Goal: Task Accomplishment & Management: Complete application form

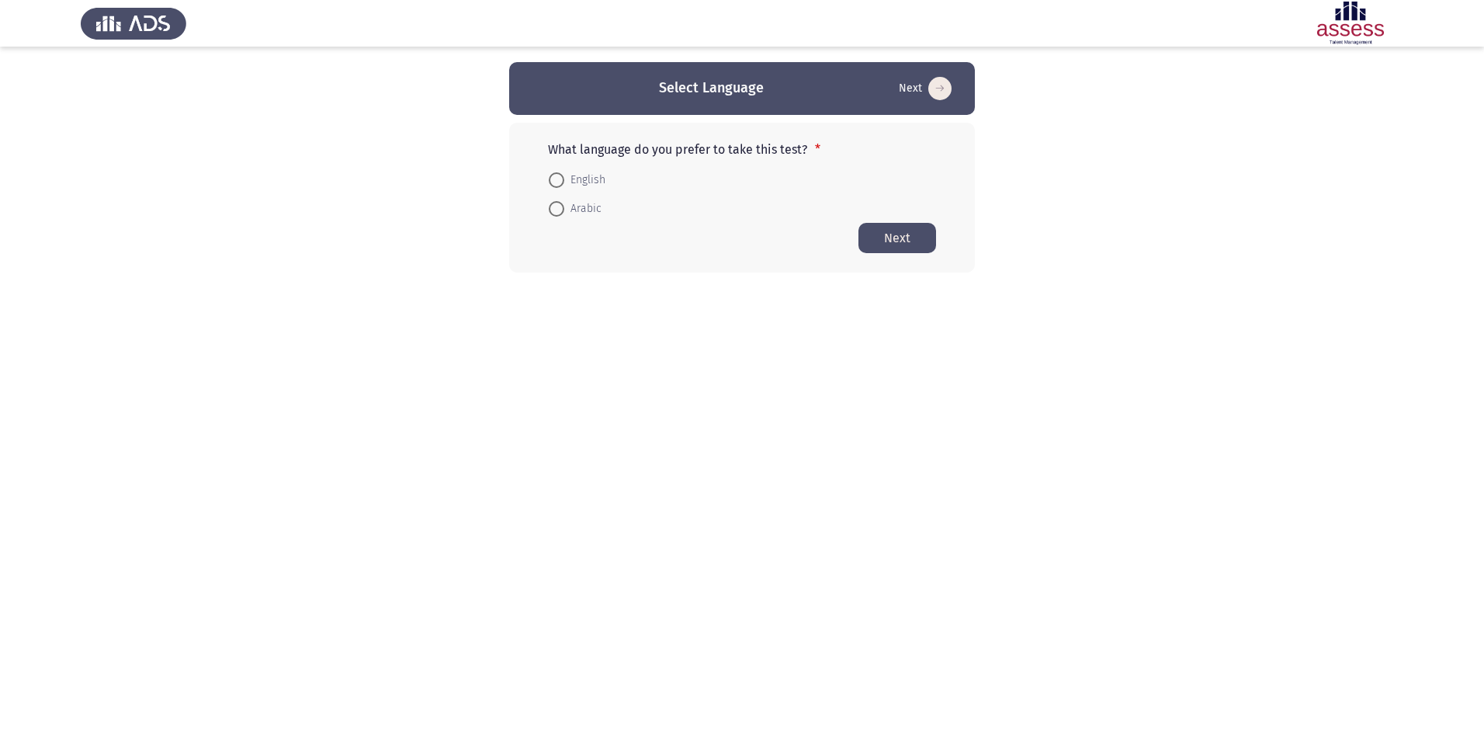
click at [553, 206] on span at bounding box center [557, 209] width 16 height 16
click at [553, 206] on input "Arabic" at bounding box center [557, 209] width 16 height 16
radio input "true"
click at [902, 241] on button "Next" at bounding box center [897, 237] width 78 height 30
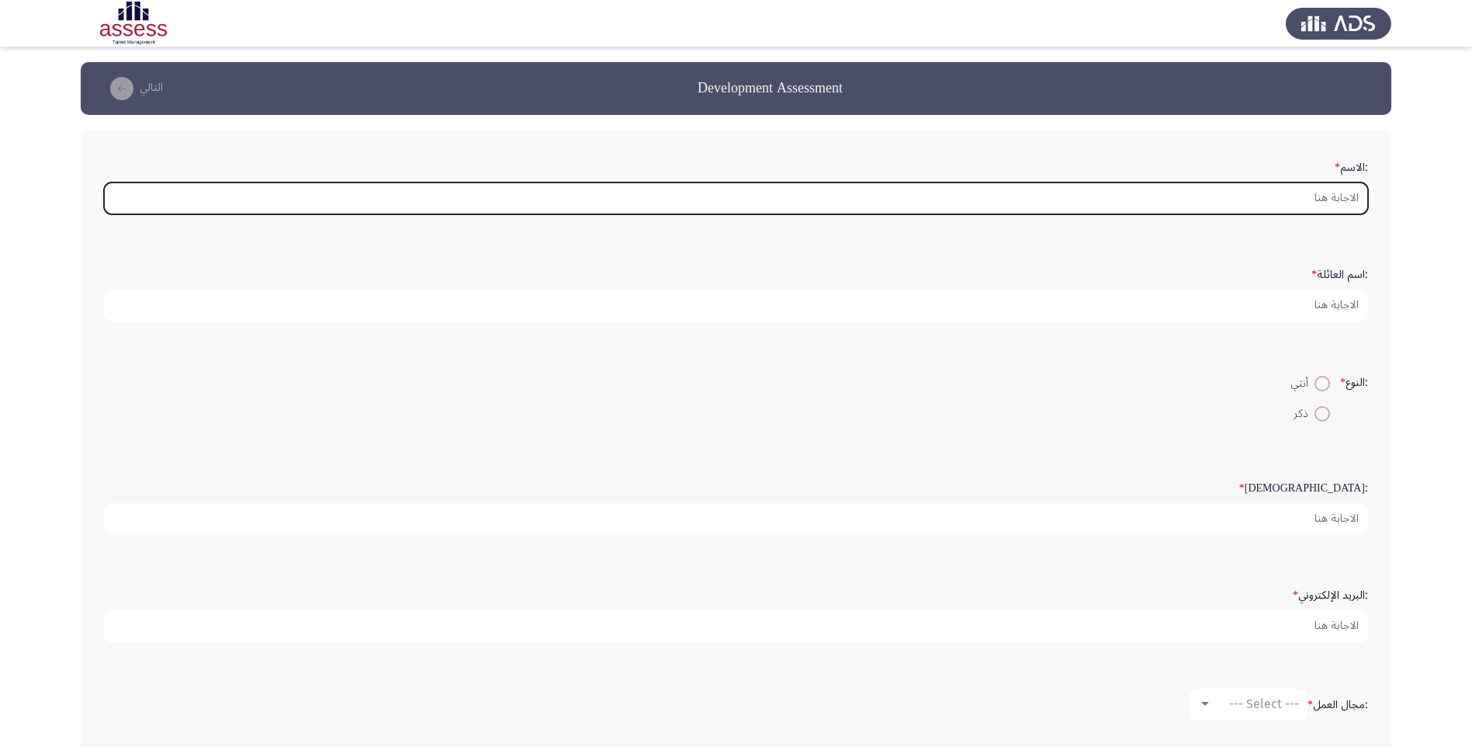
click at [1321, 194] on input ":الاسم *" at bounding box center [736, 198] width 1264 height 32
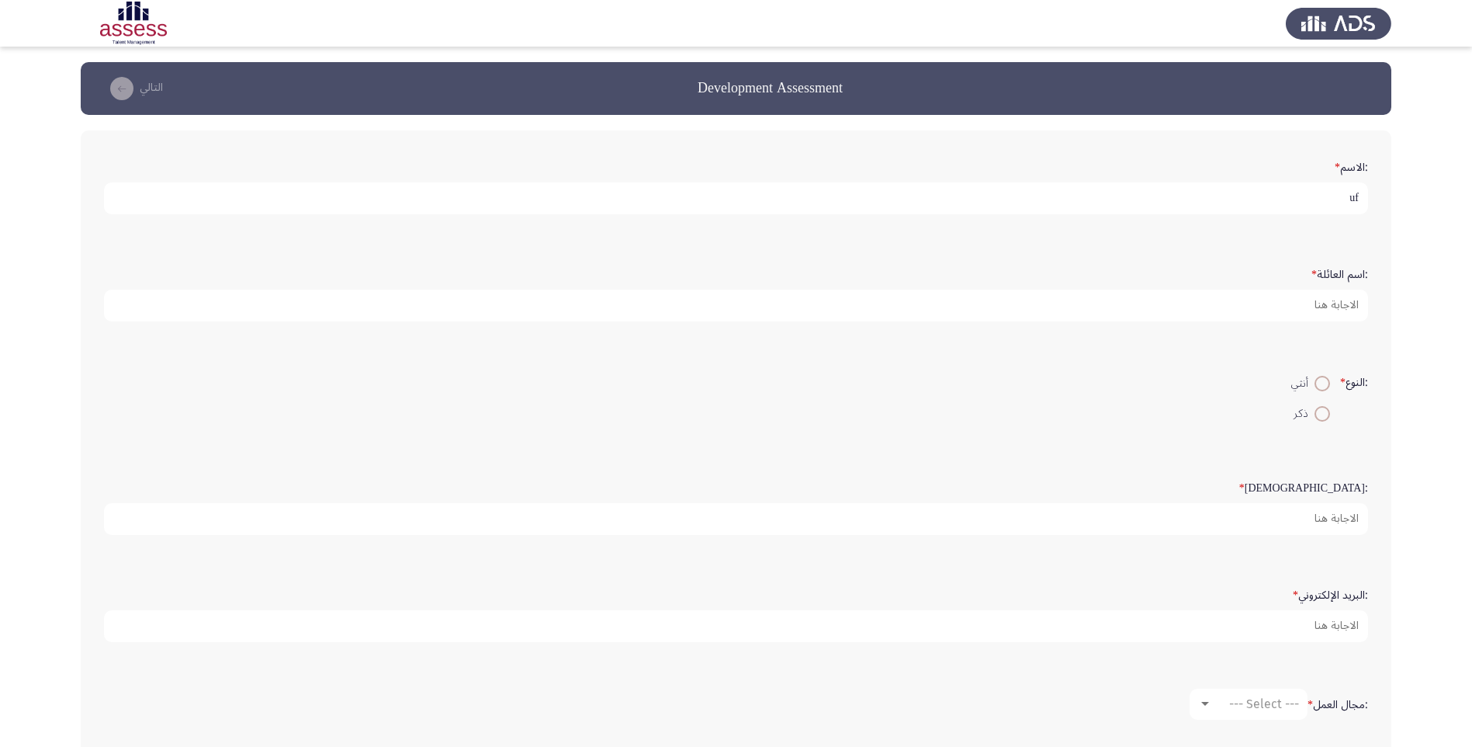
type input "u"
type input "[PERSON_NAME]"
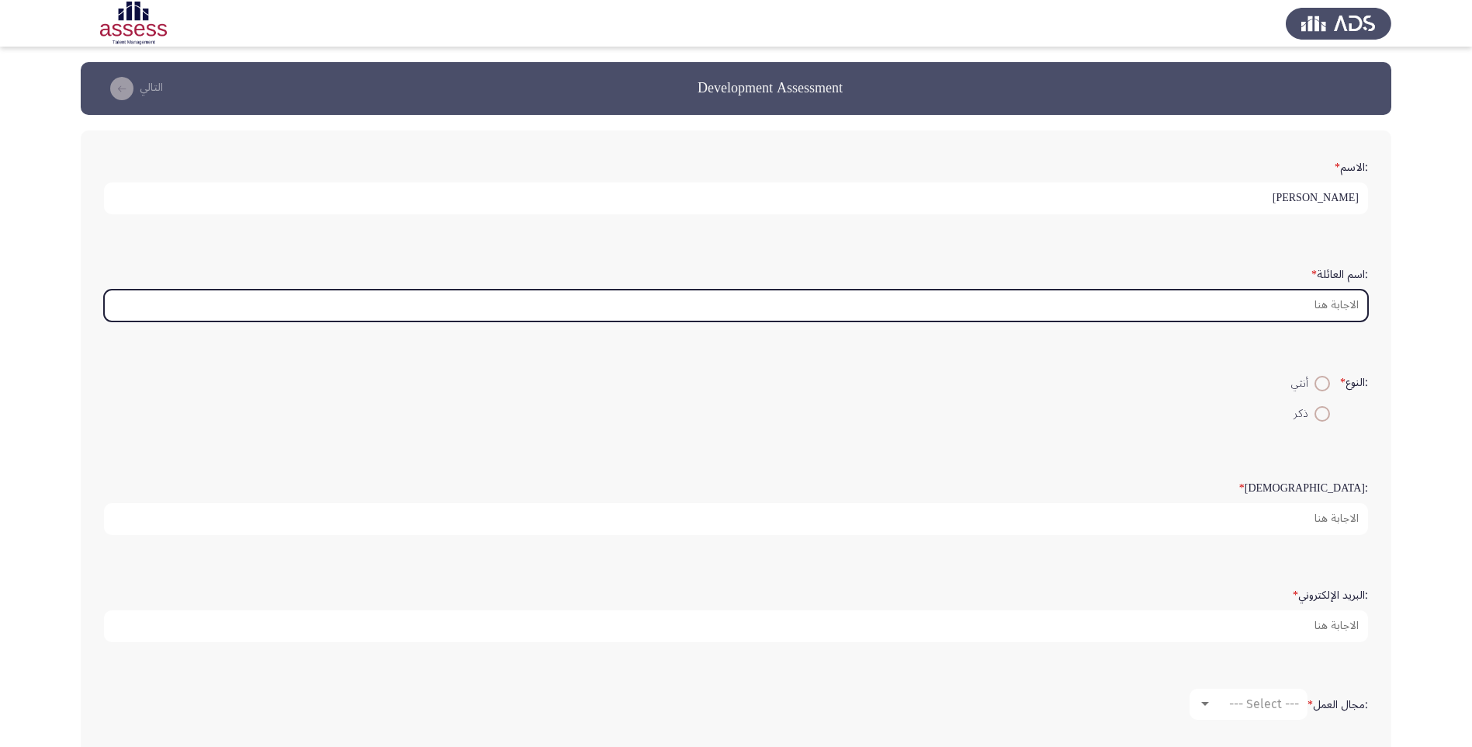
click at [1323, 303] on input ":اسم العائلة *" at bounding box center [736, 306] width 1264 height 32
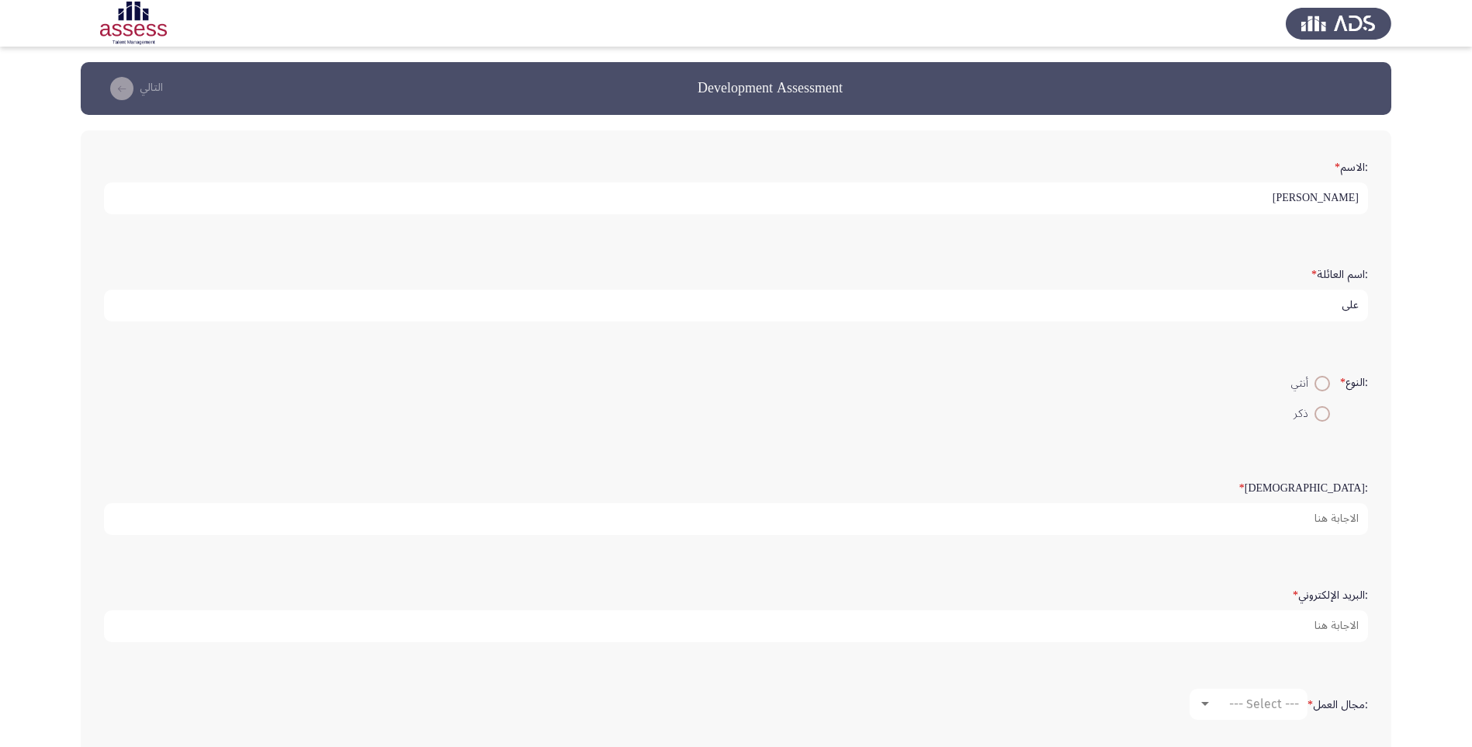
type input "علي"
click at [1323, 414] on span at bounding box center [1323, 414] width 16 height 16
click at [1323, 414] on input "ذكر" at bounding box center [1323, 414] width 16 height 16
radio input "true"
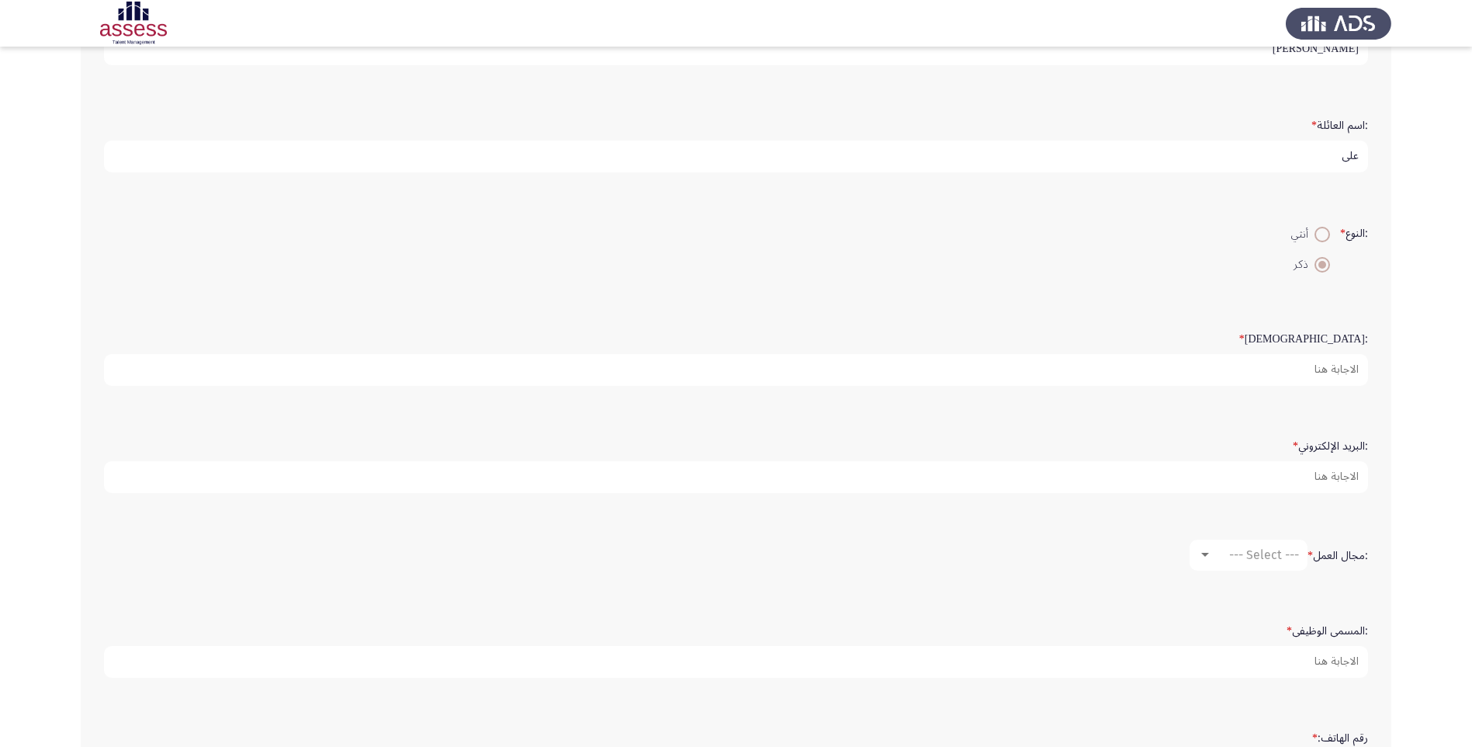
scroll to position [155, 0]
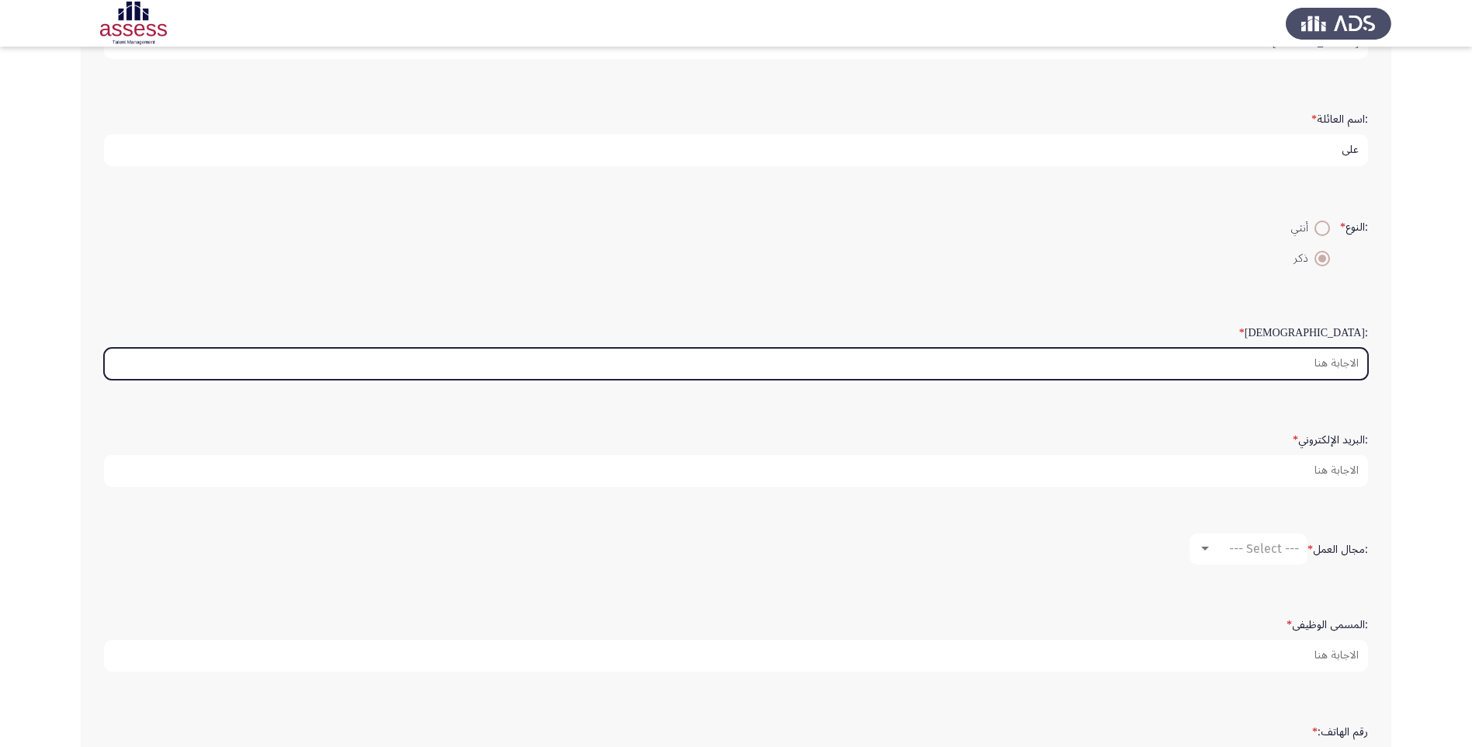
click at [1253, 370] on input ":السن *" at bounding box center [736, 364] width 1264 height 32
type input "2"
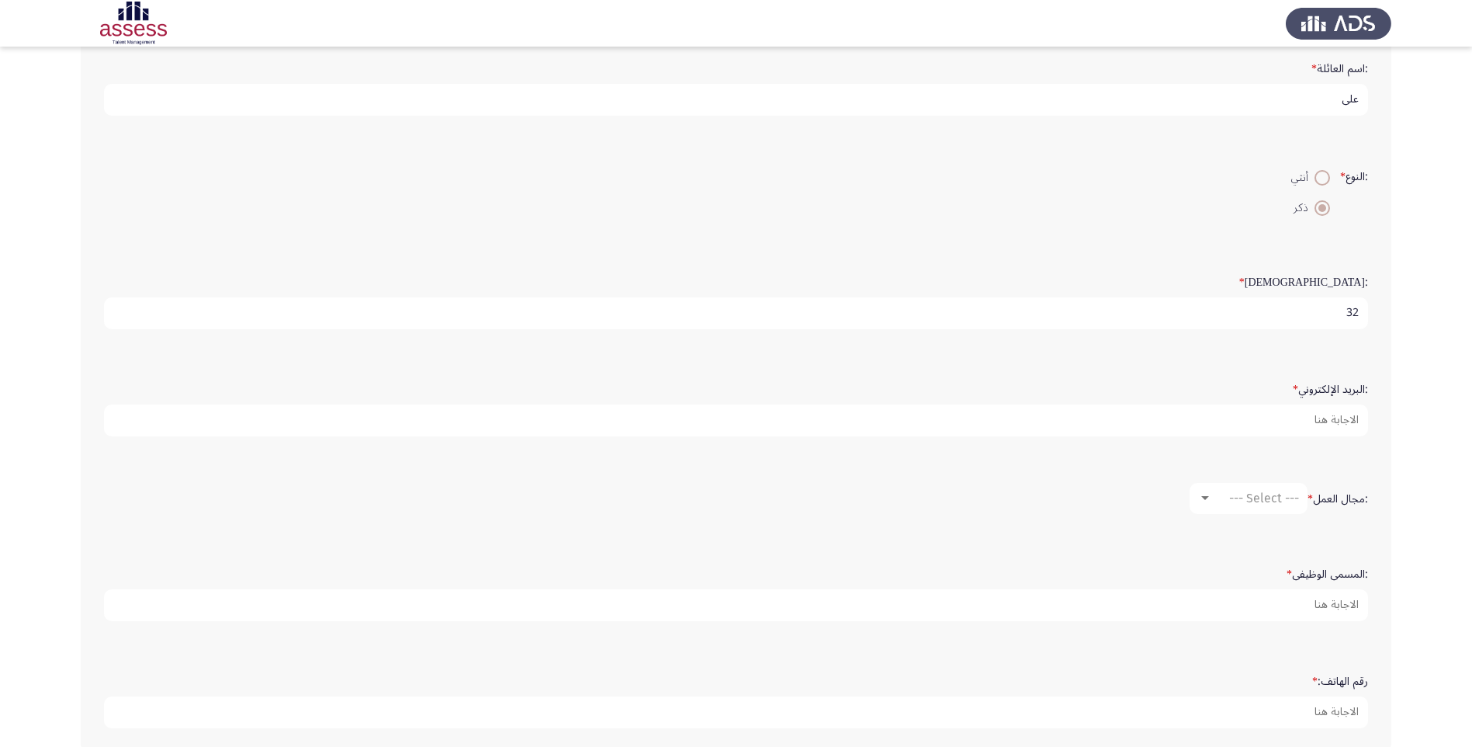
scroll to position [233, 0]
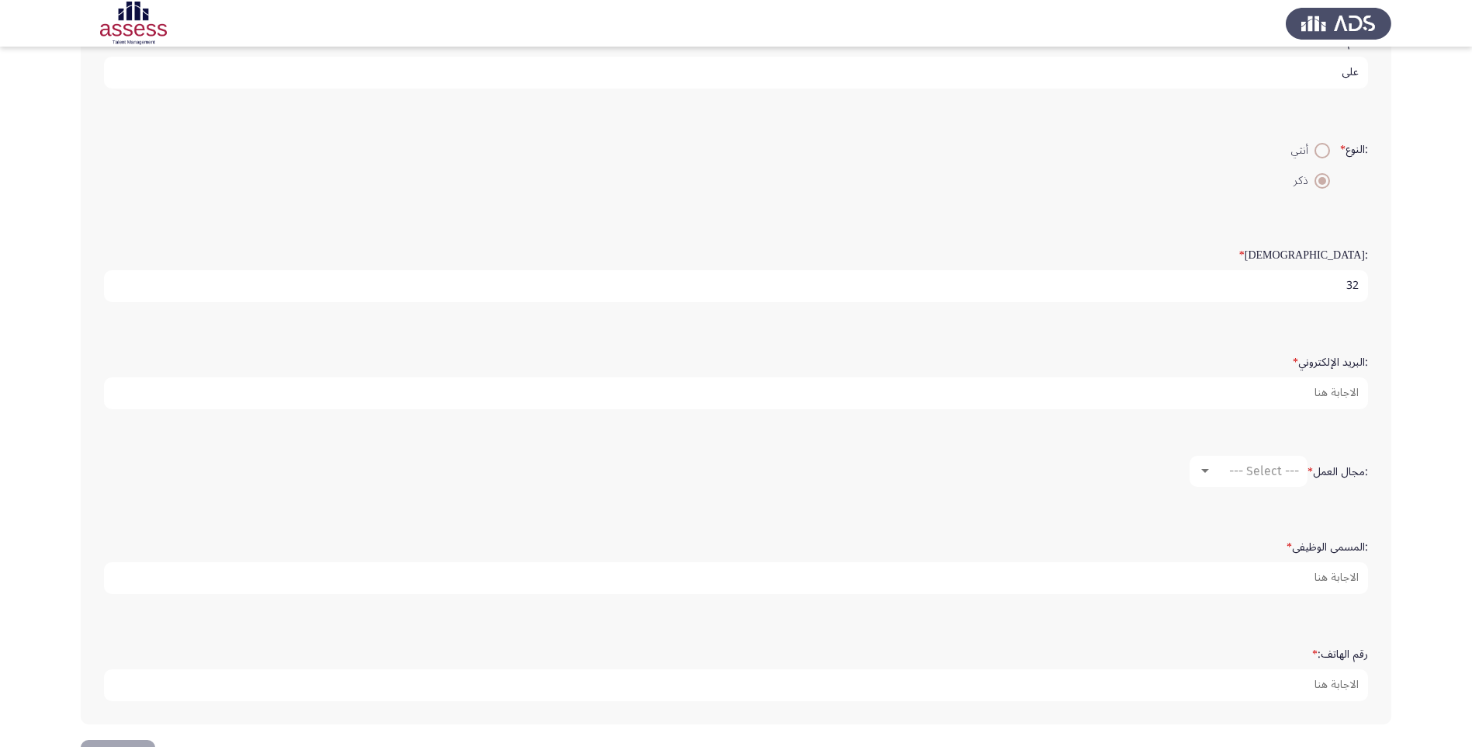
type input "32"
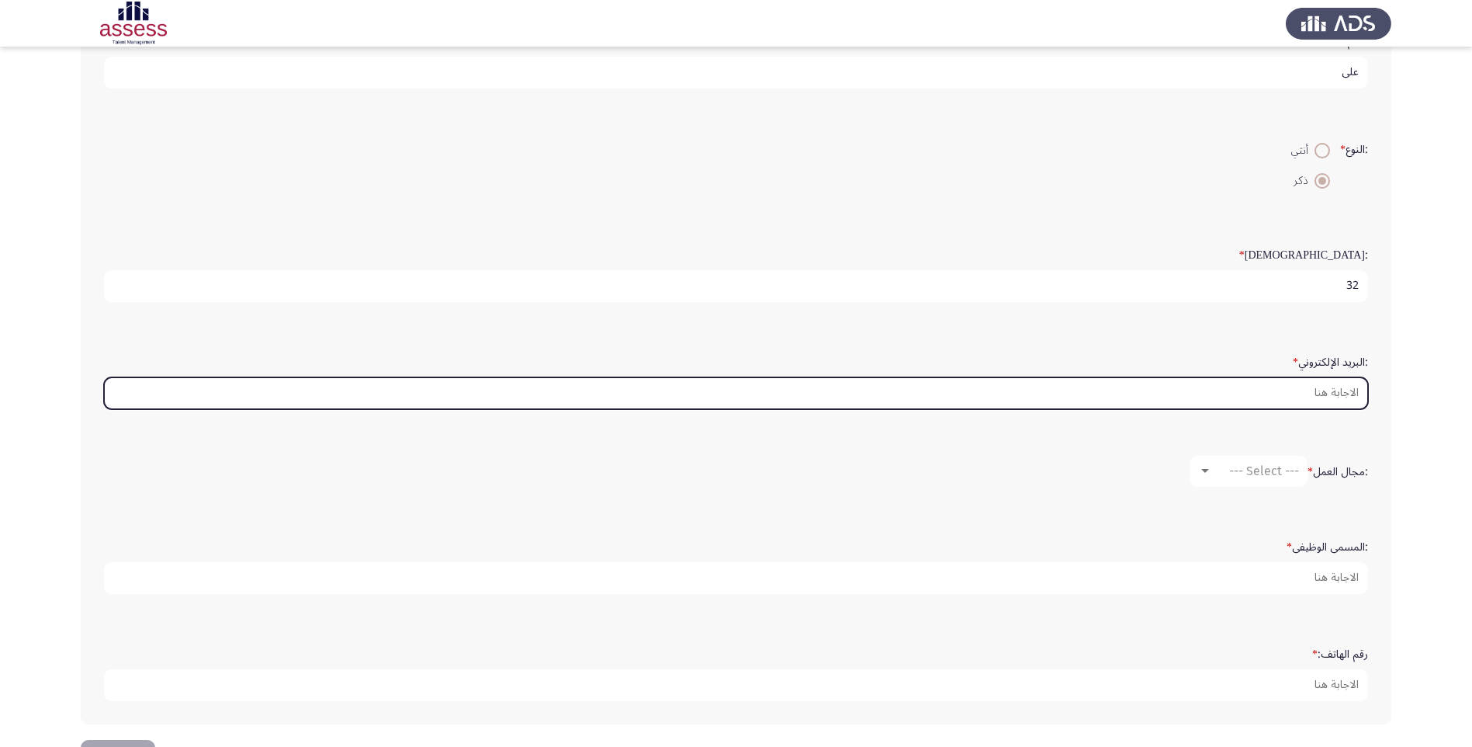
click at [1226, 394] on input ":البريد الإلكتروني *" at bounding box center [736, 393] width 1264 height 32
type input "ش"
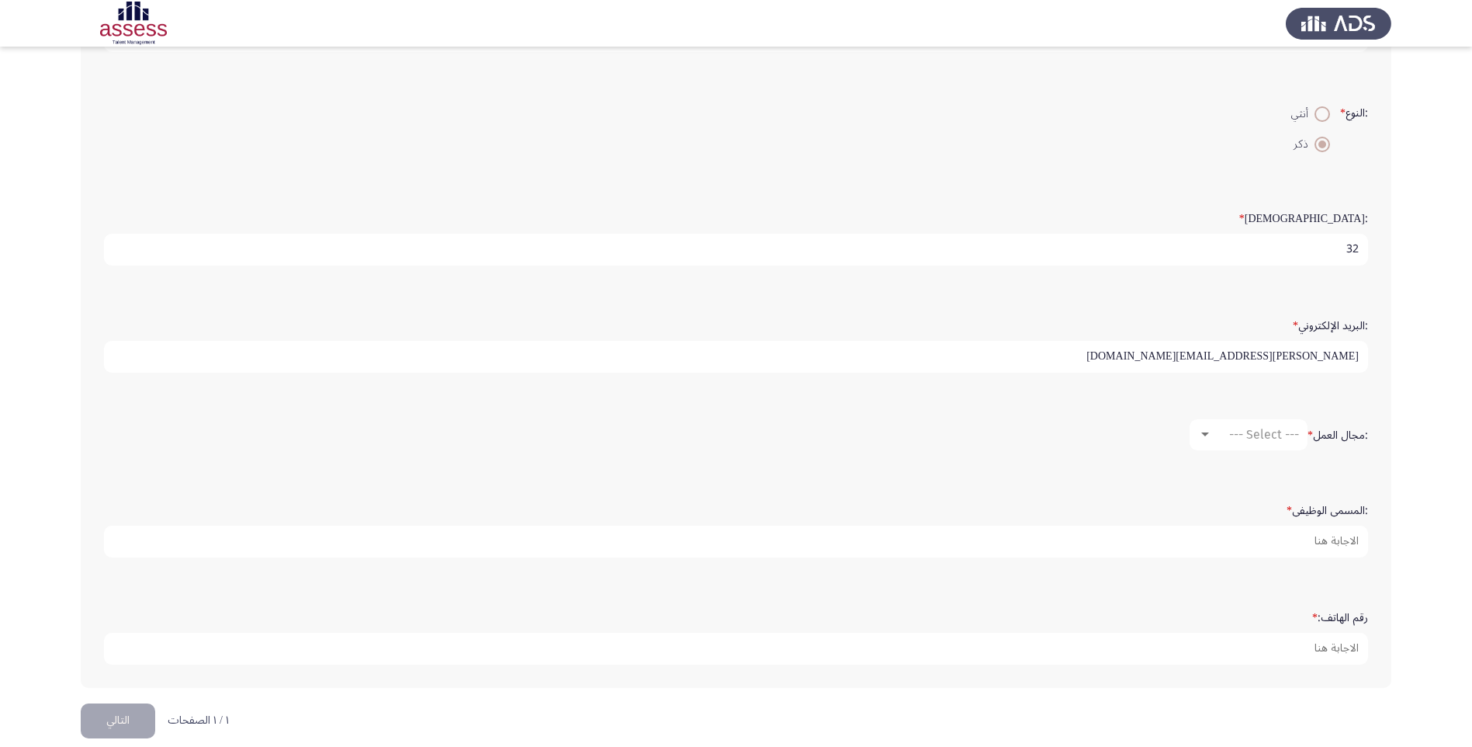
scroll to position [288, 0]
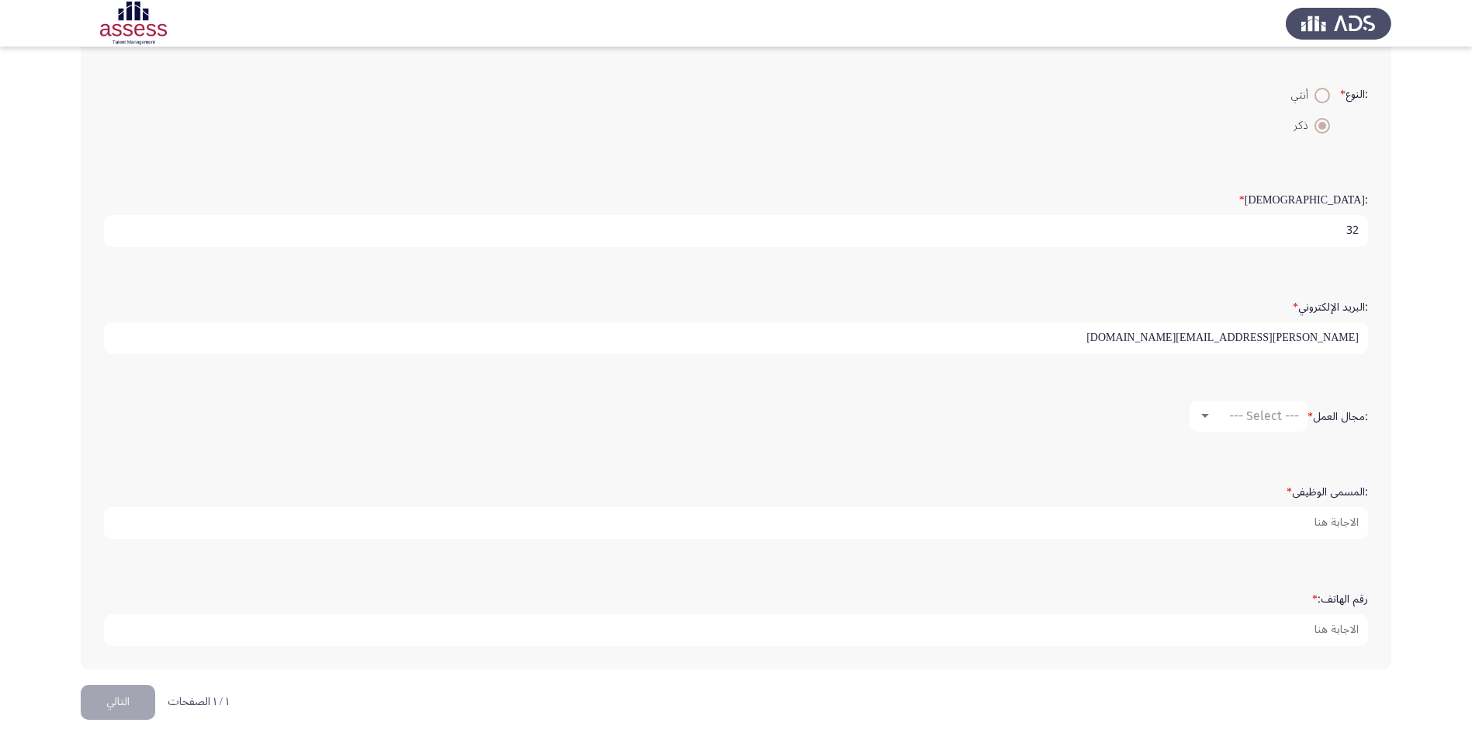
type input "[PERSON_NAME][EMAIL_ADDRESS][DOMAIN_NAME]"
click at [1210, 416] on div at bounding box center [1205, 416] width 14 height 12
click at [1250, 475] on span "اعمال بناء" at bounding box center [1283, 477] width 178 height 37
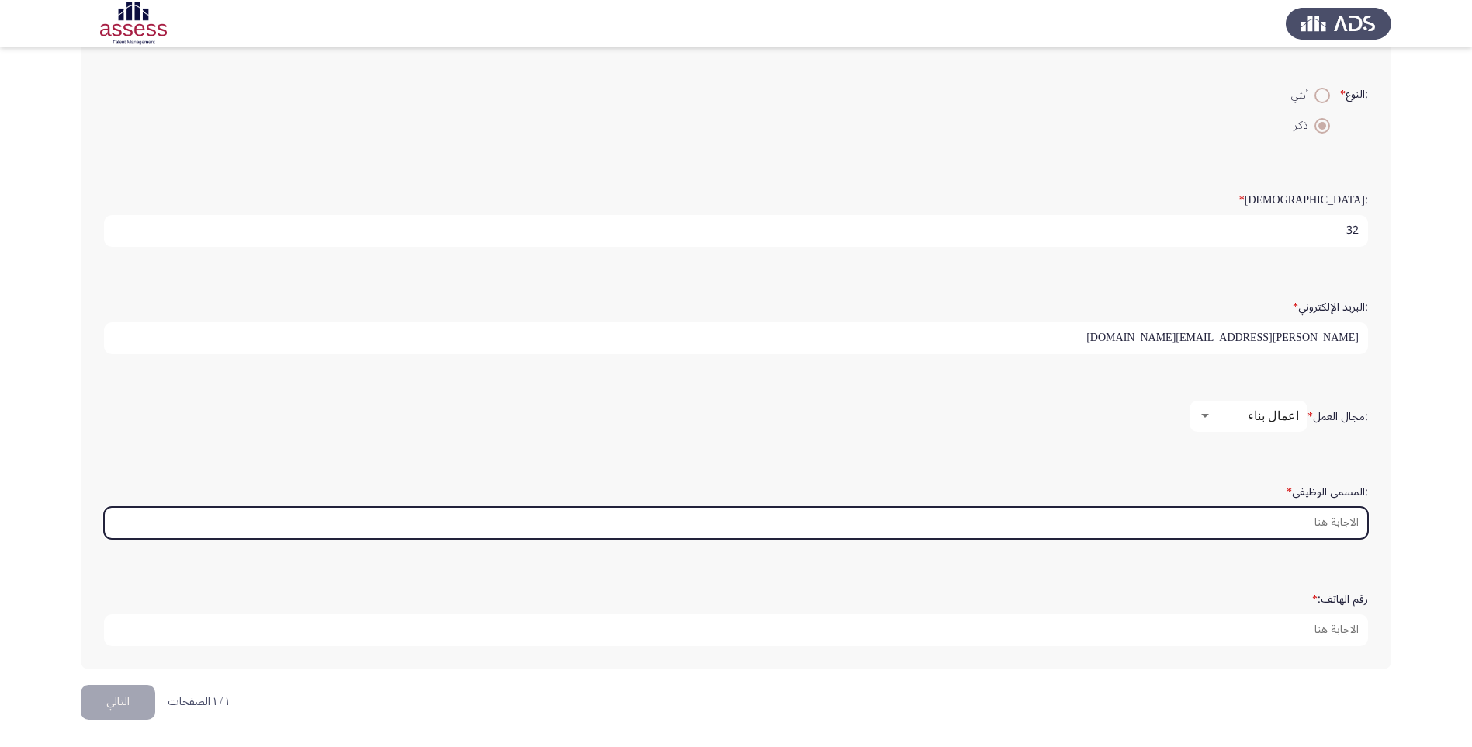
click at [1275, 523] on input ":المسمى الوظيفى *" at bounding box center [736, 523] width 1264 height 32
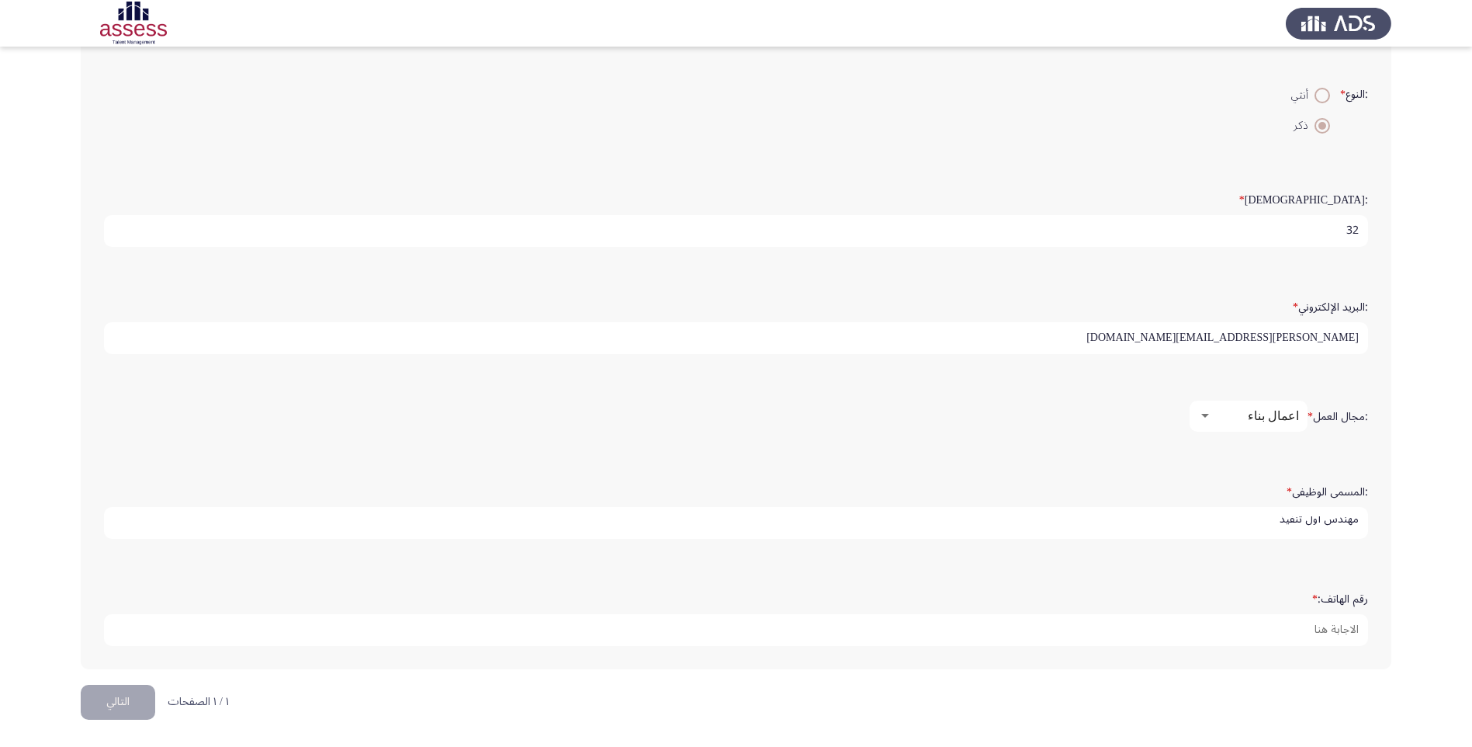
scroll to position [4, 0]
type input "مهندس أول تنفيذ"
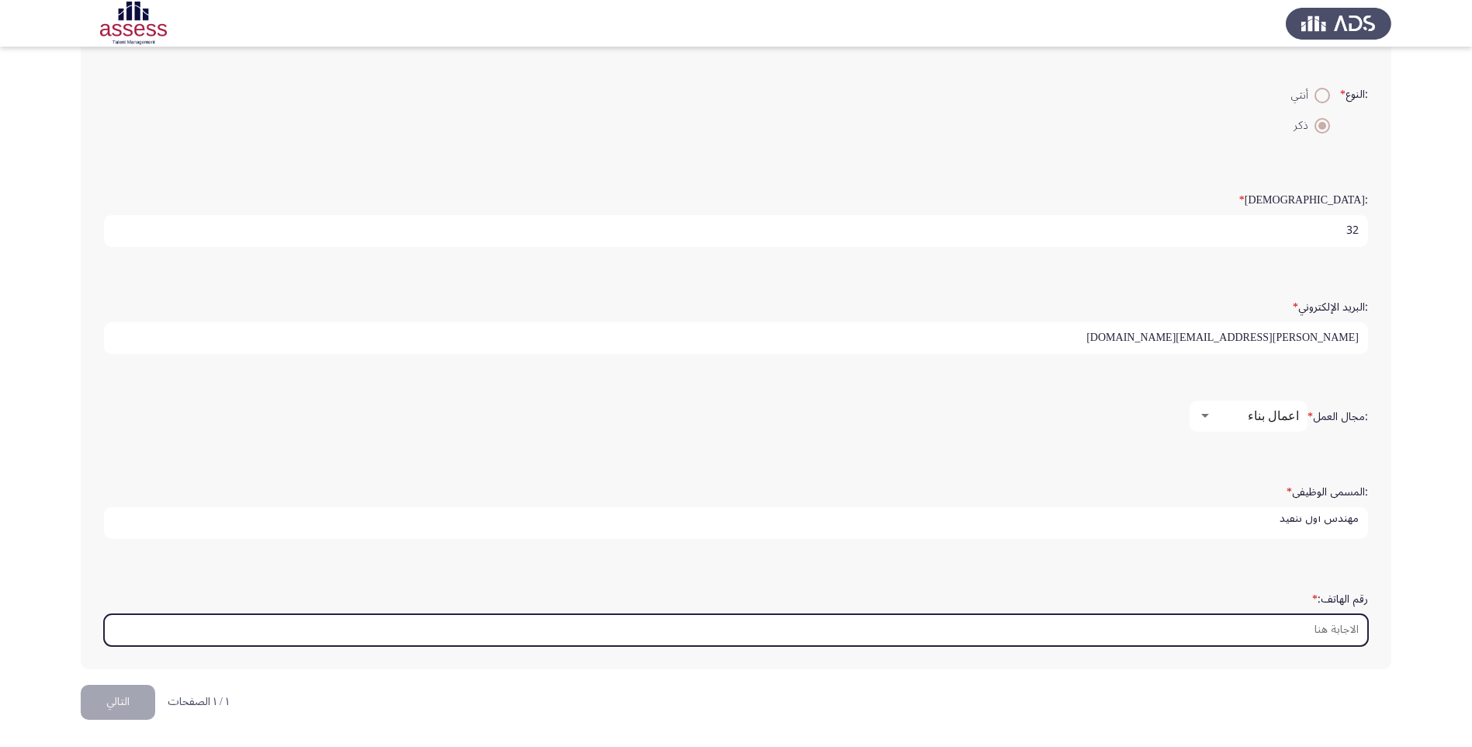
scroll to position [0, 0]
click at [1229, 626] on input "رقم الهاتف: *" at bounding box center [736, 630] width 1264 height 32
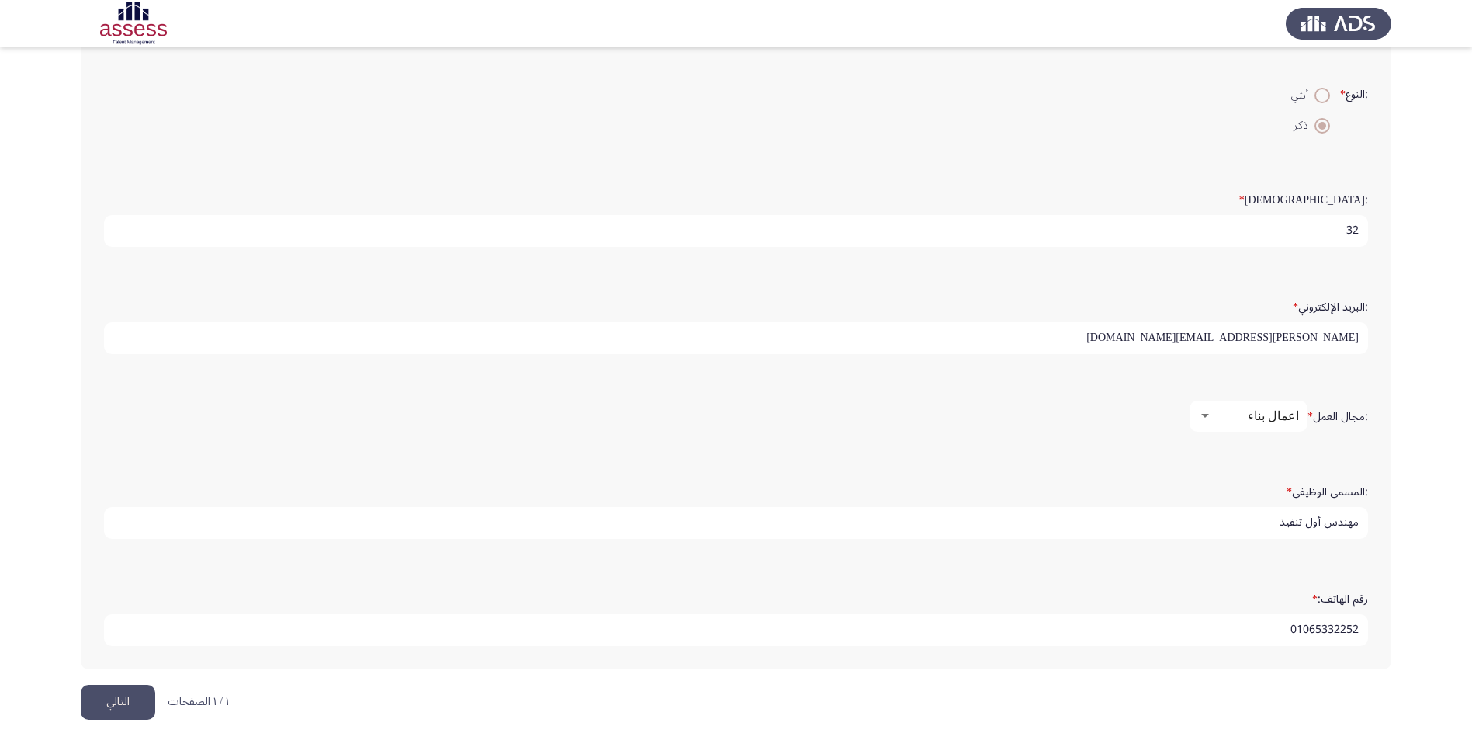
type input "01065332252"
click at [121, 706] on button "التالي" at bounding box center [118, 702] width 75 height 35
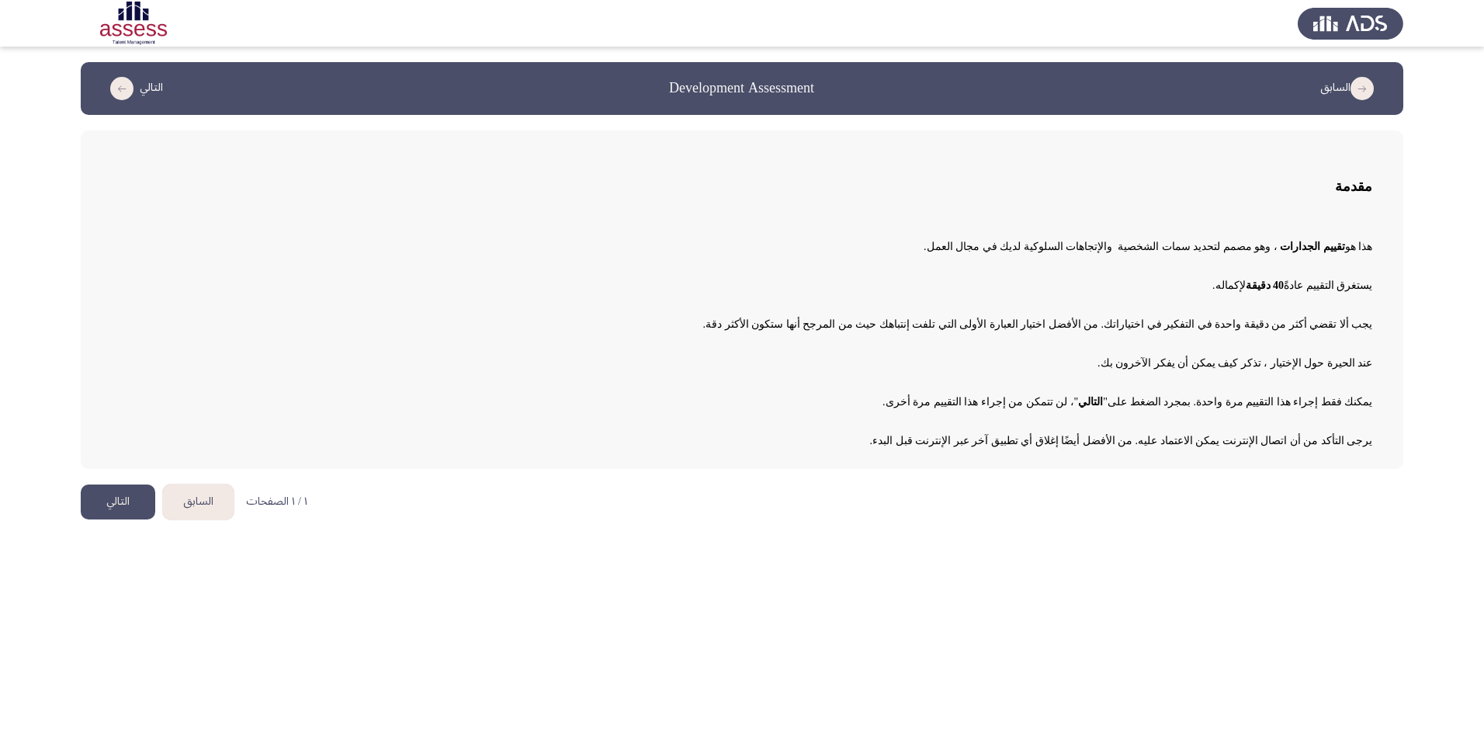
click at [111, 499] on button "التالي" at bounding box center [118, 501] width 75 height 35
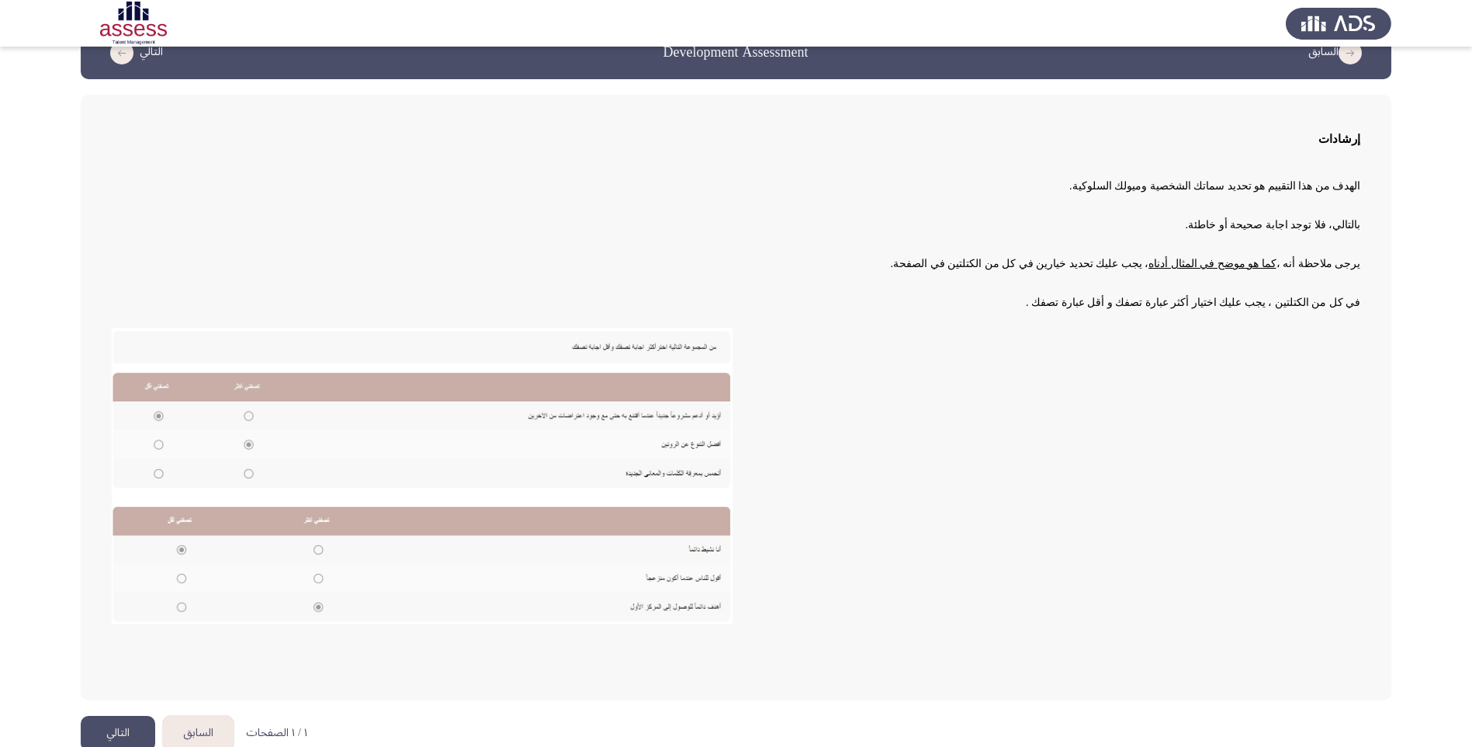
scroll to position [55, 0]
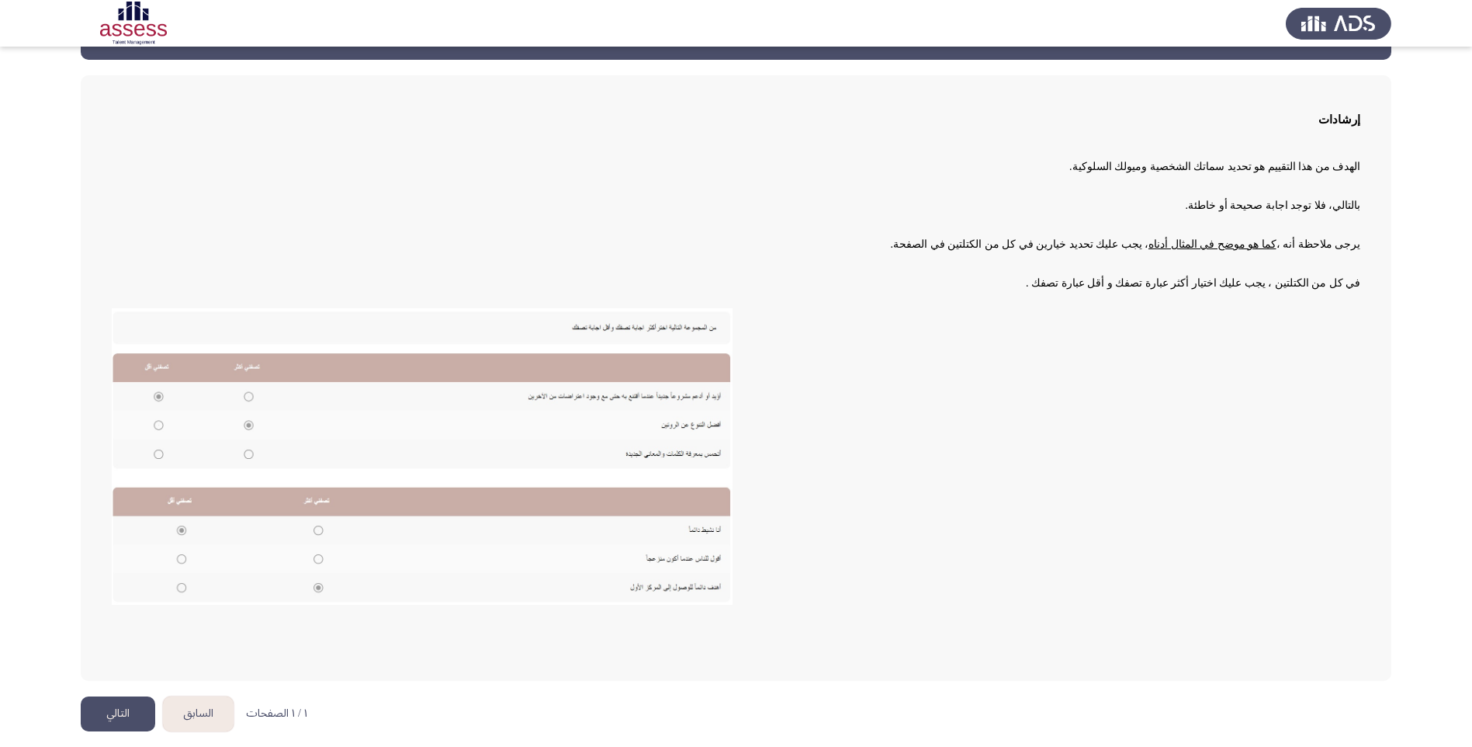
click at [113, 713] on button "التالي" at bounding box center [118, 713] width 75 height 35
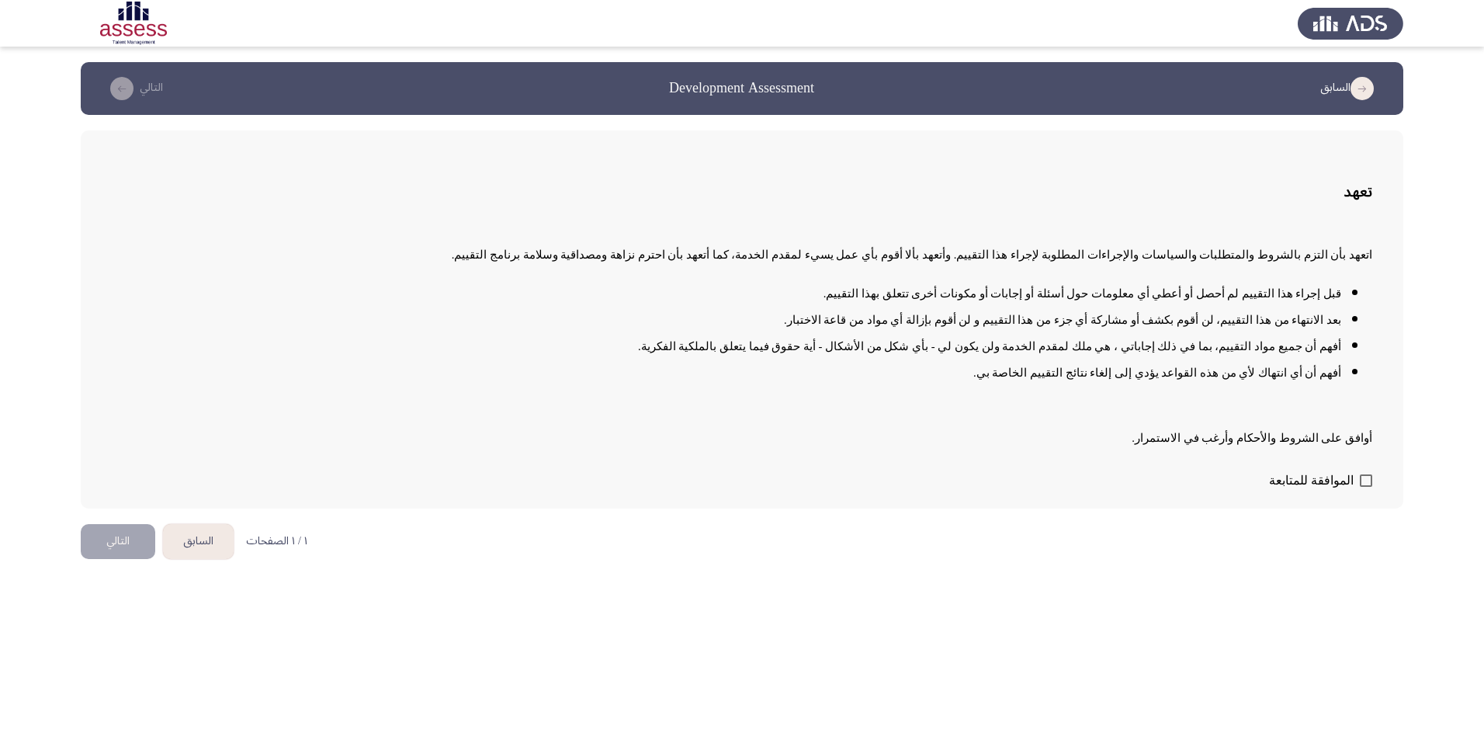
click at [1368, 481] on span at bounding box center [1366, 480] width 12 height 12
click at [1366, 487] on input "الموافقة للمتابعة" at bounding box center [1365, 487] width 1 height 1
checkbox input "true"
click at [109, 544] on button "التالي" at bounding box center [118, 541] width 75 height 35
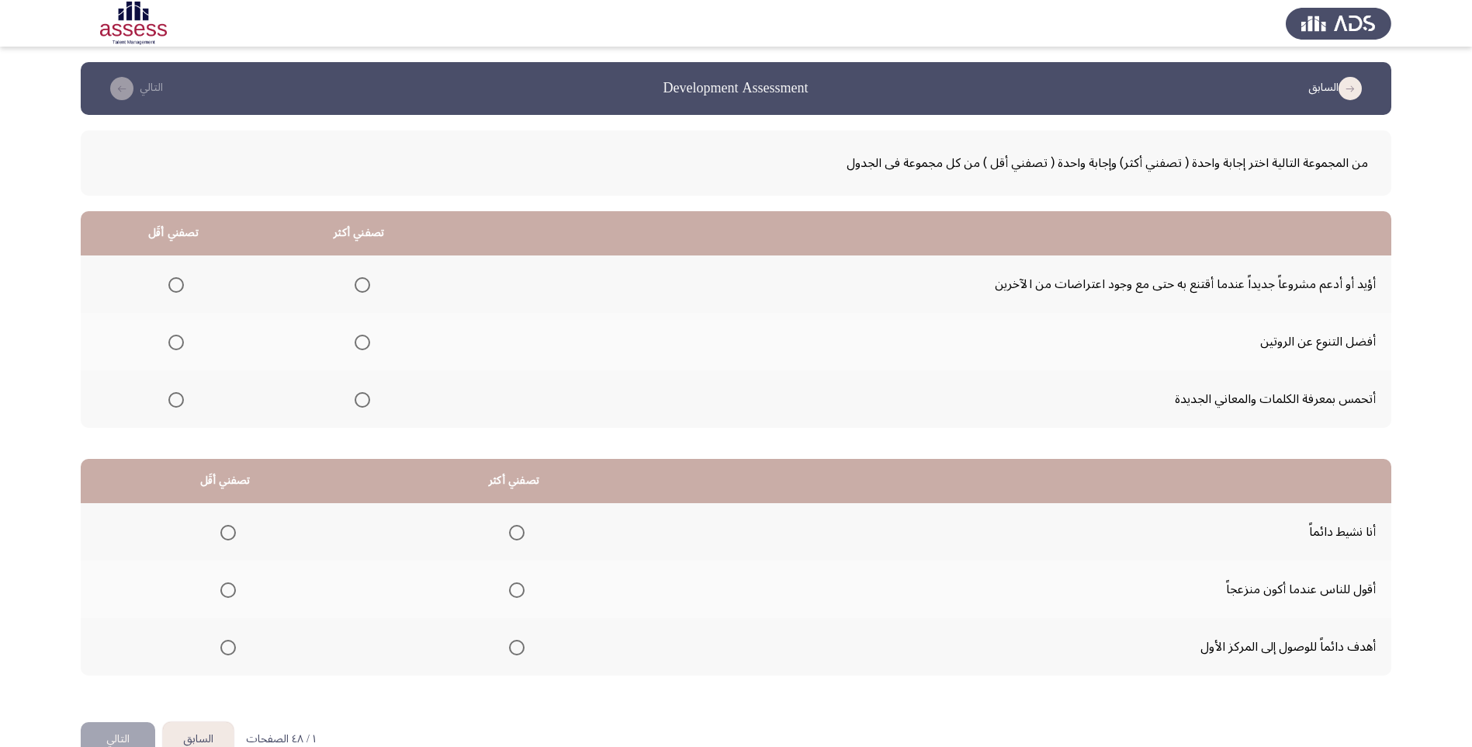
click at [369, 286] on span "Select an option" at bounding box center [363, 285] width 16 height 16
click at [369, 286] on input "Select an option" at bounding box center [363, 285] width 16 height 16
click at [183, 400] on span "Select an option" at bounding box center [176, 400] width 16 height 16
click at [183, 400] on input "Select an option" at bounding box center [176, 400] width 16 height 16
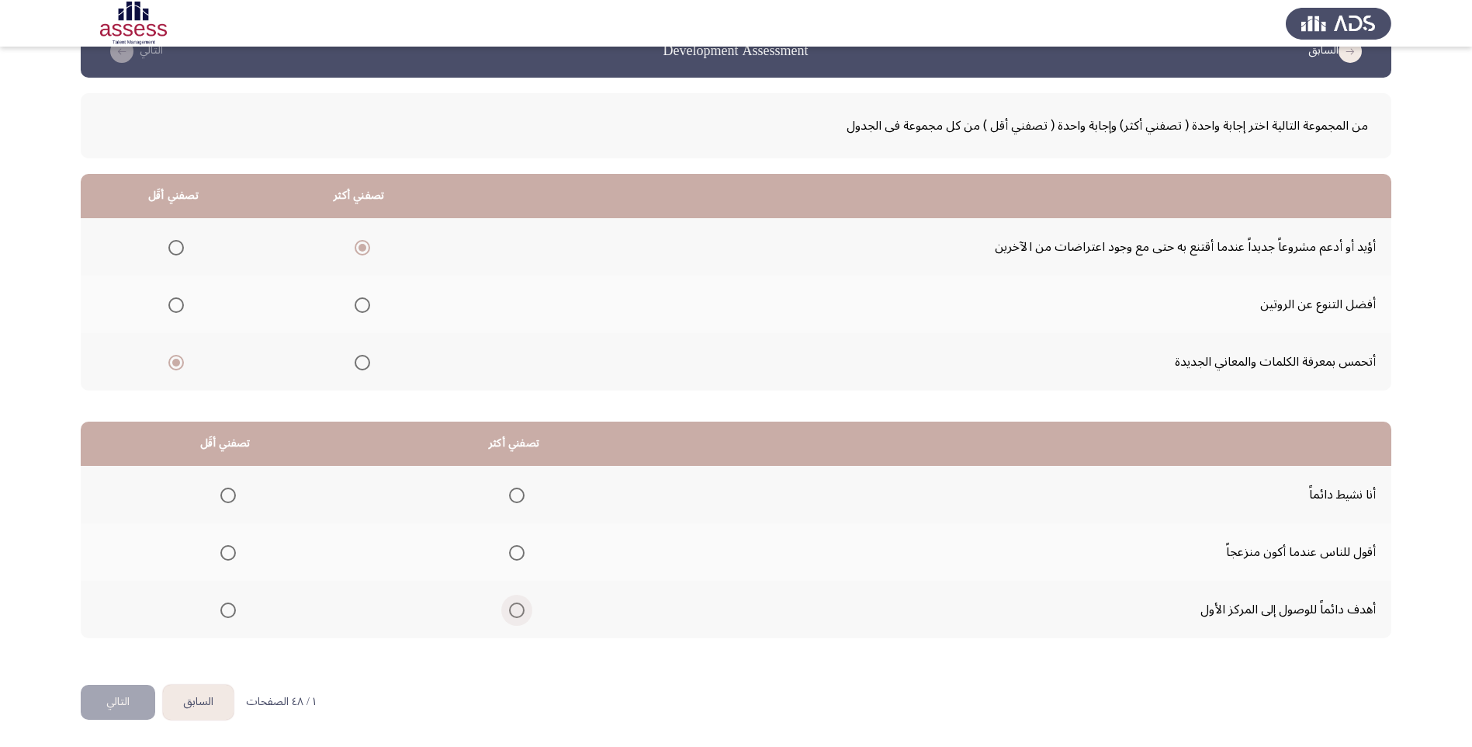
click at [521, 612] on span "Select an option" at bounding box center [517, 610] width 16 height 16
click at [521, 612] on input "Select an option" at bounding box center [517, 610] width 16 height 16
click at [225, 555] on span "Select an option" at bounding box center [228, 553] width 16 height 16
click at [225, 555] on input "Select an option" at bounding box center [228, 553] width 16 height 16
click at [105, 705] on button "التالي" at bounding box center [118, 702] width 75 height 35
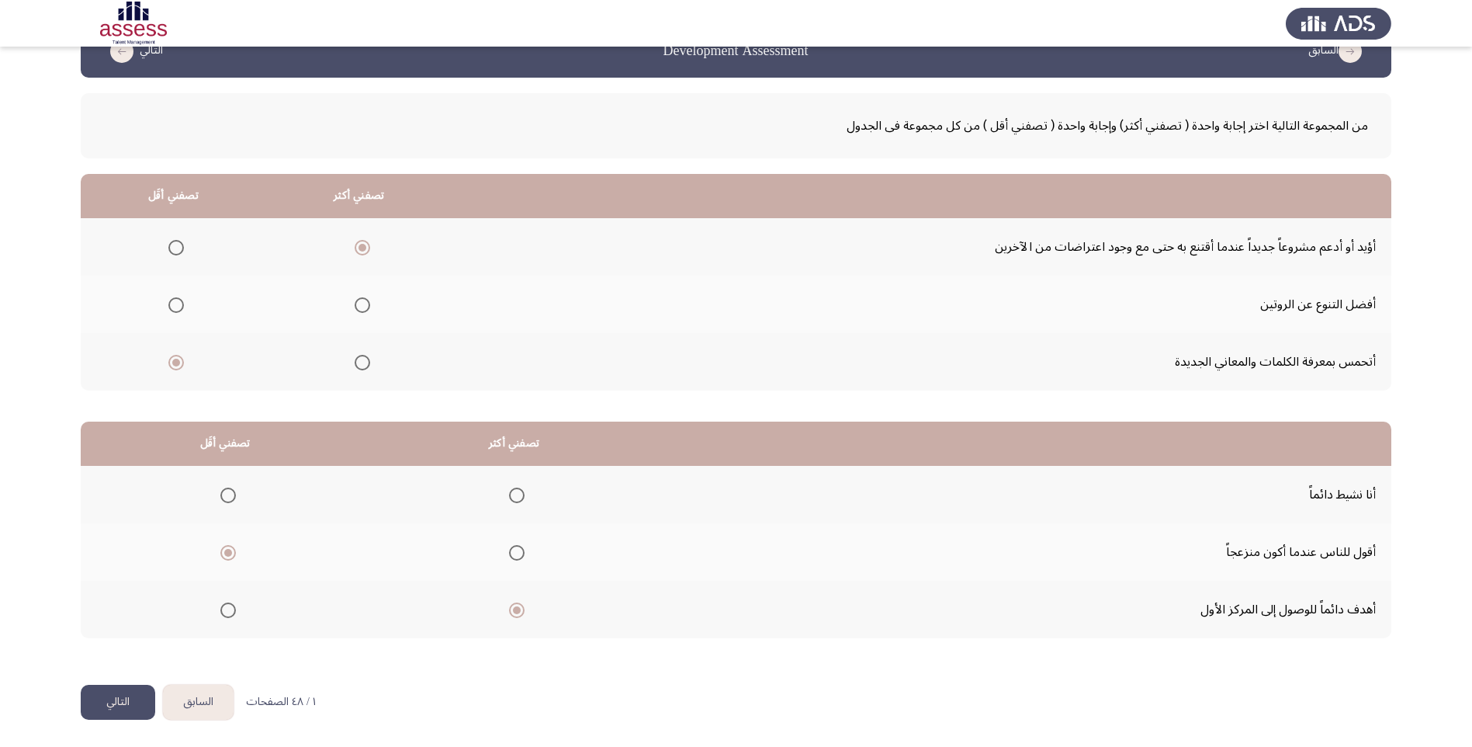
scroll to position [0, 0]
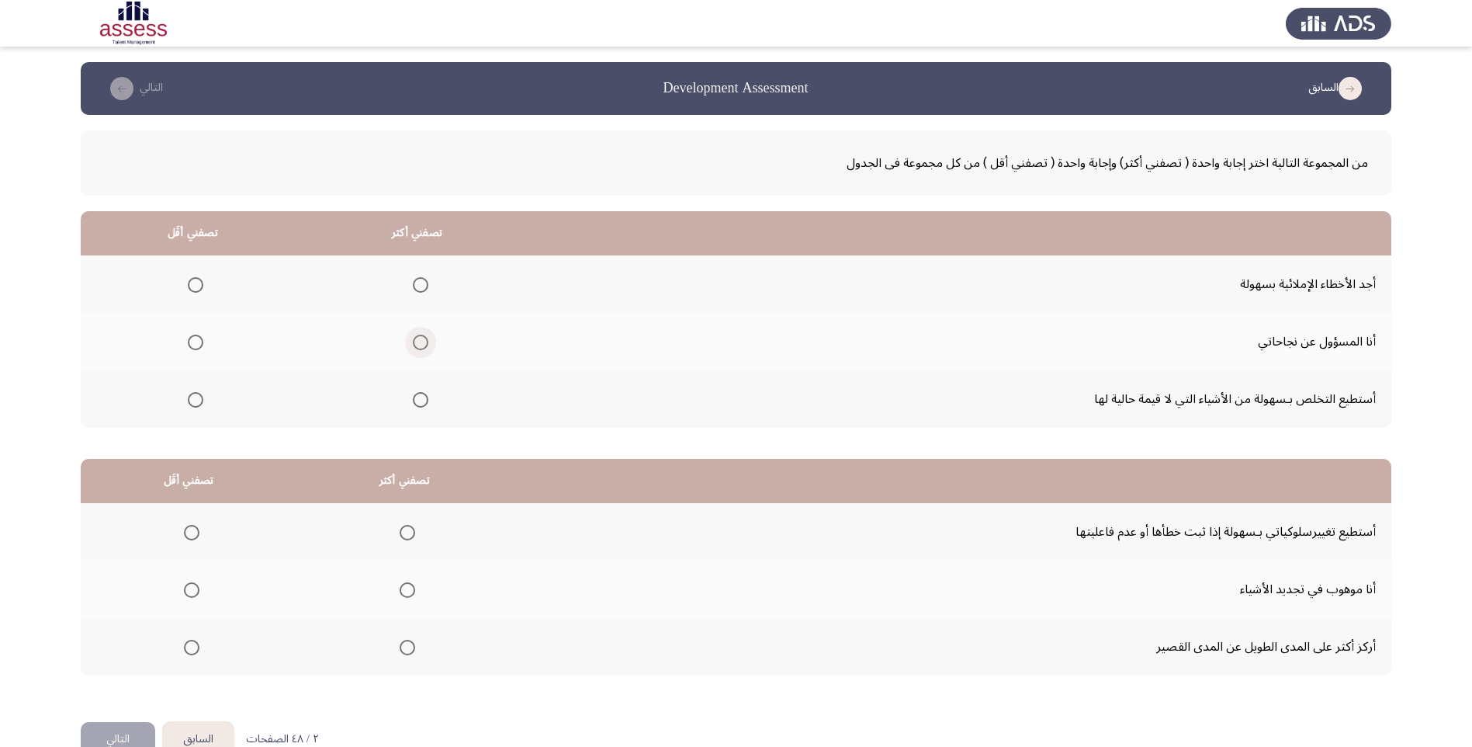
click at [423, 341] on span "Select an option" at bounding box center [421, 343] width 16 height 16
click at [423, 341] on input "Select an option" at bounding box center [421, 343] width 16 height 16
click at [196, 286] on span "Select an option" at bounding box center [196, 285] width 16 height 16
click at [196, 286] on input "Select an option" at bounding box center [196, 285] width 16 height 16
click at [410, 532] on span "Select an option" at bounding box center [408, 533] width 16 height 16
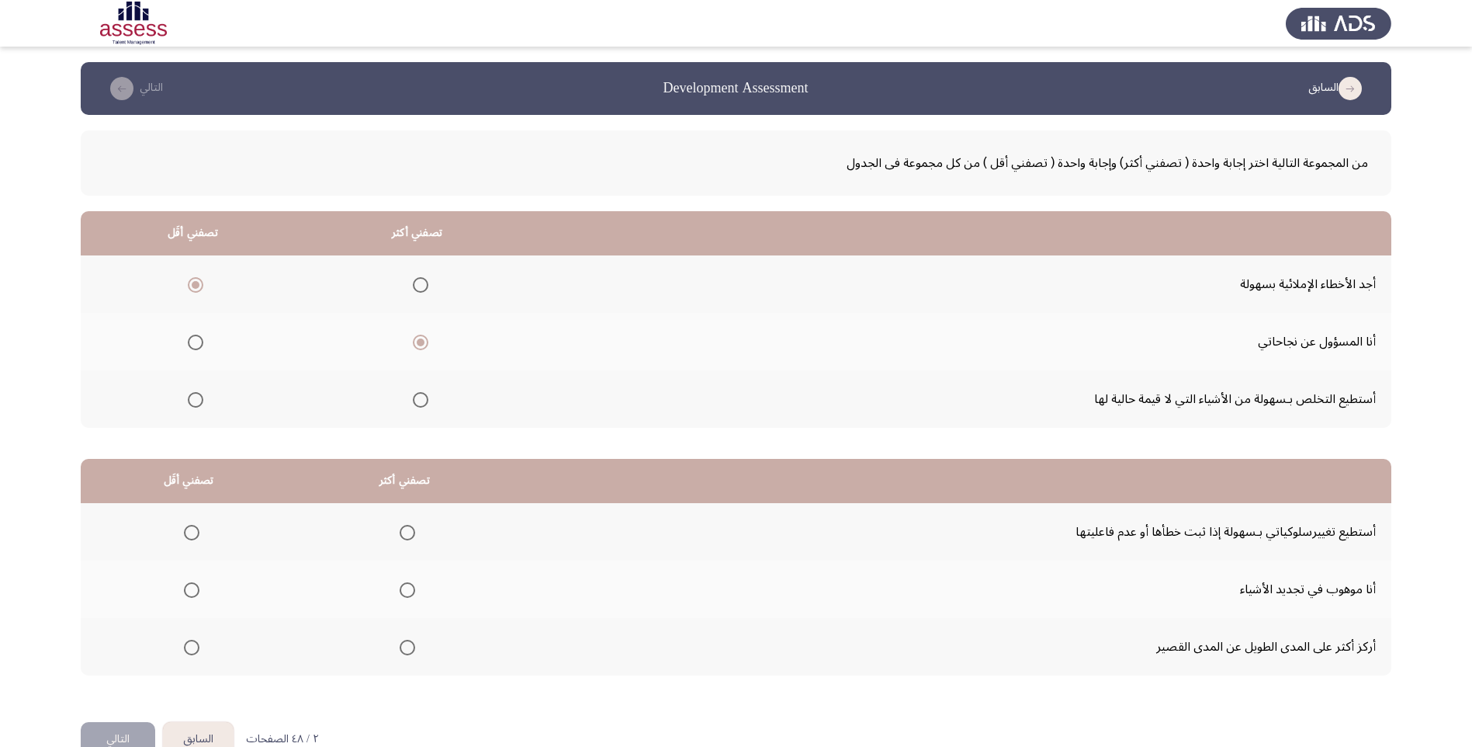
click at [410, 532] on input "Select an option" at bounding box center [408, 533] width 16 height 16
click at [184, 588] on span "Select an option" at bounding box center [192, 590] width 16 height 16
click at [184, 588] on input "Select an option" at bounding box center [192, 590] width 16 height 16
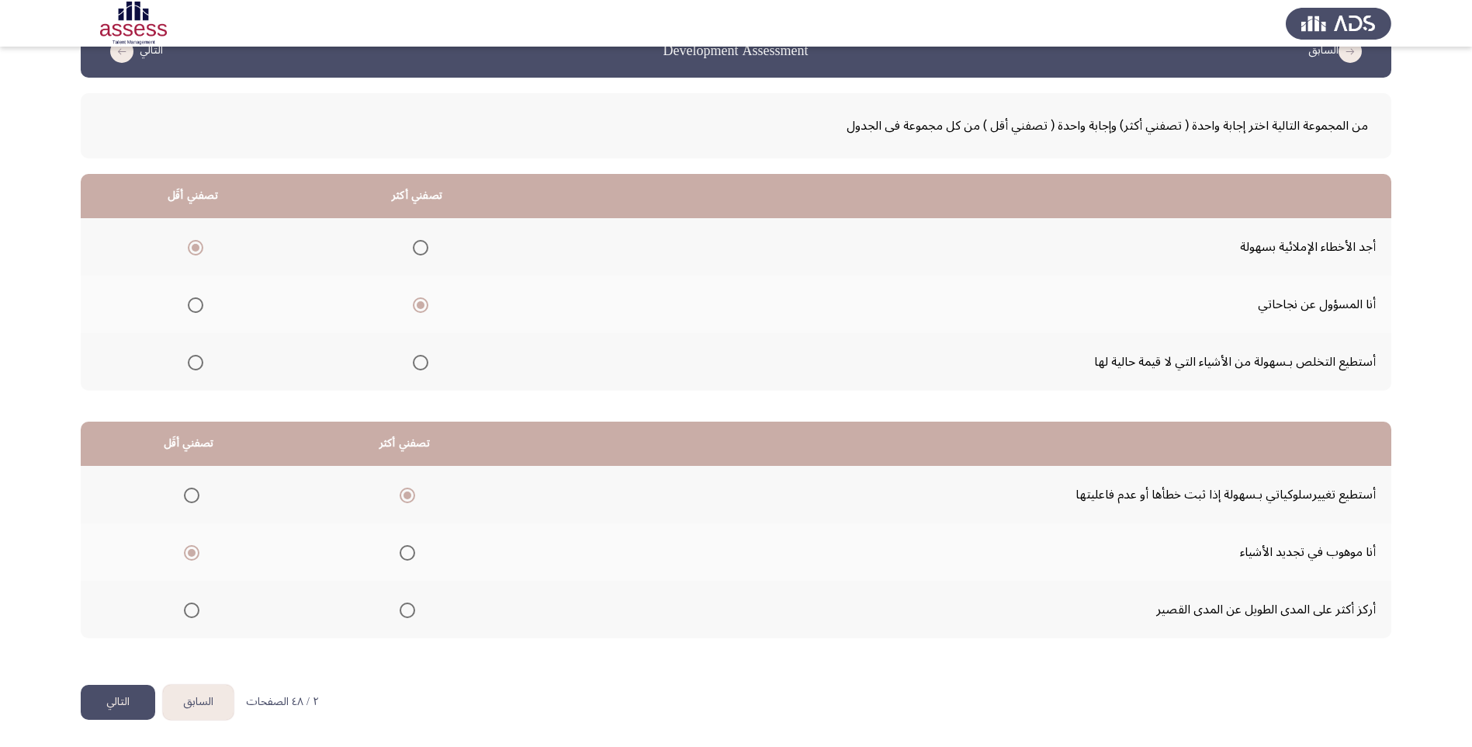
click at [130, 698] on button "التالي" at bounding box center [118, 702] width 75 height 35
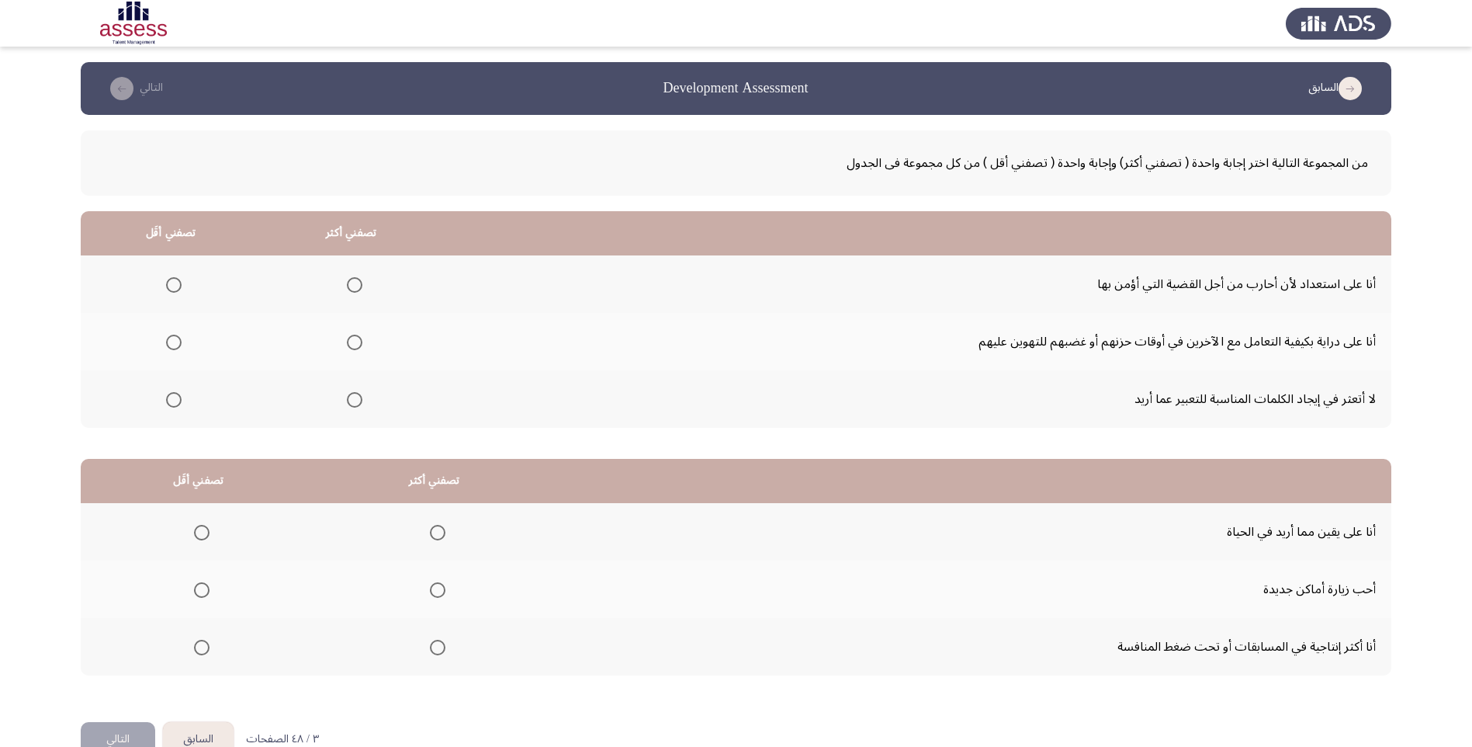
click at [358, 279] on span "Select an option" at bounding box center [355, 285] width 16 height 16
click at [358, 279] on input "Select an option" at bounding box center [355, 285] width 16 height 16
click at [180, 345] on span "Select an option" at bounding box center [174, 343] width 16 height 16
click at [180, 345] on input "Select an option" at bounding box center [174, 343] width 16 height 16
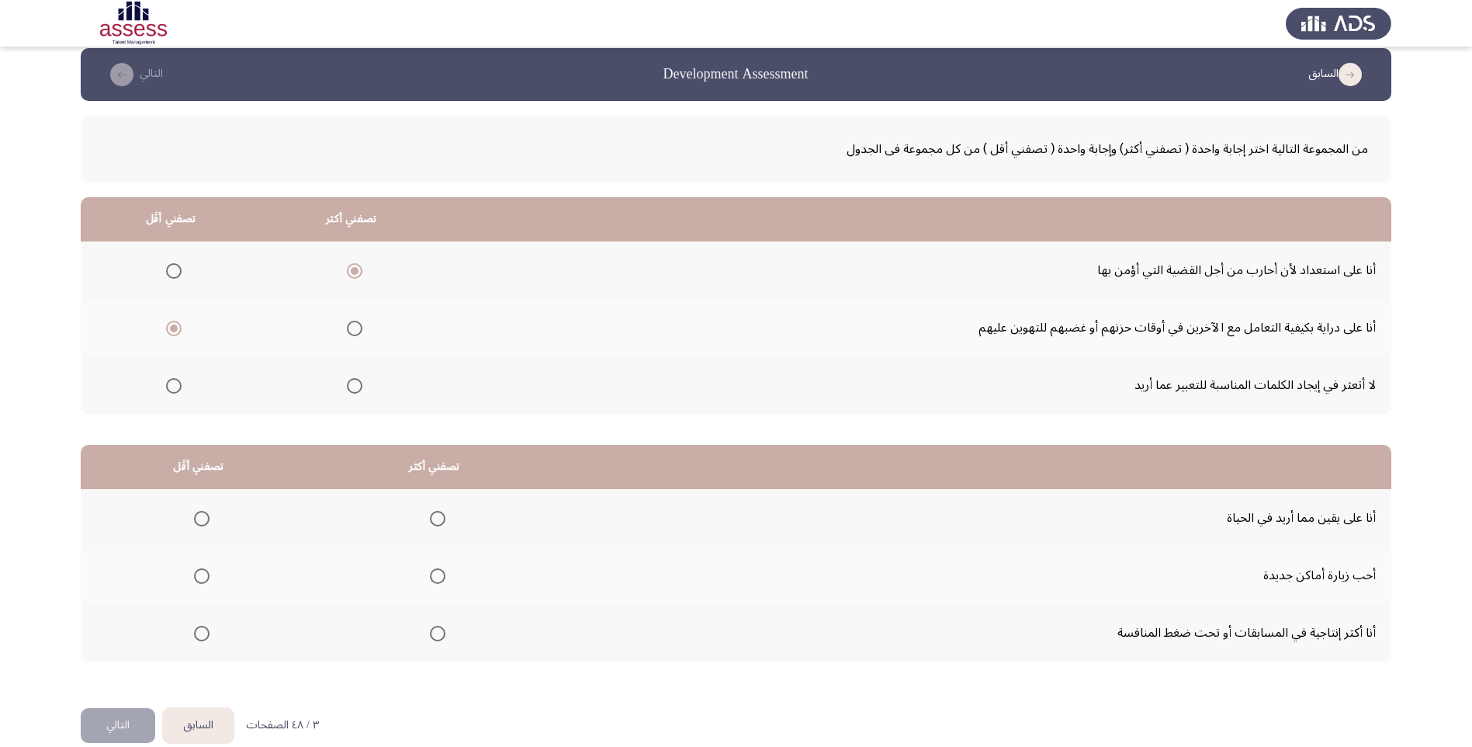
scroll to position [37, 0]
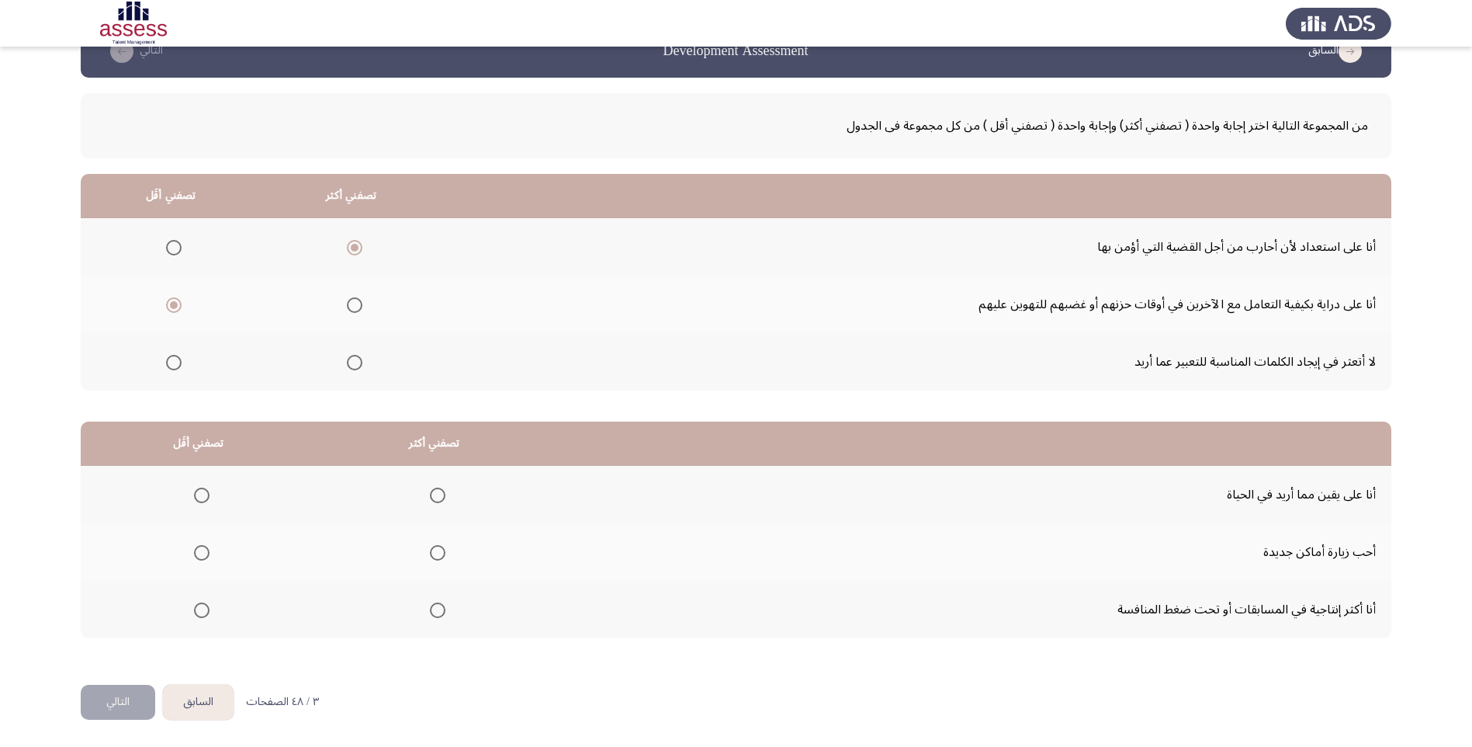
click at [441, 614] on span "Select an option" at bounding box center [438, 610] width 16 height 16
click at [441, 614] on input "Select an option" at bounding box center [438, 610] width 16 height 16
click at [205, 553] on span "Select an option" at bounding box center [202, 553] width 16 height 16
click at [205, 553] on input "Select an option" at bounding box center [202, 553] width 16 height 16
click at [110, 698] on button "التالي" at bounding box center [118, 702] width 75 height 35
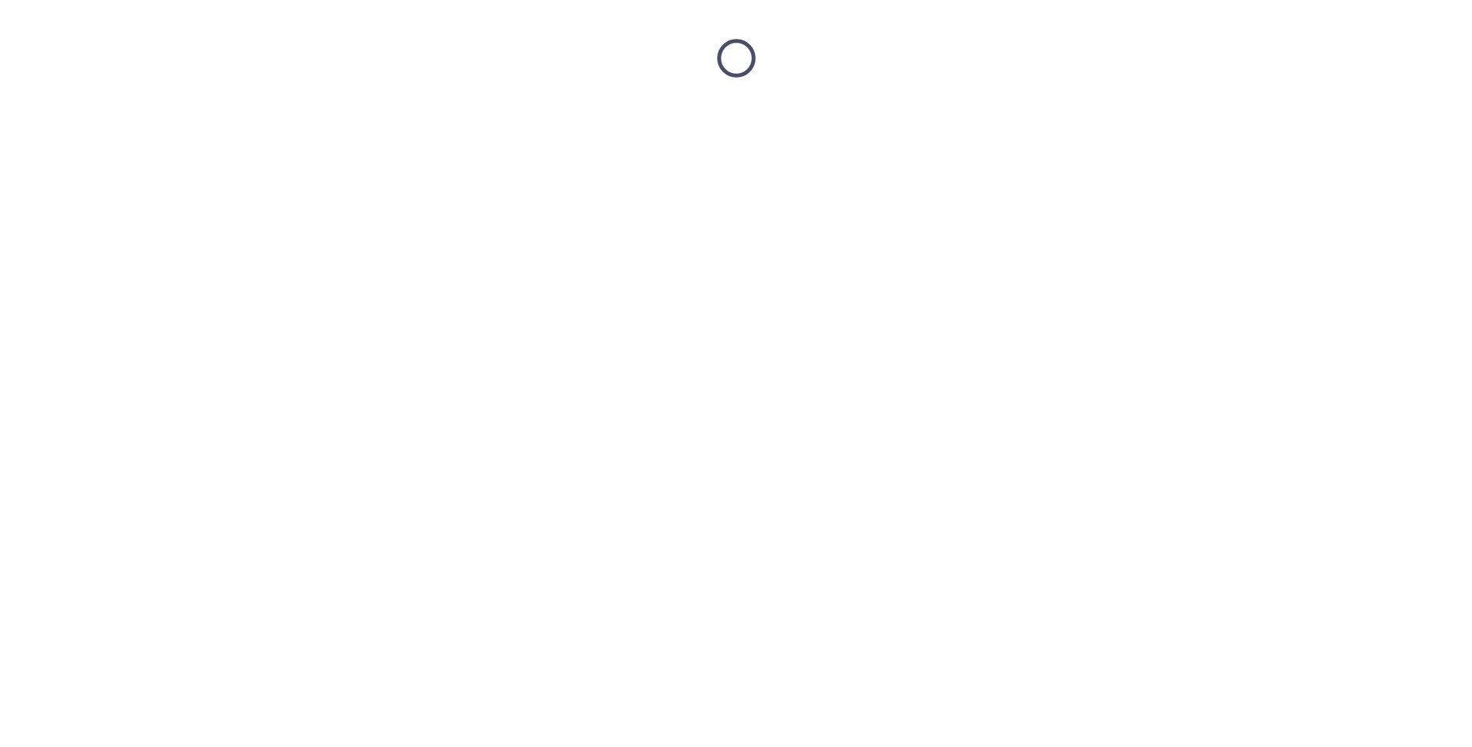
scroll to position [0, 0]
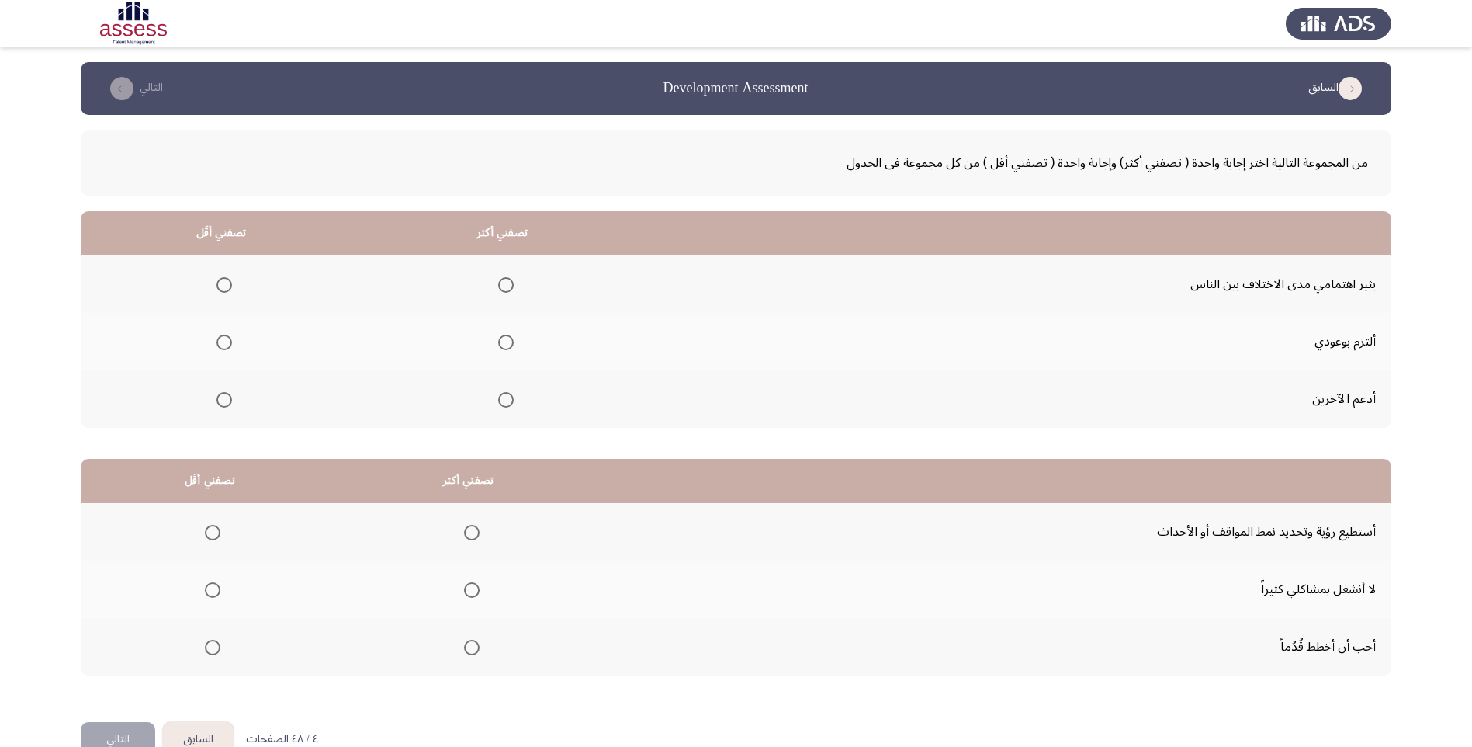
click at [511, 345] on span "Select an option" at bounding box center [506, 343] width 16 height 16
click at [511, 345] on input "Select an option" at bounding box center [506, 343] width 16 height 16
click at [229, 285] on span "Select an option" at bounding box center [225, 285] width 16 height 16
click at [229, 285] on input "Select an option" at bounding box center [225, 285] width 16 height 16
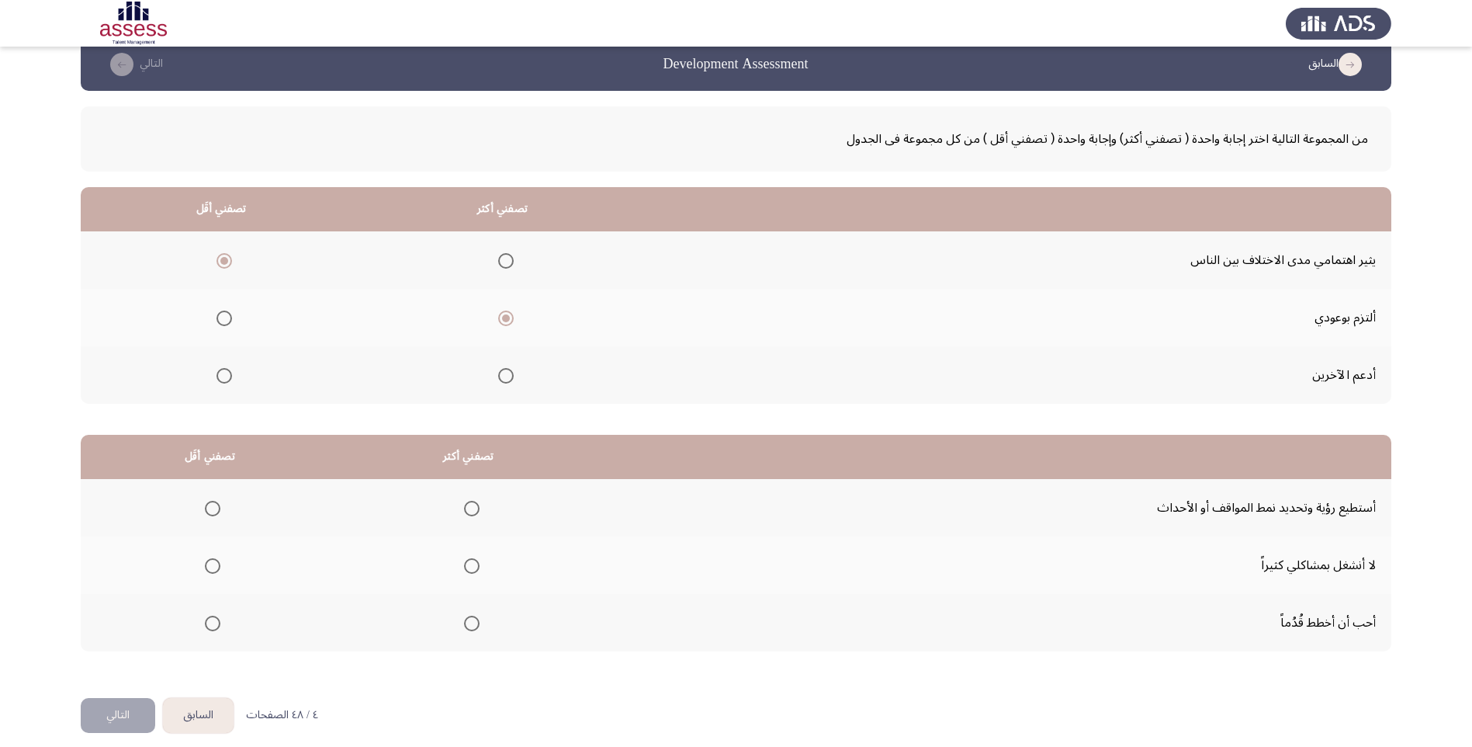
scroll to position [37, 0]
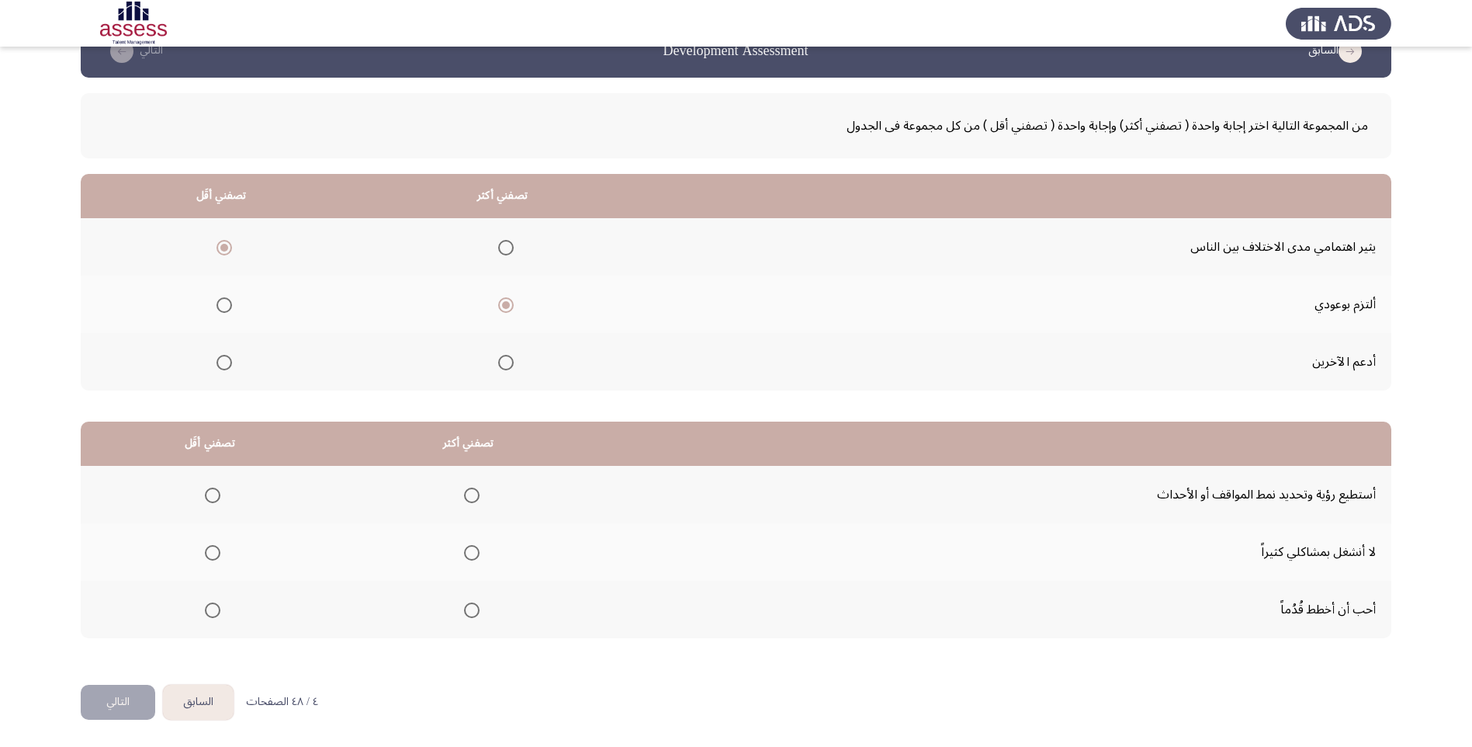
click at [472, 609] on span "Select an option" at bounding box center [472, 610] width 16 height 16
click at [472, 609] on input "Select an option" at bounding box center [472, 610] width 16 height 16
click at [215, 553] on span "Select an option" at bounding box center [213, 553] width 16 height 16
click at [215, 553] on input "Select an option" at bounding box center [213, 553] width 16 height 16
click at [130, 701] on button "التالي" at bounding box center [118, 702] width 75 height 35
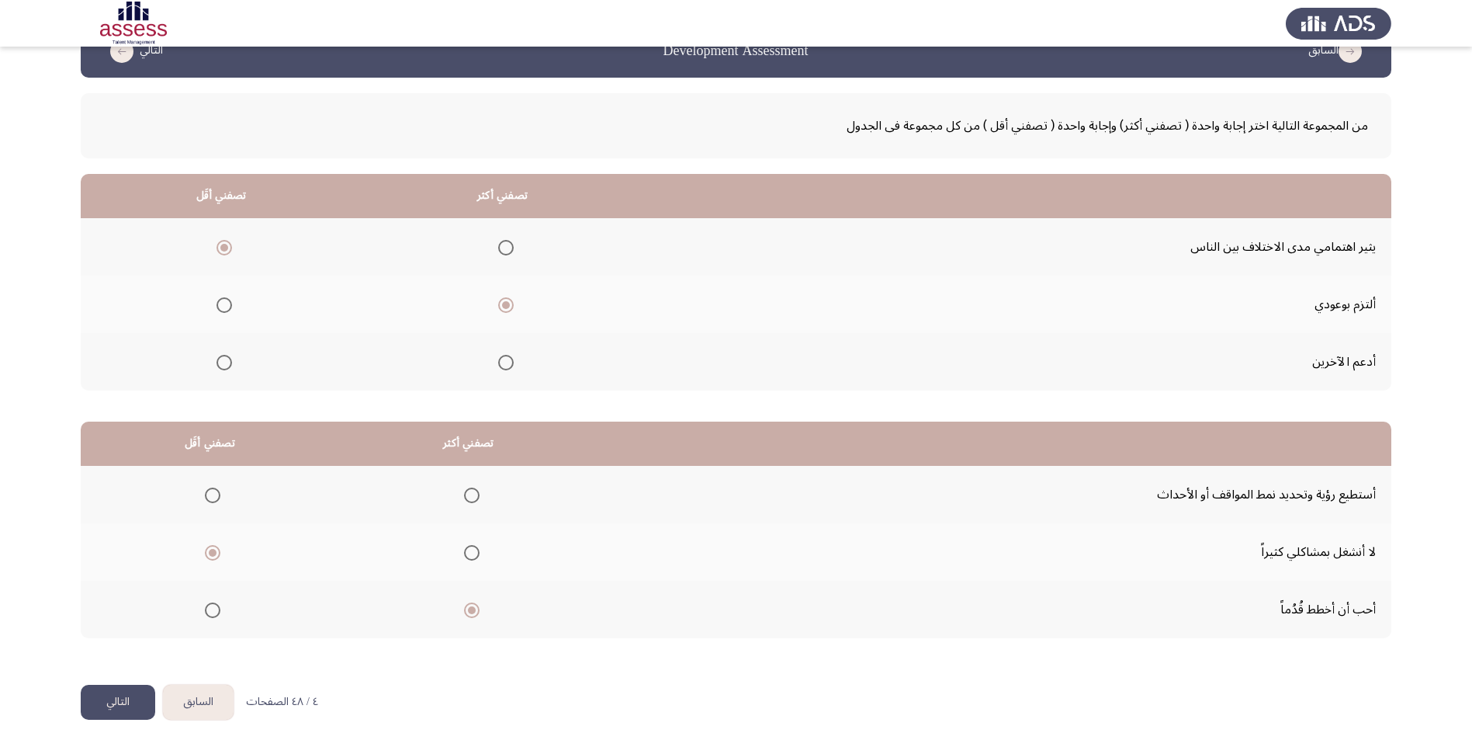
scroll to position [0, 0]
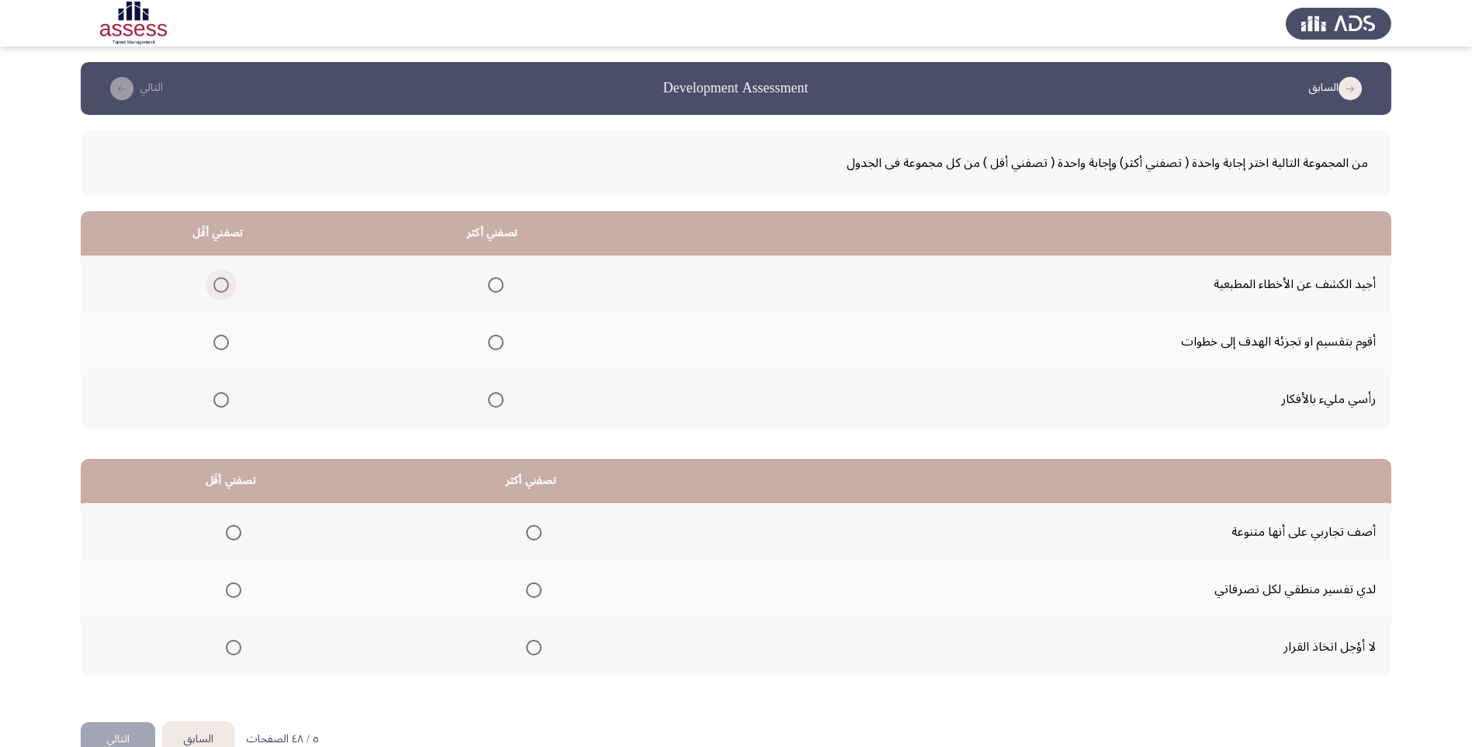
click at [220, 287] on span "Select an option" at bounding box center [221, 285] width 16 height 16
click at [220, 287] on input "Select an option" at bounding box center [221, 285] width 16 height 16
click at [494, 346] on span "Select an option" at bounding box center [496, 343] width 16 height 16
click at [494, 346] on input "Select an option" at bounding box center [496, 343] width 16 height 16
click at [224, 403] on span "Select an option" at bounding box center [221, 400] width 16 height 16
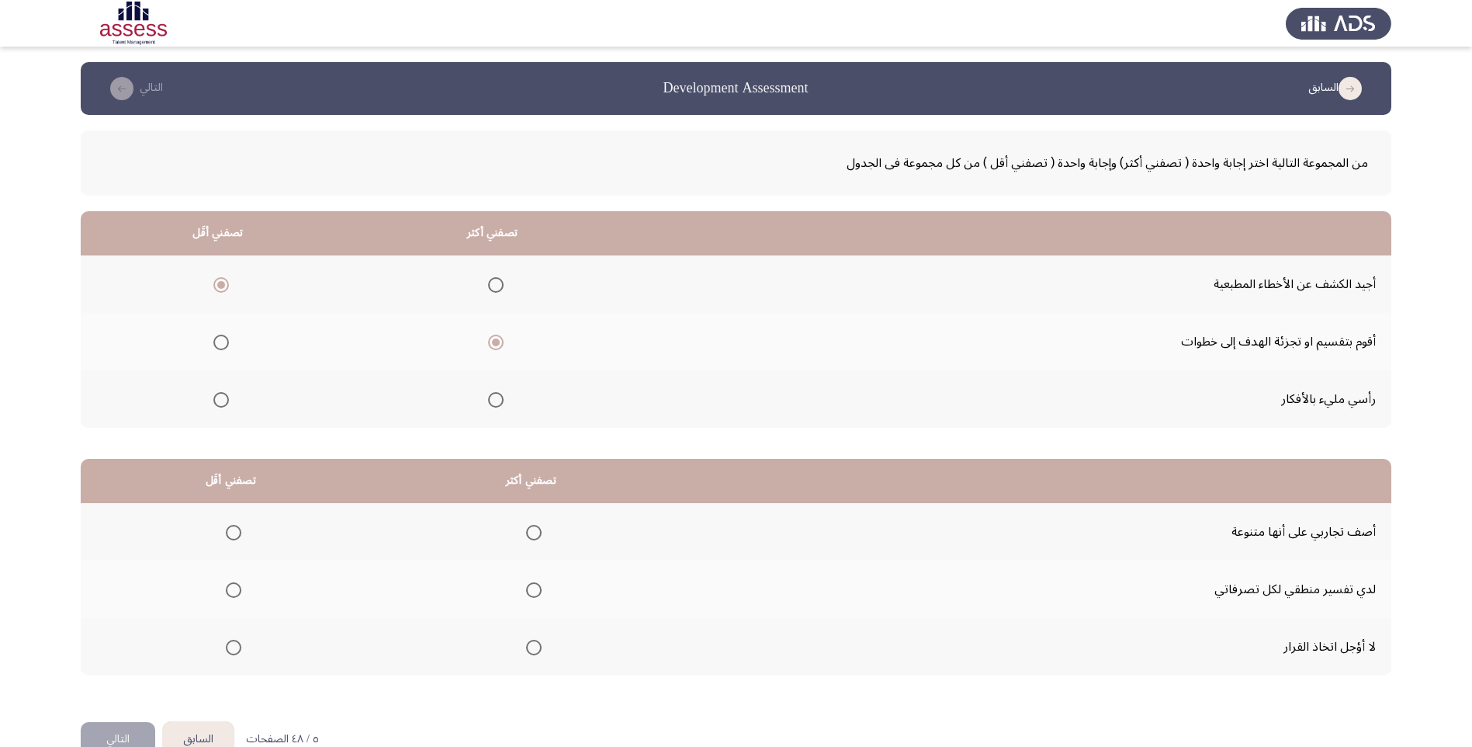
click at [224, 403] on input "Select an option" at bounding box center [221, 400] width 16 height 16
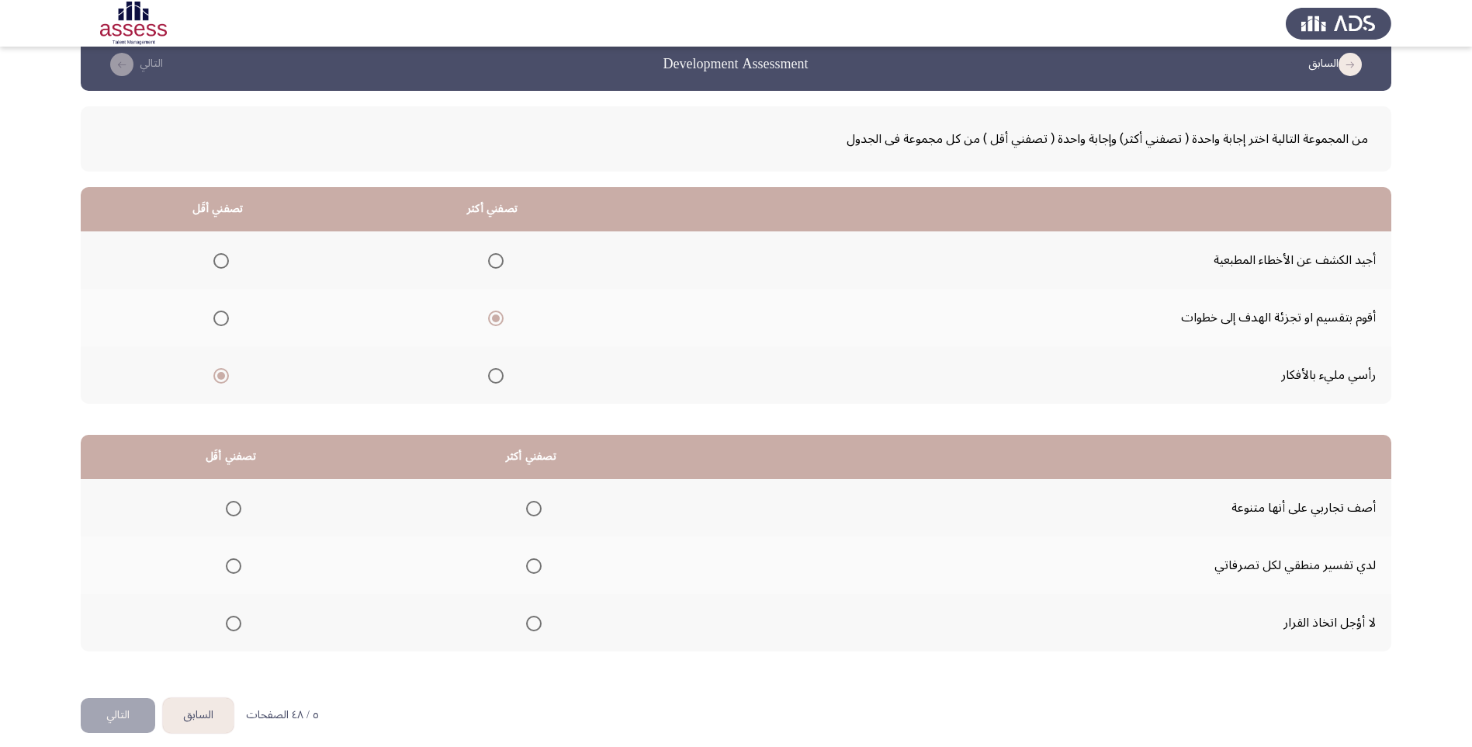
scroll to position [37, 0]
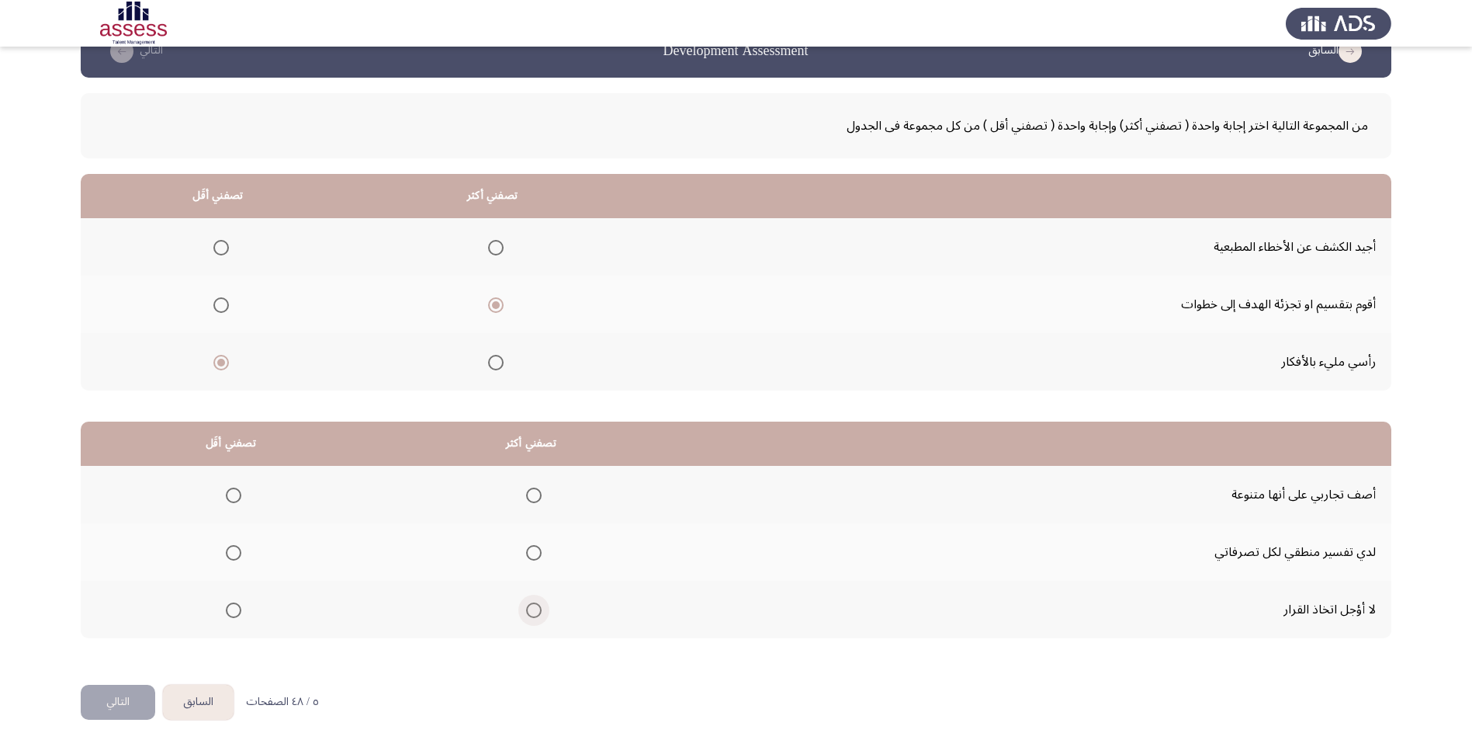
click at [542, 610] on span "Select an option" at bounding box center [534, 610] width 16 height 16
click at [542, 610] on input "Select an option" at bounding box center [534, 610] width 16 height 16
click at [231, 491] on span "Select an option" at bounding box center [234, 495] width 16 height 16
click at [231, 491] on input "Select an option" at bounding box center [234, 495] width 16 height 16
click at [127, 705] on button "التالي" at bounding box center [118, 702] width 75 height 35
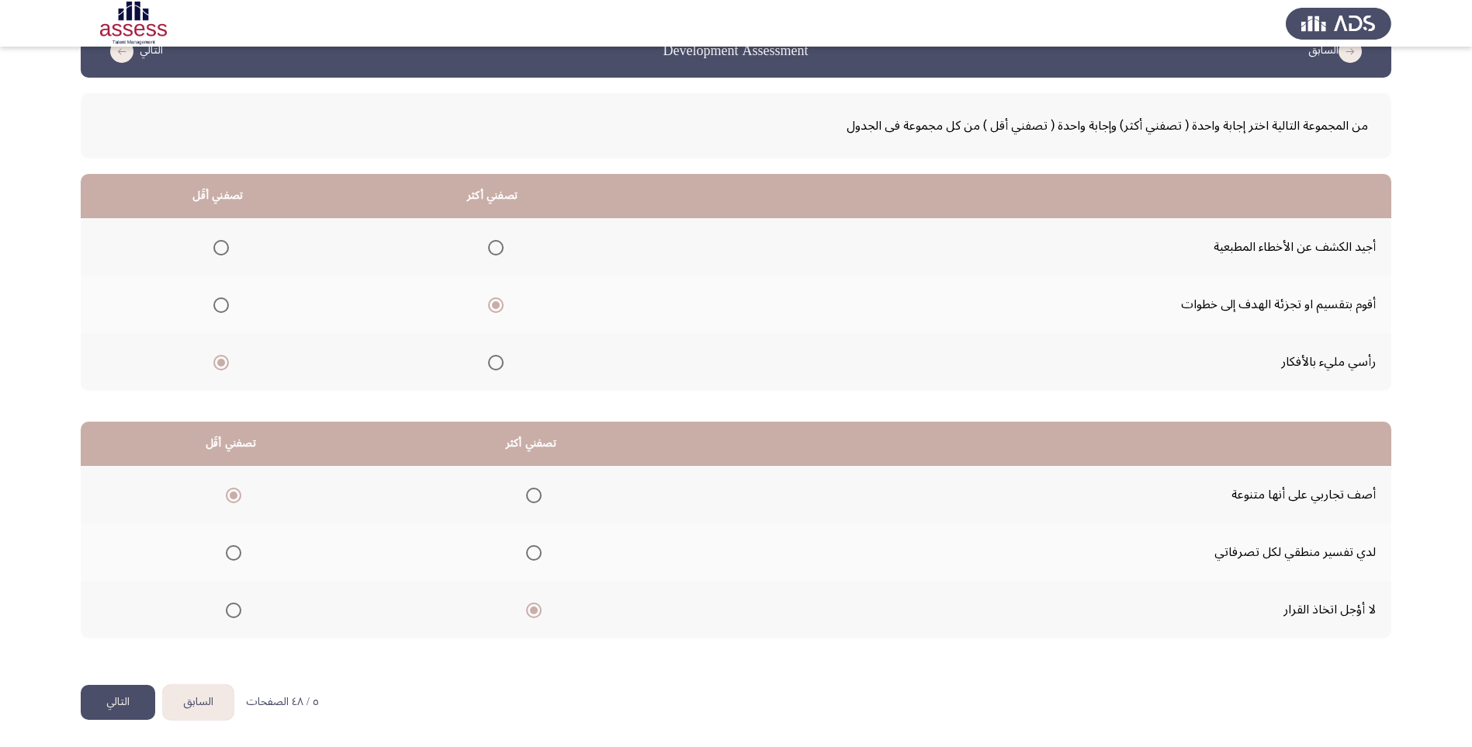
scroll to position [0, 0]
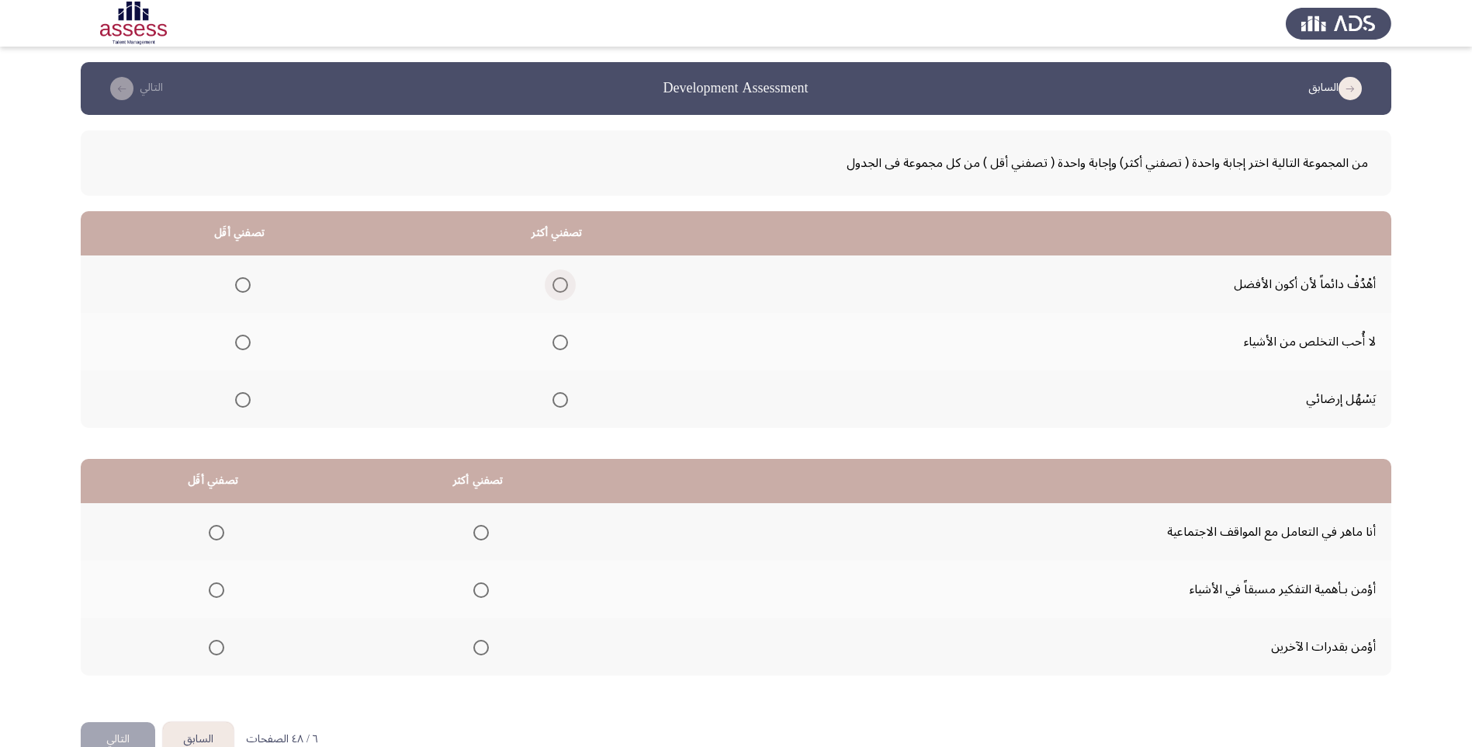
click at [568, 286] on span "Select an option" at bounding box center [561, 285] width 16 height 16
click at [568, 286] on input "Select an option" at bounding box center [561, 285] width 16 height 16
click at [253, 404] on th at bounding box center [239, 398] width 317 height 57
click at [251, 403] on span "Select an option" at bounding box center [243, 400] width 16 height 16
click at [251, 403] on input "Select an option" at bounding box center [243, 400] width 16 height 16
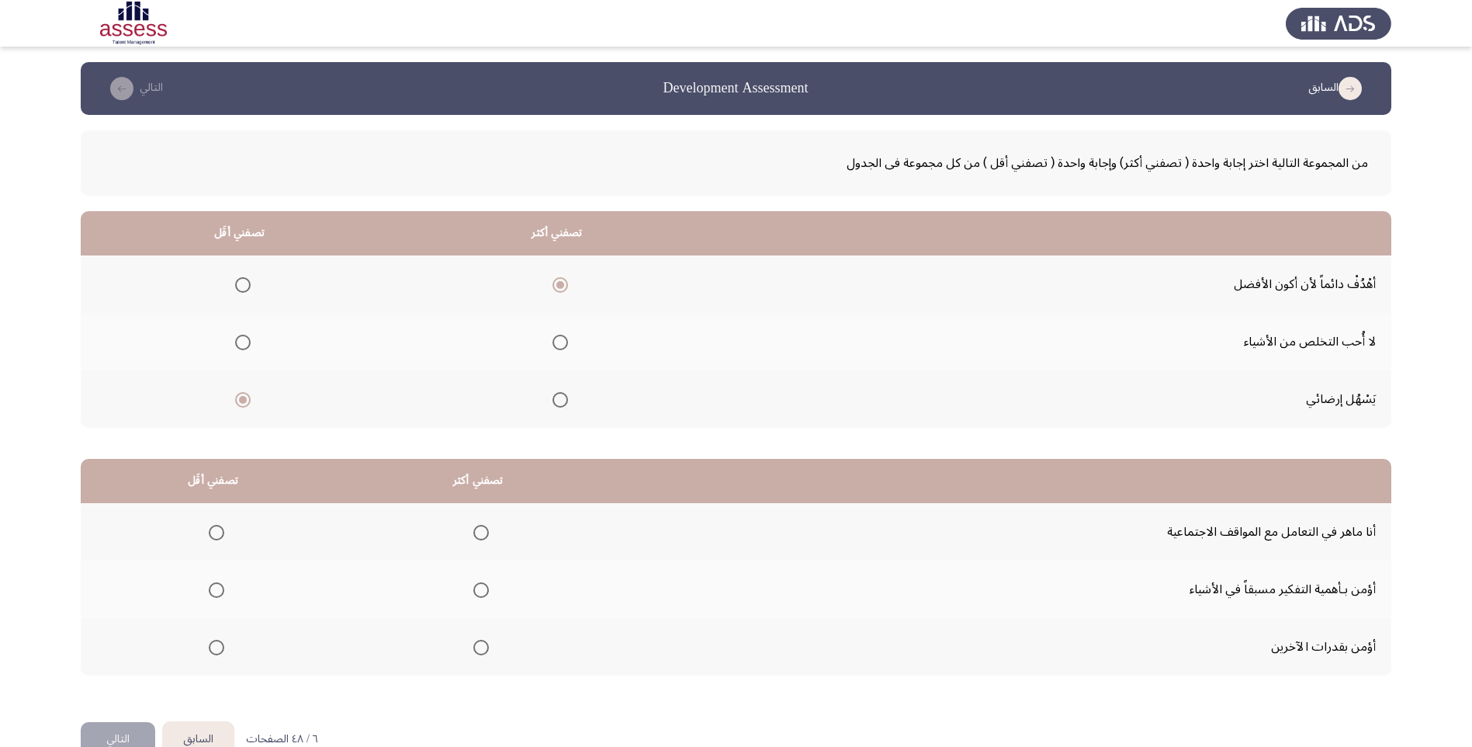
scroll to position [37, 0]
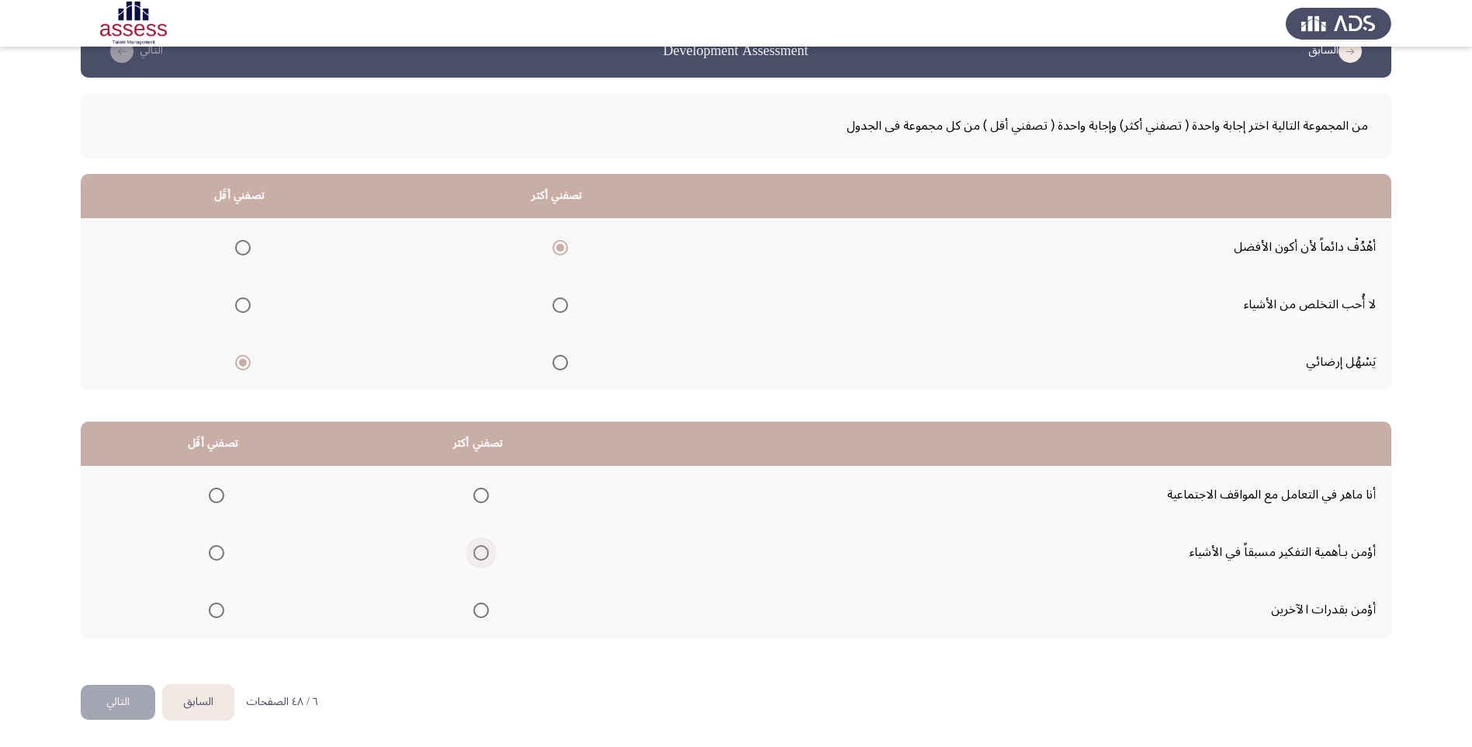
click at [489, 553] on span "Select an option" at bounding box center [481, 553] width 16 height 16
click at [489, 553] on input "Select an option" at bounding box center [481, 553] width 16 height 16
click at [217, 613] on span "Select an option" at bounding box center [217, 610] width 16 height 16
click at [217, 613] on input "Select an option" at bounding box center [217, 610] width 16 height 16
click at [128, 704] on button "التالي" at bounding box center [118, 702] width 75 height 35
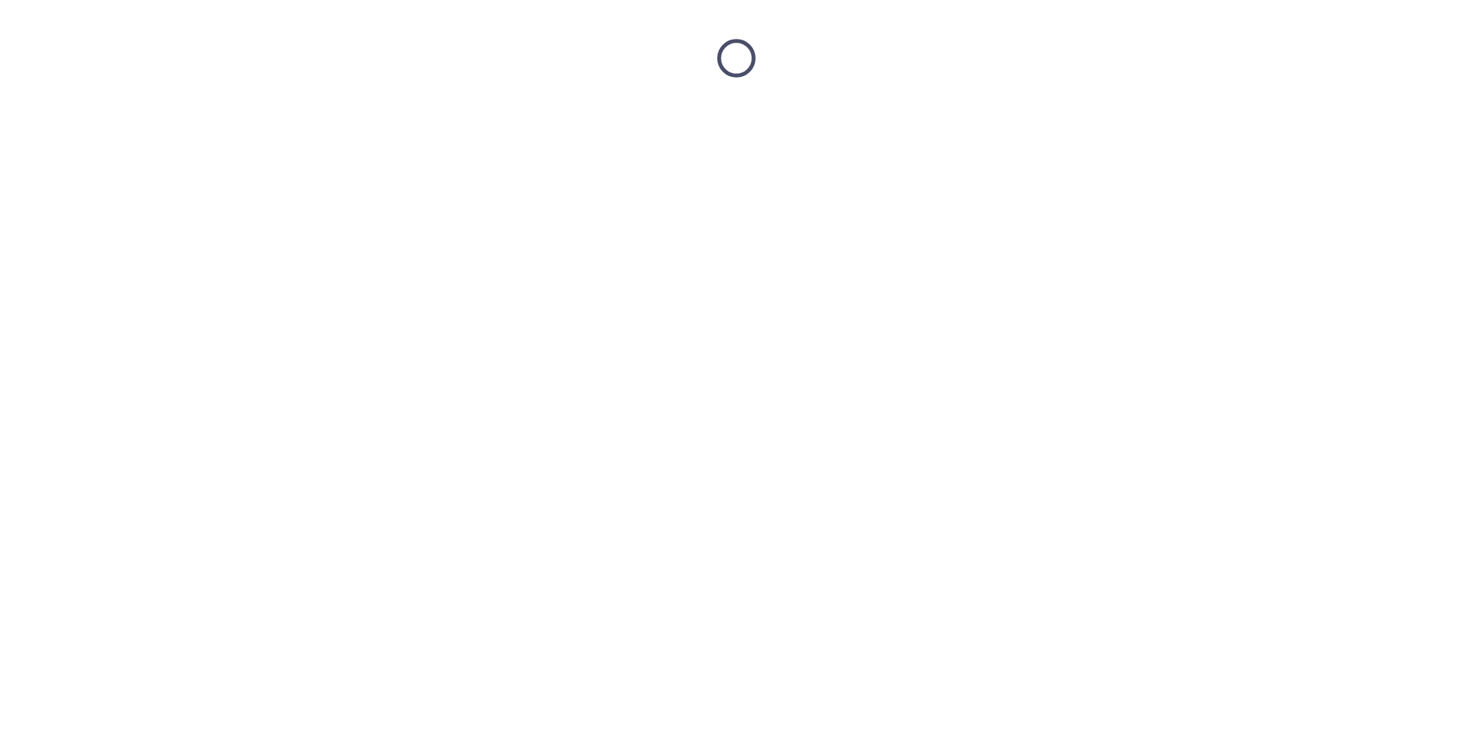
scroll to position [0, 0]
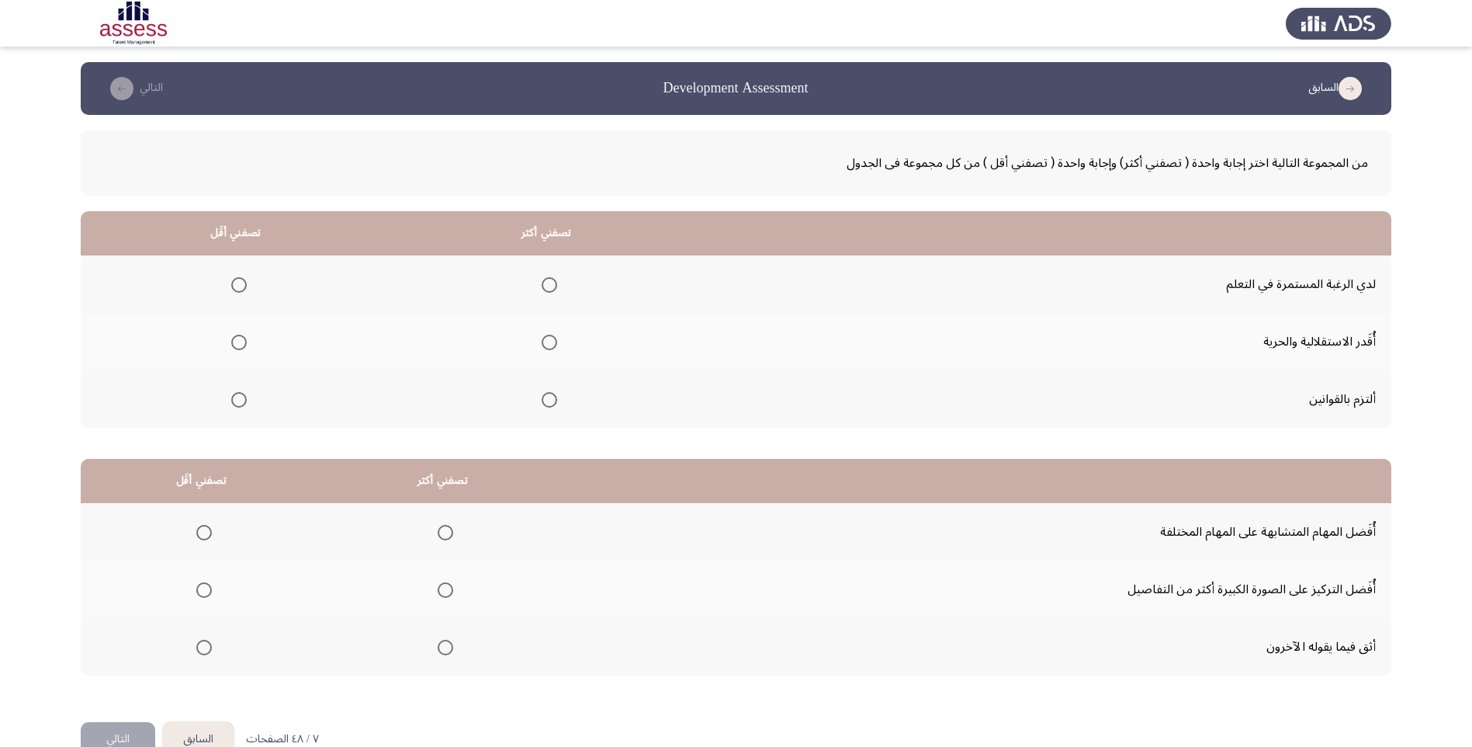
click at [555, 286] on span "Select an option" at bounding box center [550, 285] width 16 height 16
click at [555, 286] on input "Select an option" at bounding box center [550, 285] width 16 height 16
click at [244, 344] on span "Select an option" at bounding box center [239, 343] width 16 height 16
click at [244, 344] on input "Select an option" at bounding box center [239, 343] width 16 height 16
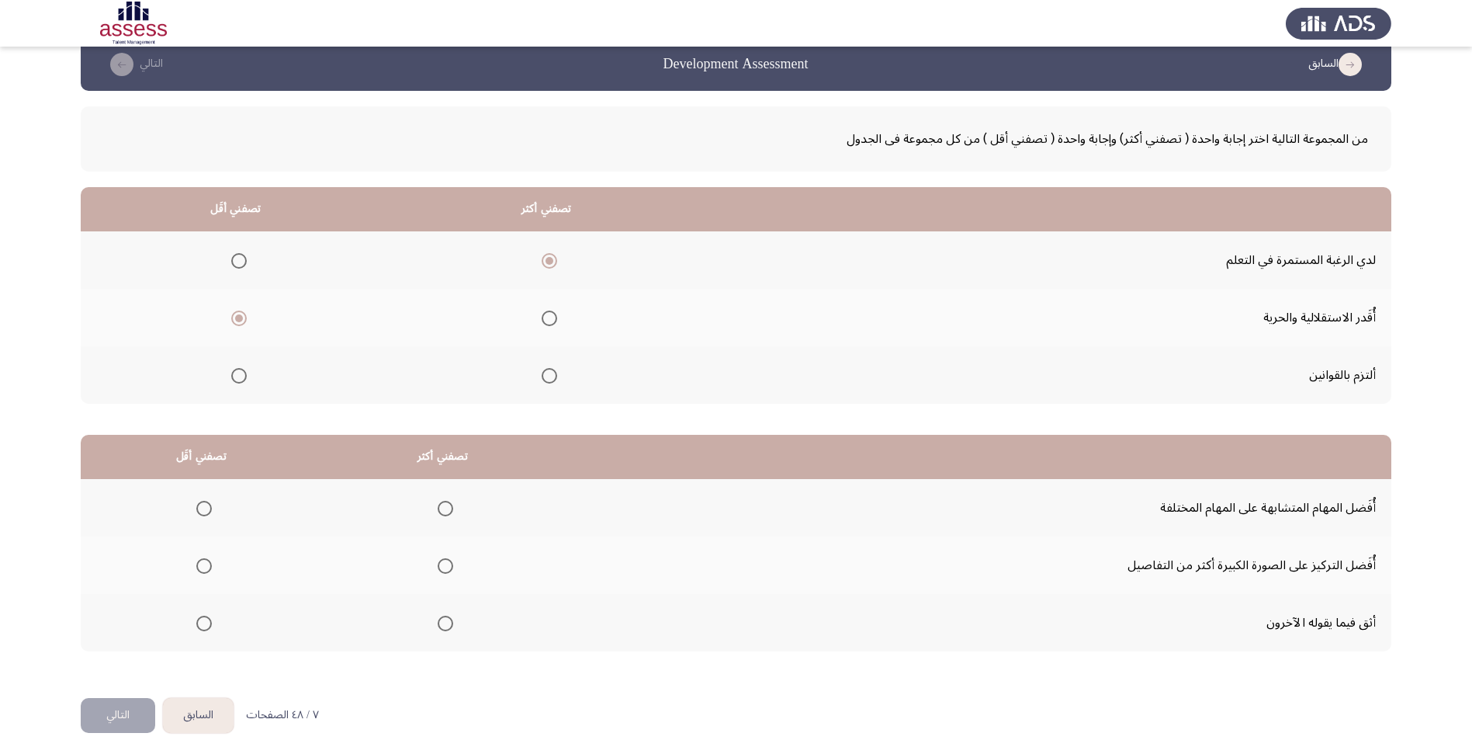
scroll to position [37, 0]
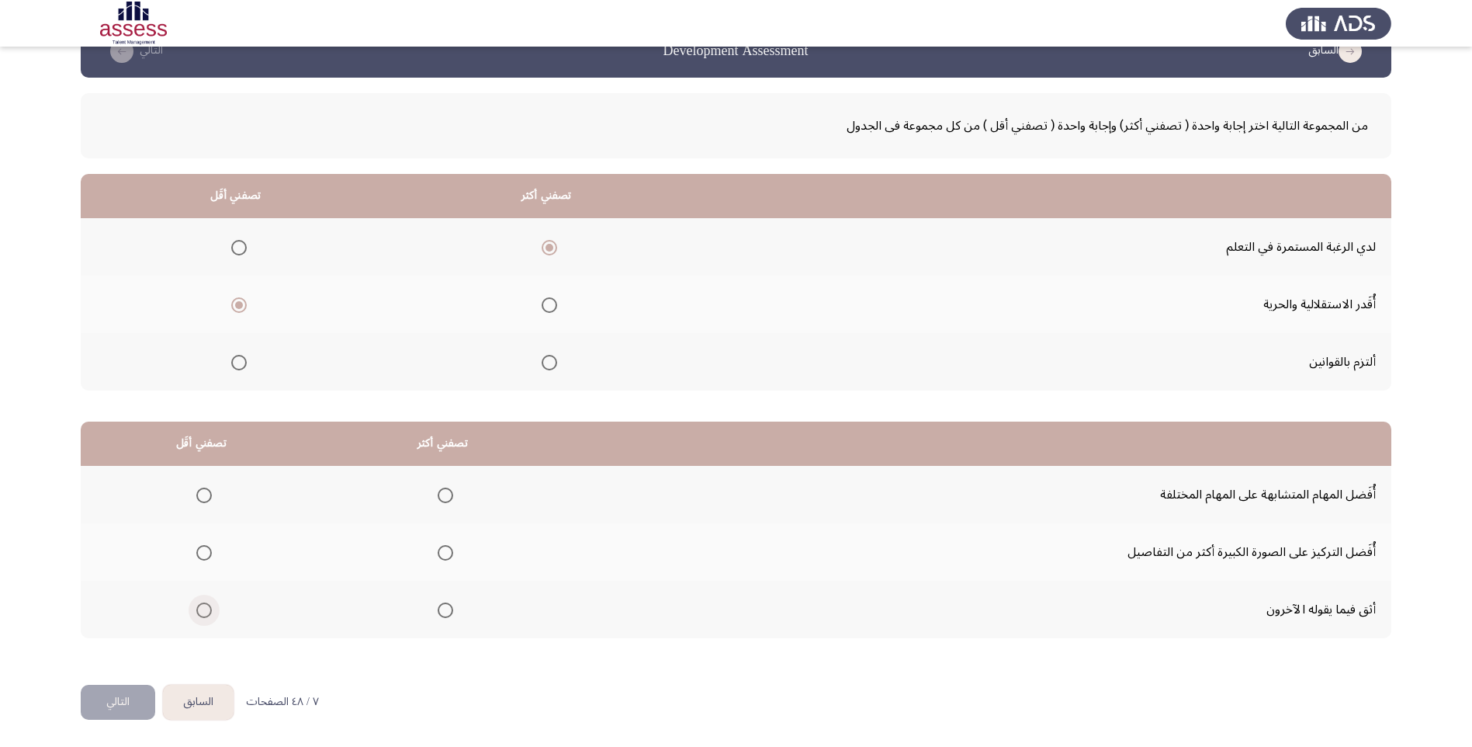
click at [210, 613] on span "Select an option" at bounding box center [204, 610] width 16 height 16
click at [210, 613] on input "Select an option" at bounding box center [204, 610] width 16 height 16
click at [456, 553] on th at bounding box center [442, 551] width 241 height 57
click at [452, 553] on span "Select an option" at bounding box center [446, 553] width 16 height 16
click at [452, 553] on input "Select an option" at bounding box center [446, 553] width 16 height 16
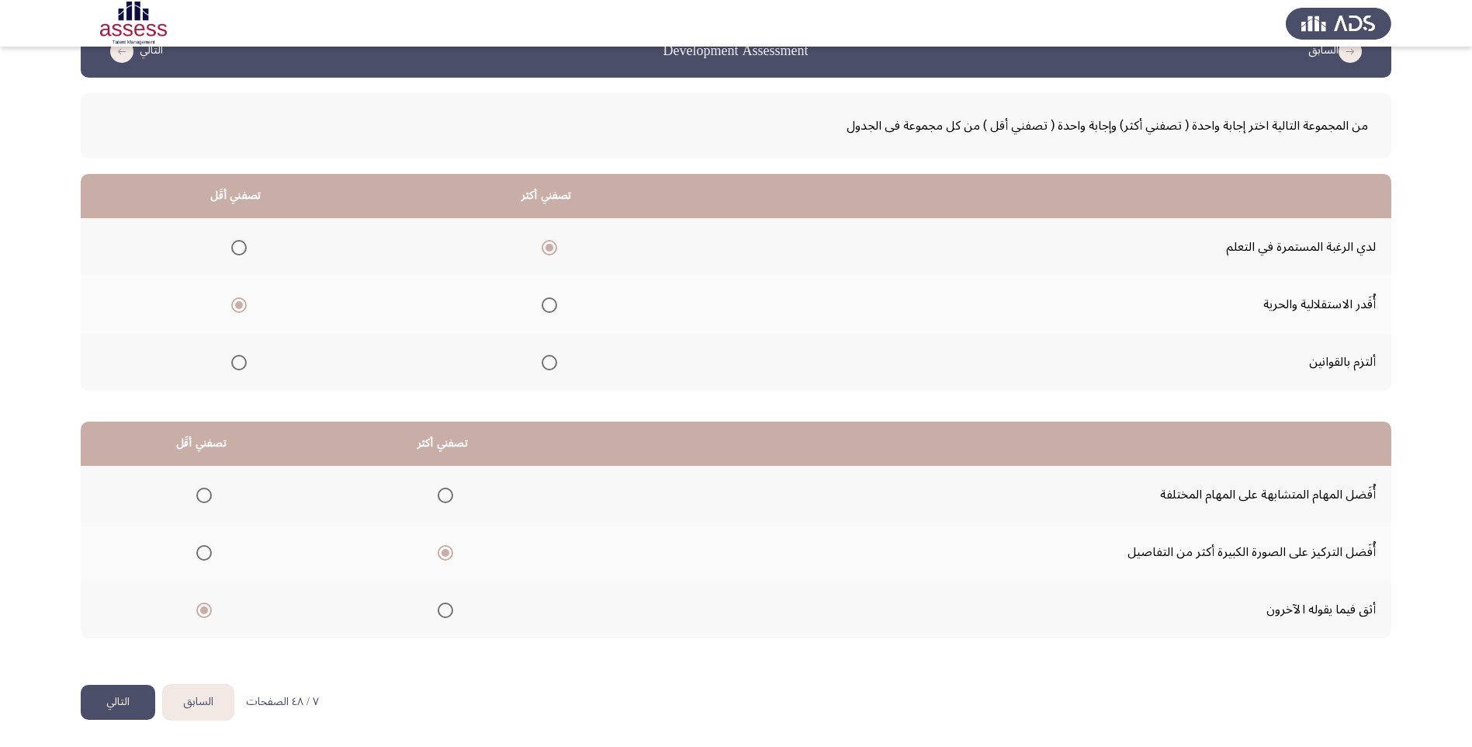
click at [109, 706] on button "التالي" at bounding box center [118, 702] width 75 height 35
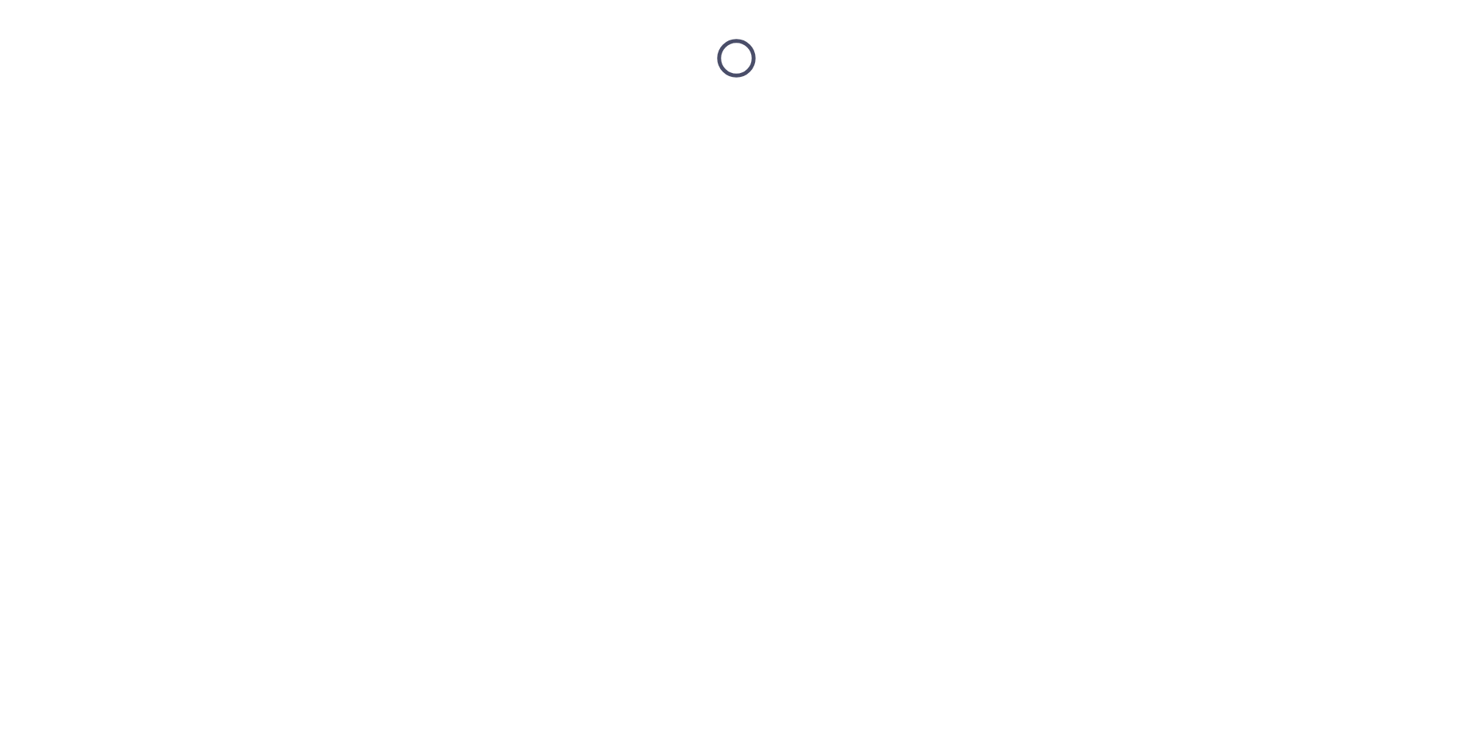
scroll to position [0, 0]
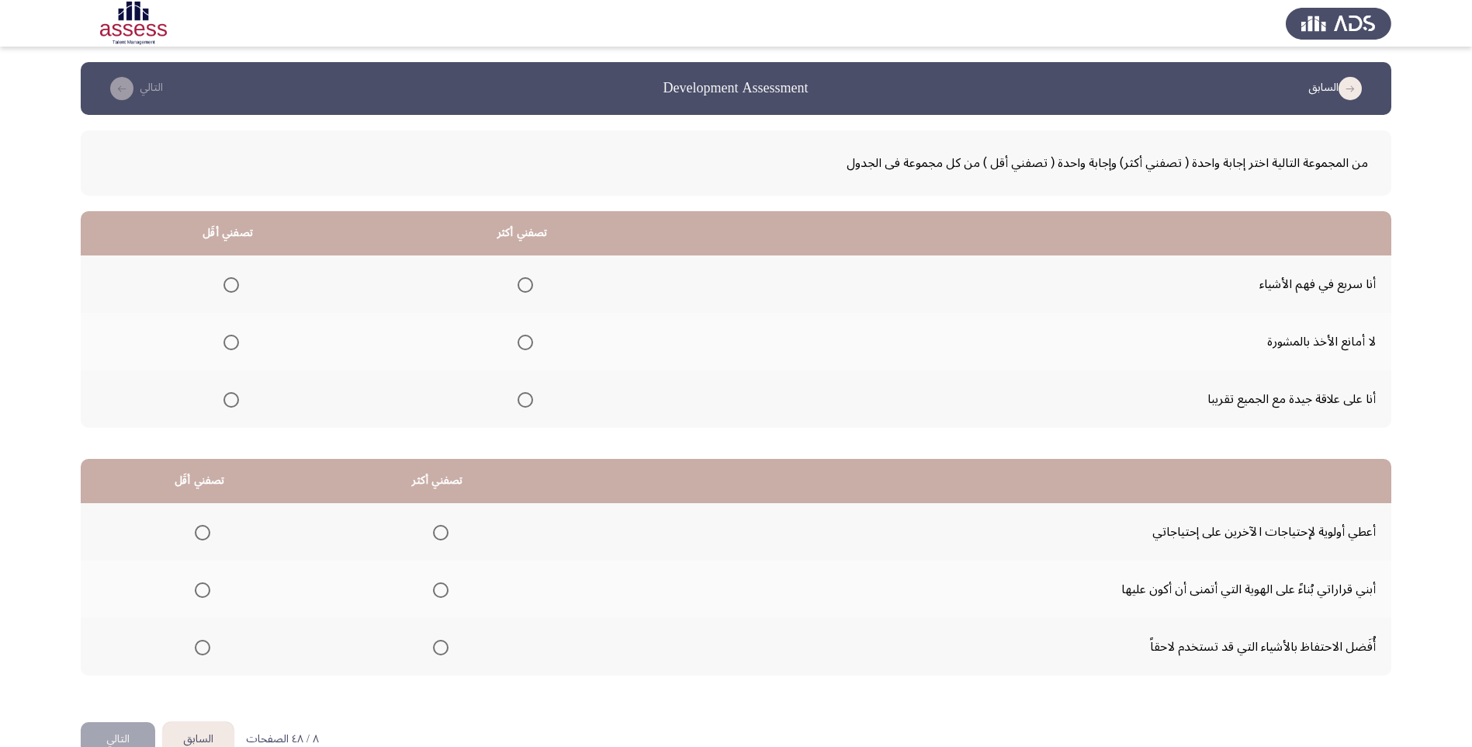
click at [527, 286] on span "Select an option" at bounding box center [526, 285] width 16 height 16
click at [527, 286] on input "Select an option" at bounding box center [526, 285] width 16 height 16
click at [237, 400] on span "Select an option" at bounding box center [232, 400] width 16 height 16
click at [237, 400] on input "Select an option" at bounding box center [232, 400] width 16 height 16
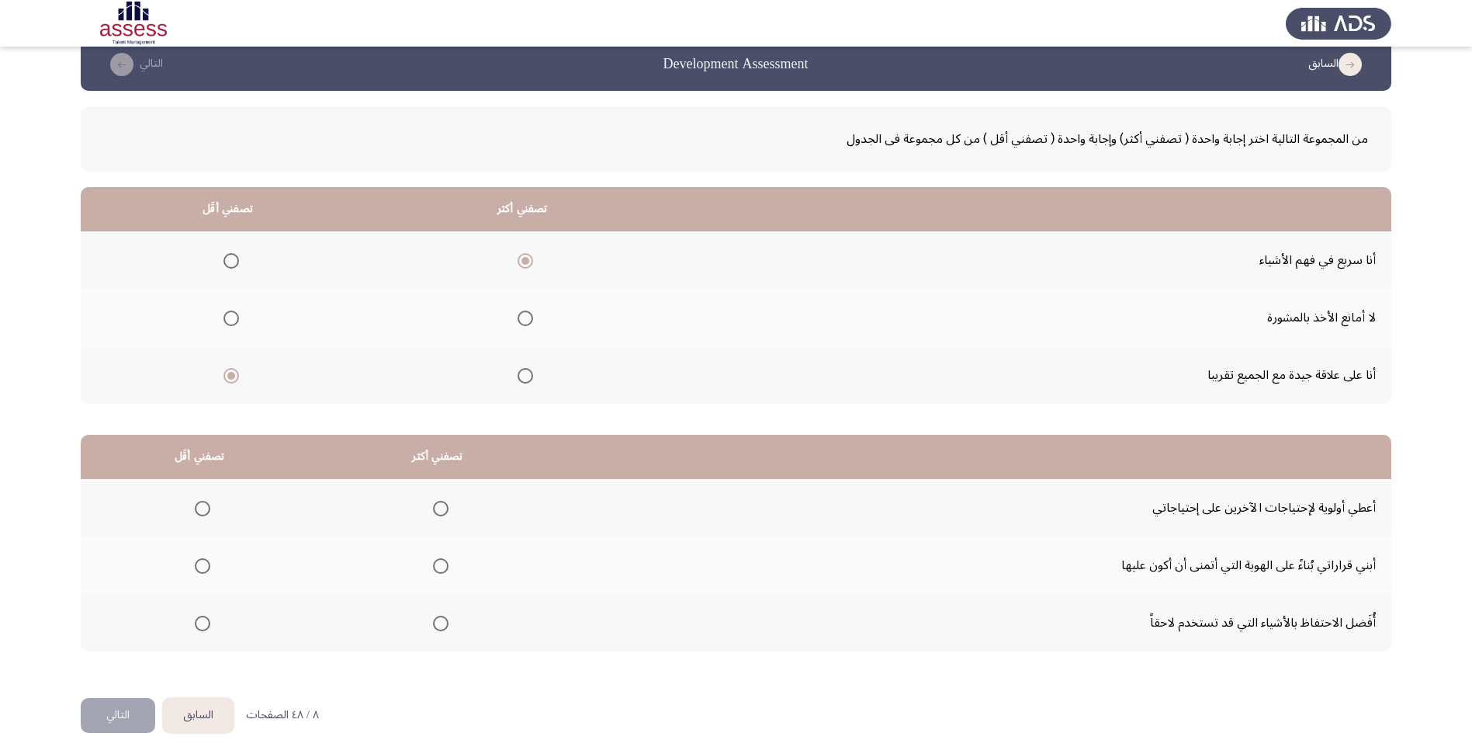
scroll to position [37, 0]
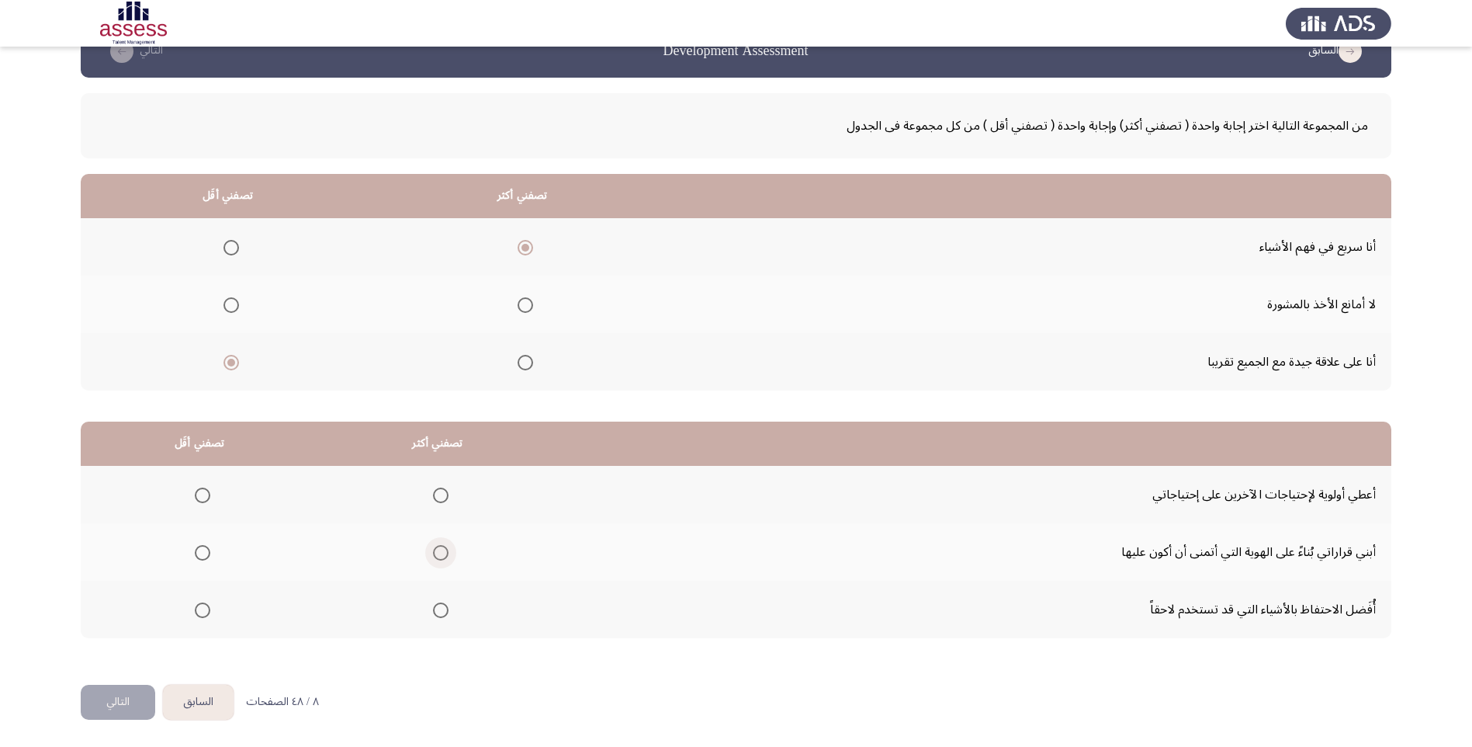
click at [444, 555] on span "Select an option" at bounding box center [441, 553] width 16 height 16
click at [444, 555] on input "Select an option" at bounding box center [441, 553] width 16 height 16
click at [200, 496] on span "Select an option" at bounding box center [203, 495] width 16 height 16
click at [200, 496] on input "Select an option" at bounding box center [203, 495] width 16 height 16
click at [114, 697] on button "التالي" at bounding box center [118, 702] width 75 height 35
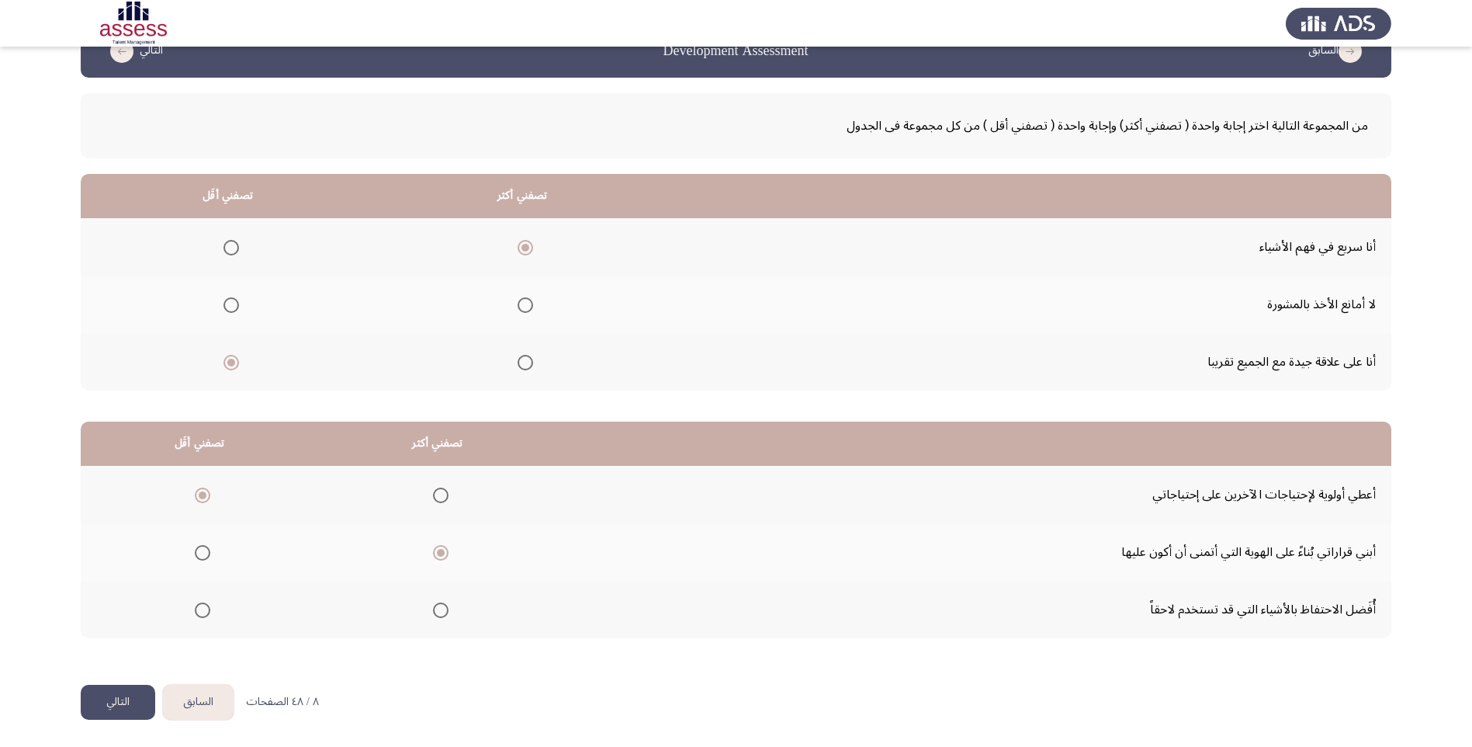
scroll to position [0, 0]
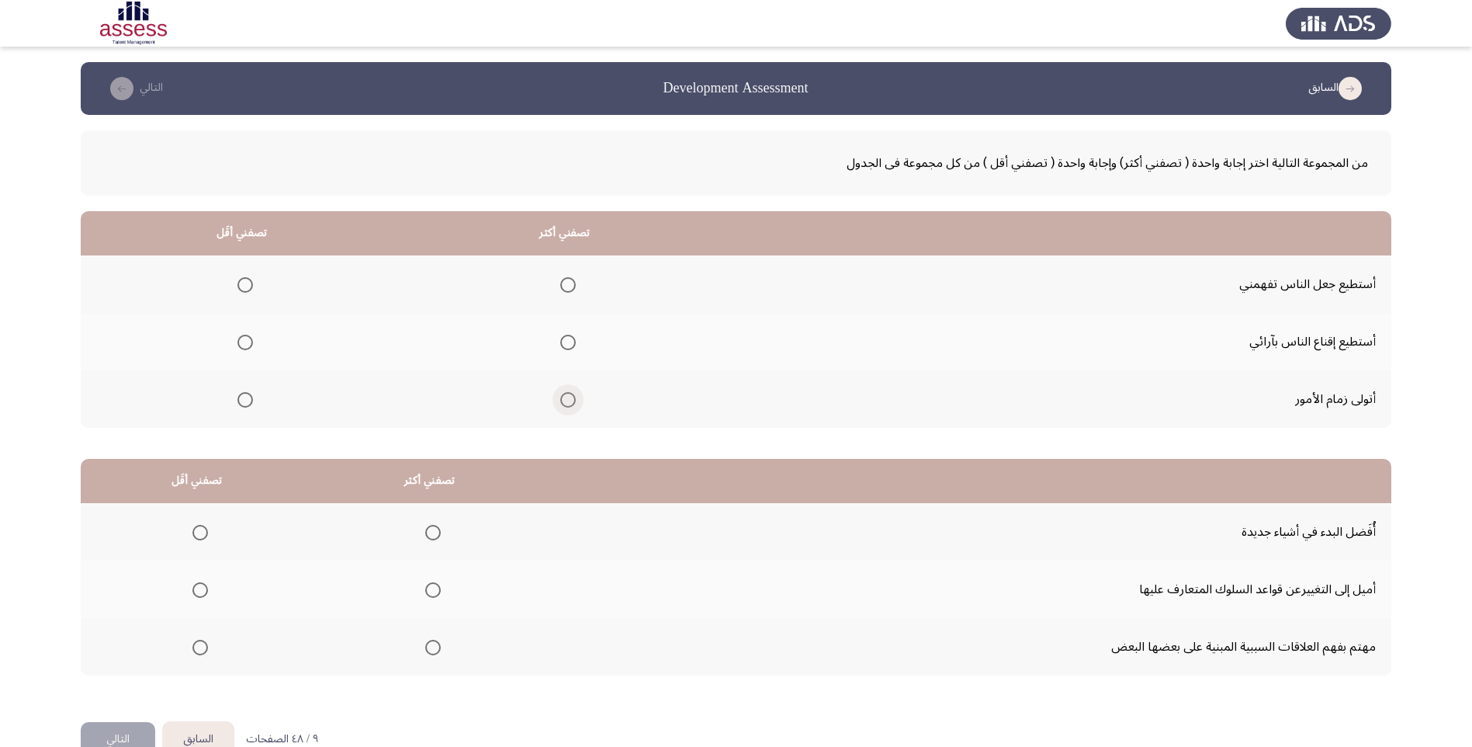
click at [570, 404] on span "Select an option" at bounding box center [568, 400] width 16 height 16
click at [570, 404] on input "Select an option" at bounding box center [568, 400] width 16 height 16
click at [246, 284] on span "Select an option" at bounding box center [245, 285] width 16 height 16
click at [246, 284] on input "Select an option" at bounding box center [245, 285] width 16 height 16
click at [439, 590] on span "Select an option" at bounding box center [433, 590] width 16 height 16
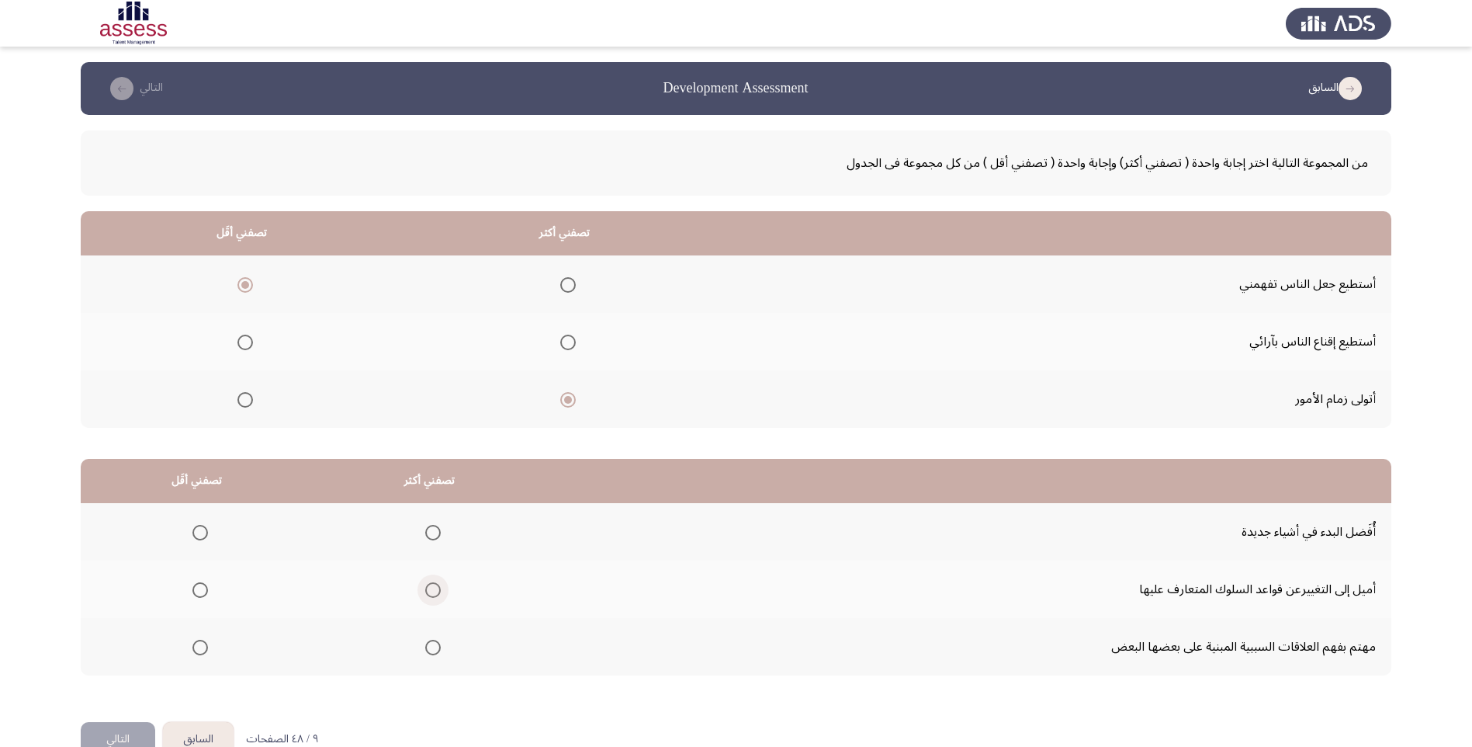
click at [439, 590] on input "Select an option" at bounding box center [433, 590] width 16 height 16
click at [205, 650] on span "Select an option" at bounding box center [200, 648] width 16 height 16
click at [205, 650] on input "Select an option" at bounding box center [200, 648] width 16 height 16
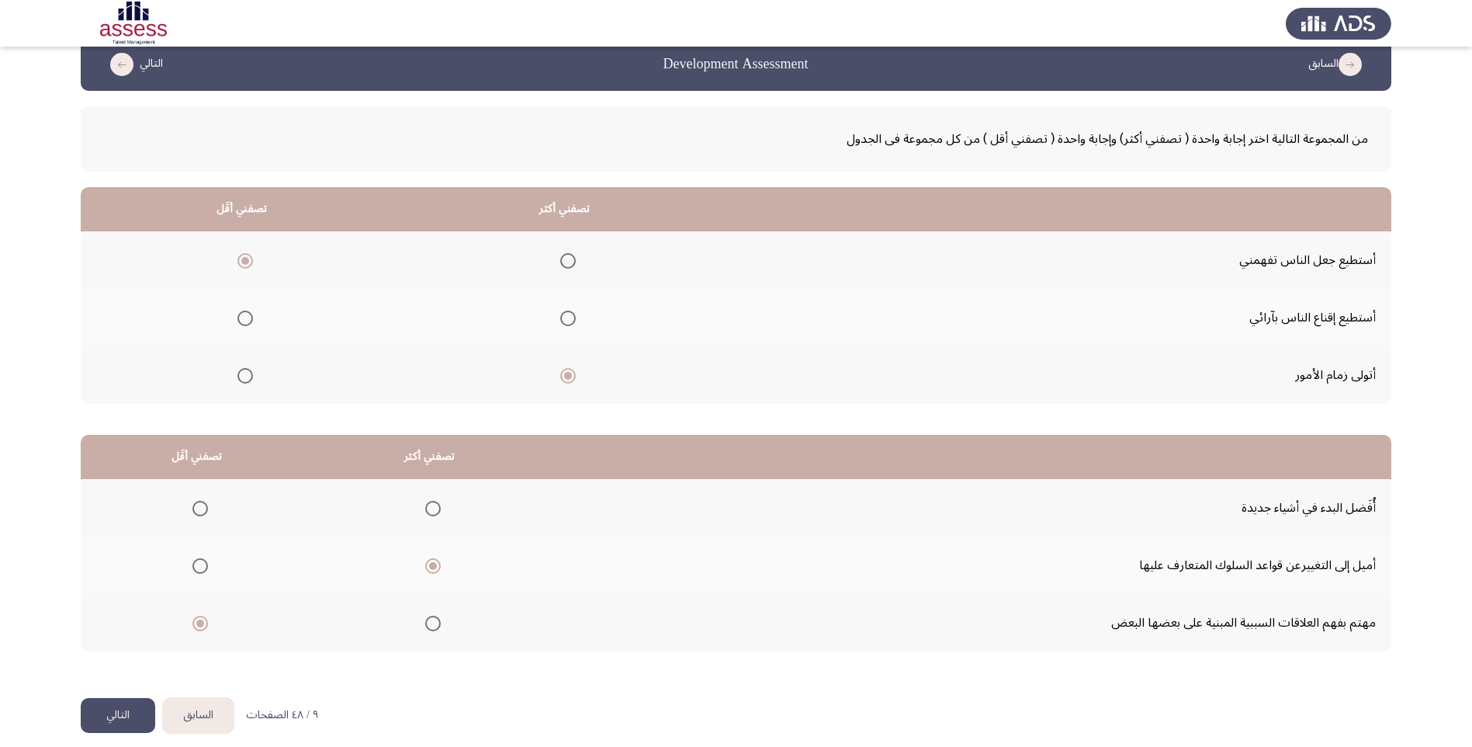
scroll to position [37, 0]
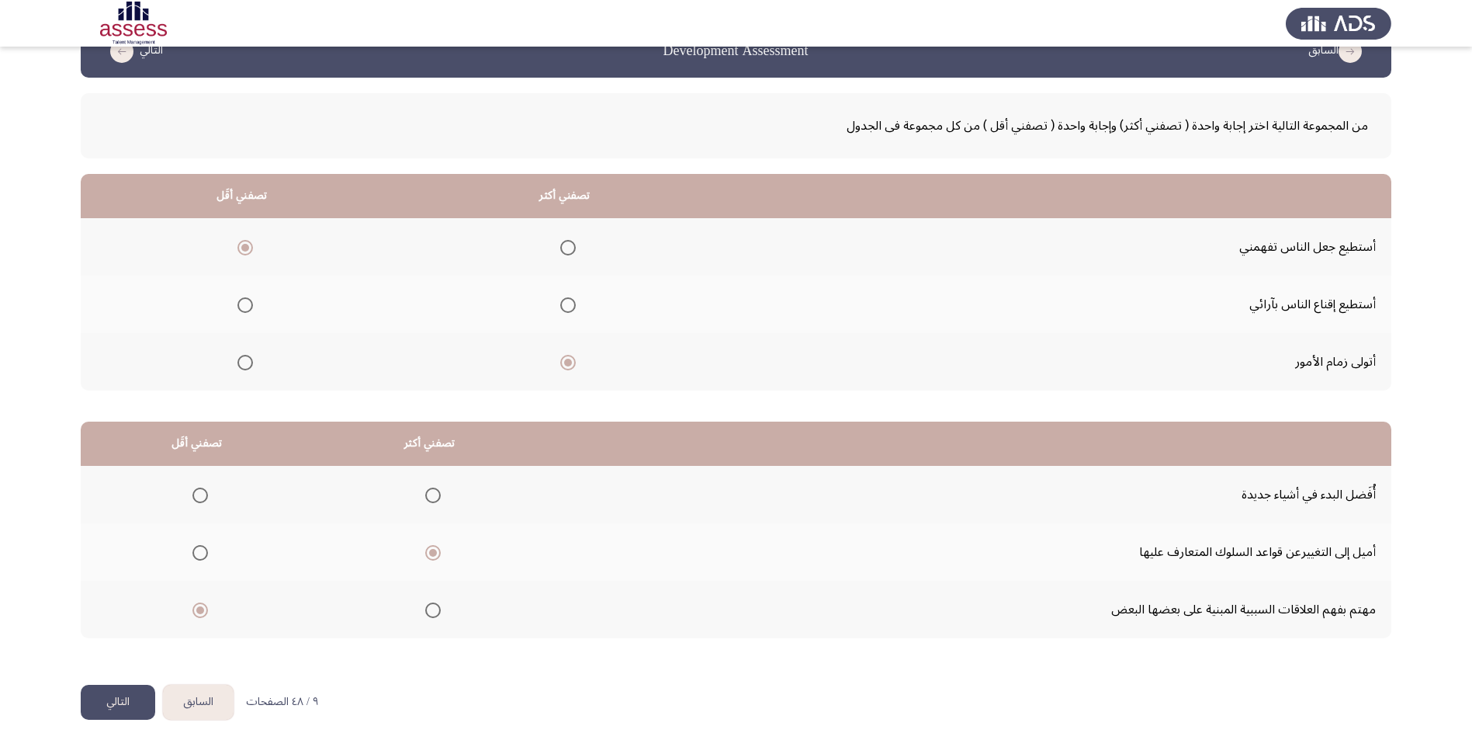
click at [114, 699] on button "التالي" at bounding box center [118, 702] width 75 height 35
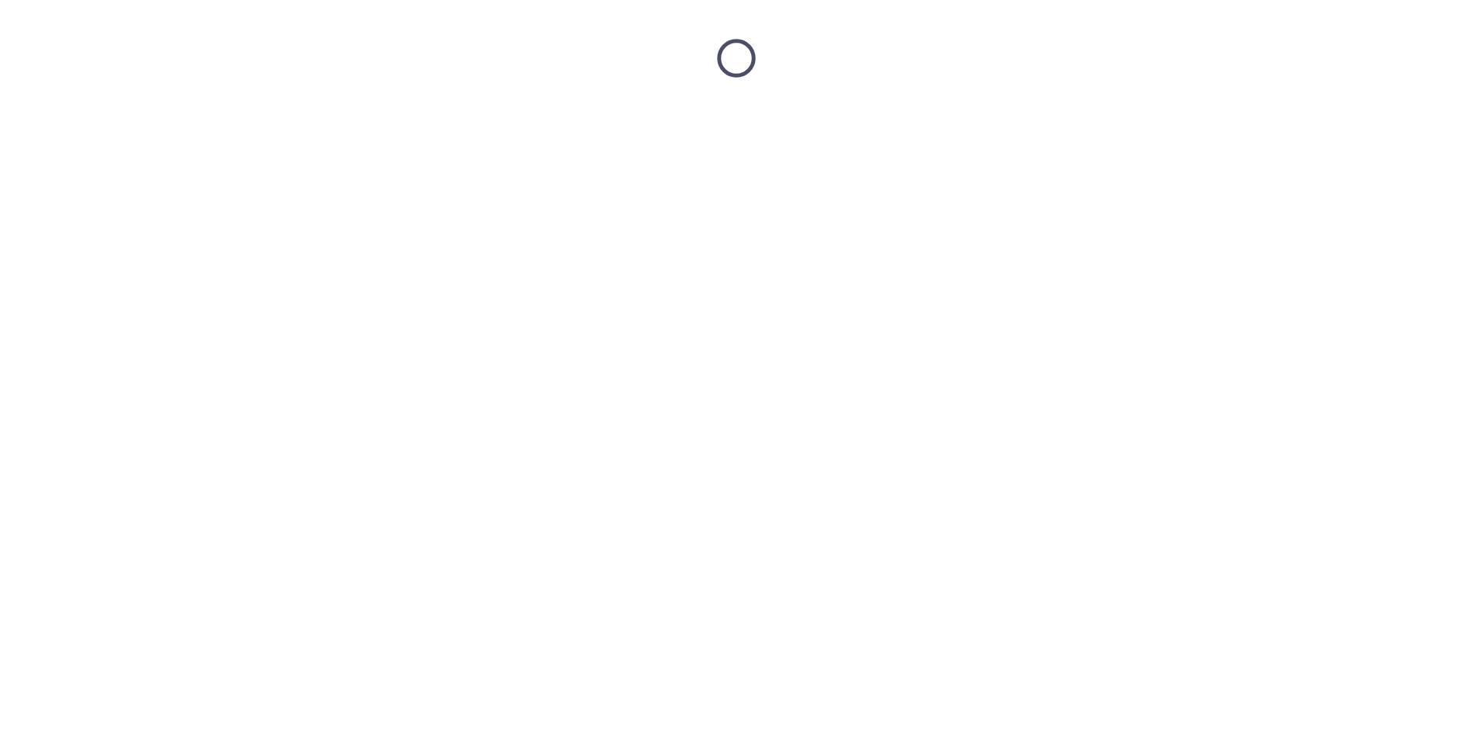
scroll to position [0, 0]
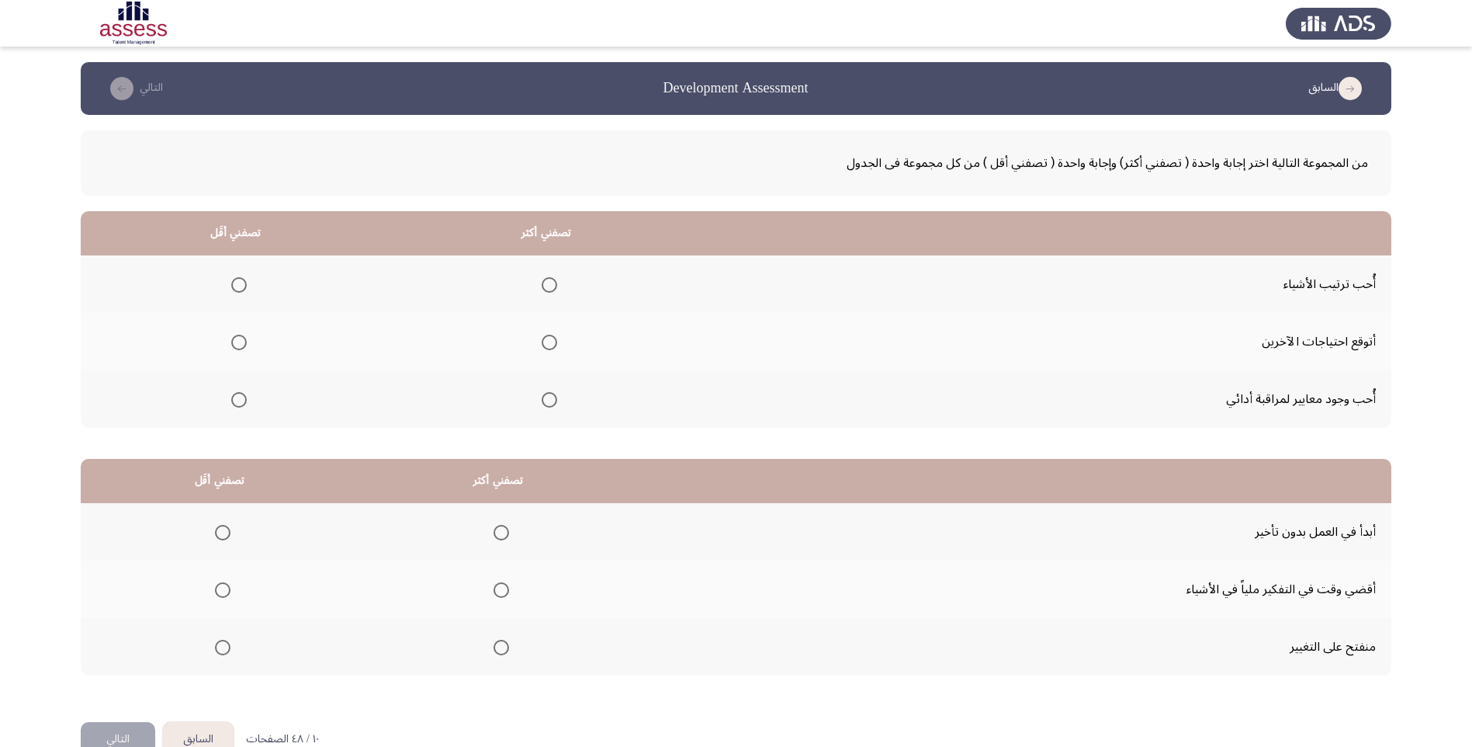
click at [546, 286] on span "Select an option" at bounding box center [550, 285] width 16 height 16
click at [546, 286] on input "Select an option" at bounding box center [550, 285] width 16 height 16
click at [243, 342] on span "Select an option" at bounding box center [239, 343] width 16 height 16
click at [243, 342] on input "Select an option" at bounding box center [239, 343] width 16 height 16
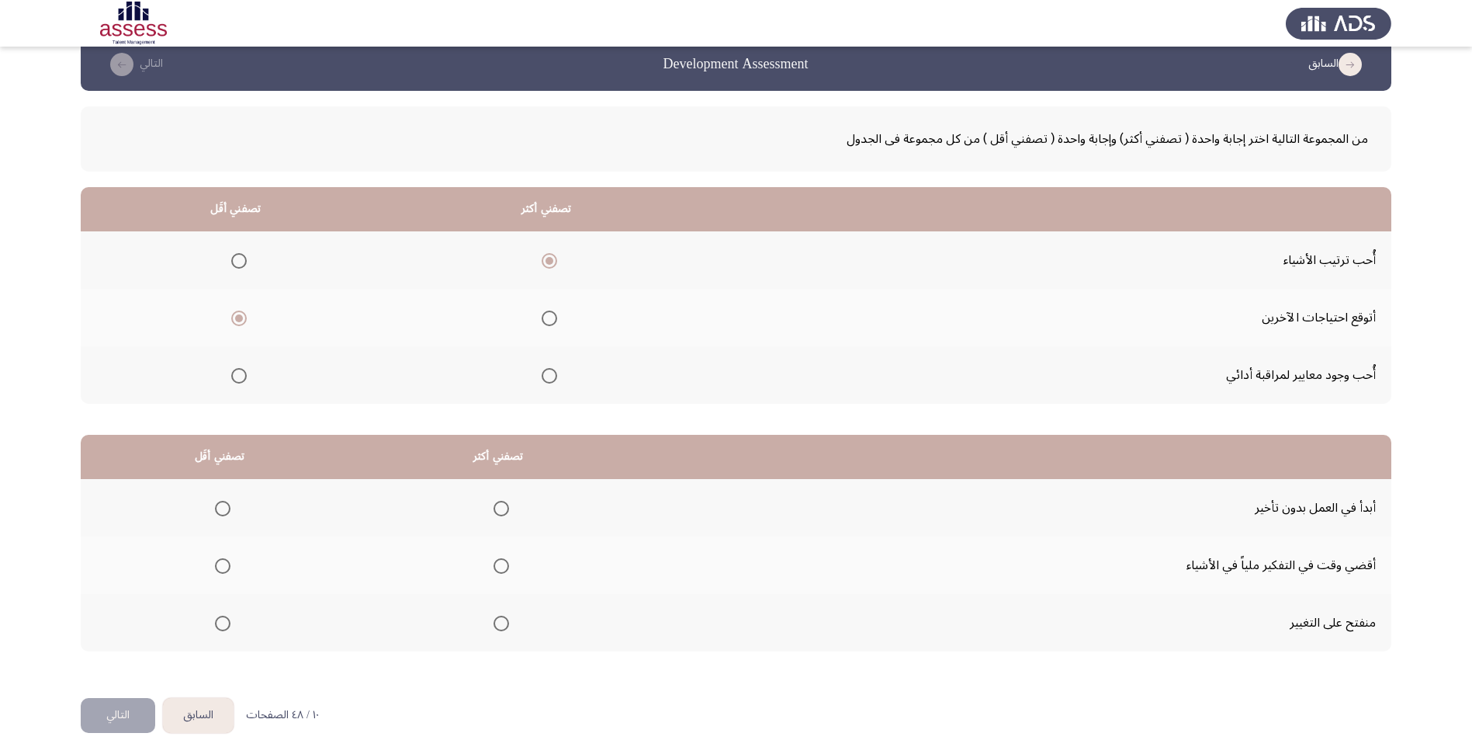
scroll to position [37, 0]
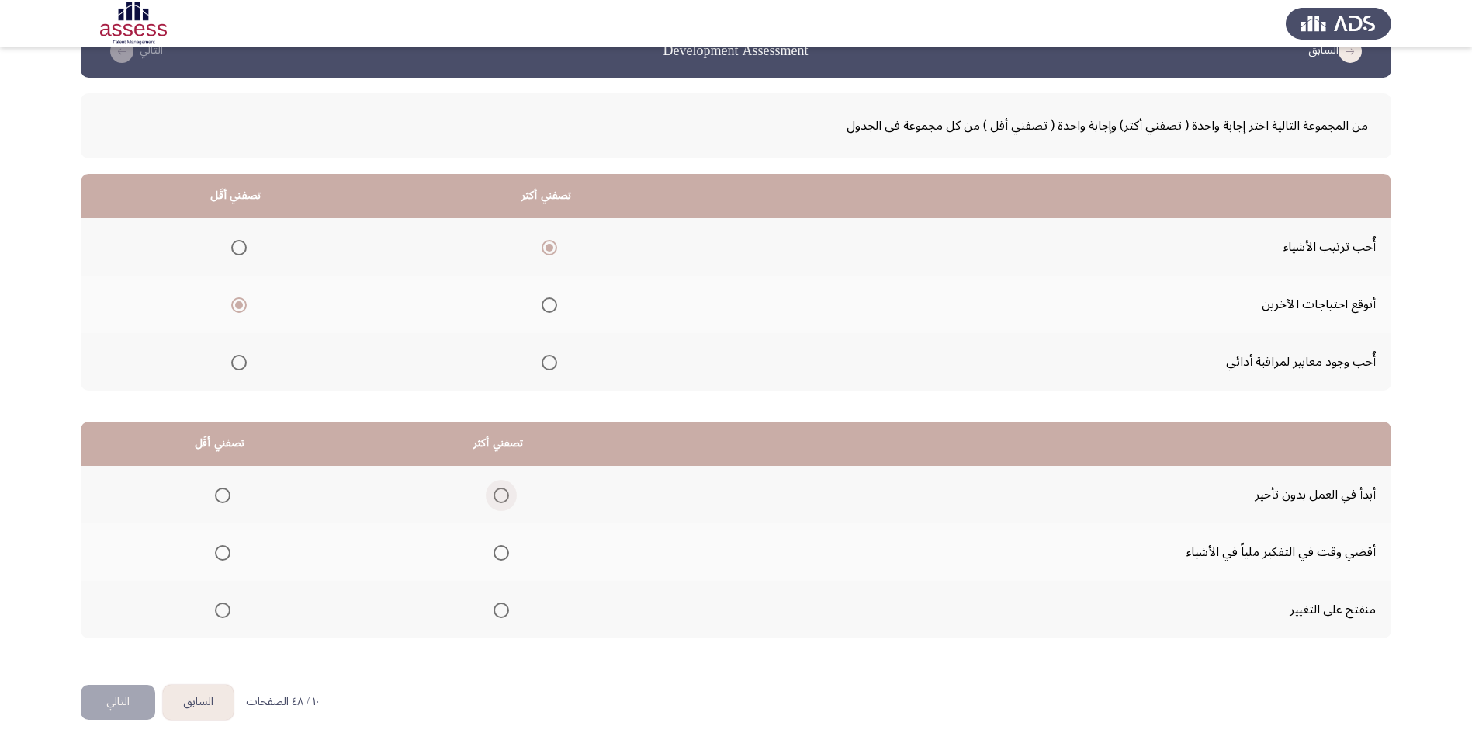
click at [501, 495] on span "Select an option" at bounding box center [501, 495] width 0 height 0
click at [503, 495] on input "Select an option" at bounding box center [502, 495] width 16 height 16
click at [227, 558] on span "Select an option" at bounding box center [223, 553] width 16 height 16
click at [227, 558] on input "Select an option" at bounding box center [223, 553] width 16 height 16
click at [115, 703] on button "التالي" at bounding box center [118, 702] width 75 height 35
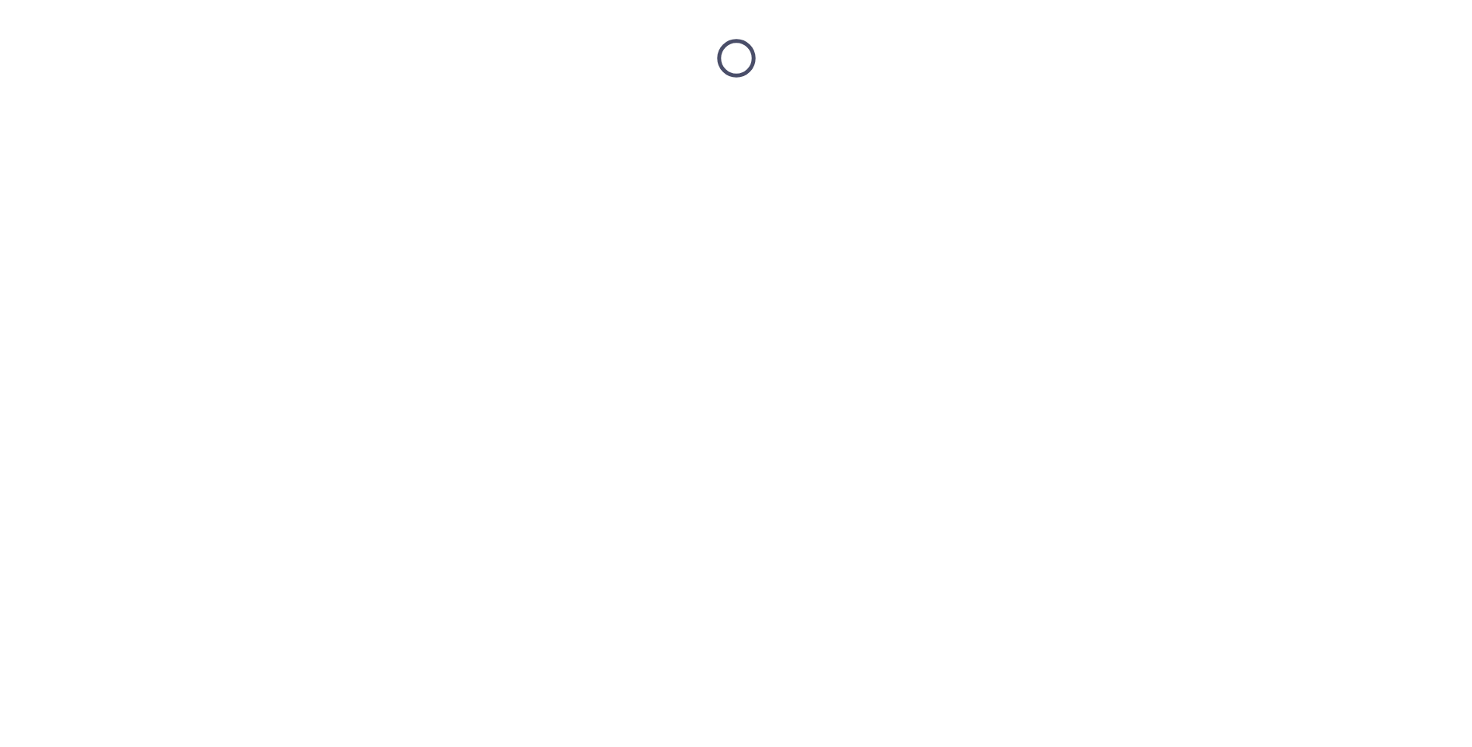
scroll to position [0, 0]
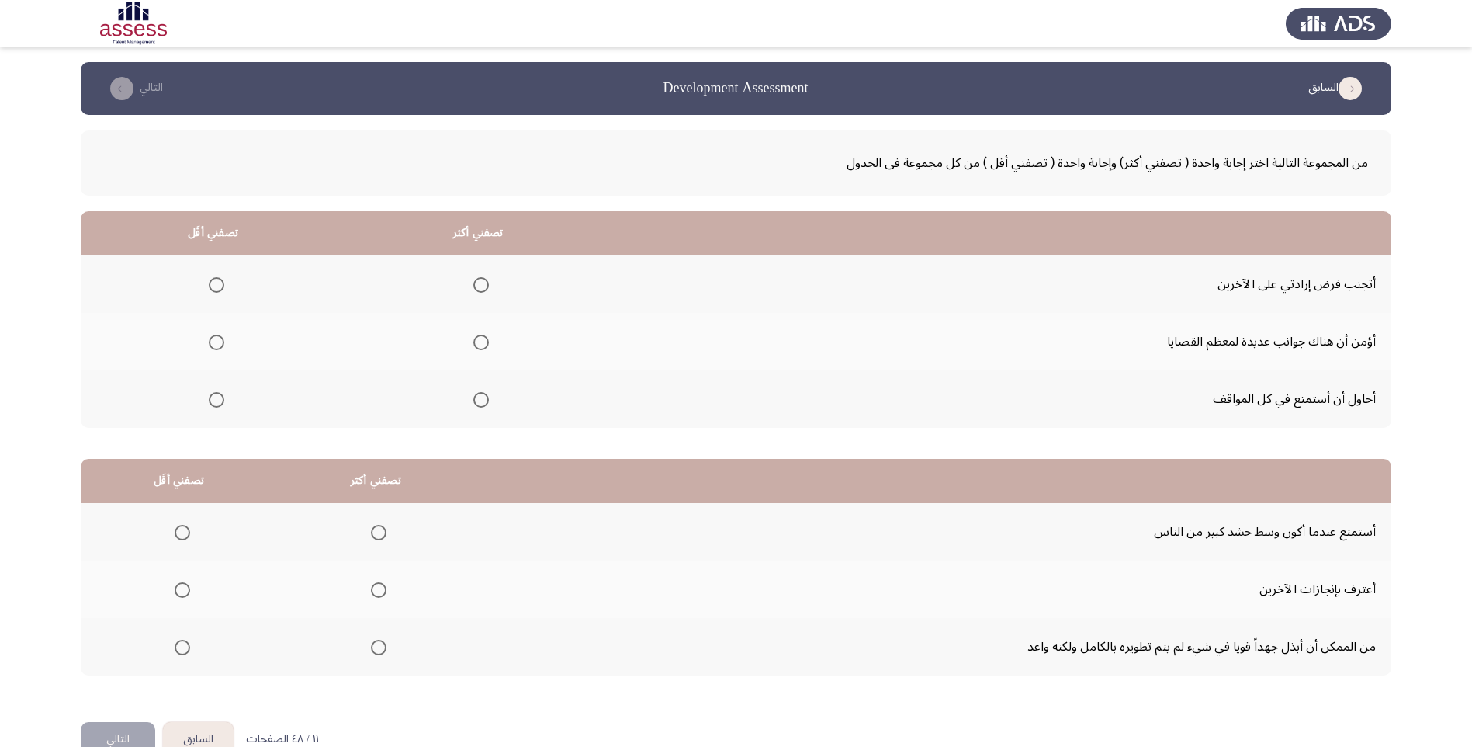
click at [485, 280] on span "Select an option" at bounding box center [481, 285] width 16 height 16
click at [485, 280] on input "Select an option" at bounding box center [481, 285] width 16 height 16
click at [222, 394] on span "Select an option" at bounding box center [217, 400] width 16 height 16
click at [222, 394] on input "Select an option" at bounding box center [217, 400] width 16 height 16
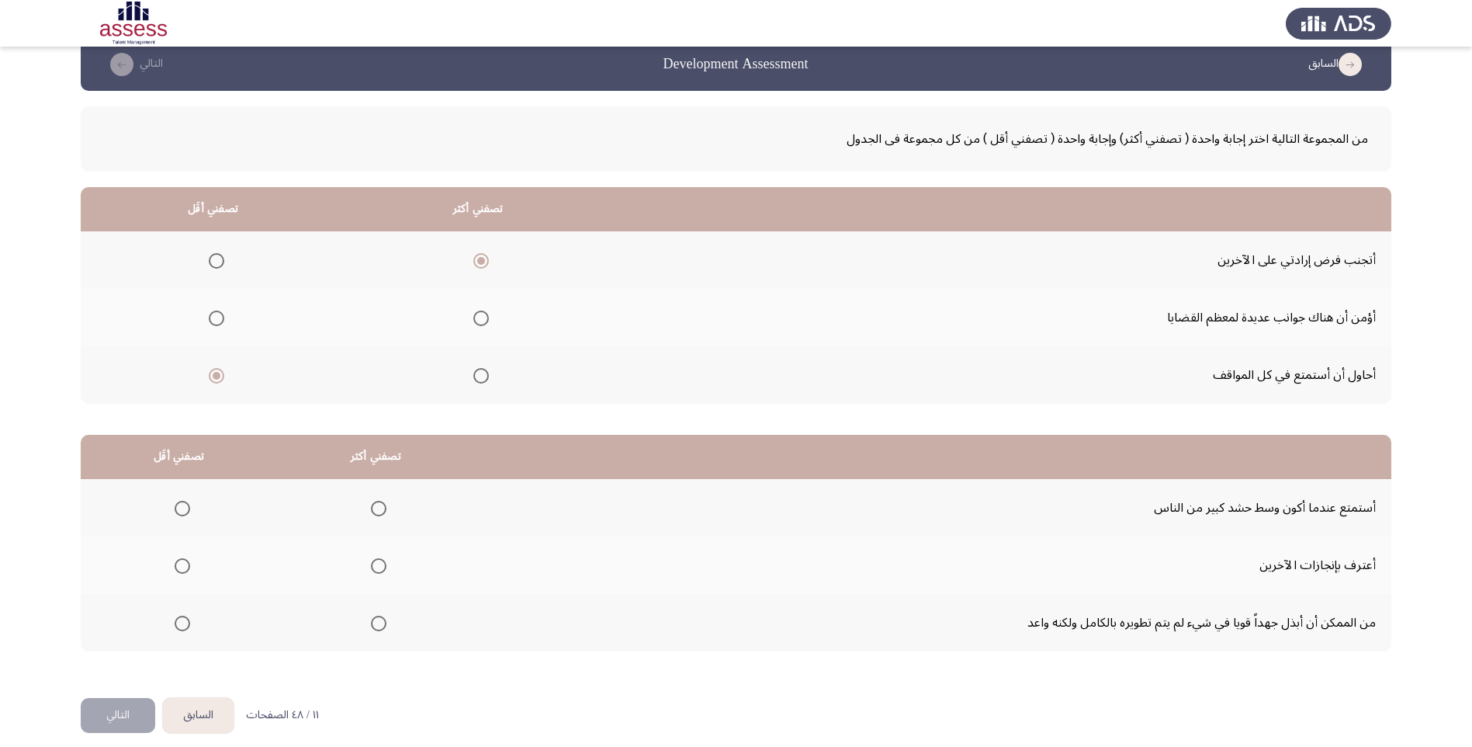
scroll to position [37, 0]
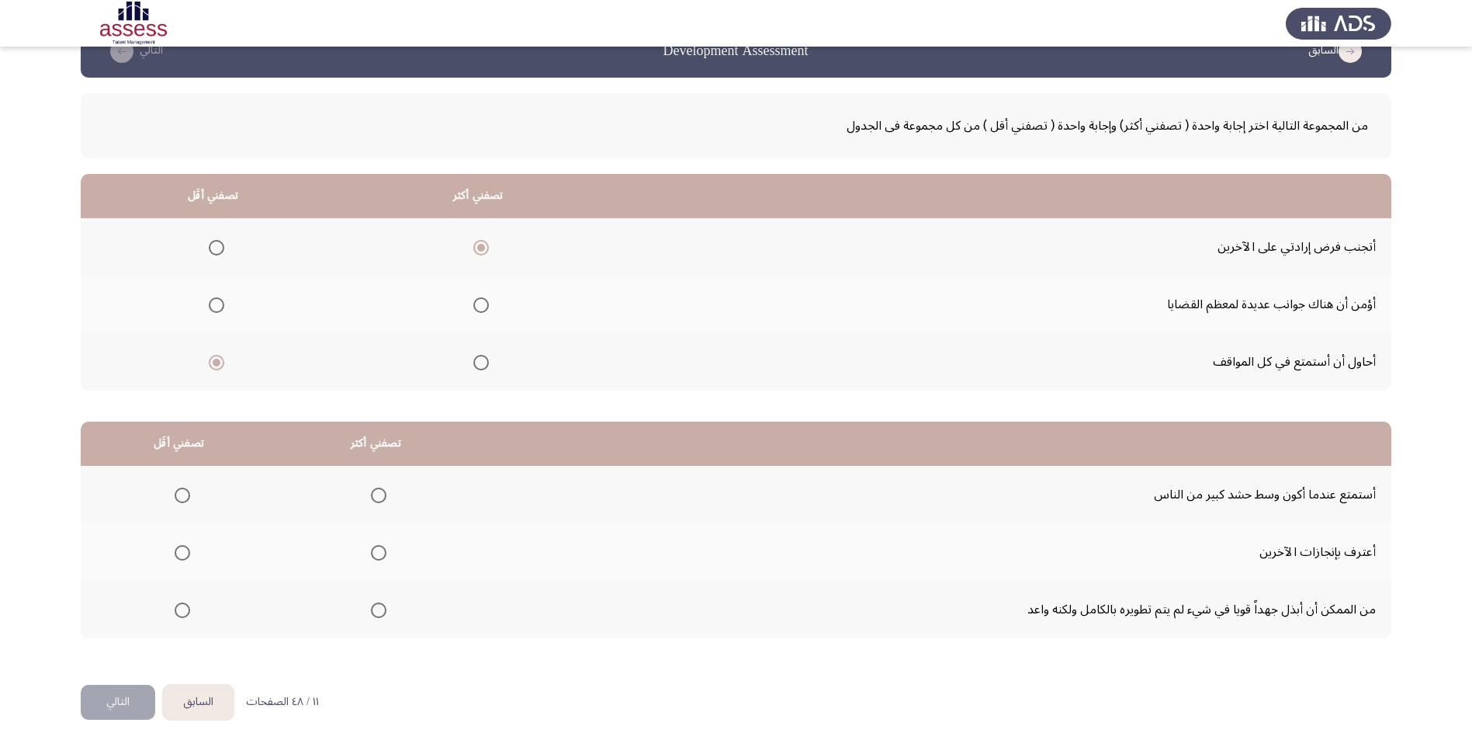
click at [383, 488] on span "Select an option" at bounding box center [379, 495] width 16 height 16
click at [383, 488] on input "Select an option" at bounding box center [379, 495] width 16 height 16
click at [183, 554] on span "Select an option" at bounding box center [183, 553] width 16 height 16
click at [183, 554] on input "Select an option" at bounding box center [183, 553] width 16 height 16
click at [123, 696] on button "التالي" at bounding box center [118, 702] width 75 height 35
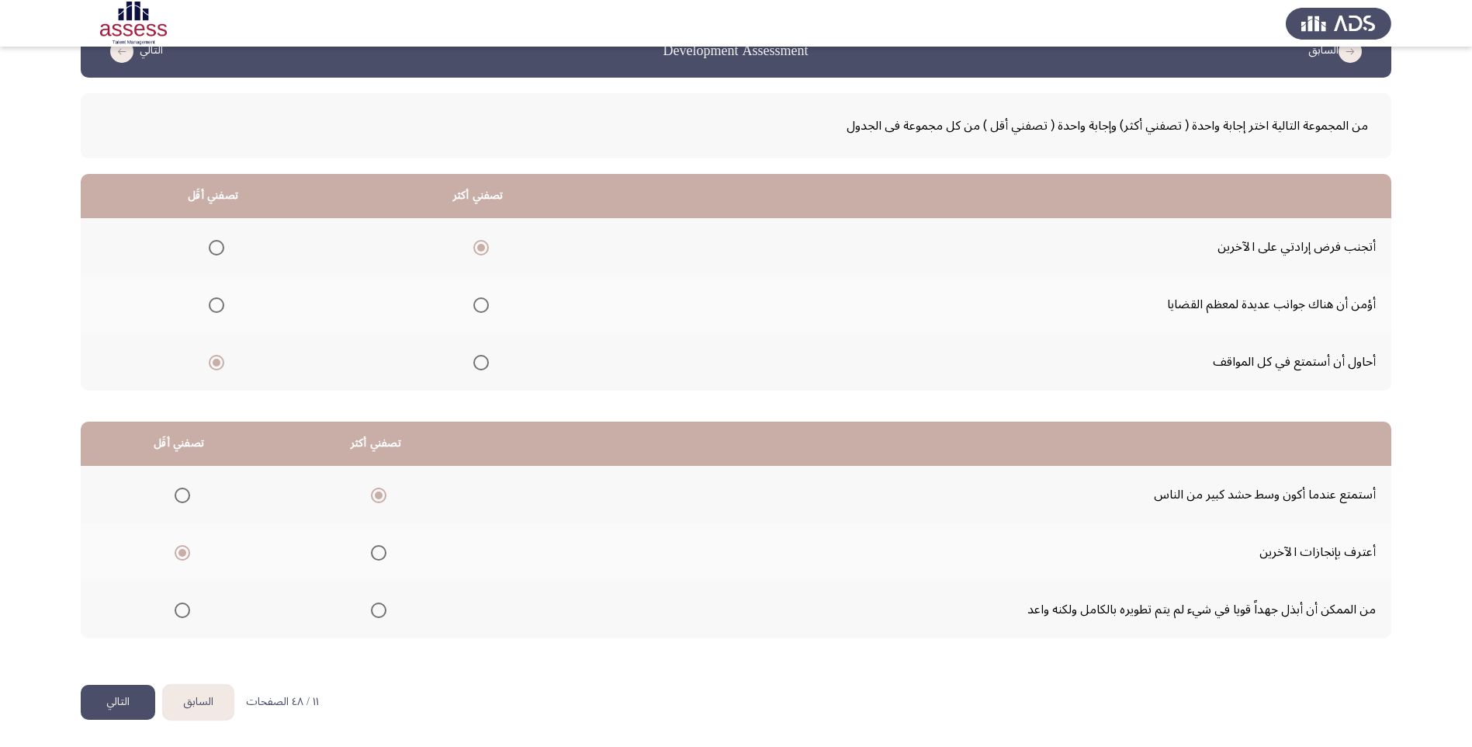
scroll to position [0, 0]
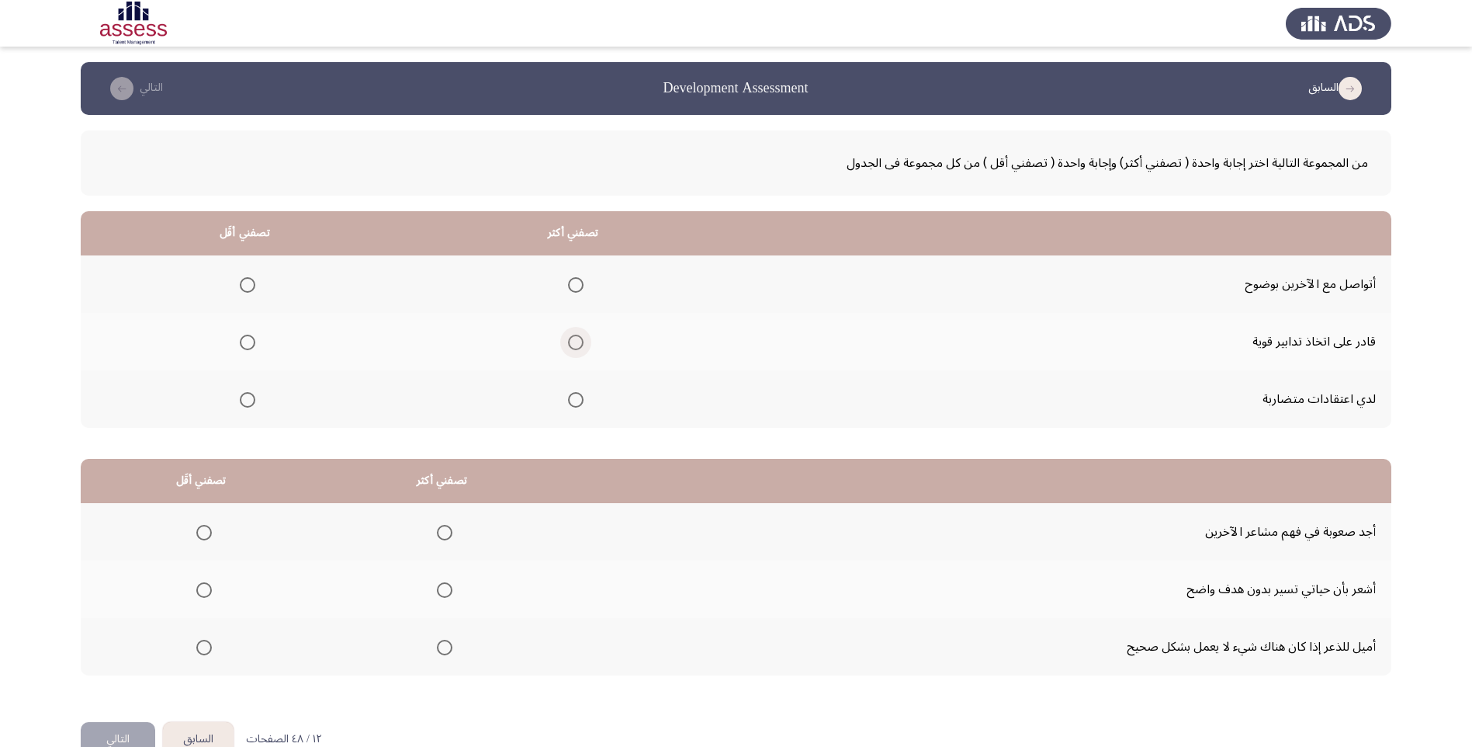
click at [577, 343] on span "Select an option" at bounding box center [576, 343] width 16 height 16
click at [577, 343] on input "Select an option" at bounding box center [576, 343] width 16 height 16
click at [254, 399] on span "Select an option" at bounding box center [248, 400] width 16 height 16
click at [254, 399] on input "Select an option" at bounding box center [248, 400] width 16 height 16
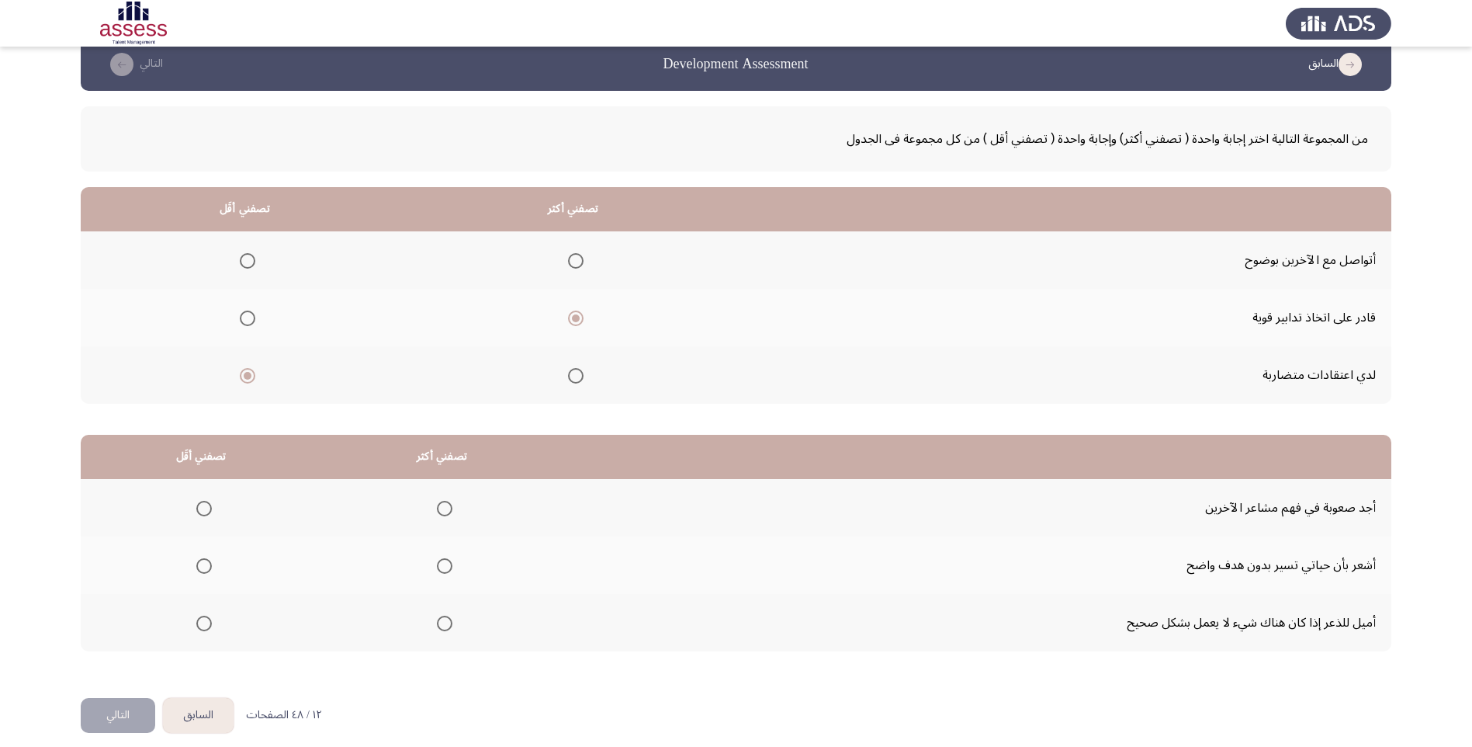
scroll to position [37, 0]
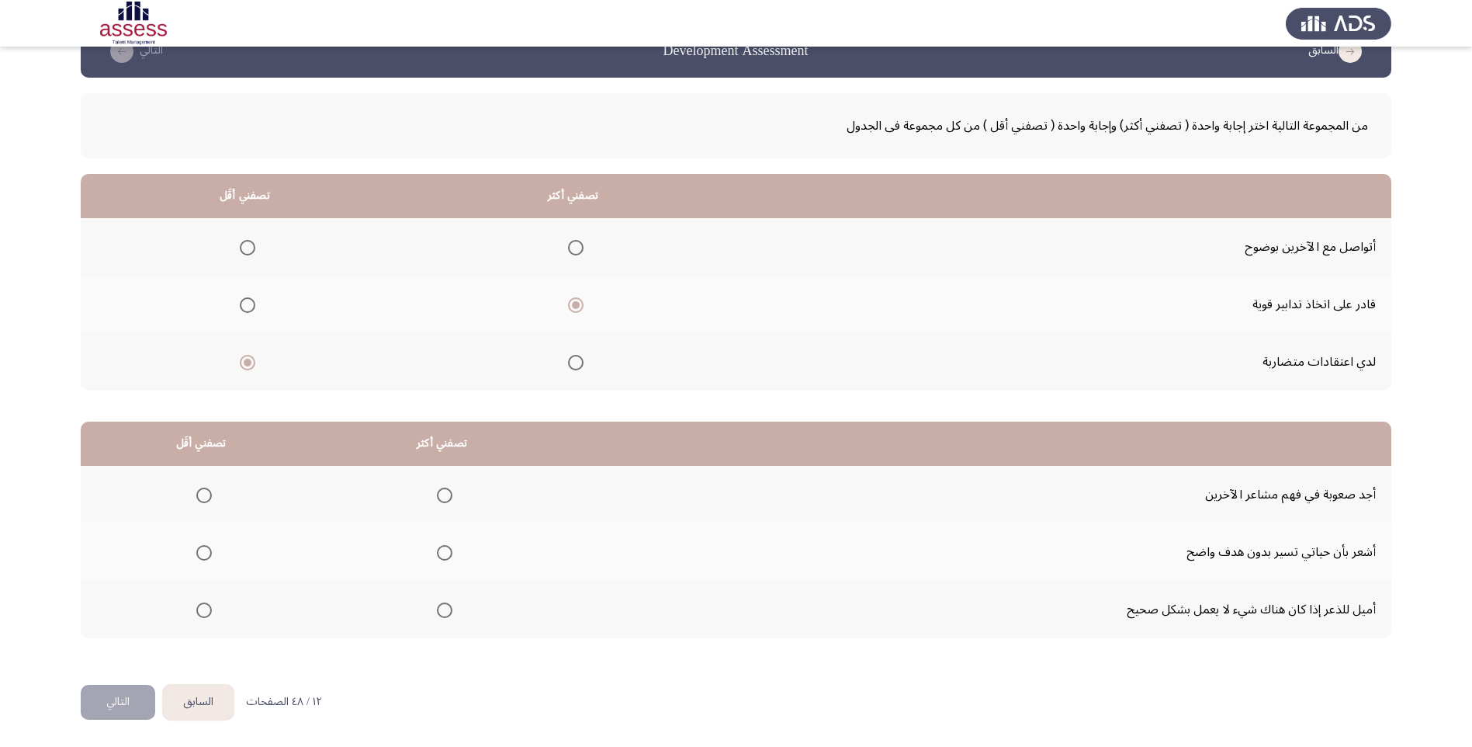
click at [206, 556] on span "Select an option" at bounding box center [204, 553] width 16 height 16
click at [206, 556] on input "Select an option" at bounding box center [204, 553] width 16 height 16
click at [448, 606] on span "Select an option" at bounding box center [445, 610] width 16 height 16
click at [448, 606] on input "Select an option" at bounding box center [445, 610] width 16 height 16
click at [130, 702] on button "التالي" at bounding box center [118, 702] width 75 height 35
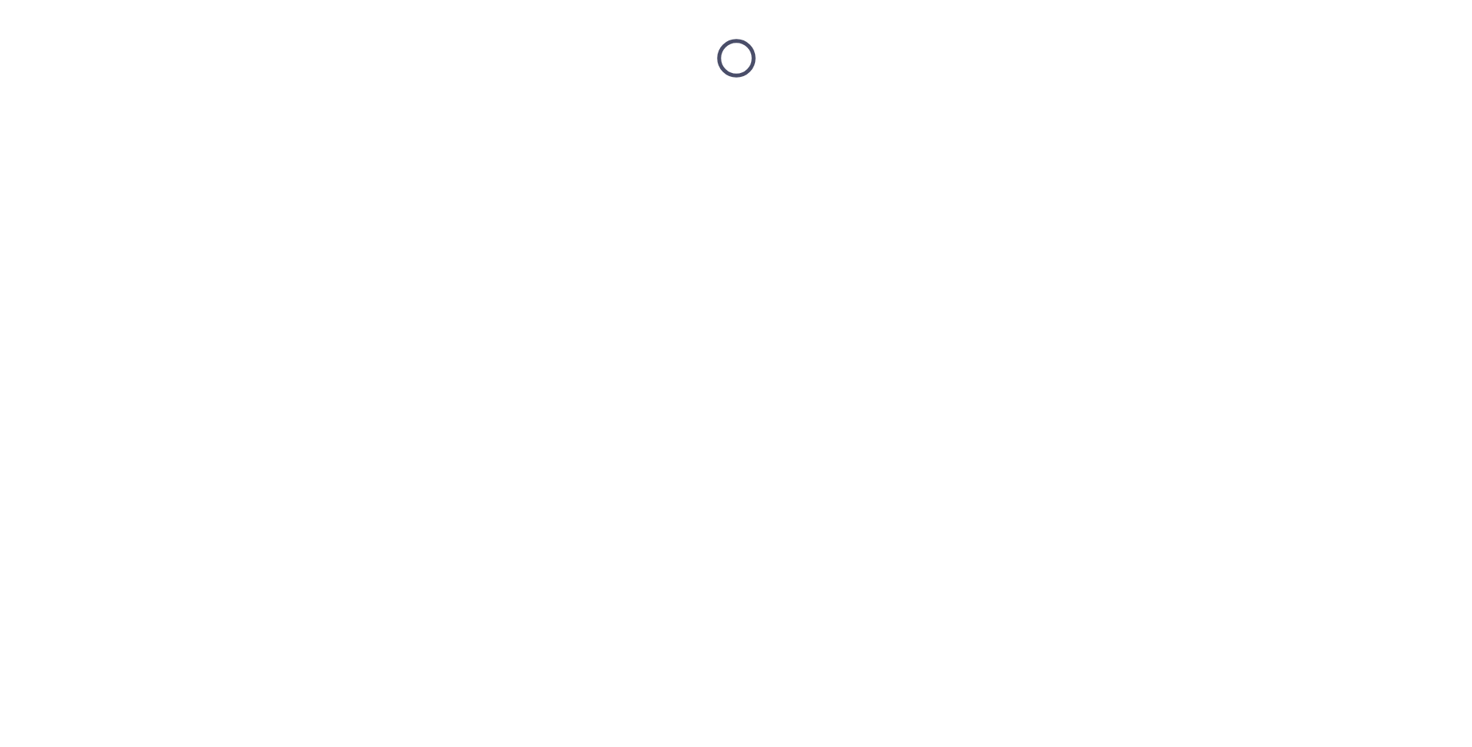
scroll to position [0, 0]
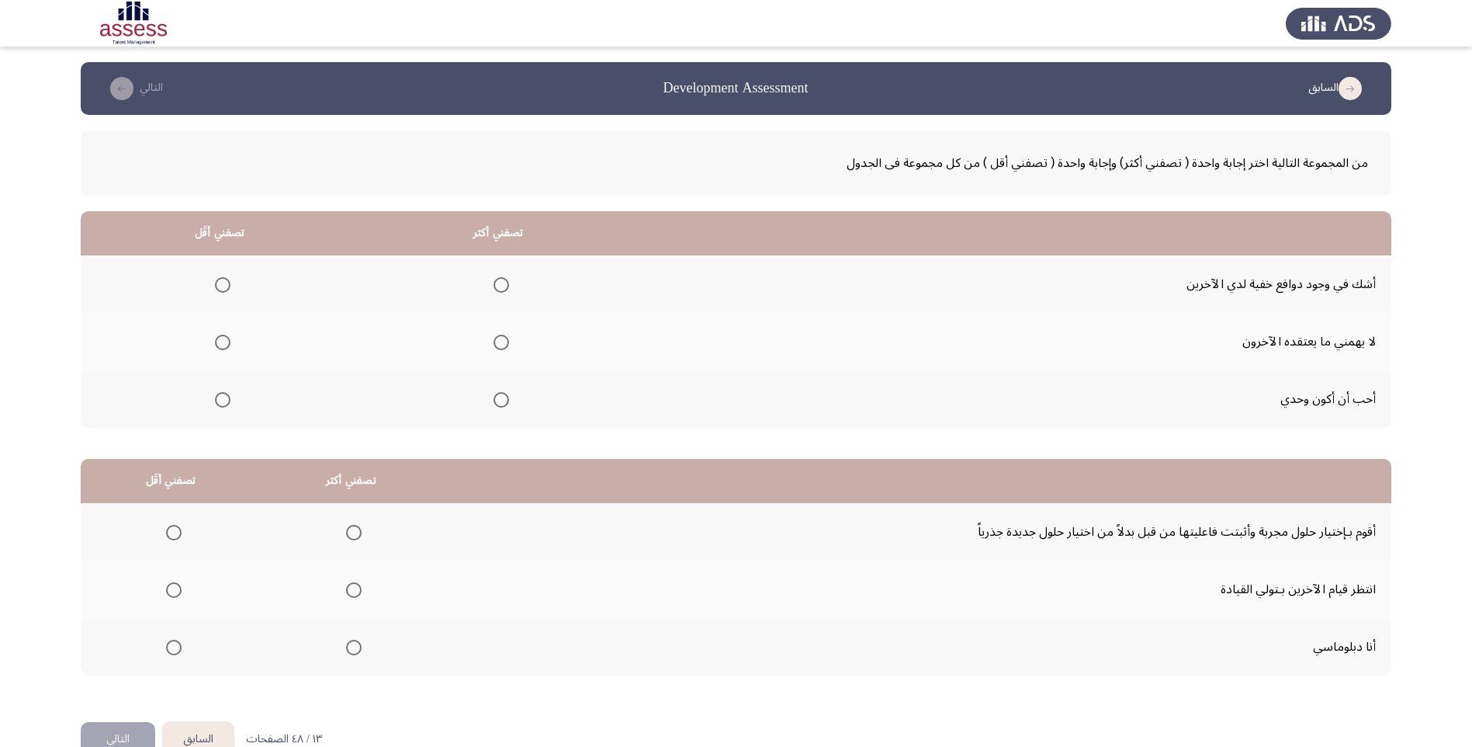
click at [499, 339] on span "Select an option" at bounding box center [502, 343] width 16 height 16
click at [499, 339] on input "Select an option" at bounding box center [502, 343] width 16 height 16
click at [226, 289] on span "Select an option" at bounding box center [223, 285] width 16 height 16
click at [226, 289] on input "Select an option" at bounding box center [223, 285] width 16 height 16
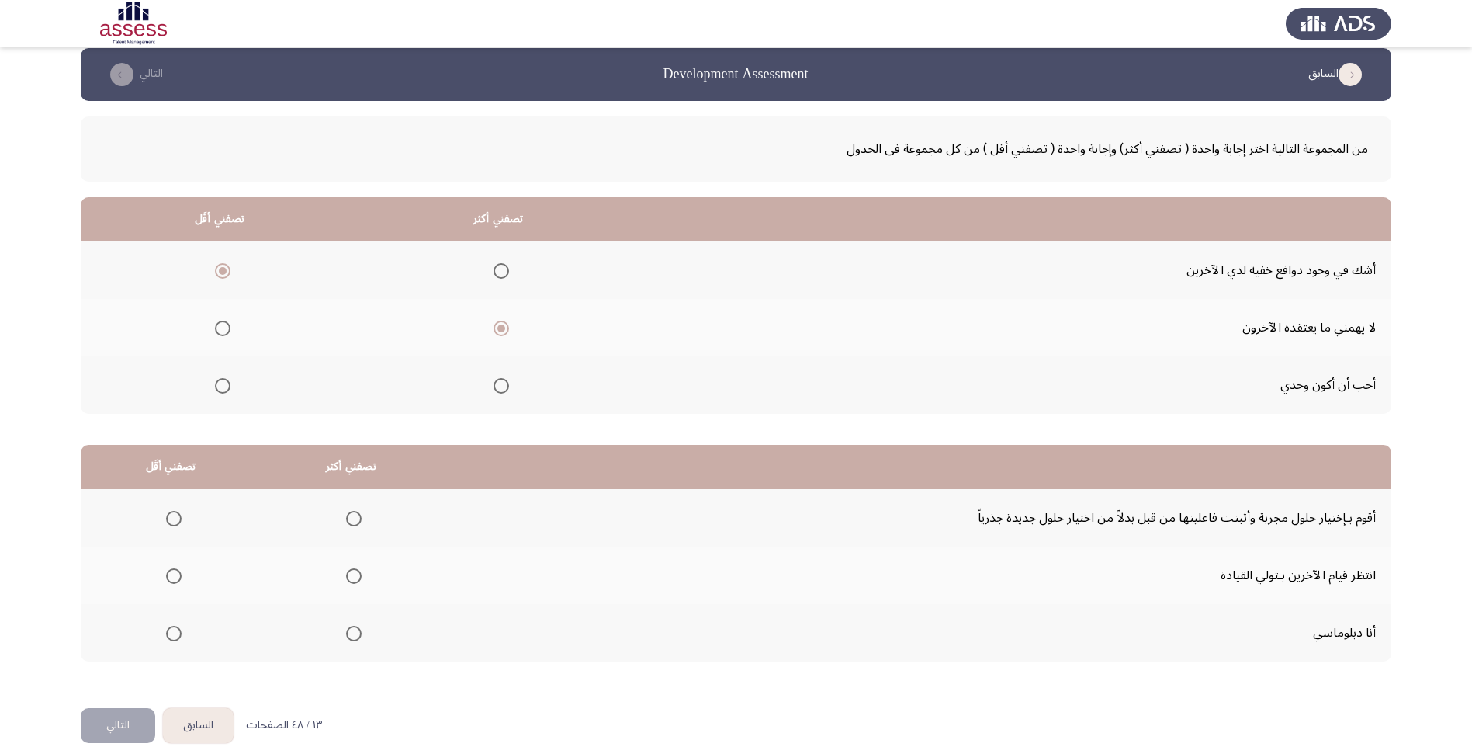
scroll to position [37, 0]
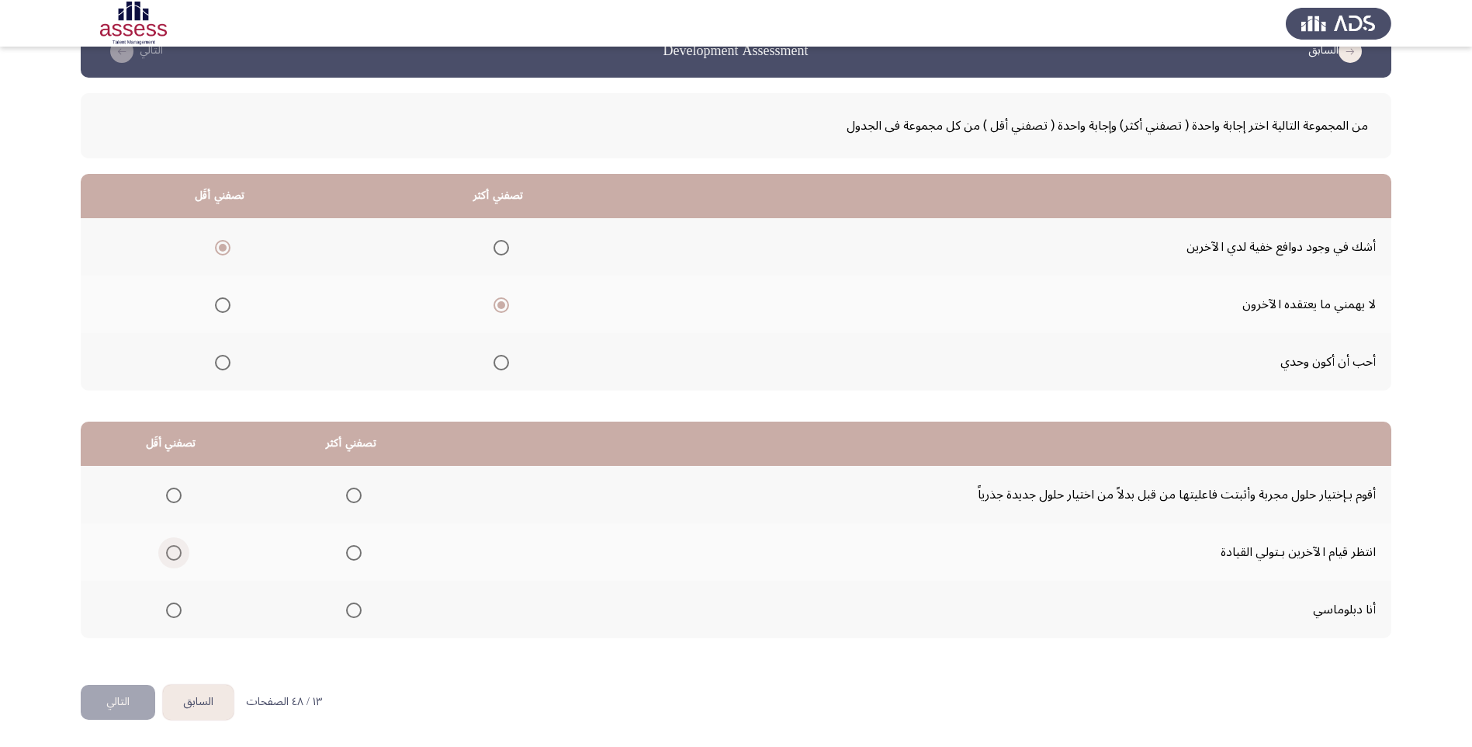
click at [168, 545] on span "Select an option" at bounding box center [174, 553] width 16 height 16
click at [168, 545] on input "Select an option" at bounding box center [174, 553] width 16 height 16
click at [357, 609] on span "Select an option" at bounding box center [354, 610] width 16 height 16
click at [357, 609] on input "Select an option" at bounding box center [354, 610] width 16 height 16
click at [123, 703] on button "التالي" at bounding box center [118, 702] width 75 height 35
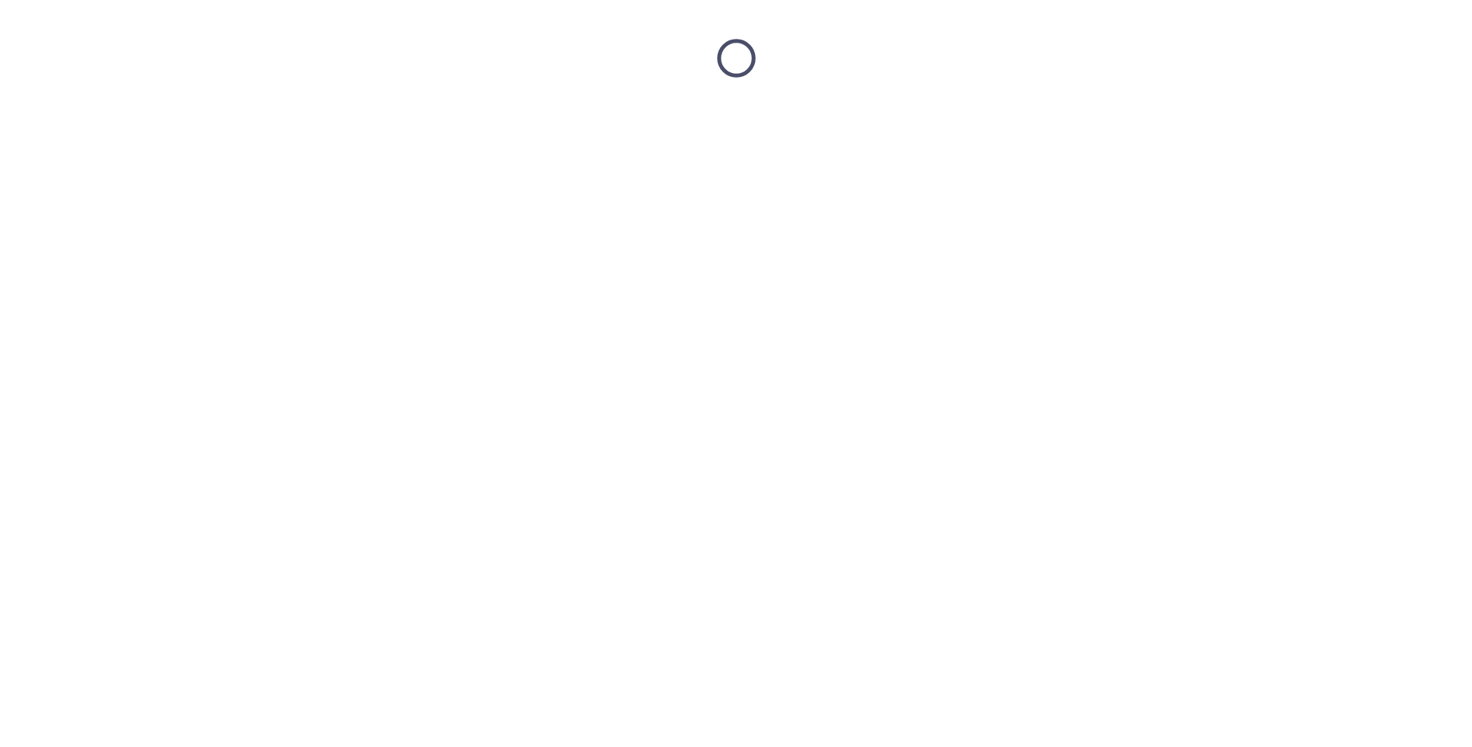
scroll to position [0, 0]
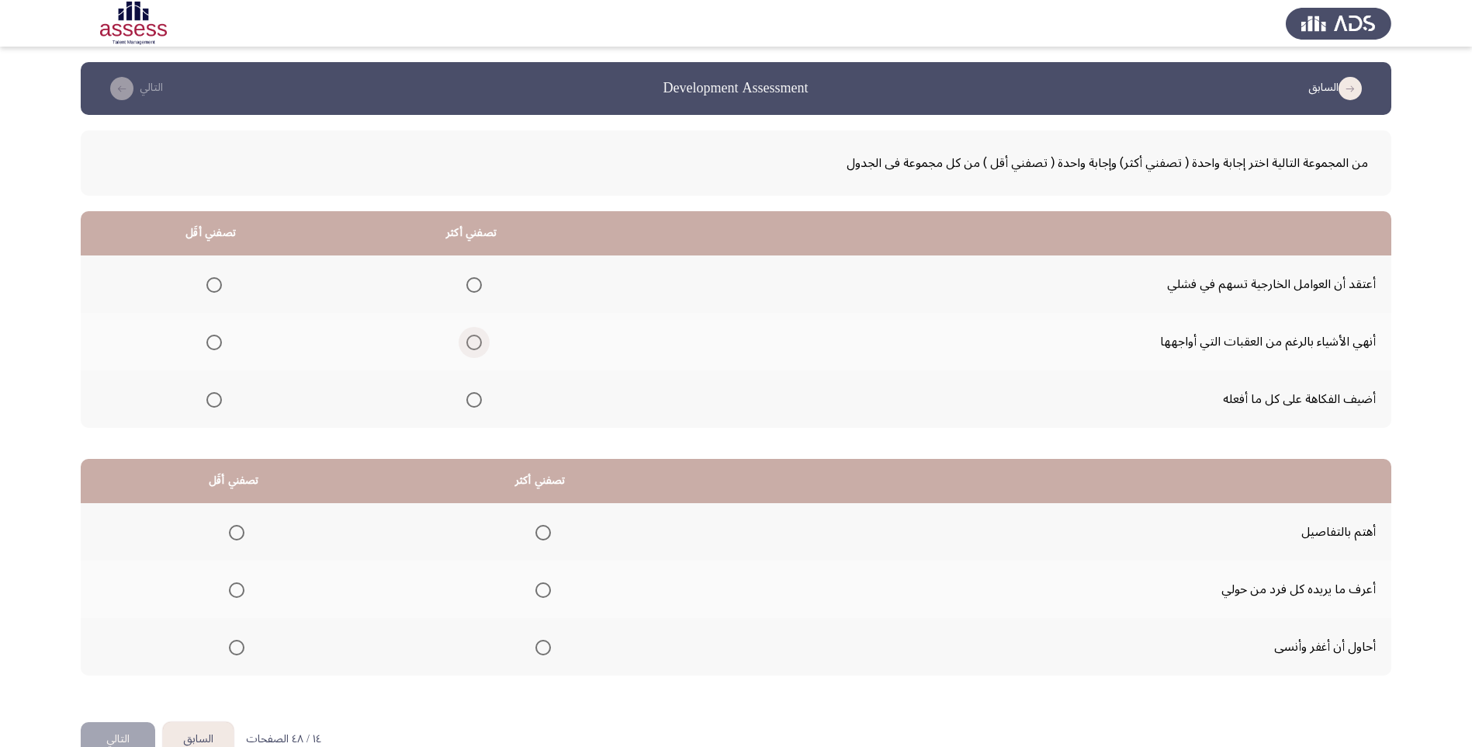
click at [473, 345] on span "Select an option" at bounding box center [474, 343] width 16 height 16
click at [473, 345] on input "Select an option" at bounding box center [474, 343] width 16 height 16
click at [215, 401] on span "Select an option" at bounding box center [214, 400] width 16 height 16
click at [215, 401] on input "Select an option" at bounding box center [214, 400] width 16 height 16
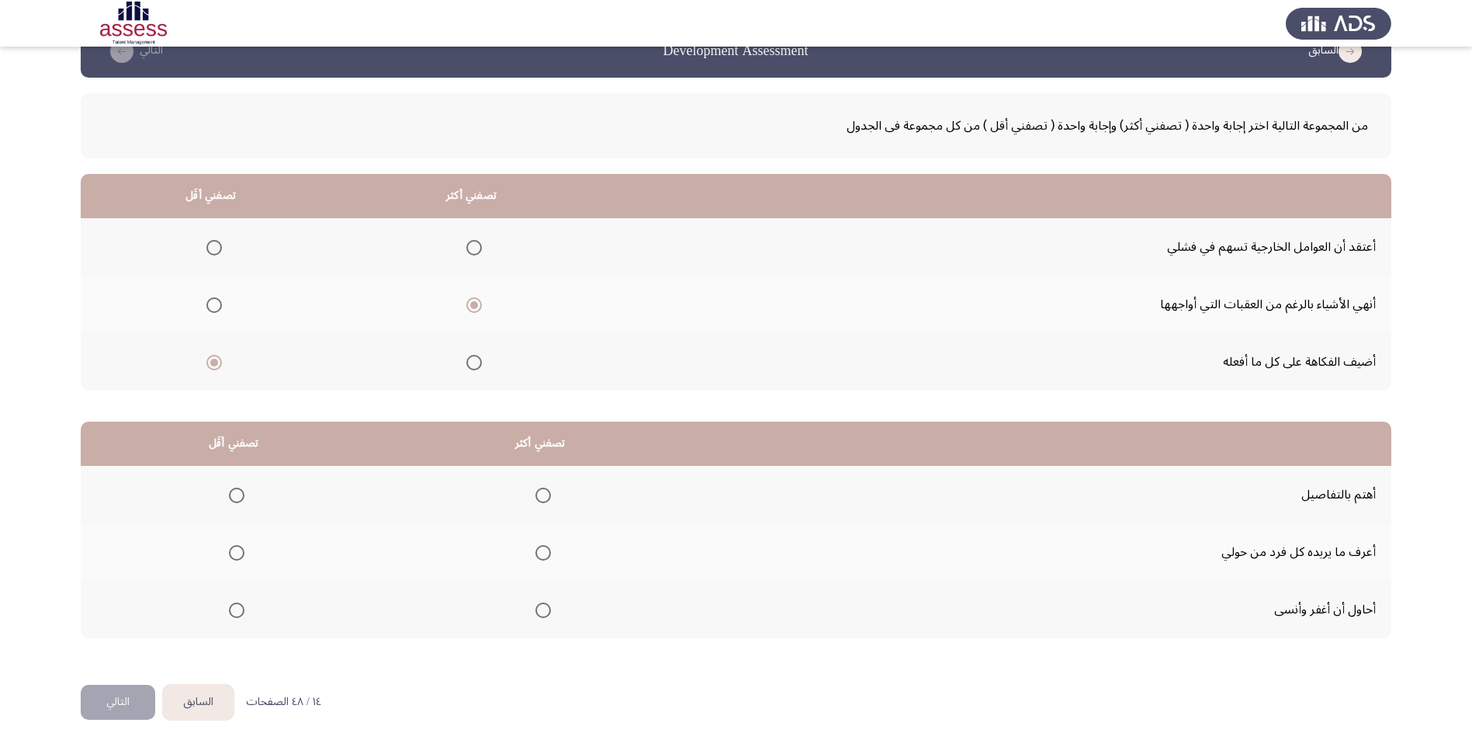
click at [550, 496] on span "Select an option" at bounding box center [544, 495] width 16 height 16
click at [550, 496] on input "Select an option" at bounding box center [544, 495] width 16 height 16
click at [242, 610] on span "Select an option" at bounding box center [237, 610] width 16 height 16
click at [242, 610] on input "Select an option" at bounding box center [237, 610] width 16 height 16
click at [116, 695] on button "التالي" at bounding box center [118, 702] width 75 height 35
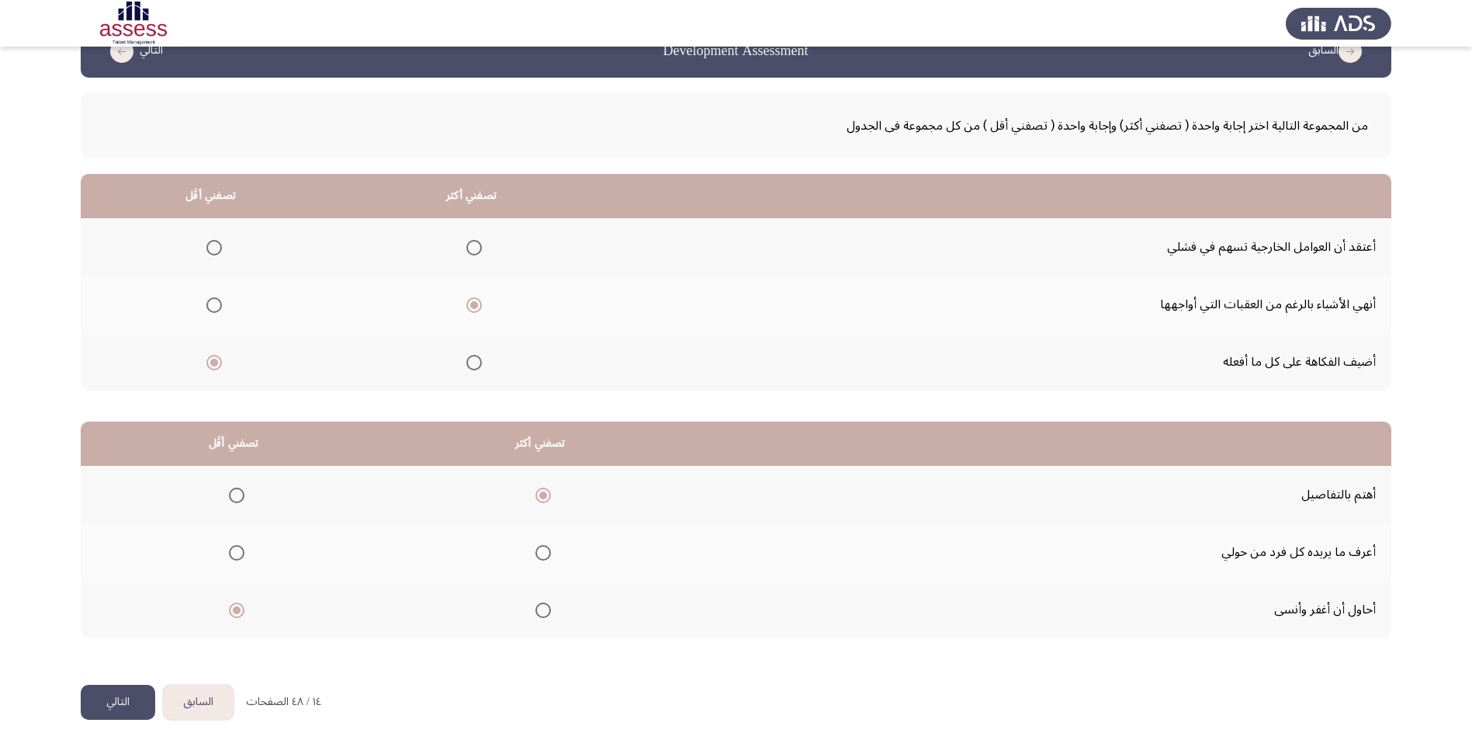
scroll to position [0, 0]
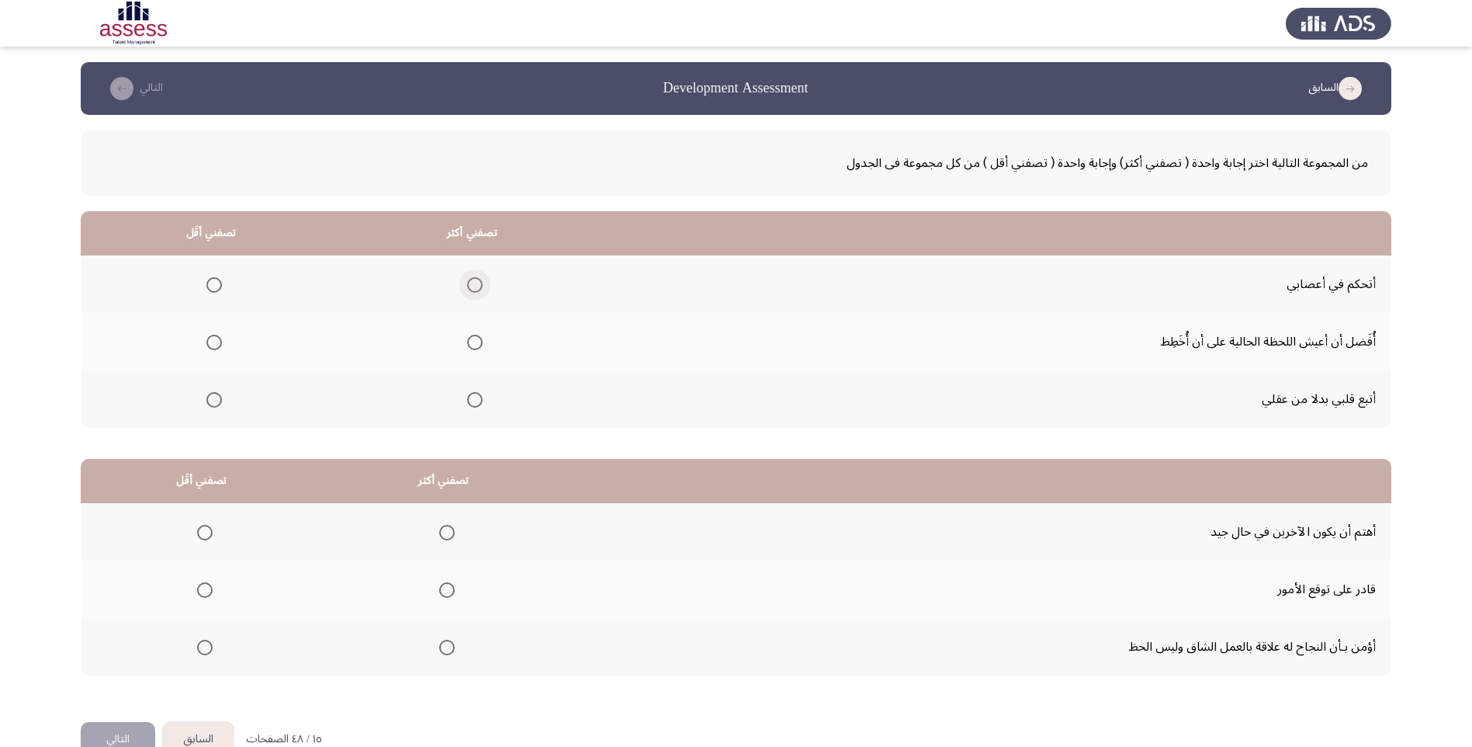
click at [478, 287] on span "Select an option" at bounding box center [475, 285] width 16 height 16
click at [478, 287] on input "Select an option" at bounding box center [475, 285] width 16 height 16
click at [216, 407] on span "Select an option" at bounding box center [214, 400] width 16 height 16
click at [216, 407] on input "Select an option" at bounding box center [214, 400] width 16 height 16
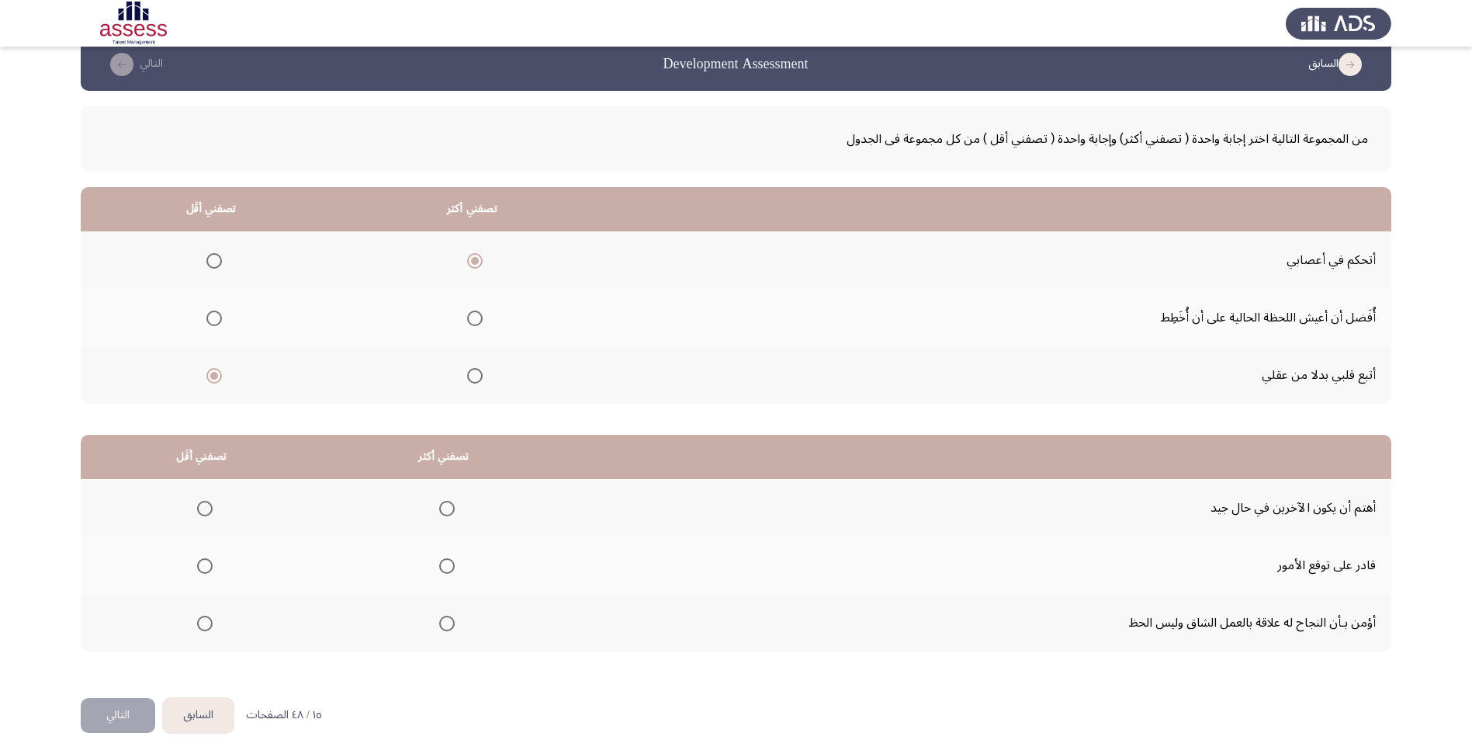
scroll to position [37, 0]
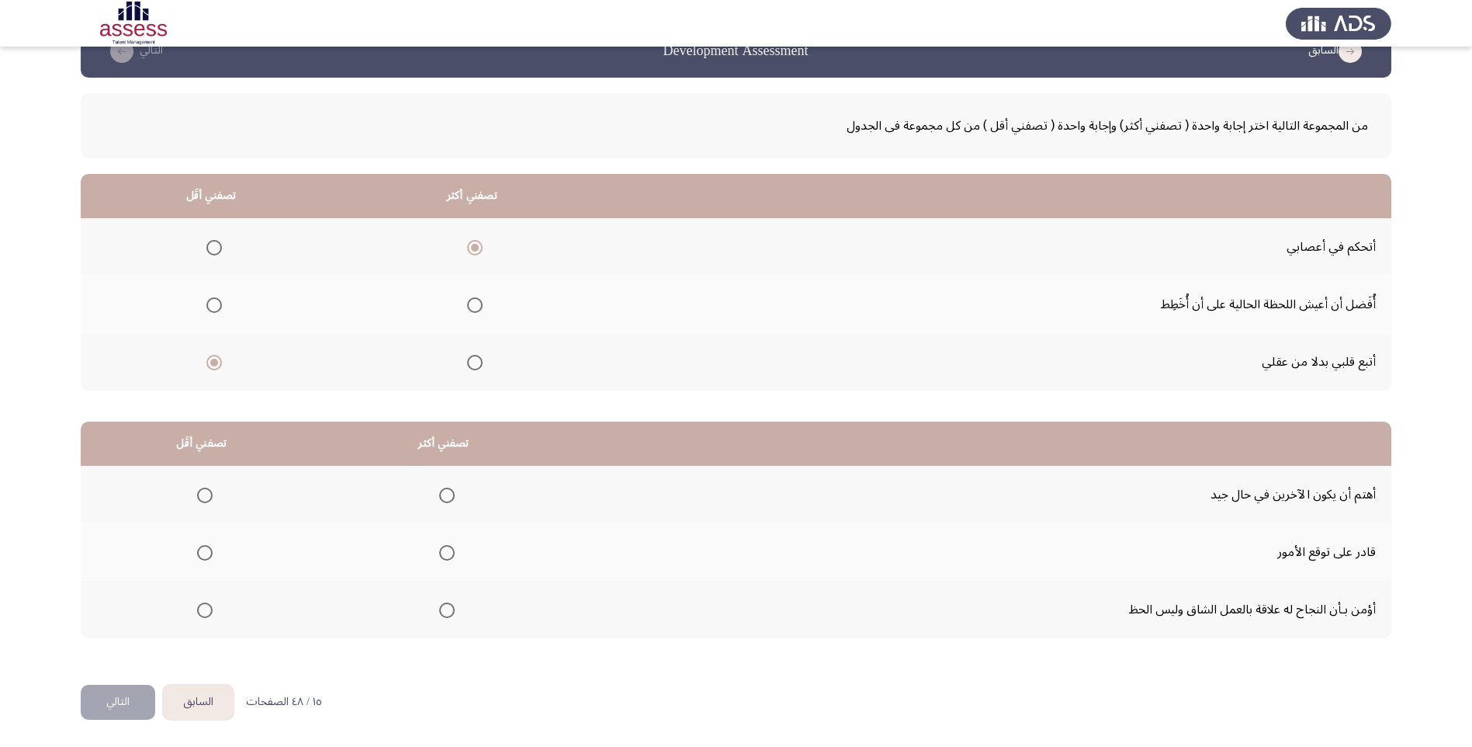
click at [448, 617] on span "Select an option" at bounding box center [447, 610] width 16 height 16
click at [448, 617] on input "Select an option" at bounding box center [447, 610] width 16 height 16
click at [203, 553] on span "Select an option" at bounding box center [205, 553] width 16 height 16
click at [203, 553] on input "Select an option" at bounding box center [205, 553] width 16 height 16
click at [110, 697] on button "التالي" at bounding box center [118, 702] width 75 height 35
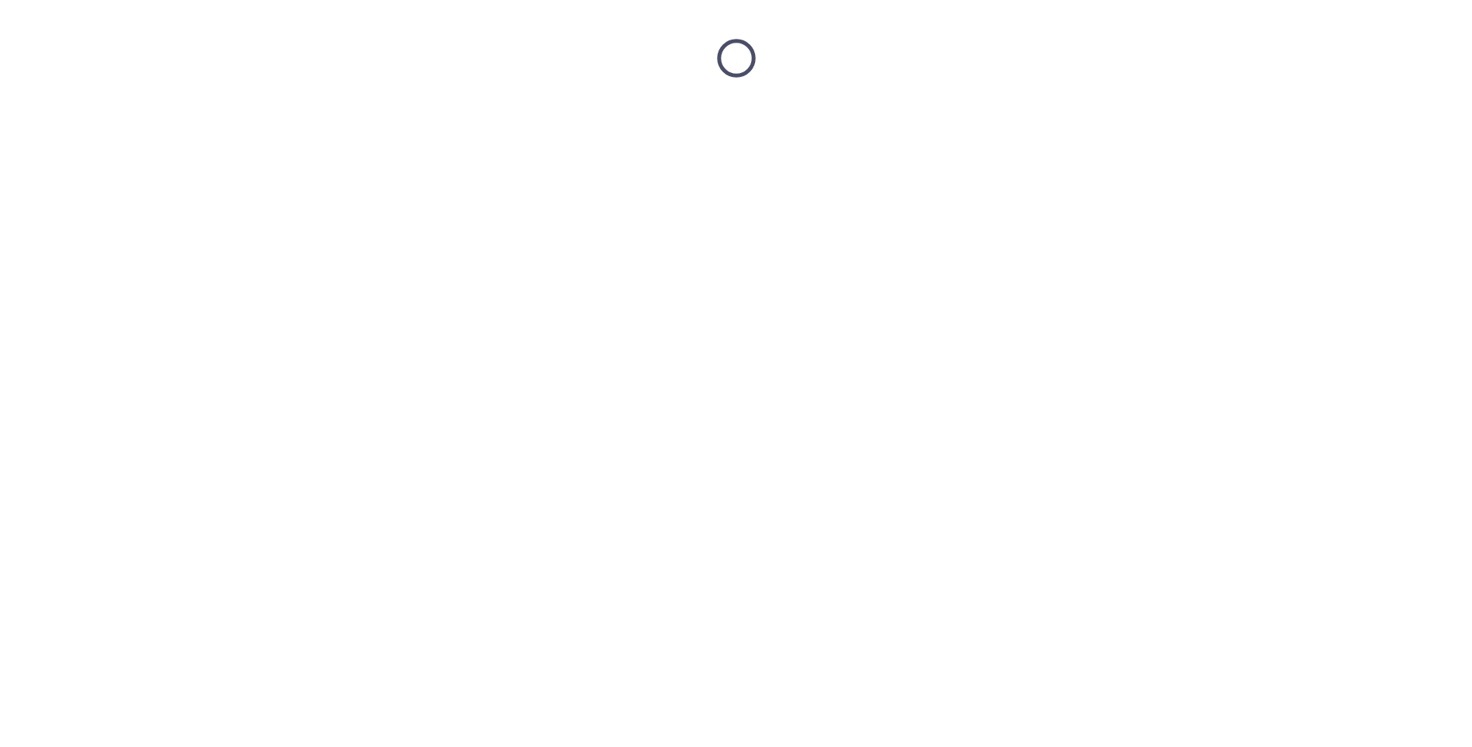
scroll to position [0, 0]
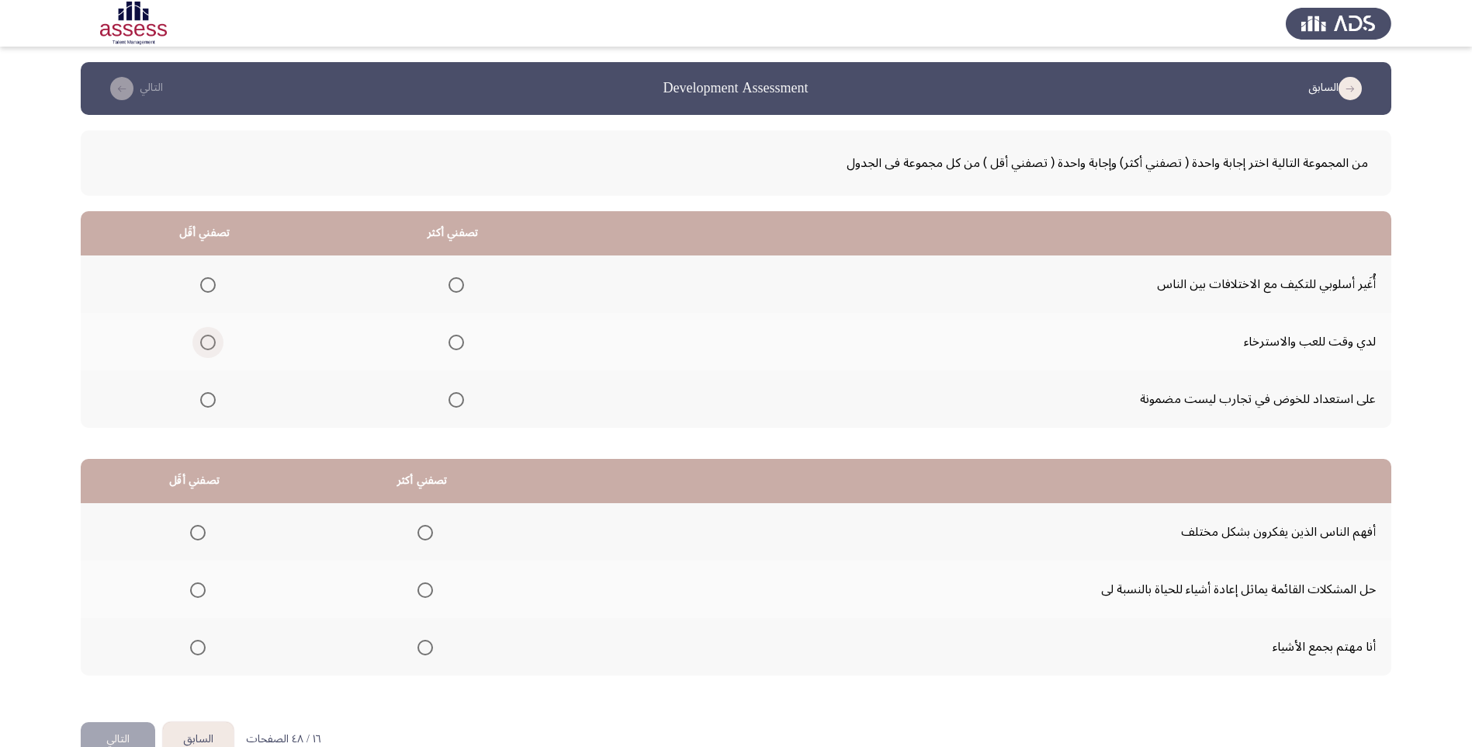
click at [213, 342] on span "Select an option" at bounding box center [208, 343] width 16 height 16
click at [213, 342] on input "Select an option" at bounding box center [208, 343] width 16 height 16
click at [463, 404] on span "Select an option" at bounding box center [457, 400] width 16 height 16
click at [463, 404] on input "Select an option" at bounding box center [457, 400] width 16 height 16
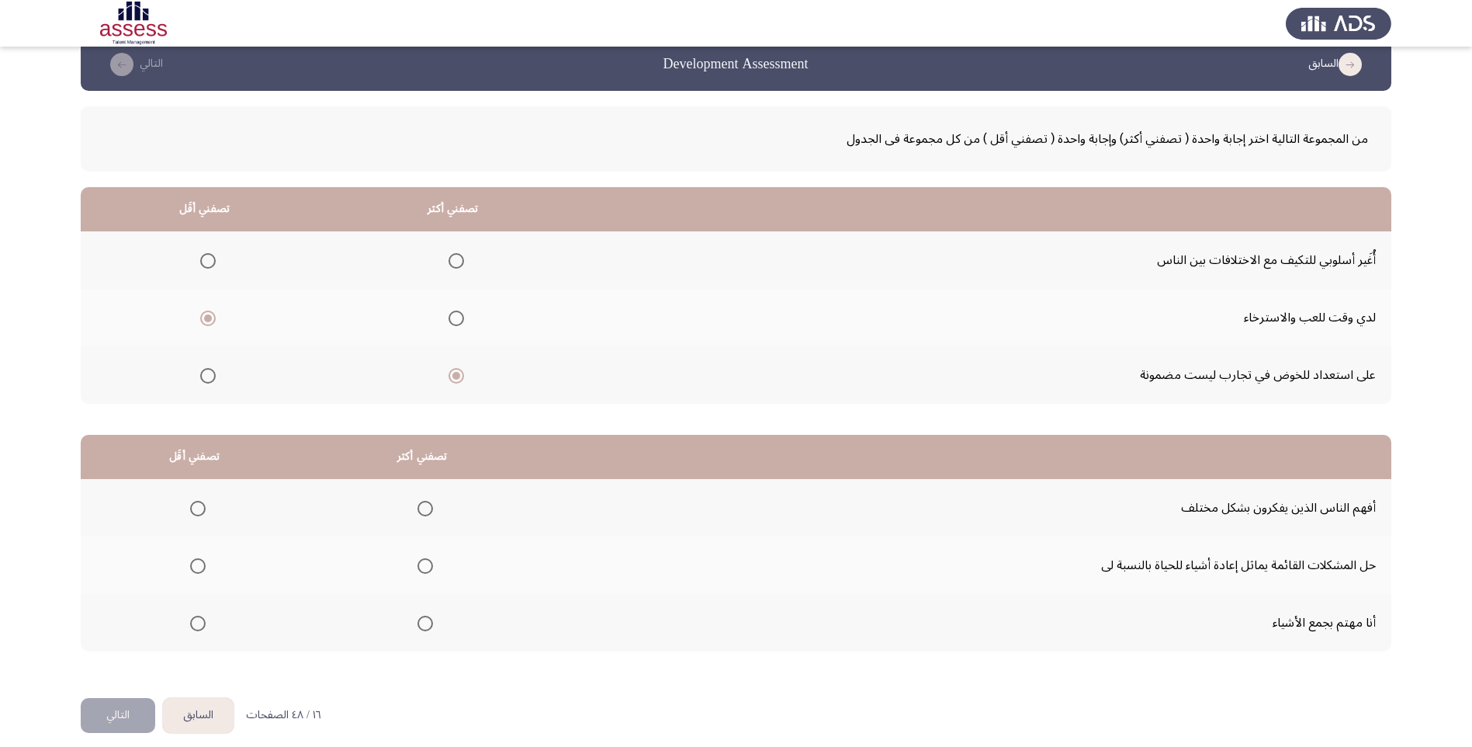
scroll to position [37, 0]
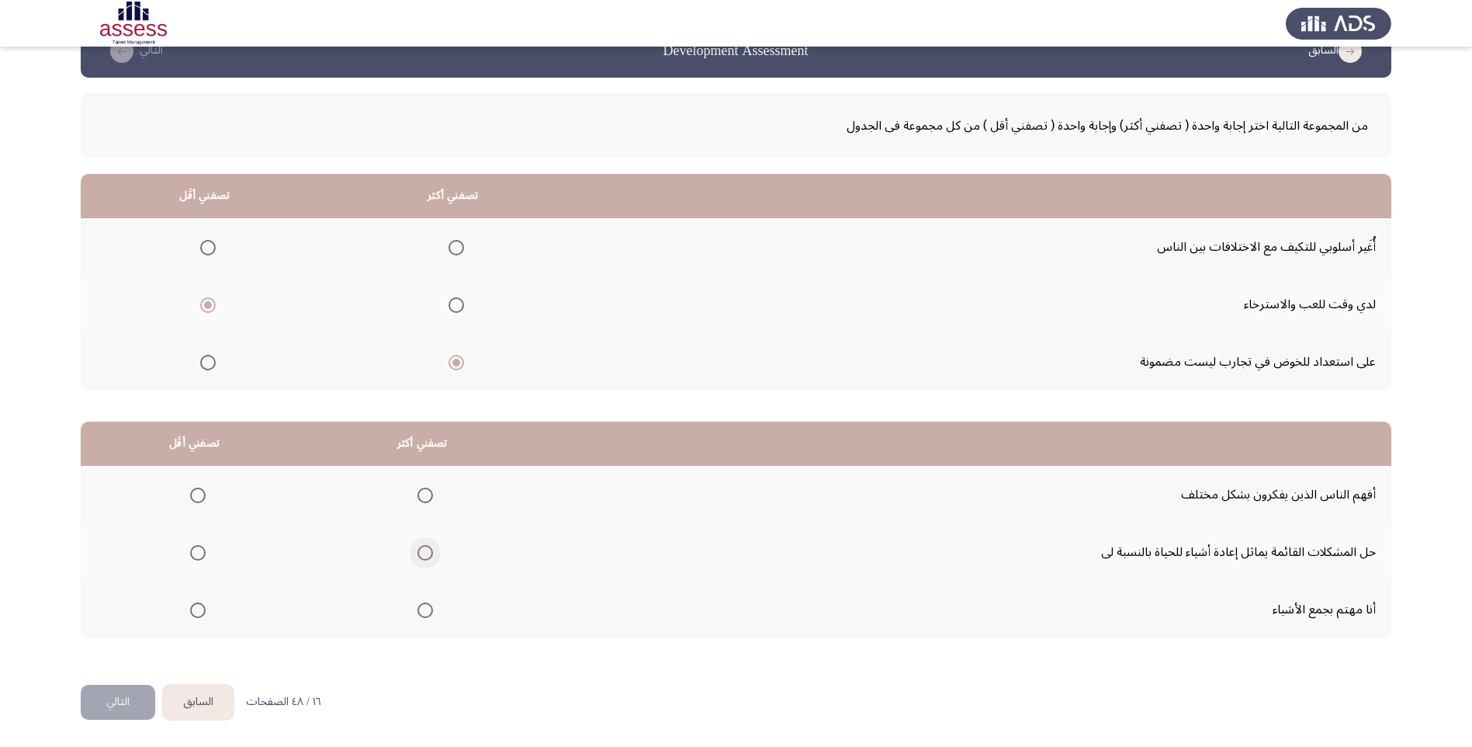
click at [428, 553] on span "Select an option" at bounding box center [426, 553] width 16 height 16
click at [428, 553] on input "Select an option" at bounding box center [426, 553] width 16 height 16
click at [203, 608] on span "Select an option" at bounding box center [198, 610] width 16 height 16
click at [203, 608] on input "Select an option" at bounding box center [198, 610] width 16 height 16
click at [104, 697] on button "التالي" at bounding box center [118, 702] width 75 height 35
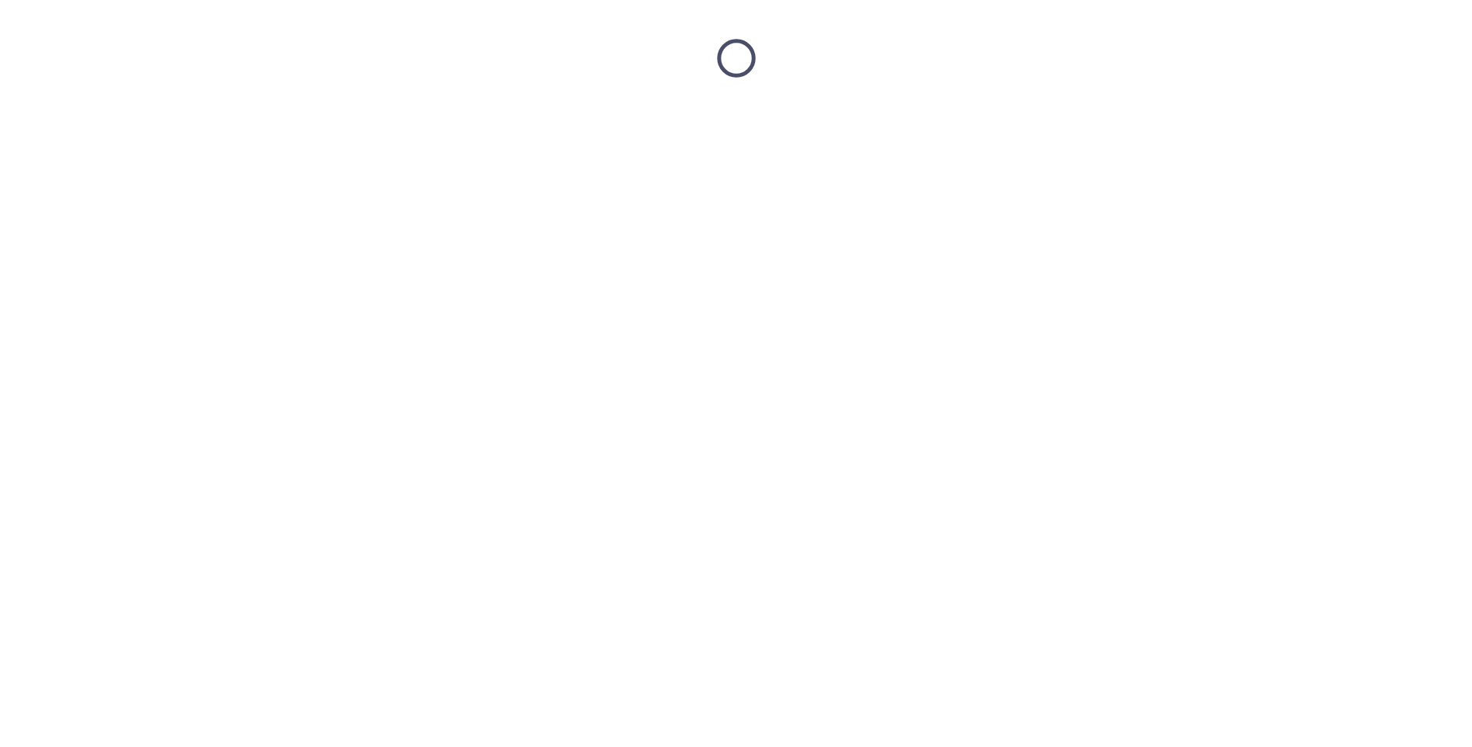
scroll to position [0, 0]
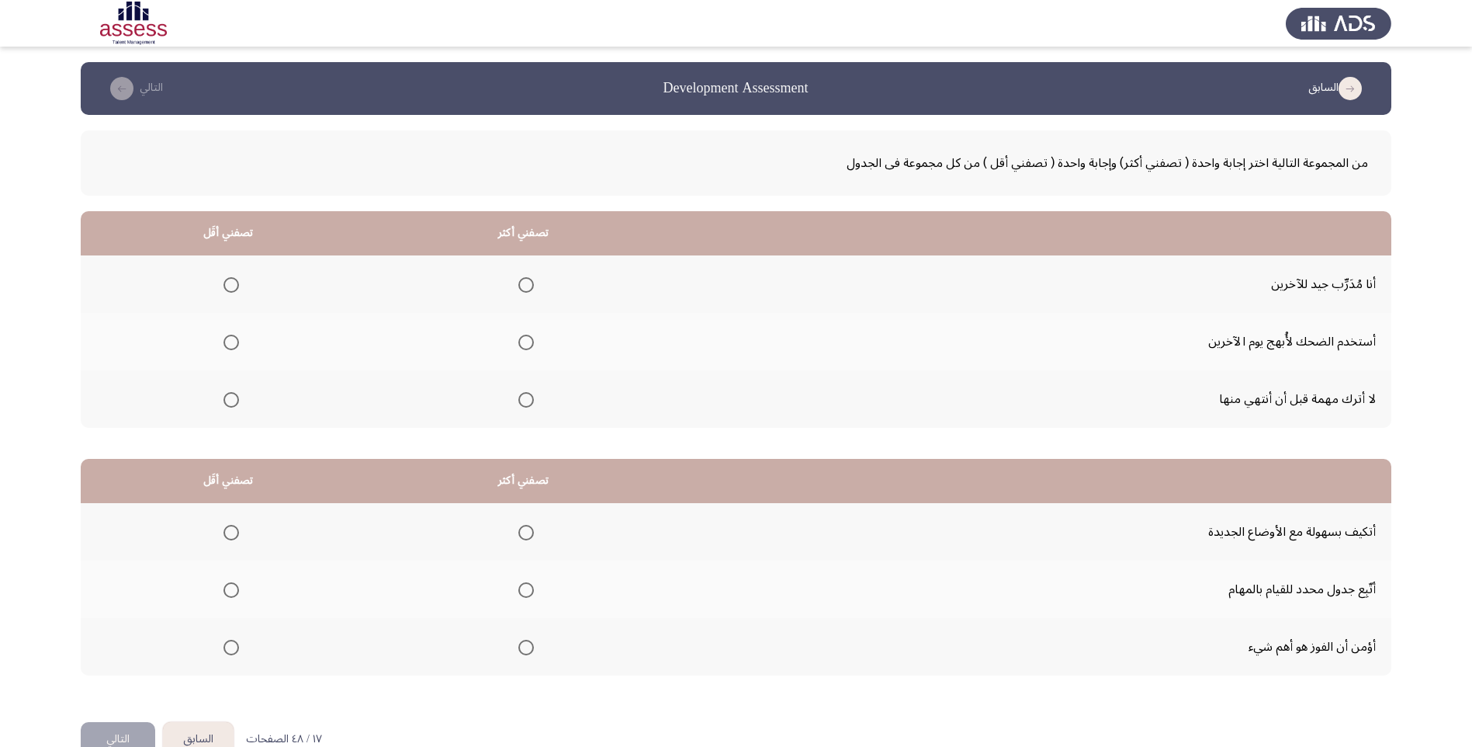
click at [231, 346] on span "Select an option" at bounding box center [232, 343] width 16 height 16
click at [231, 346] on input "Select an option" at bounding box center [232, 343] width 16 height 16
click at [534, 402] on span "Select an option" at bounding box center [526, 400] width 16 height 16
click at [534, 402] on input "Select an option" at bounding box center [526, 400] width 16 height 16
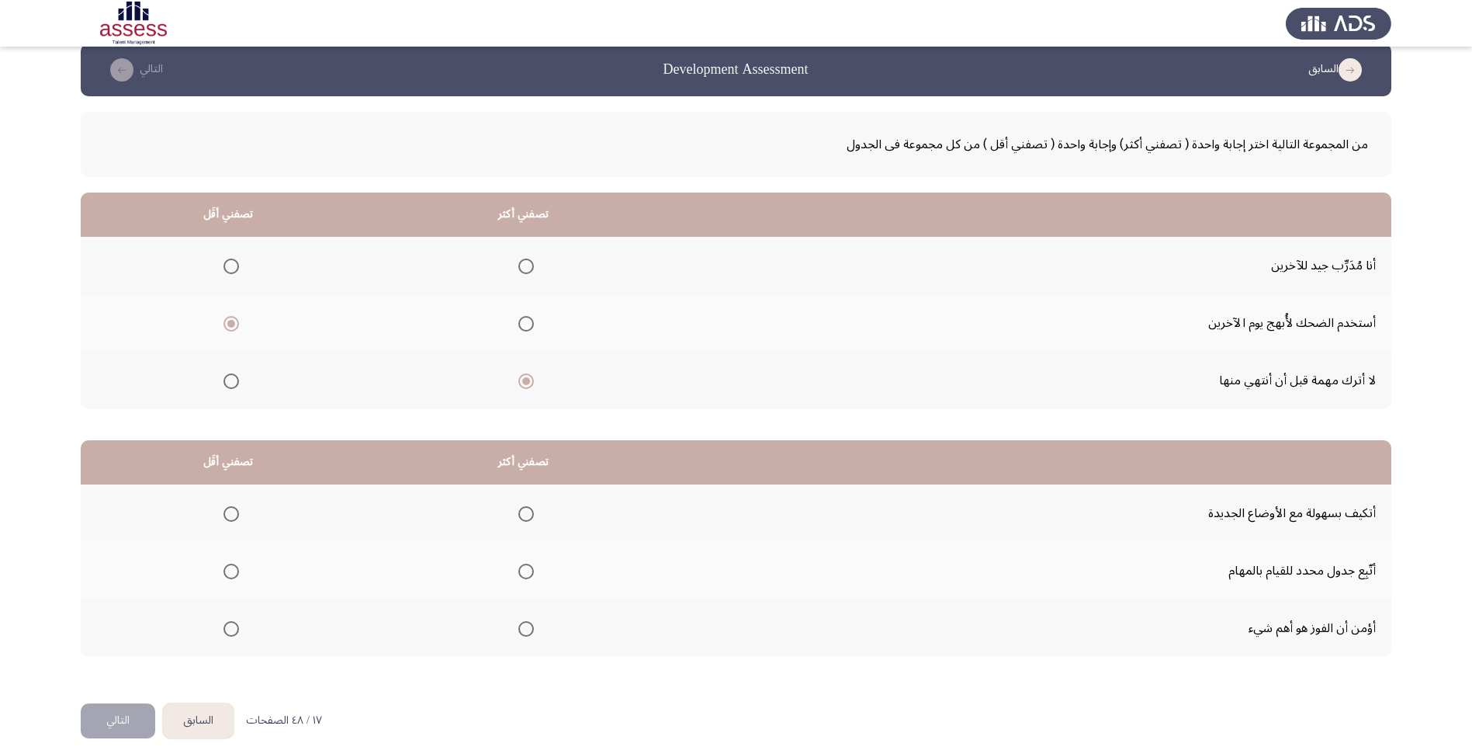
scroll to position [37, 0]
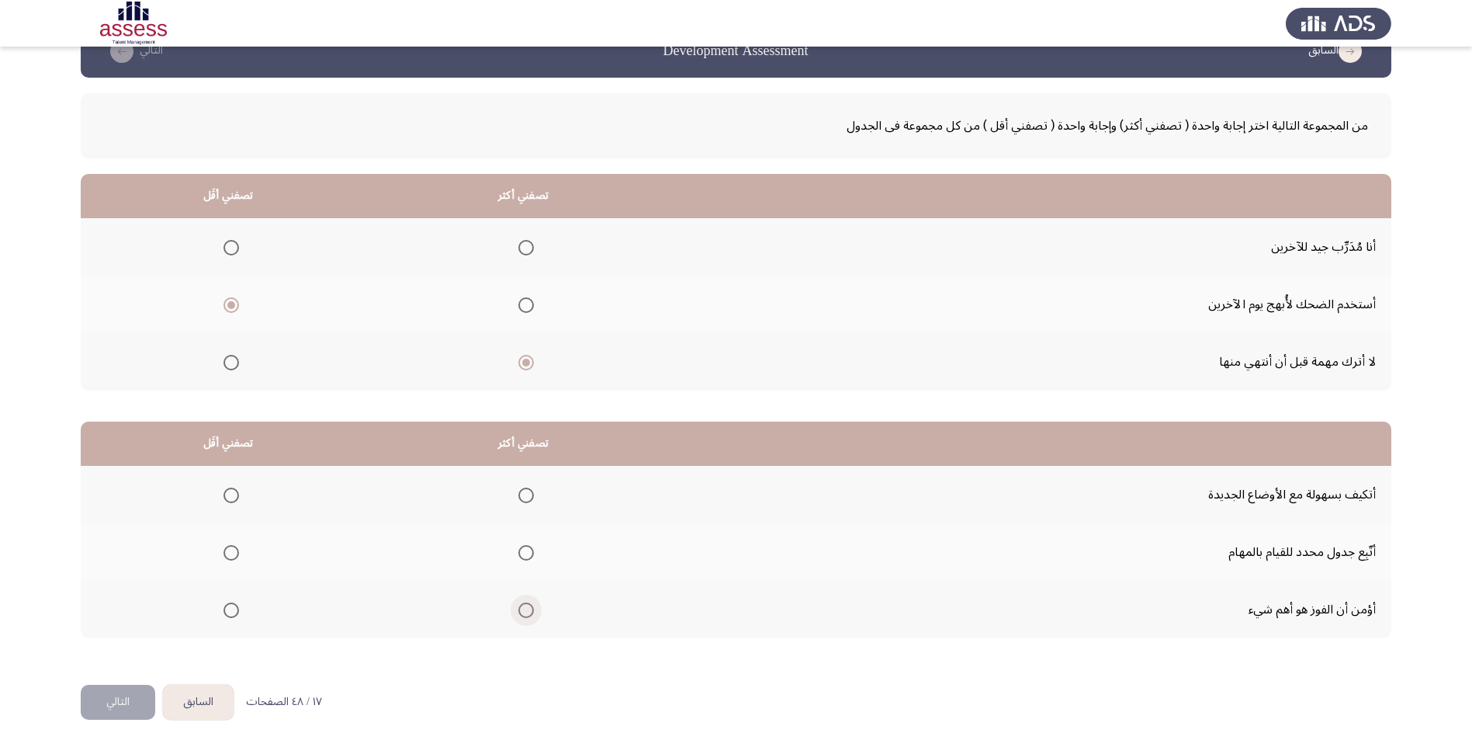
click at [534, 604] on span "Select an option" at bounding box center [526, 610] width 16 height 16
click at [534, 604] on input "Select an option" at bounding box center [526, 610] width 16 height 16
click at [237, 556] on span "Select an option" at bounding box center [232, 553] width 16 height 16
click at [237, 556] on input "Select an option" at bounding box center [232, 553] width 16 height 16
click at [127, 704] on button "التالي" at bounding box center [118, 702] width 75 height 35
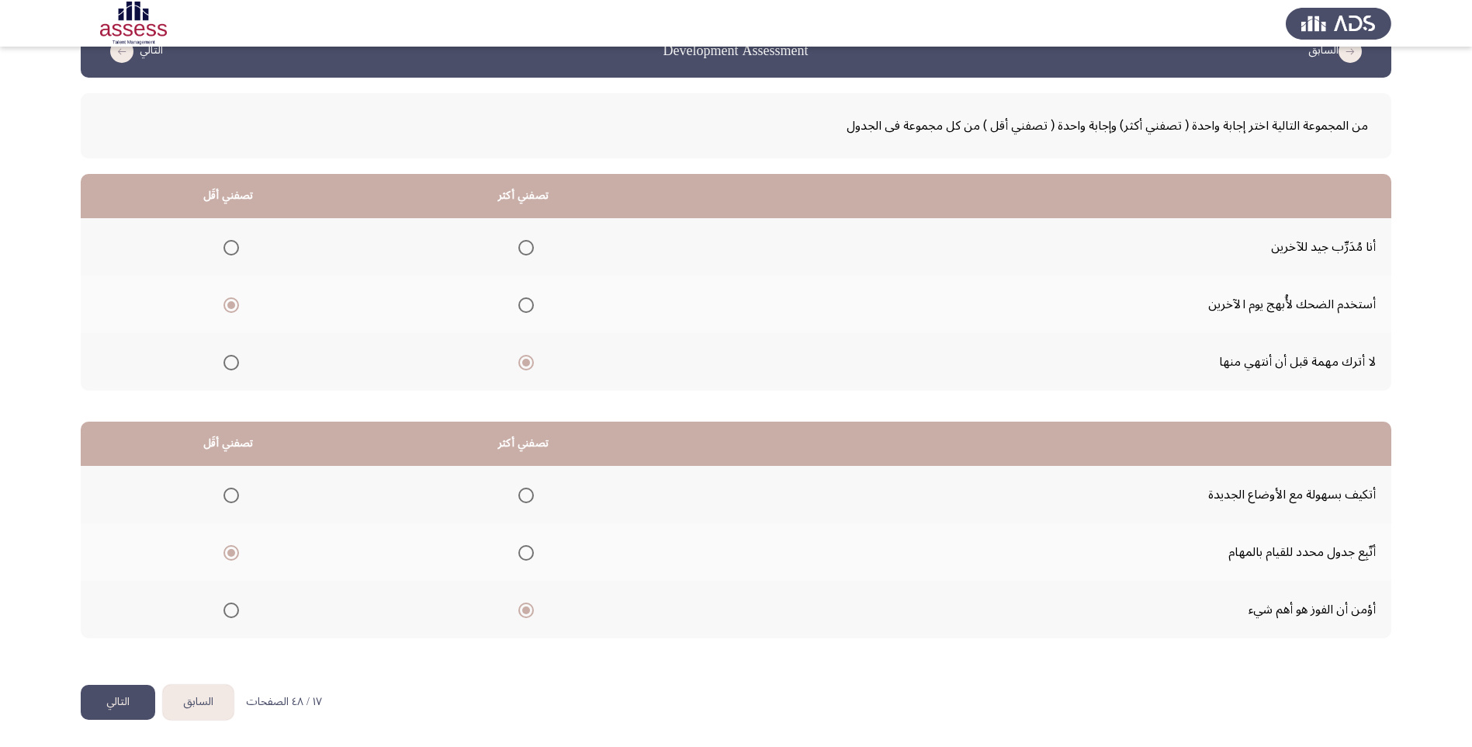
scroll to position [0, 0]
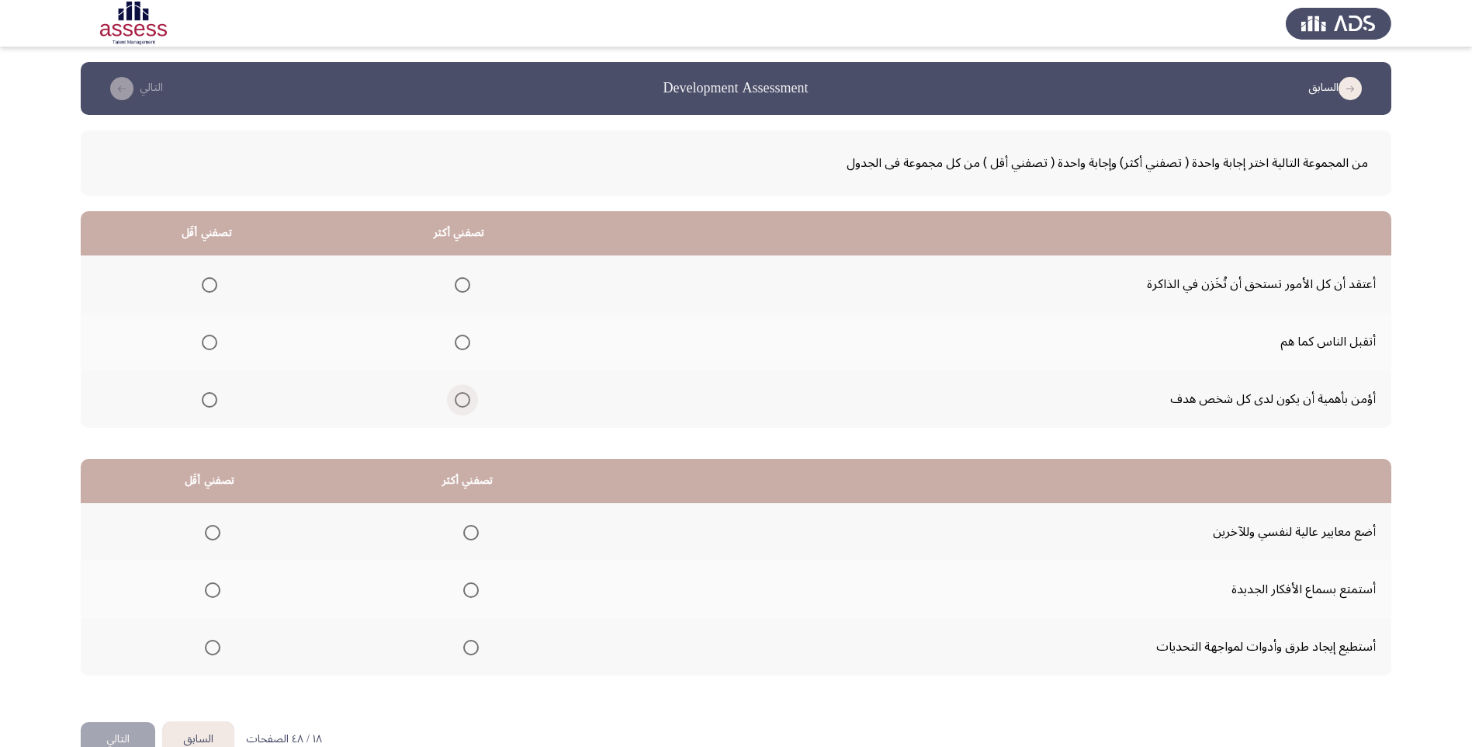
click at [470, 397] on span "Select an option" at bounding box center [463, 400] width 16 height 16
click at [470, 397] on input "Select an option" at bounding box center [463, 400] width 16 height 16
click at [210, 343] on span "Select an option" at bounding box center [210, 343] width 16 height 16
click at [210, 343] on input "Select an option" at bounding box center [210, 343] width 16 height 16
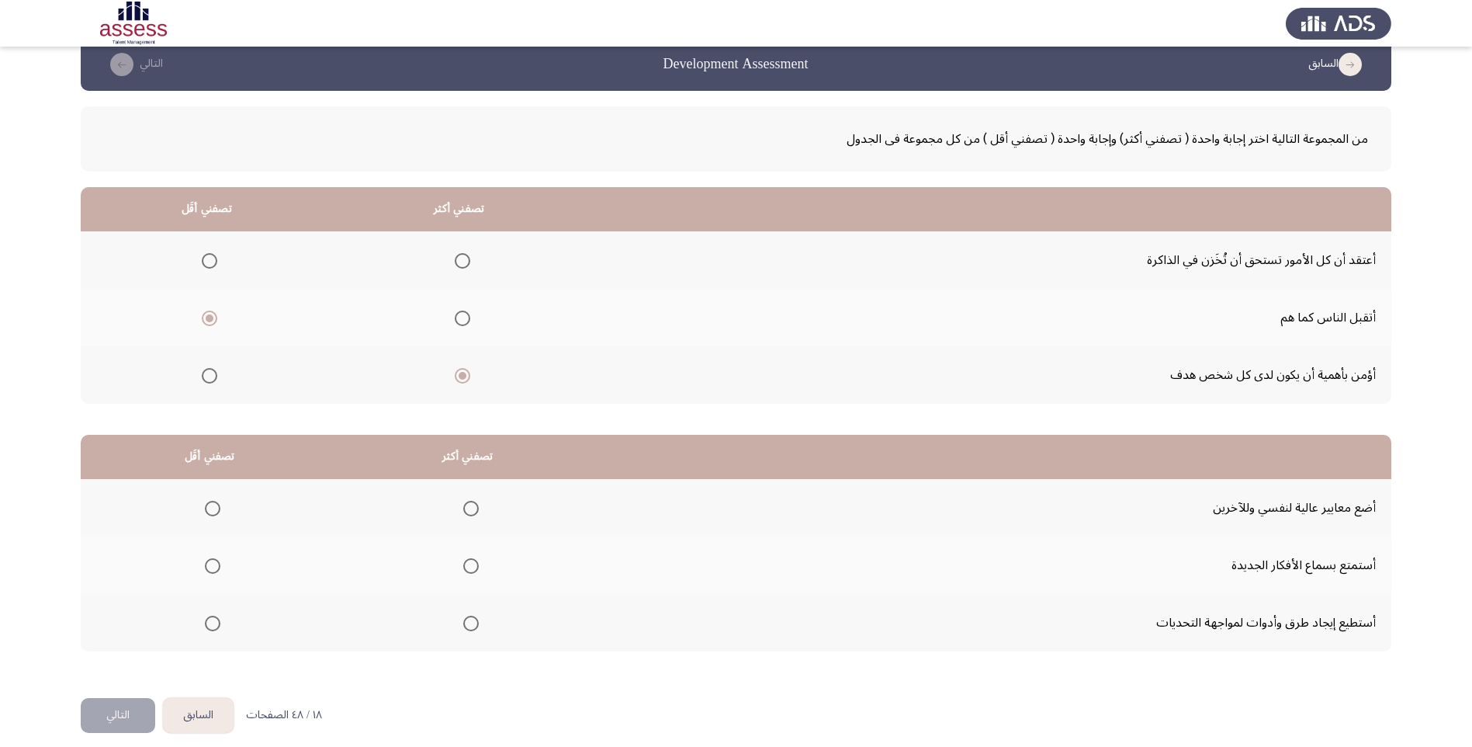
scroll to position [37, 0]
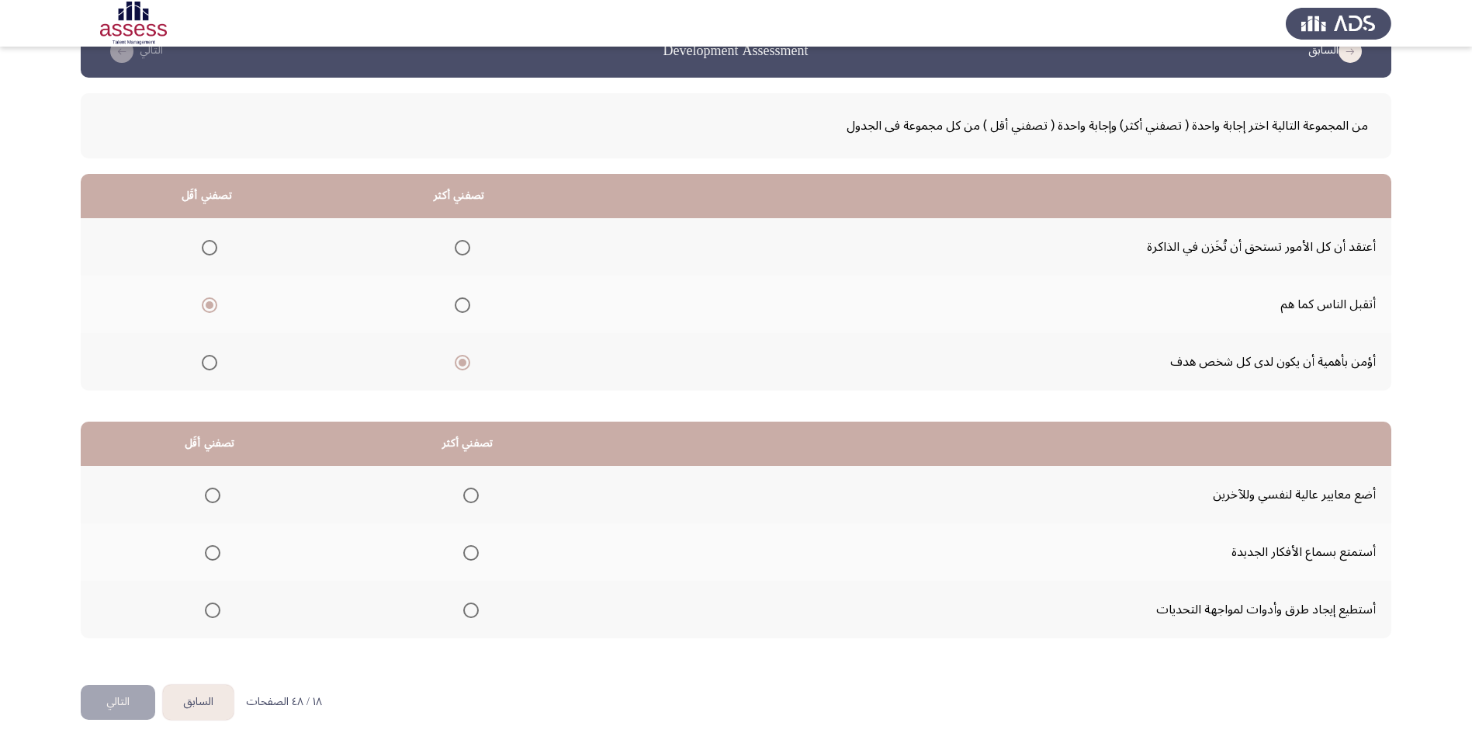
click at [480, 492] on th at bounding box center [467, 494] width 258 height 57
click at [477, 495] on span "Select an option" at bounding box center [471, 495] width 16 height 16
click at [477, 495] on input "Select an option" at bounding box center [471, 495] width 16 height 16
click at [220, 553] on span "Select an option" at bounding box center [213, 553] width 16 height 16
click at [220, 553] on input "Select an option" at bounding box center [213, 553] width 16 height 16
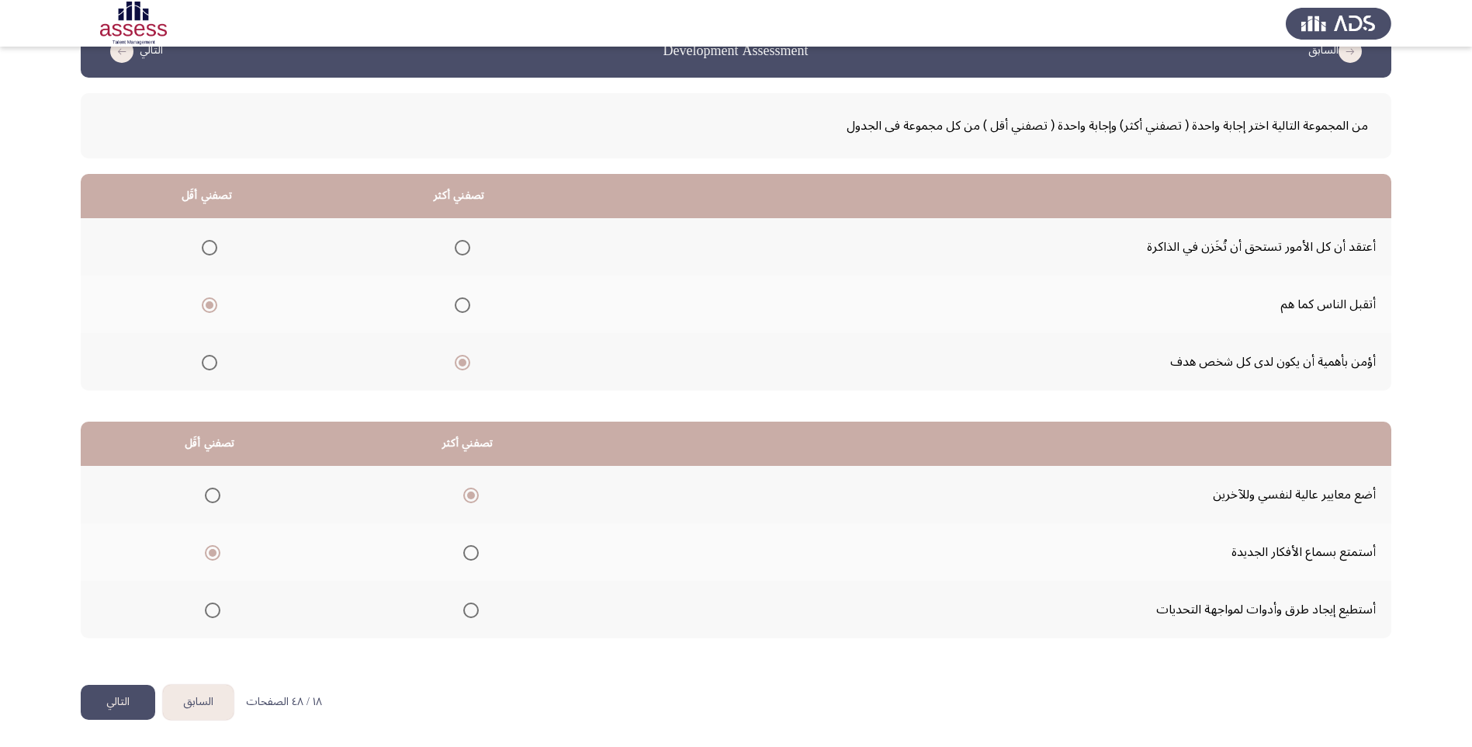
click at [473, 614] on span "Select an option" at bounding box center [471, 610] width 16 height 16
click at [473, 614] on input "Select an option" at bounding box center [471, 610] width 16 height 16
click at [127, 702] on button "التالي" at bounding box center [118, 702] width 75 height 35
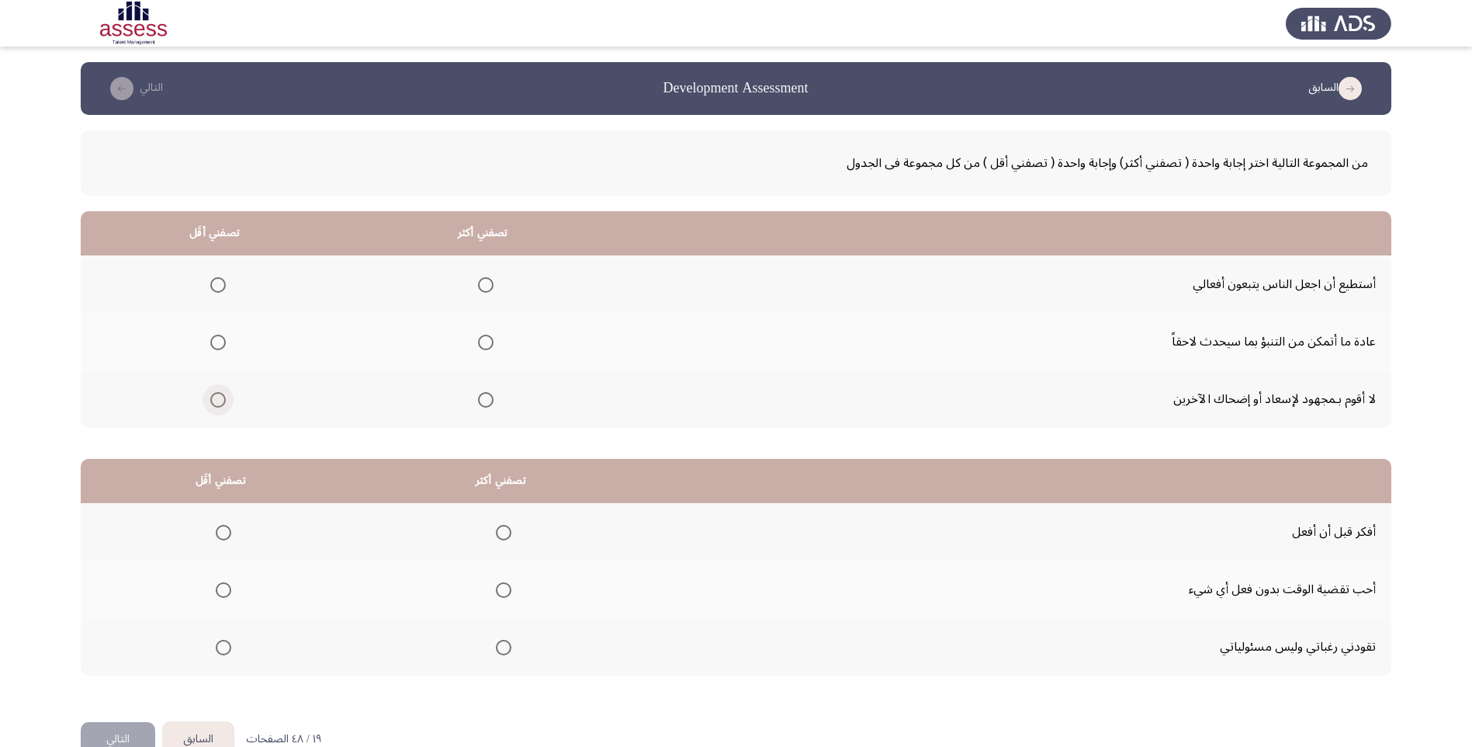
click at [217, 406] on span "Select an option" at bounding box center [218, 400] width 16 height 16
click at [217, 406] on input "Select an option" at bounding box center [218, 400] width 16 height 16
click at [227, 344] on th at bounding box center [215, 341] width 268 height 57
click at [222, 343] on span "Select an option" at bounding box center [218, 343] width 16 height 16
click at [222, 343] on input "Select an option" at bounding box center [218, 343] width 16 height 16
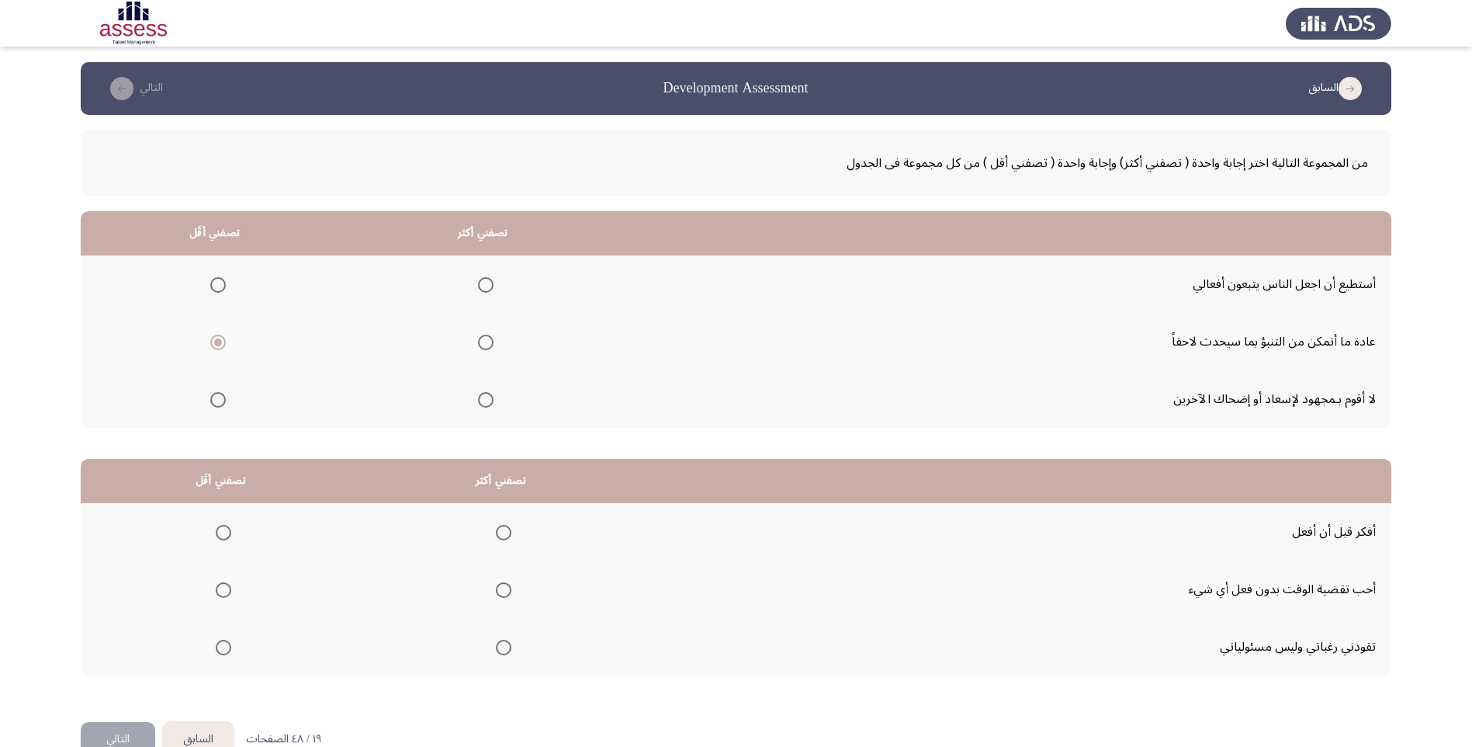
click at [496, 287] on th at bounding box center [482, 283] width 269 height 57
click at [491, 286] on span "Select an option" at bounding box center [486, 285] width 16 height 16
click at [491, 286] on input "Select an option" at bounding box center [486, 285] width 16 height 16
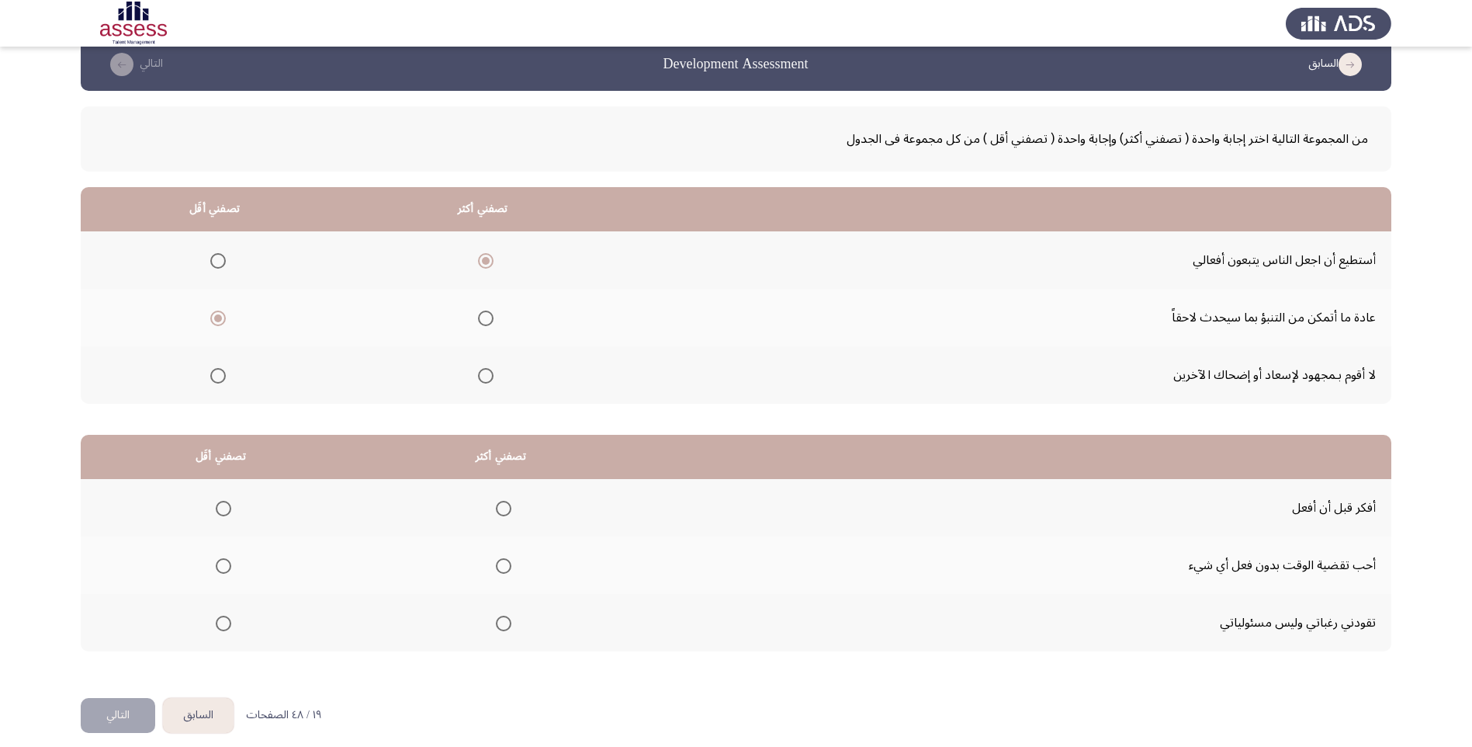
scroll to position [37, 0]
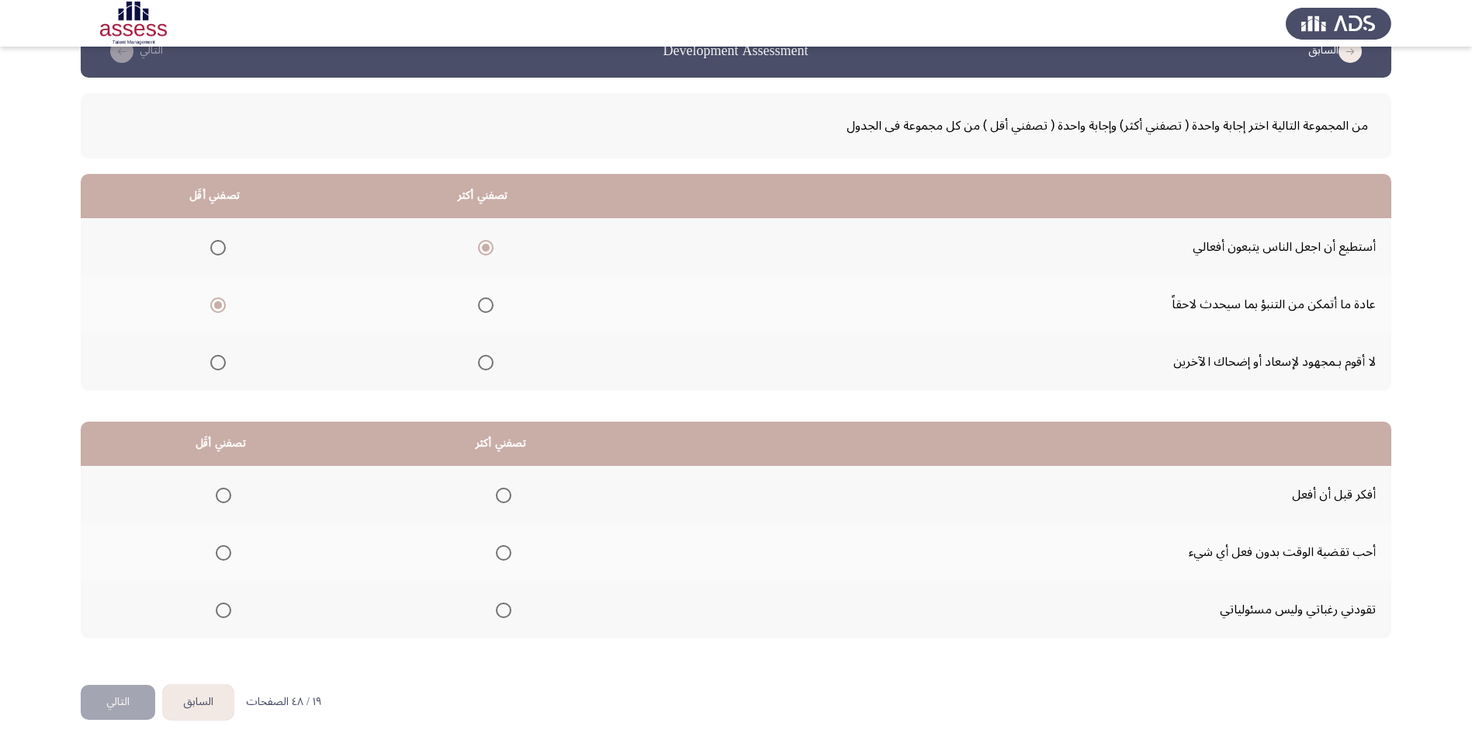
click at [507, 498] on span "Select an option" at bounding box center [504, 495] width 16 height 16
click at [507, 498] on input "Select an option" at bounding box center [504, 495] width 16 height 16
click at [227, 554] on span "Select an option" at bounding box center [224, 553] width 16 height 16
click at [227, 554] on input "Select an option" at bounding box center [224, 553] width 16 height 16
click at [113, 703] on button "التالي" at bounding box center [118, 702] width 75 height 35
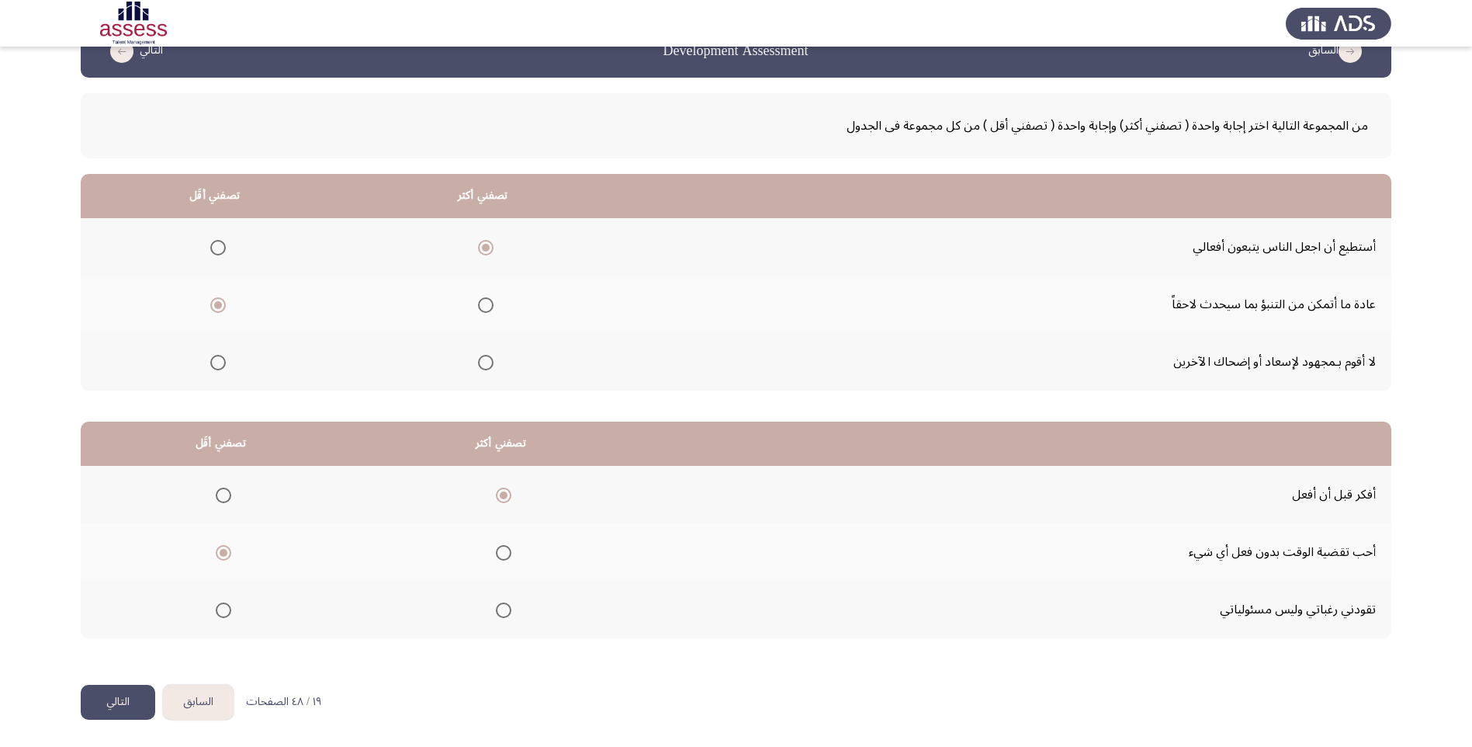
scroll to position [0, 0]
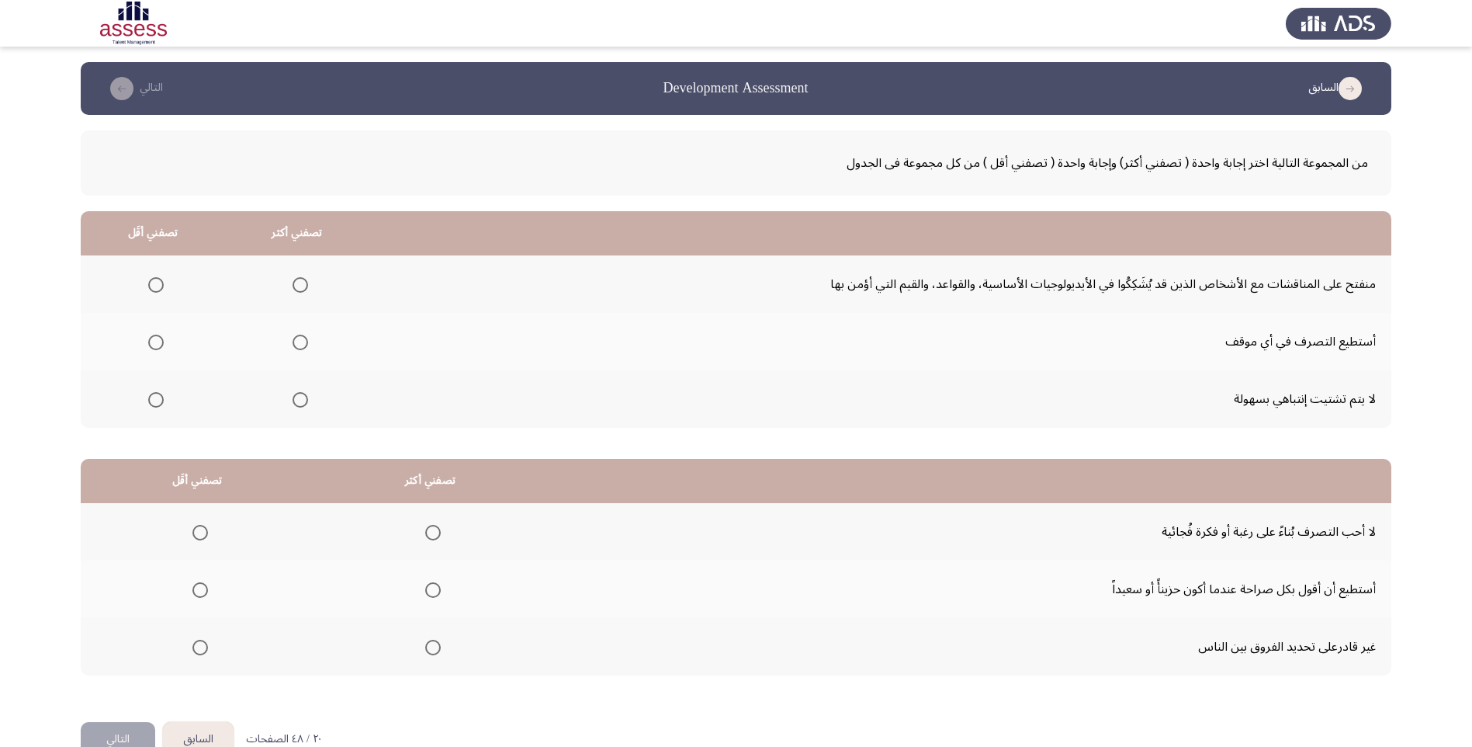
click at [302, 342] on span "Select an option" at bounding box center [301, 343] width 16 height 16
click at [302, 342] on input "Select an option" at bounding box center [301, 343] width 16 height 16
click at [161, 289] on span "Select an option" at bounding box center [156, 285] width 16 height 16
click at [161, 289] on input "Select an option" at bounding box center [156, 285] width 16 height 16
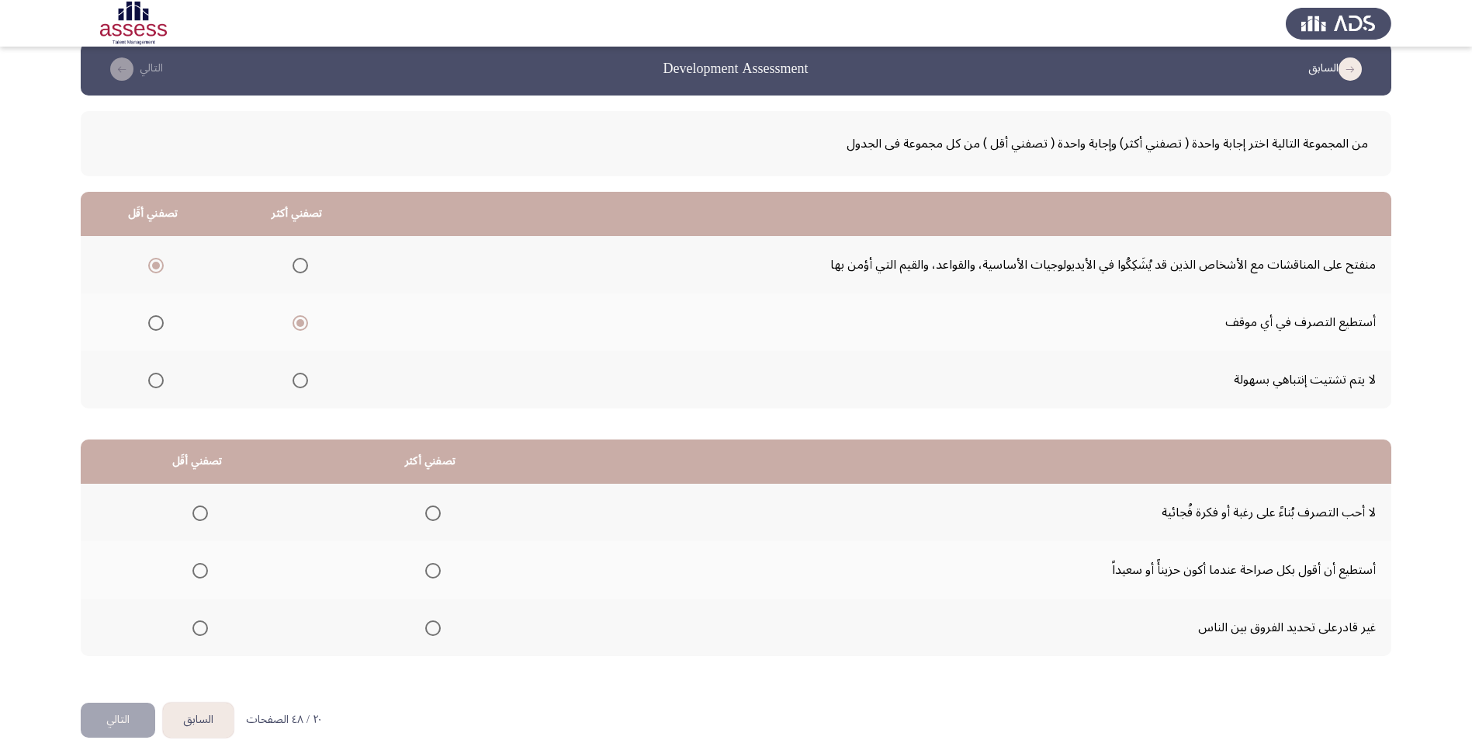
scroll to position [37, 0]
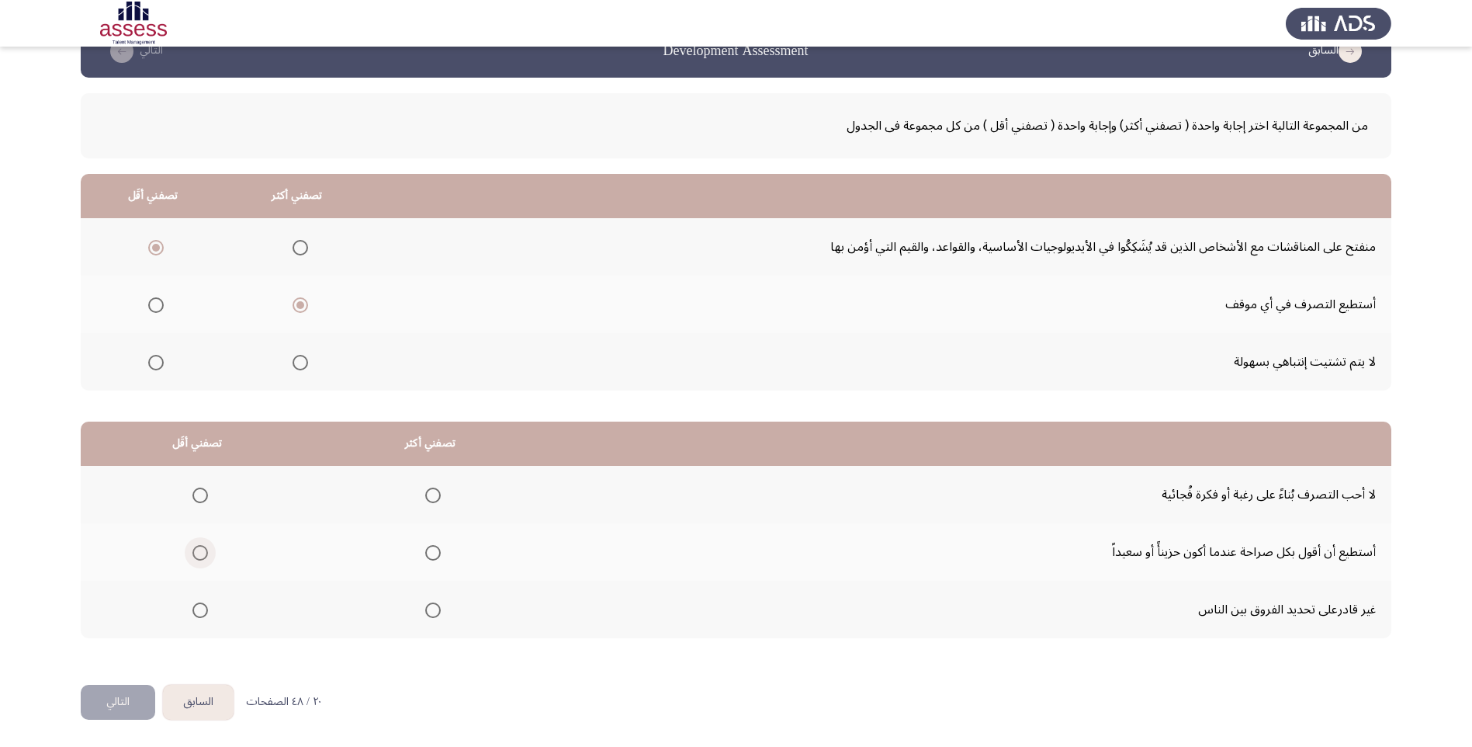
click at [196, 553] on span "Select an option" at bounding box center [200, 553] width 16 height 16
click at [196, 553] on input "Select an option" at bounding box center [200, 553] width 16 height 16
click at [437, 494] on span "Select an option" at bounding box center [433, 495] width 16 height 16
click at [437, 494] on input "Select an option" at bounding box center [433, 495] width 16 height 16
click at [120, 705] on button "التالي" at bounding box center [118, 702] width 75 height 35
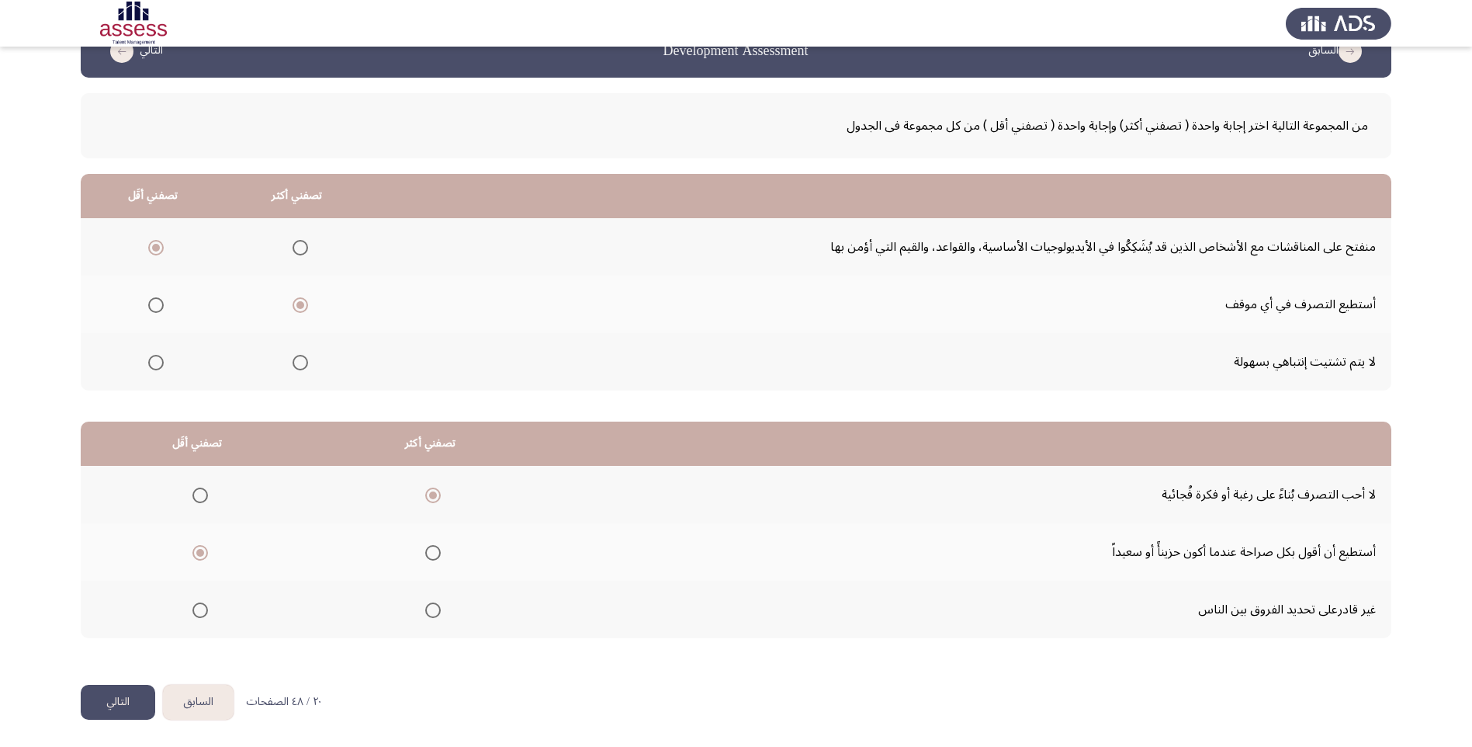
scroll to position [0, 0]
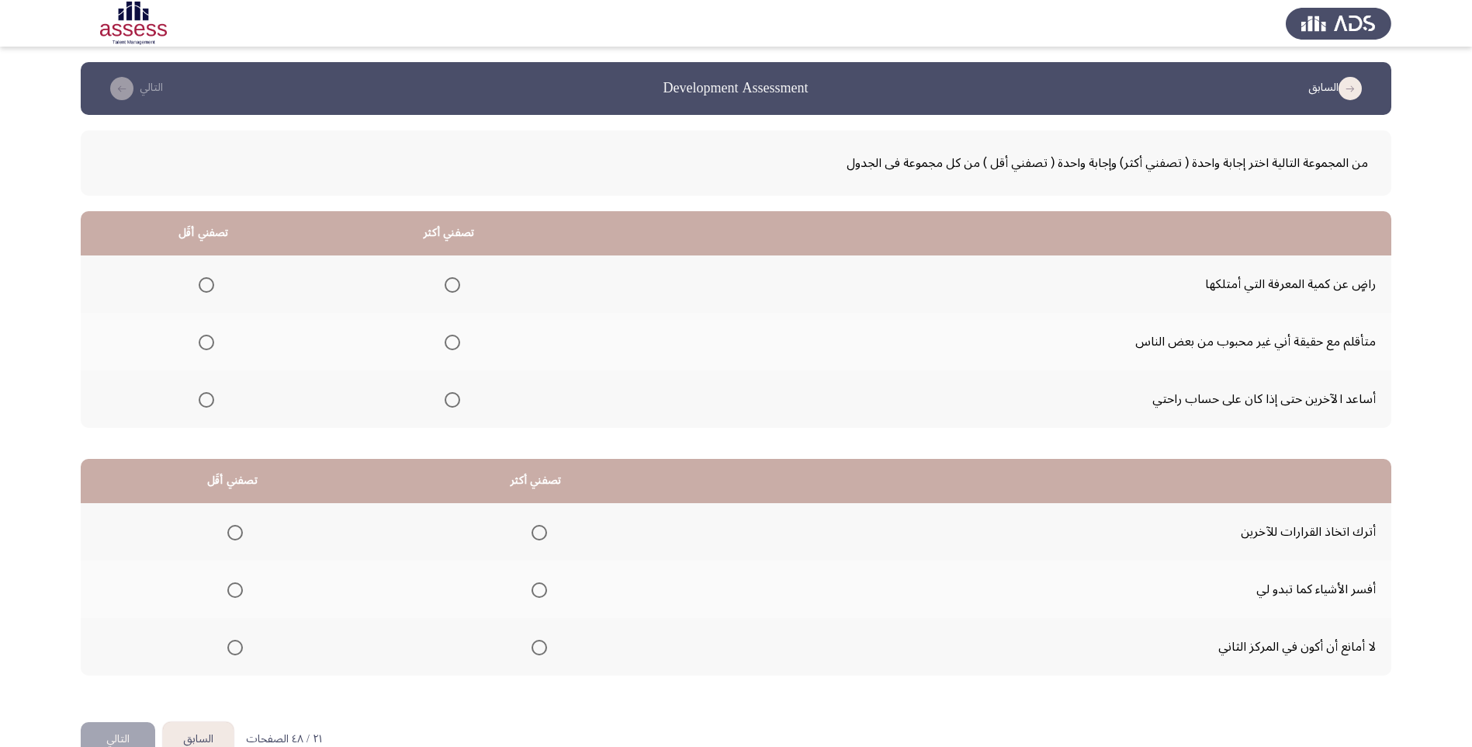
click at [461, 290] on th at bounding box center [449, 283] width 246 height 57
click at [454, 285] on span "Select an option" at bounding box center [453, 285] width 16 height 16
click at [454, 285] on input "Select an option" at bounding box center [453, 285] width 16 height 16
click at [209, 348] on span "Select an option" at bounding box center [207, 343] width 16 height 16
click at [209, 348] on input "Select an option" at bounding box center [207, 343] width 16 height 16
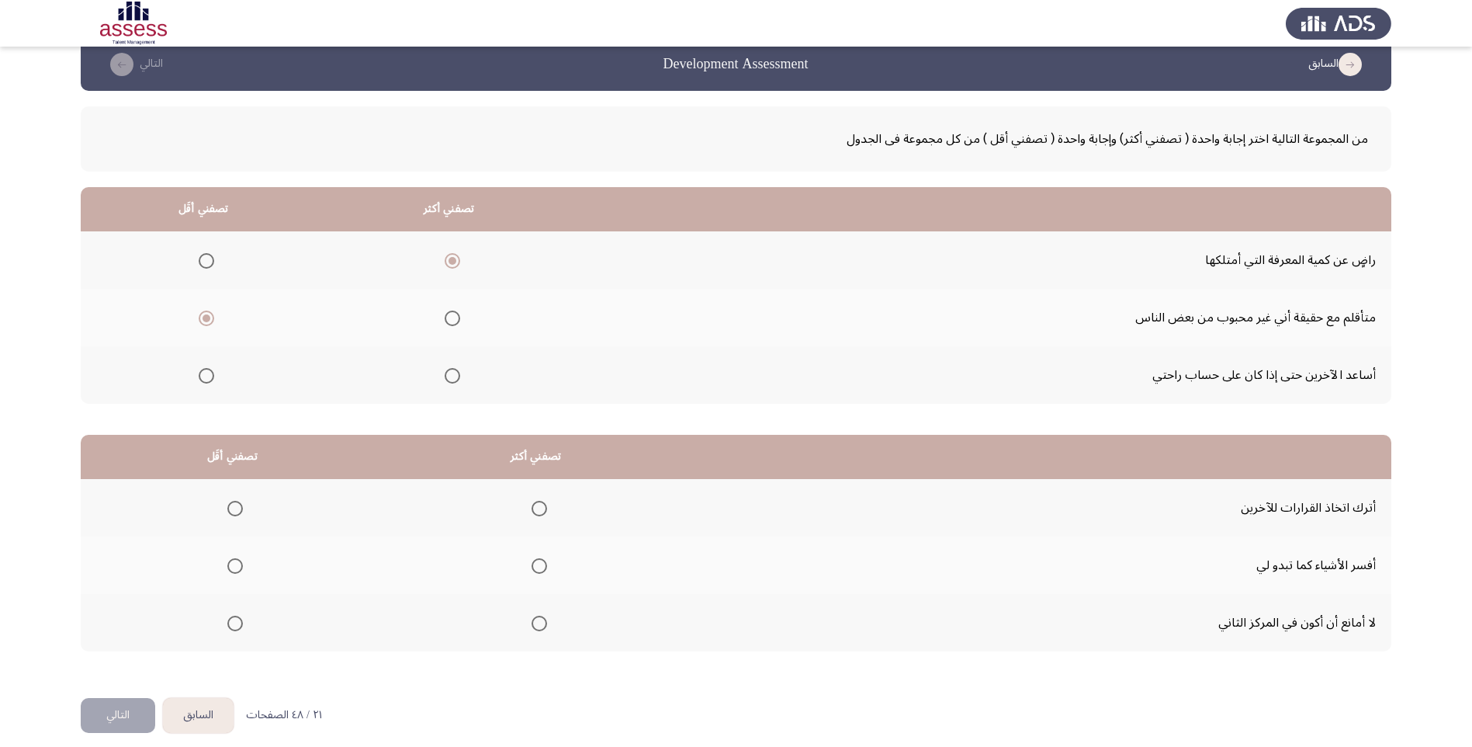
scroll to position [37, 0]
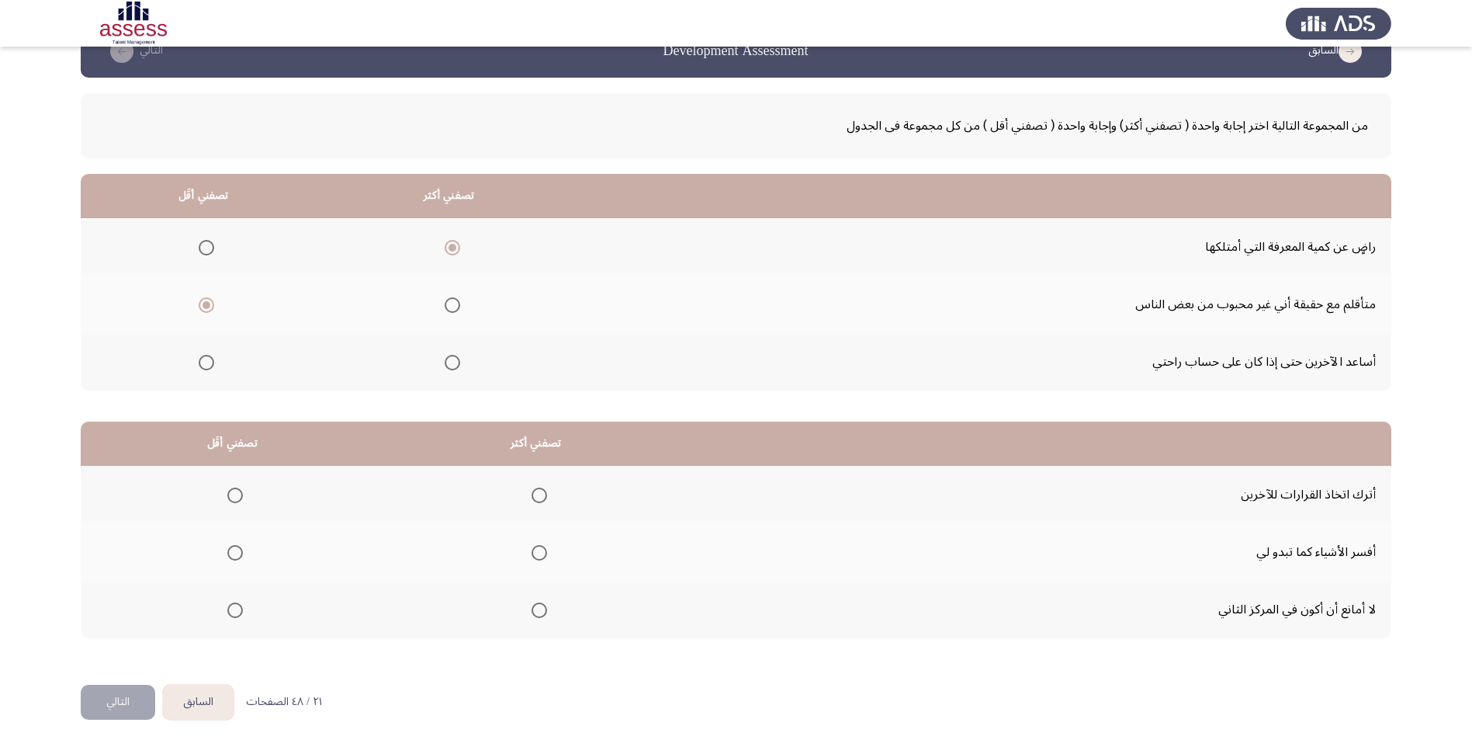
click at [240, 498] on span "Select an option" at bounding box center [235, 495] width 16 height 16
click at [240, 498] on input "Select an option" at bounding box center [235, 495] width 16 height 16
click at [547, 551] on span "Select an option" at bounding box center [540, 553] width 16 height 16
click at [547, 551] on input "Select an option" at bounding box center [540, 553] width 16 height 16
click at [237, 613] on span "Select an option" at bounding box center [235, 610] width 16 height 16
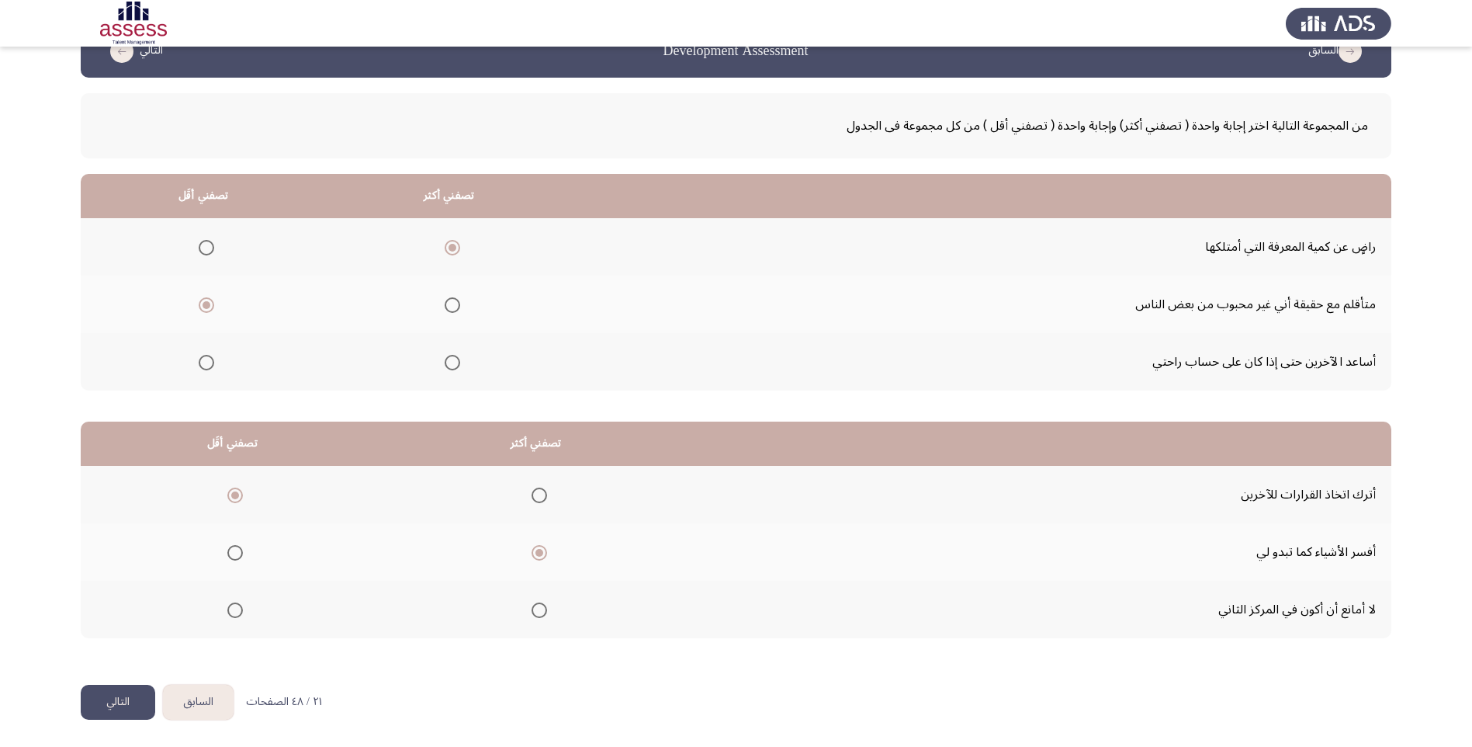
click at [237, 613] on input "Select an option" at bounding box center [235, 610] width 16 height 16
click at [119, 696] on button "التالي" at bounding box center [118, 702] width 75 height 35
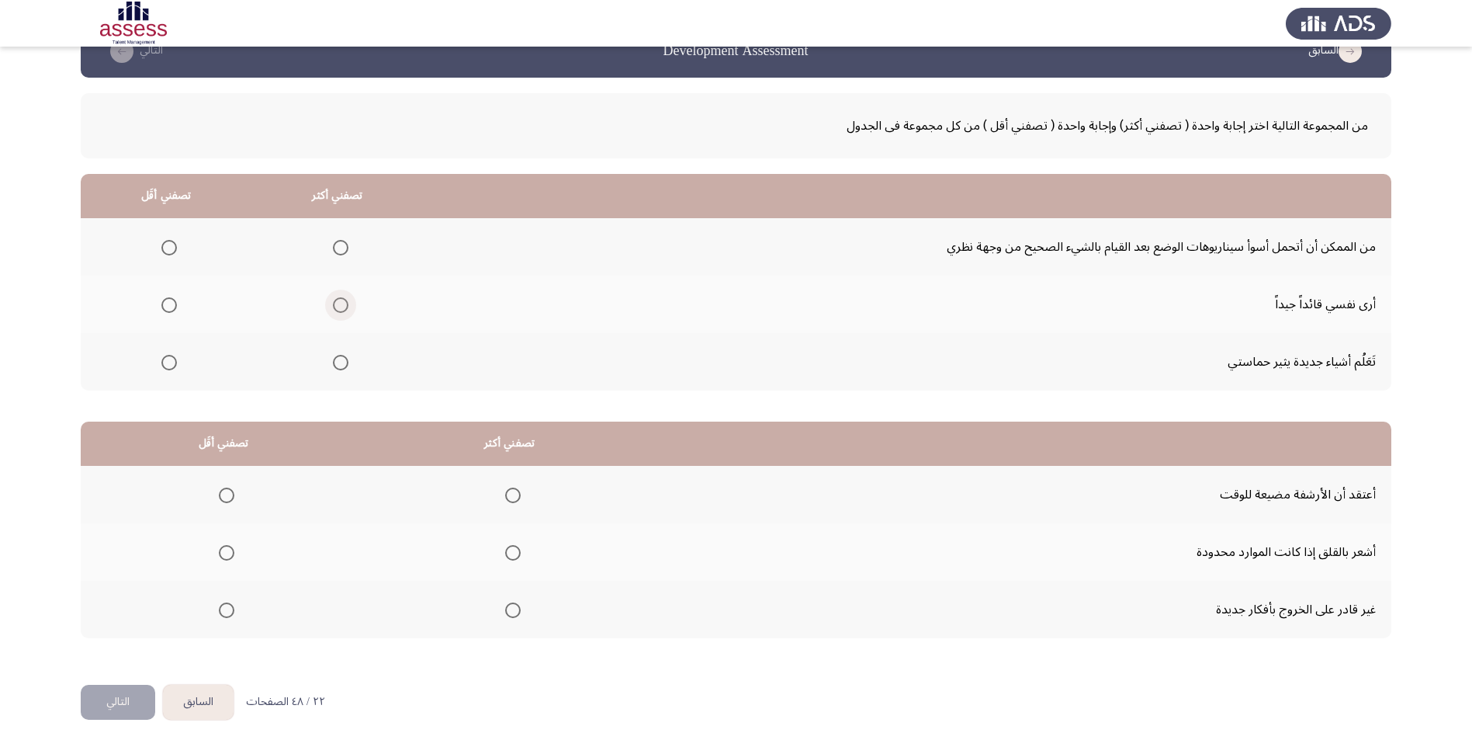
click at [346, 310] on span "Select an option" at bounding box center [341, 305] width 16 height 16
click at [346, 310] on input "Select an option" at bounding box center [341, 305] width 16 height 16
click at [174, 248] on span "Select an option" at bounding box center [169, 248] width 16 height 16
click at [174, 248] on input "Select an option" at bounding box center [169, 248] width 16 height 16
click at [173, 362] on span "Select an option" at bounding box center [169, 363] width 16 height 16
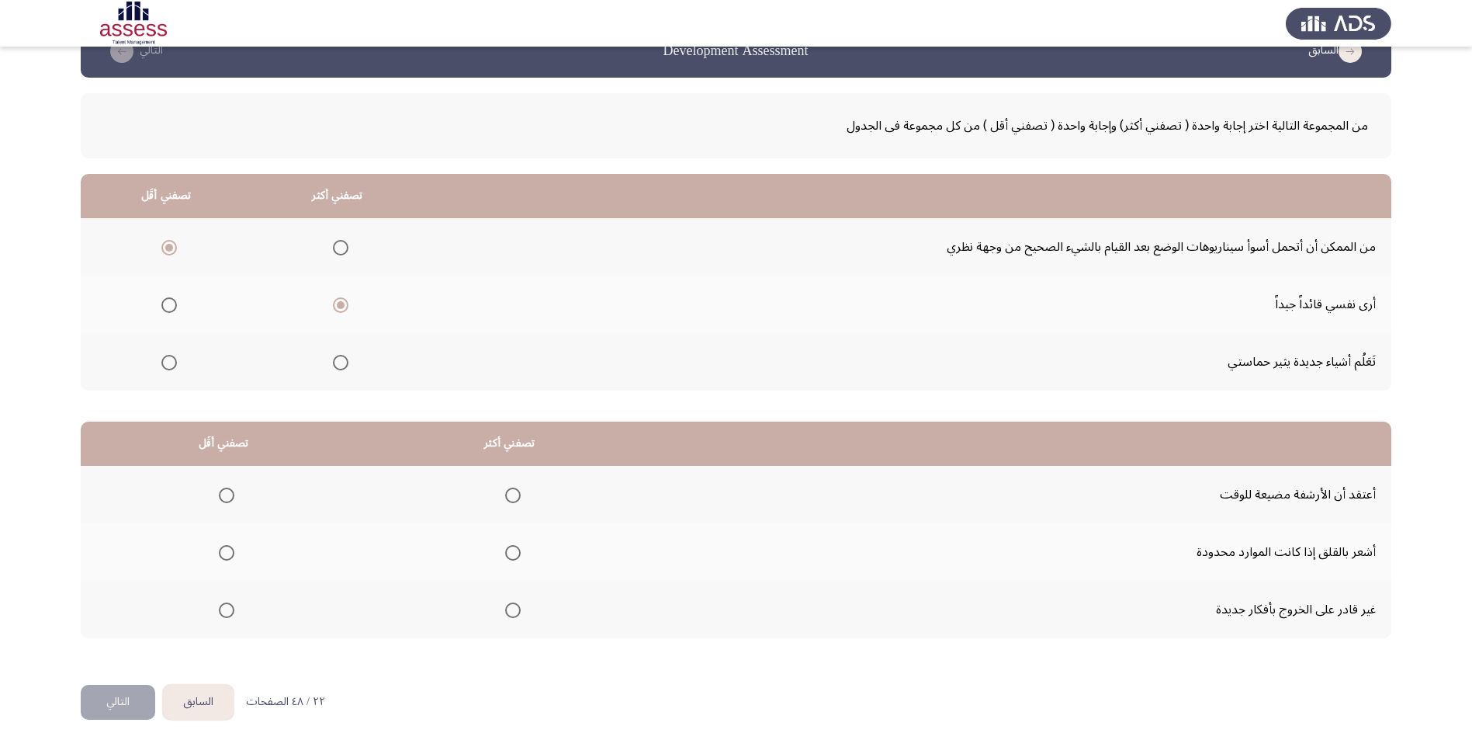
click at [173, 362] on input "Select an option" at bounding box center [169, 363] width 16 height 16
click at [518, 551] on span "Select an option" at bounding box center [513, 553] width 16 height 16
click at [518, 551] on input "Select an option" at bounding box center [513, 553] width 16 height 16
click at [231, 607] on span "Select an option" at bounding box center [227, 610] width 16 height 16
click at [231, 607] on input "Select an option" at bounding box center [227, 610] width 16 height 16
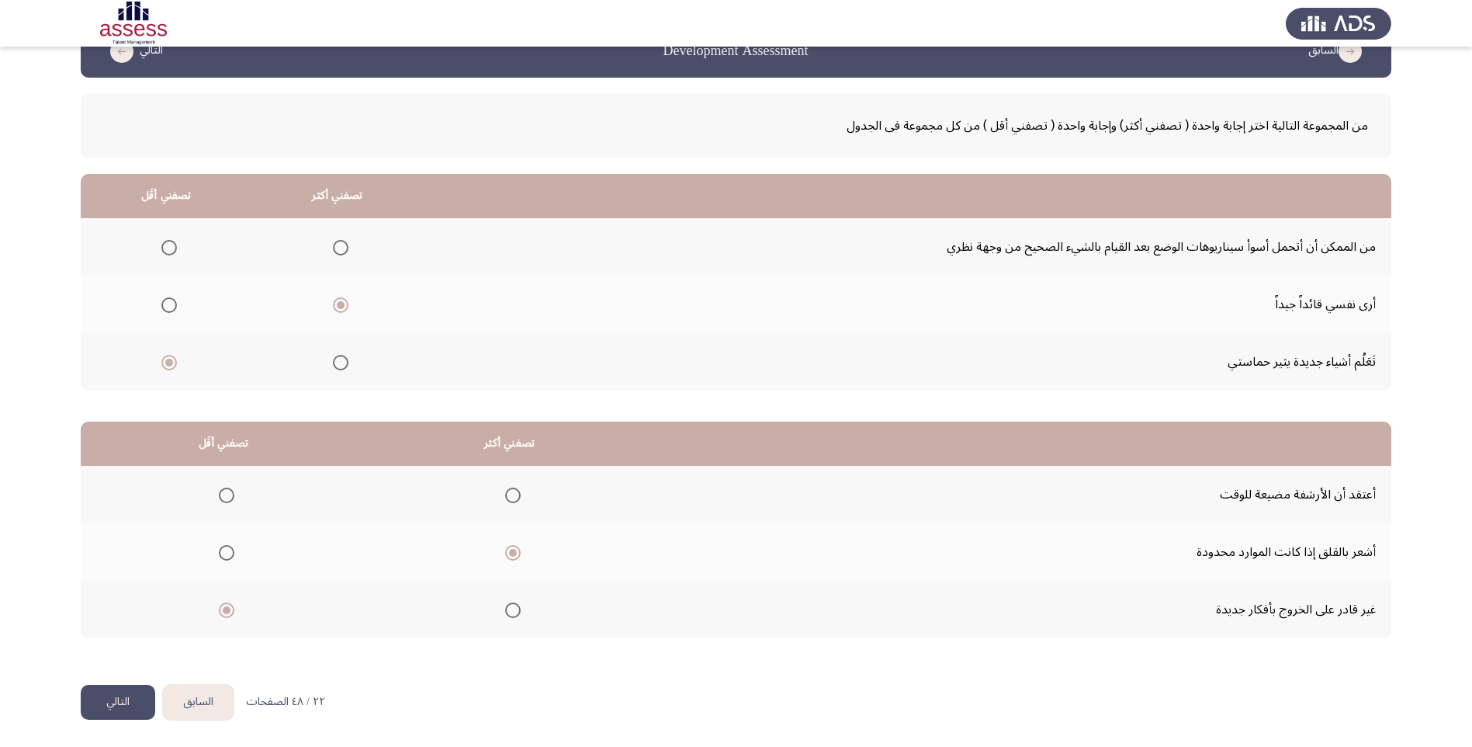
click at [108, 706] on button "التالي" at bounding box center [118, 702] width 75 height 35
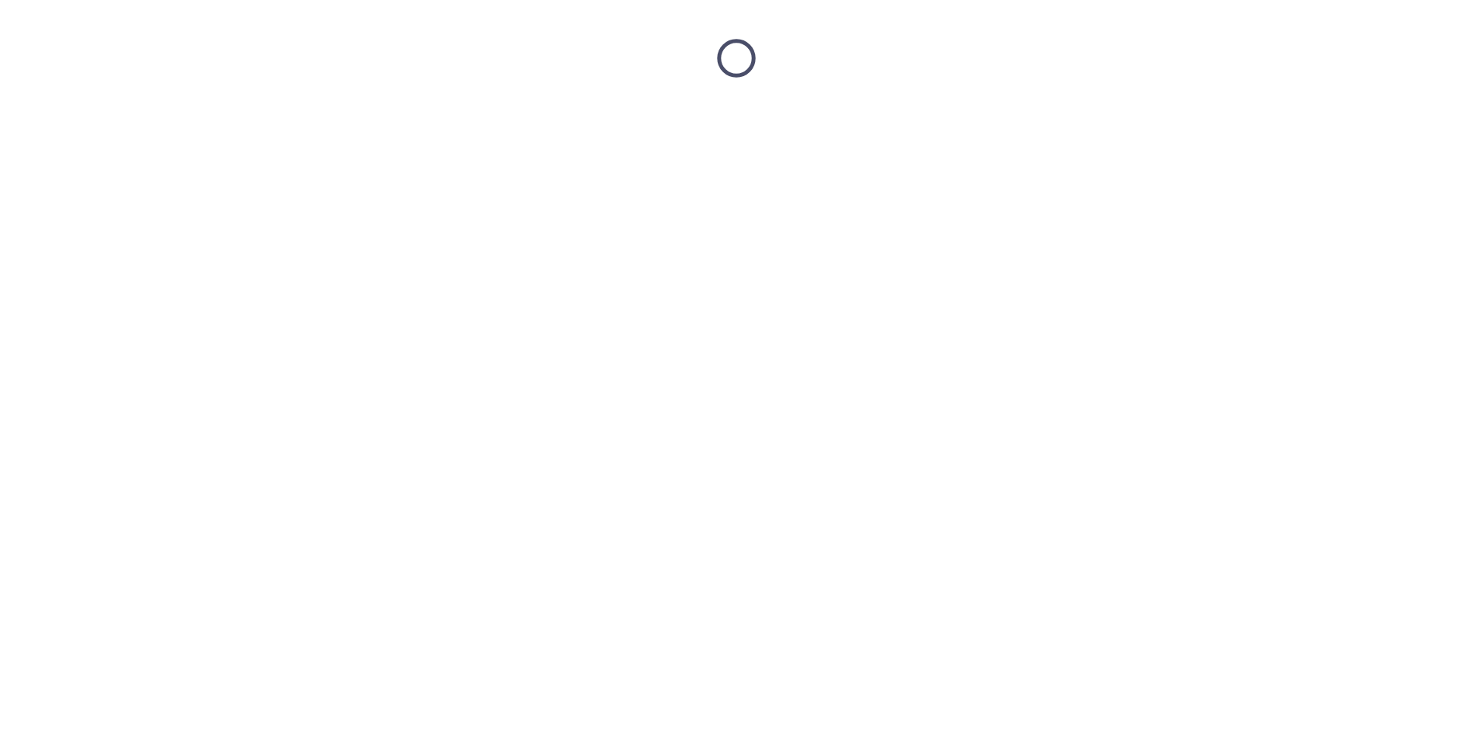
scroll to position [0, 0]
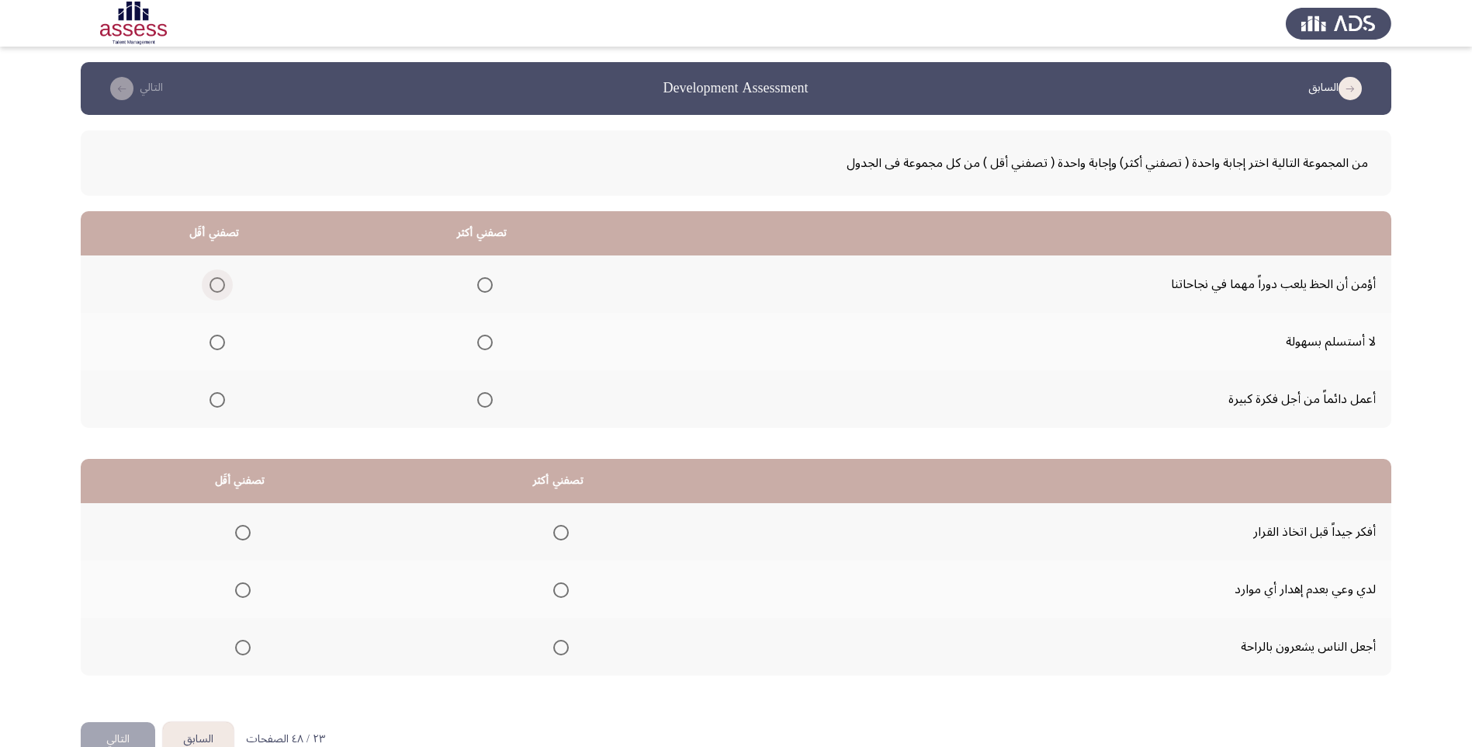
click at [223, 289] on span "Select an option" at bounding box center [218, 285] width 16 height 16
click at [223, 289] on input "Select an option" at bounding box center [218, 285] width 16 height 16
click at [484, 342] on span "Select an option" at bounding box center [485, 343] width 16 height 16
click at [484, 342] on input "Select an option" at bounding box center [485, 343] width 16 height 16
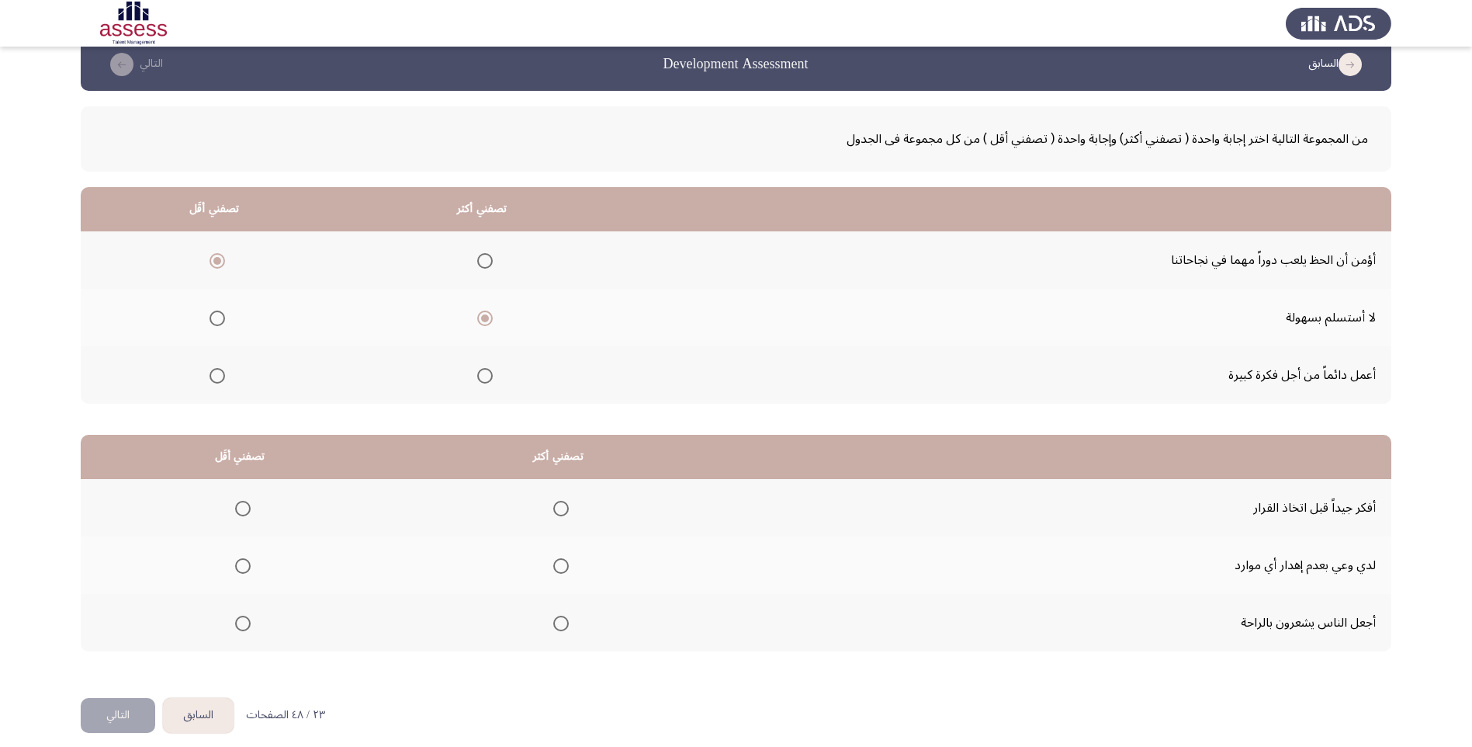
scroll to position [37, 0]
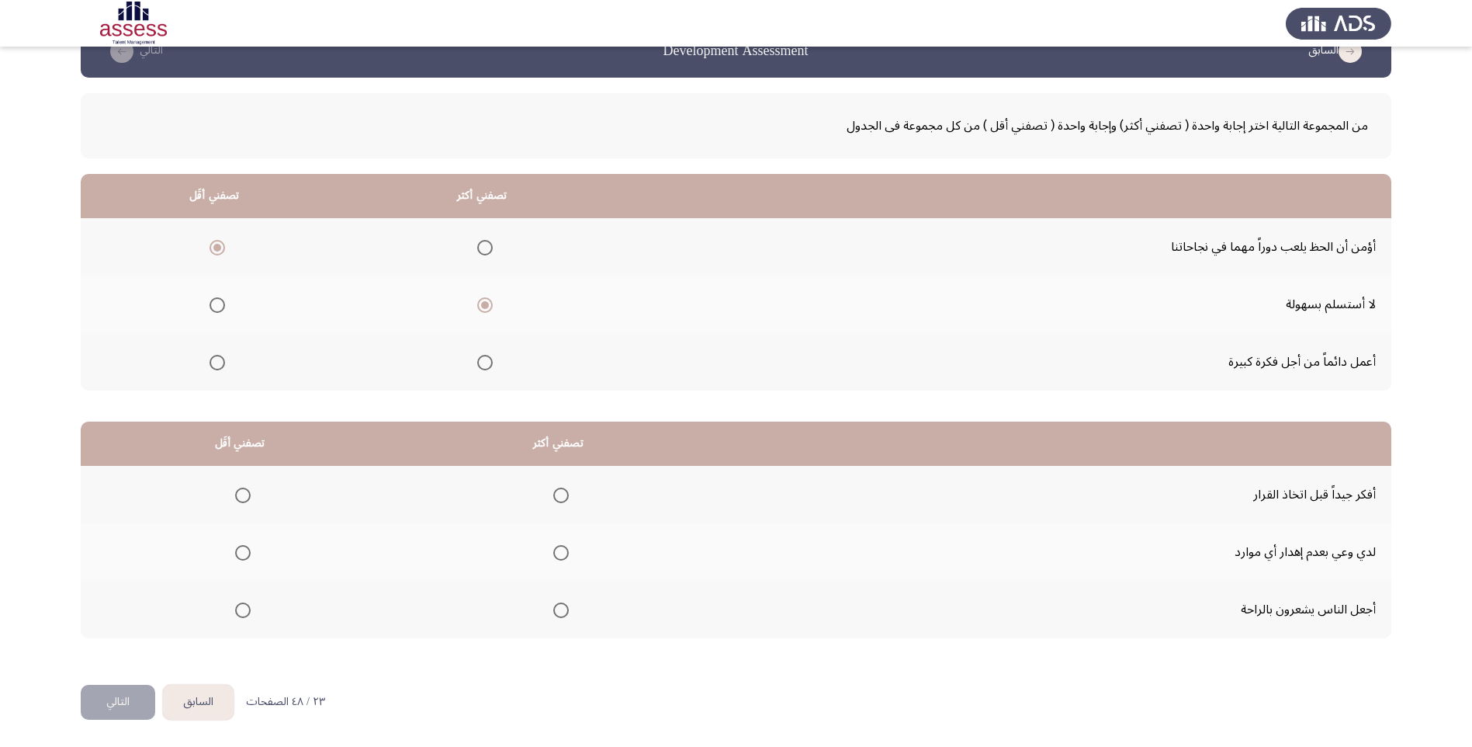
click at [564, 499] on span "Select an option" at bounding box center [561, 495] width 16 height 16
click at [564, 499] on input "Select an option" at bounding box center [561, 495] width 16 height 16
click at [248, 554] on span "Select an option" at bounding box center [243, 553] width 16 height 16
click at [248, 554] on input "Select an option" at bounding box center [243, 553] width 16 height 16
click at [250, 607] on span "Select an option" at bounding box center [243, 610] width 16 height 16
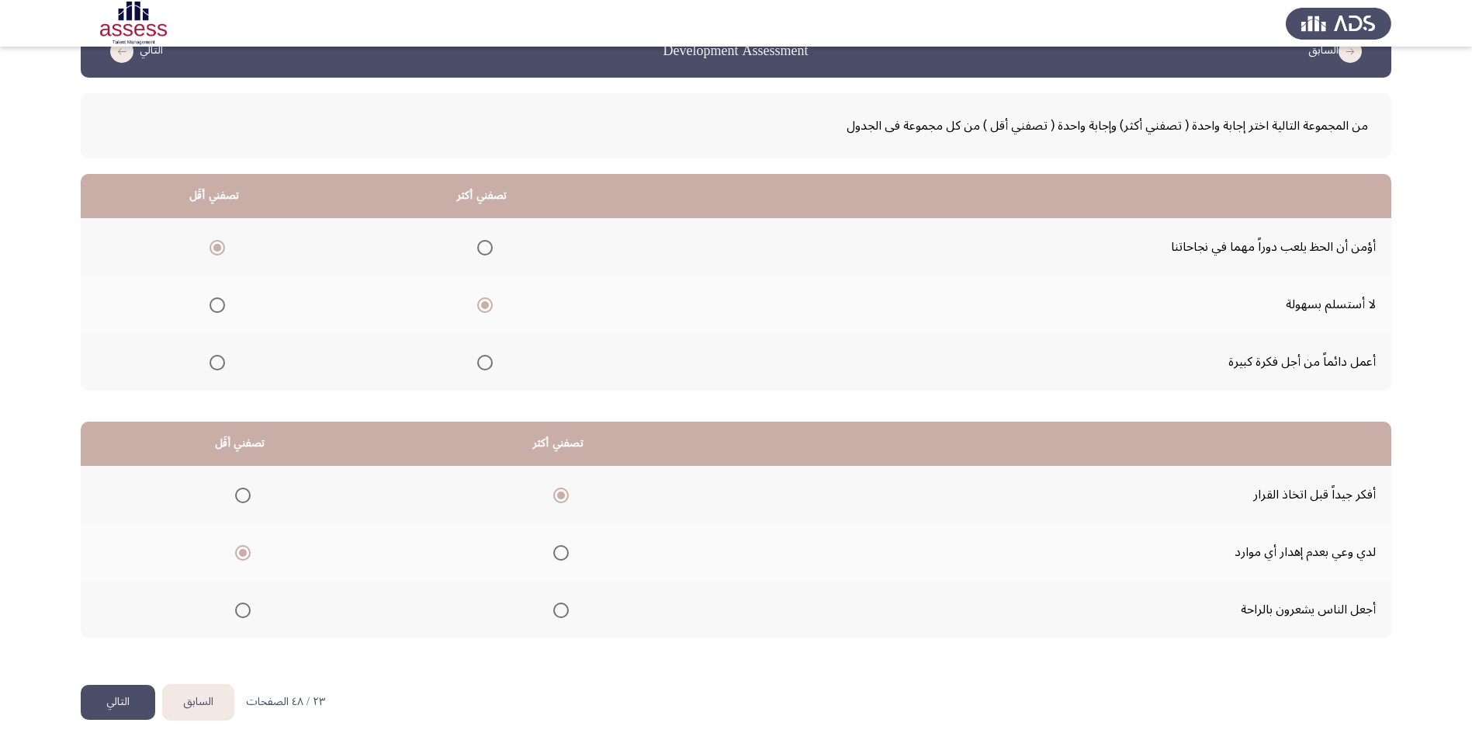
click at [250, 607] on input "Select an option" at bounding box center [243, 610] width 16 height 16
click at [113, 699] on button "التالي" at bounding box center [118, 702] width 75 height 35
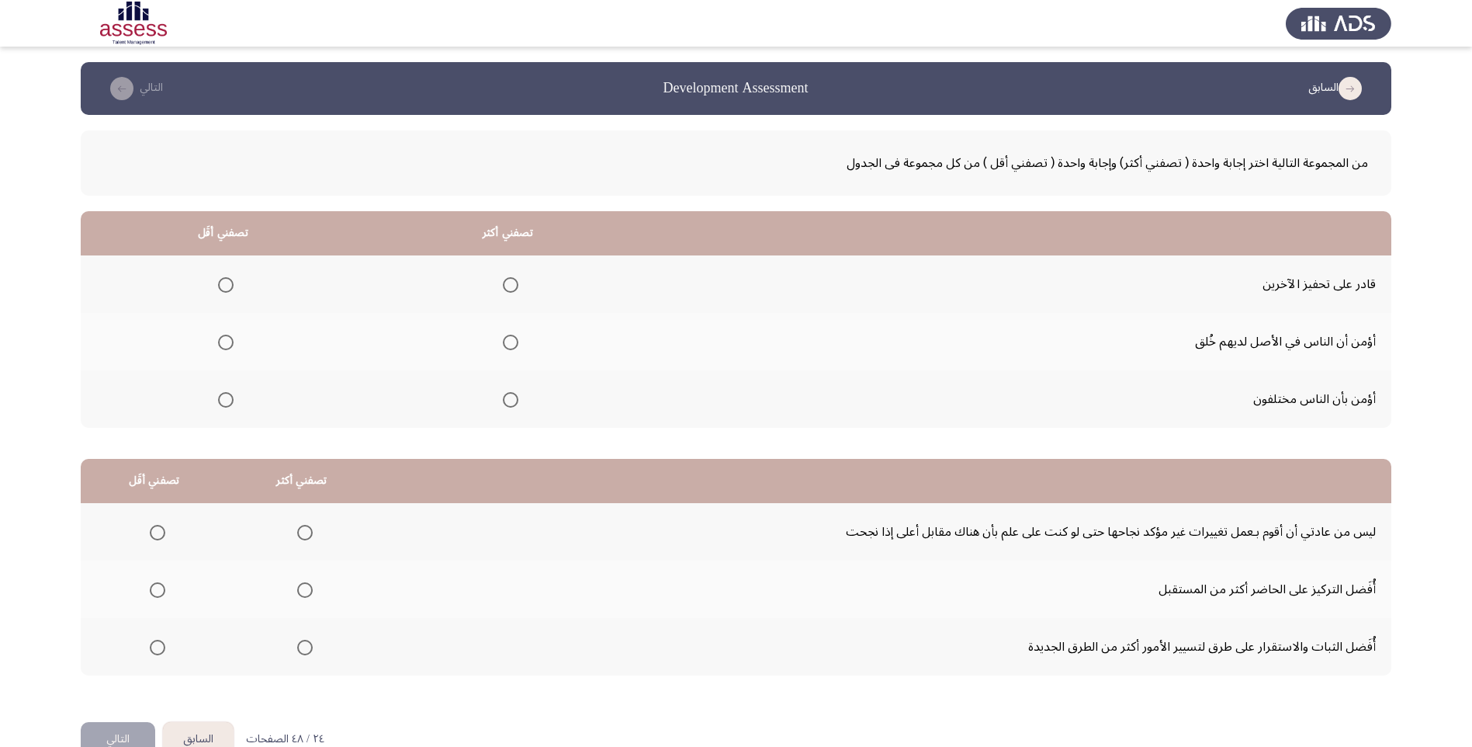
click at [517, 286] on span "Select an option" at bounding box center [511, 285] width 16 height 16
click at [517, 286] on input "Select an option" at bounding box center [511, 285] width 16 height 16
click at [227, 344] on span "Select an option" at bounding box center [226, 343] width 16 height 16
click at [227, 344] on input "Select an option" at bounding box center [226, 343] width 16 height 16
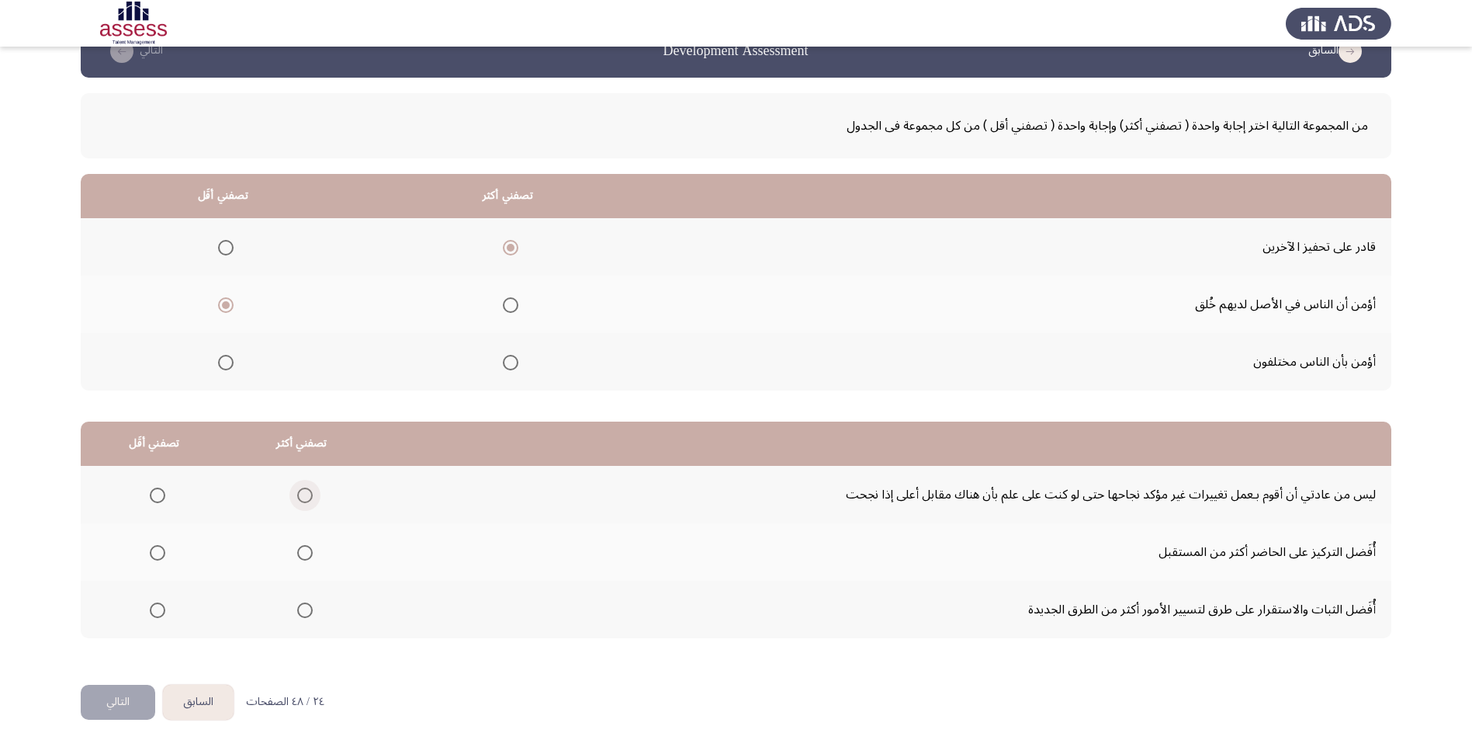
click at [299, 498] on span "Select an option" at bounding box center [305, 495] width 16 height 16
click at [299, 498] on input "Select an option" at bounding box center [305, 495] width 16 height 16
click at [158, 613] on span "Select an option" at bounding box center [158, 610] width 16 height 16
click at [158, 613] on input "Select an option" at bounding box center [158, 610] width 16 height 16
click at [154, 559] on span "Select an option" at bounding box center [158, 553] width 16 height 16
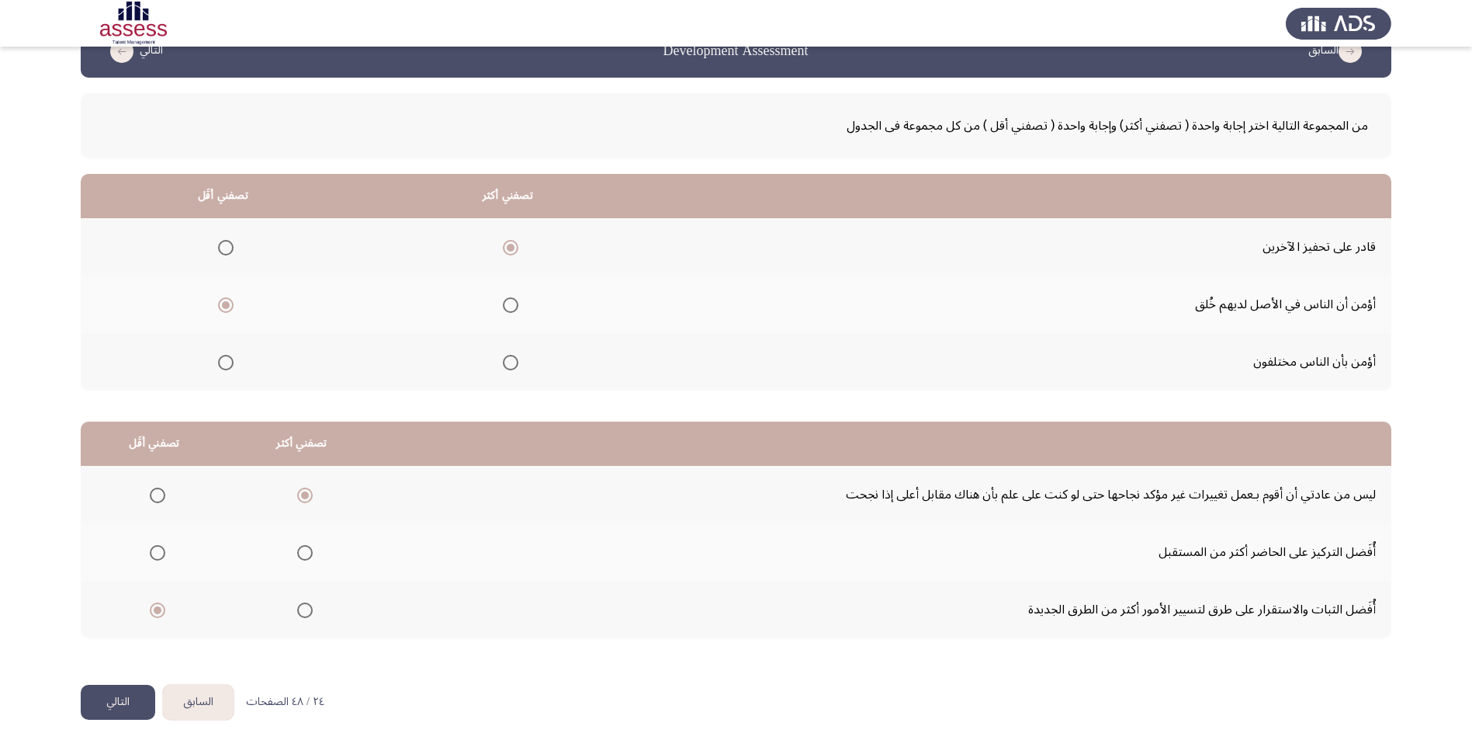
click at [154, 559] on input "Select an option" at bounding box center [158, 553] width 16 height 16
click at [111, 699] on button "التالي" at bounding box center [118, 702] width 75 height 35
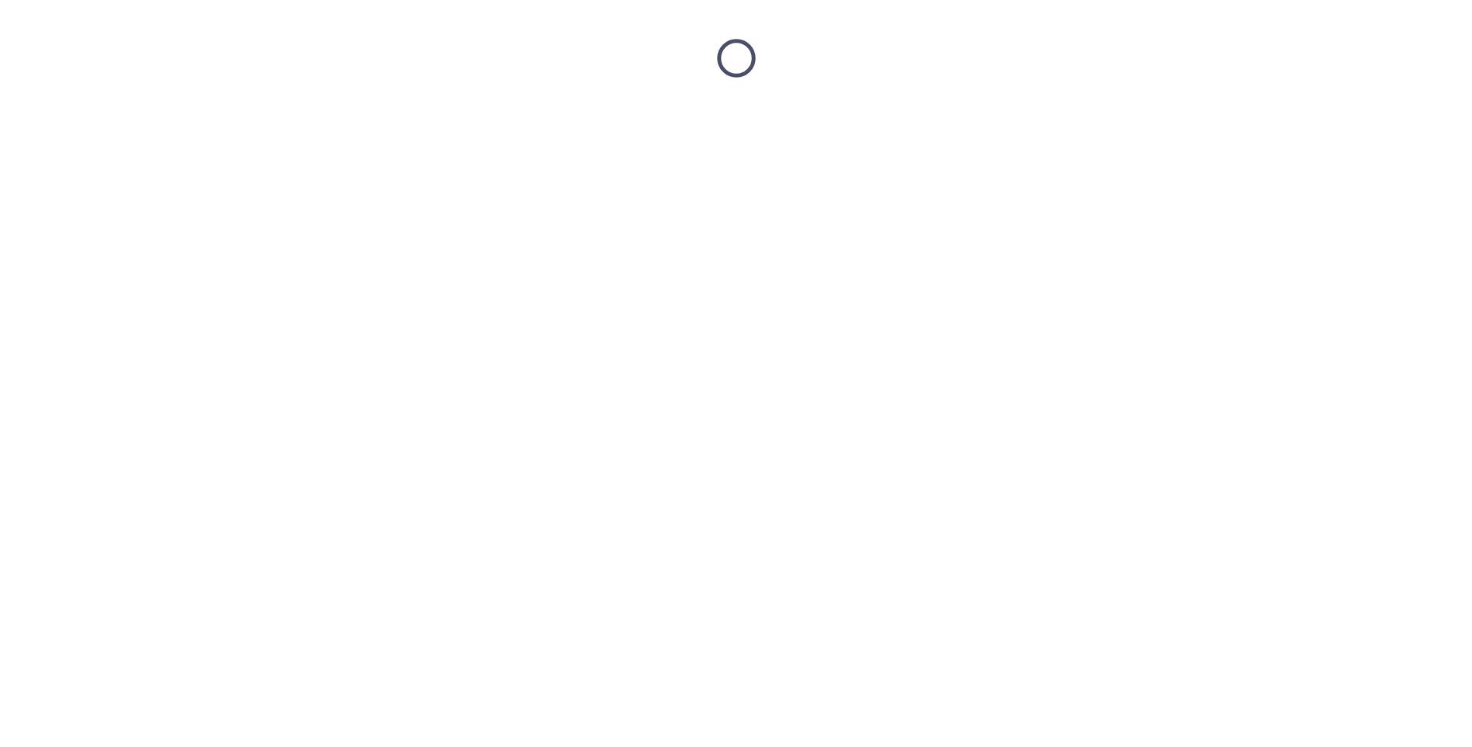
scroll to position [0, 0]
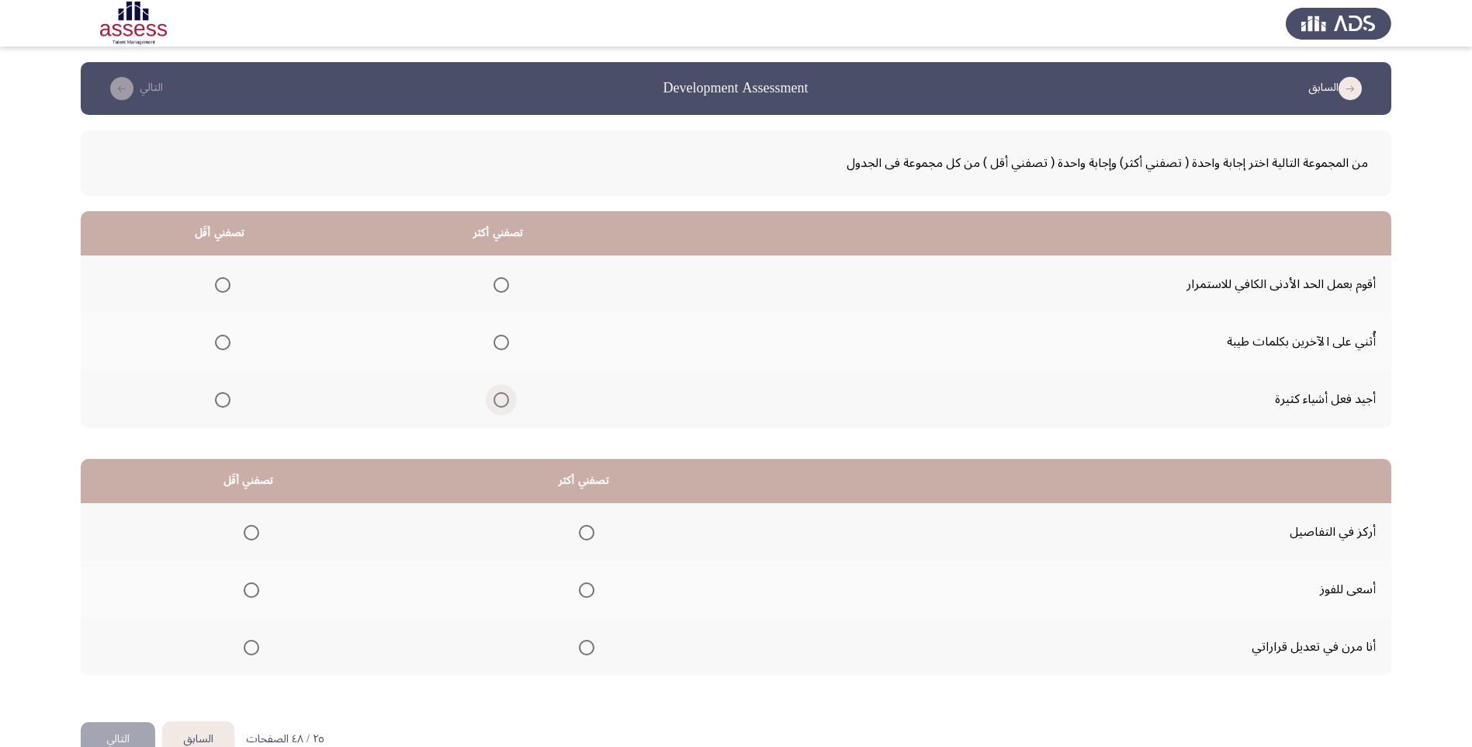
click at [509, 400] on span "Select an option" at bounding box center [502, 400] width 16 height 16
click at [509, 400] on input "Select an option" at bounding box center [502, 400] width 16 height 16
click at [232, 286] on th at bounding box center [220, 283] width 279 height 57
click at [230, 286] on span "Select an option" at bounding box center [223, 285] width 16 height 16
click at [230, 286] on input "Select an option" at bounding box center [223, 285] width 16 height 16
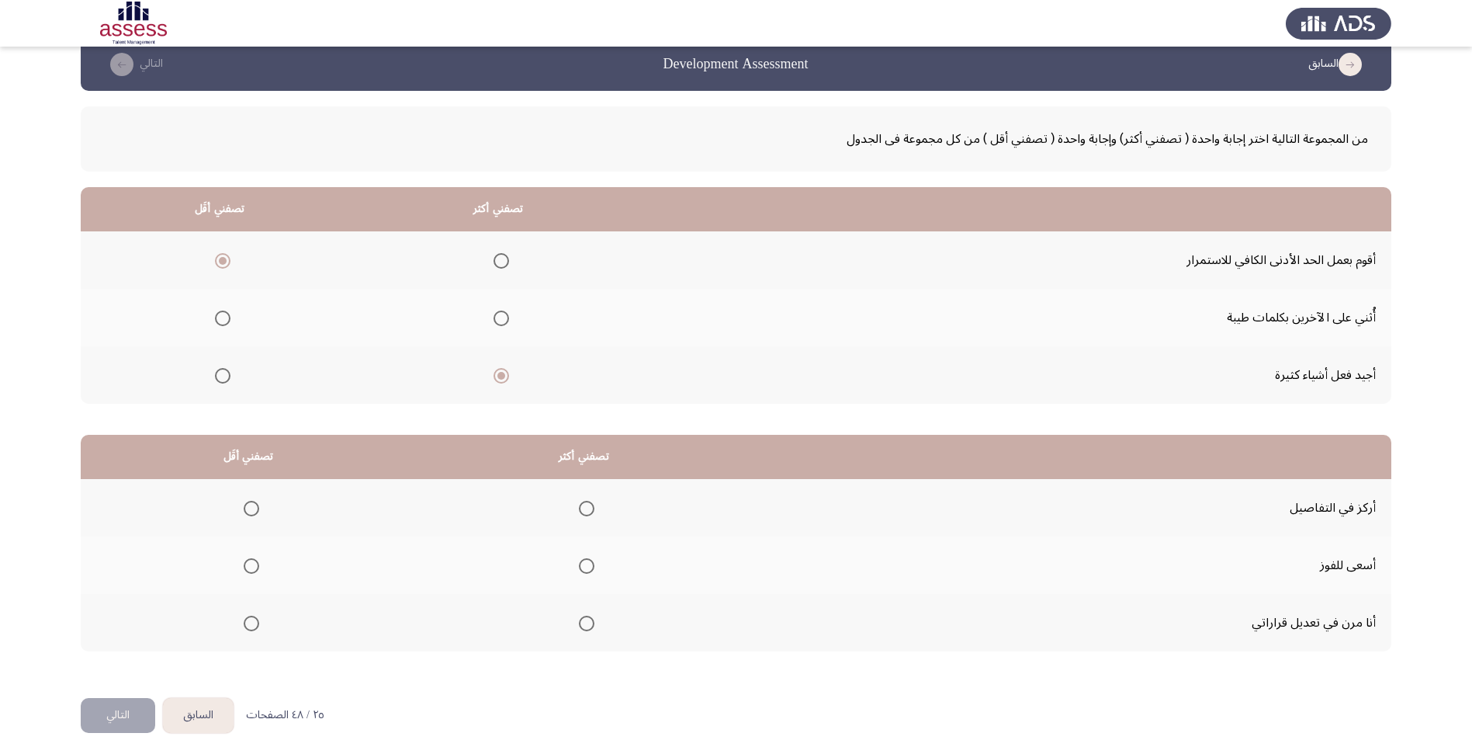
scroll to position [37, 0]
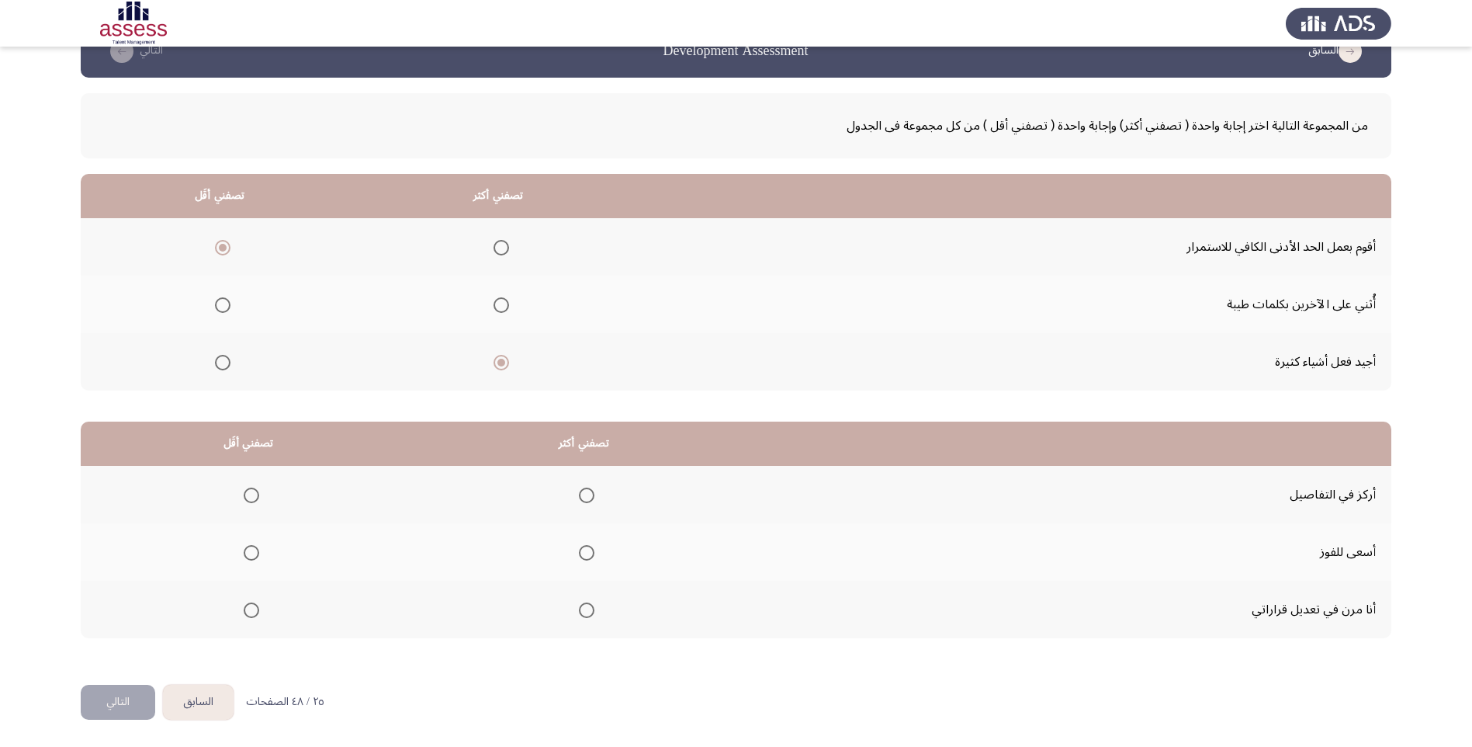
click at [584, 549] on span "Select an option" at bounding box center [587, 553] width 16 height 16
click at [584, 549] on input "Select an option" at bounding box center [587, 553] width 16 height 16
click at [258, 611] on span "Select an option" at bounding box center [252, 610] width 16 height 16
click at [258, 611] on input "Select an option" at bounding box center [252, 610] width 16 height 16
click at [123, 703] on button "التالي" at bounding box center [118, 702] width 75 height 35
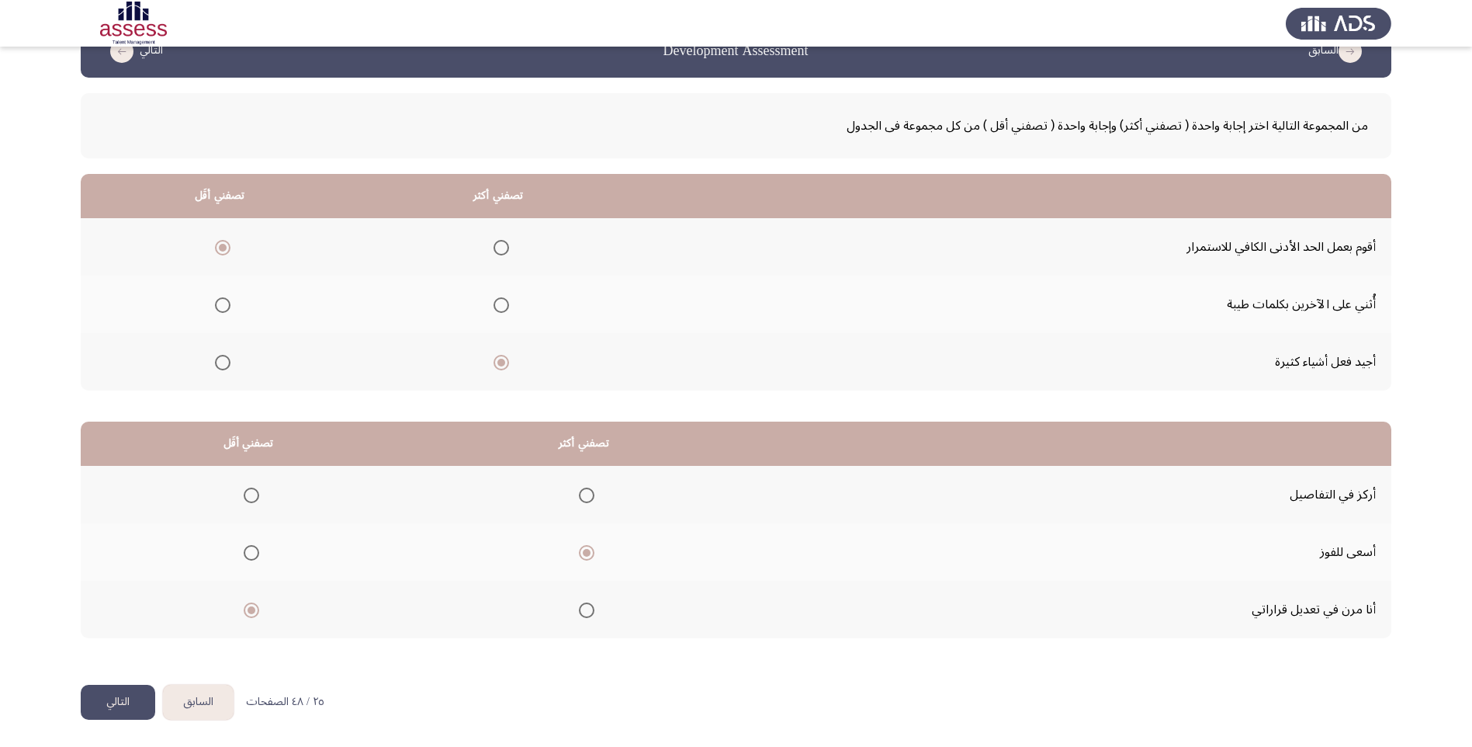
scroll to position [0, 0]
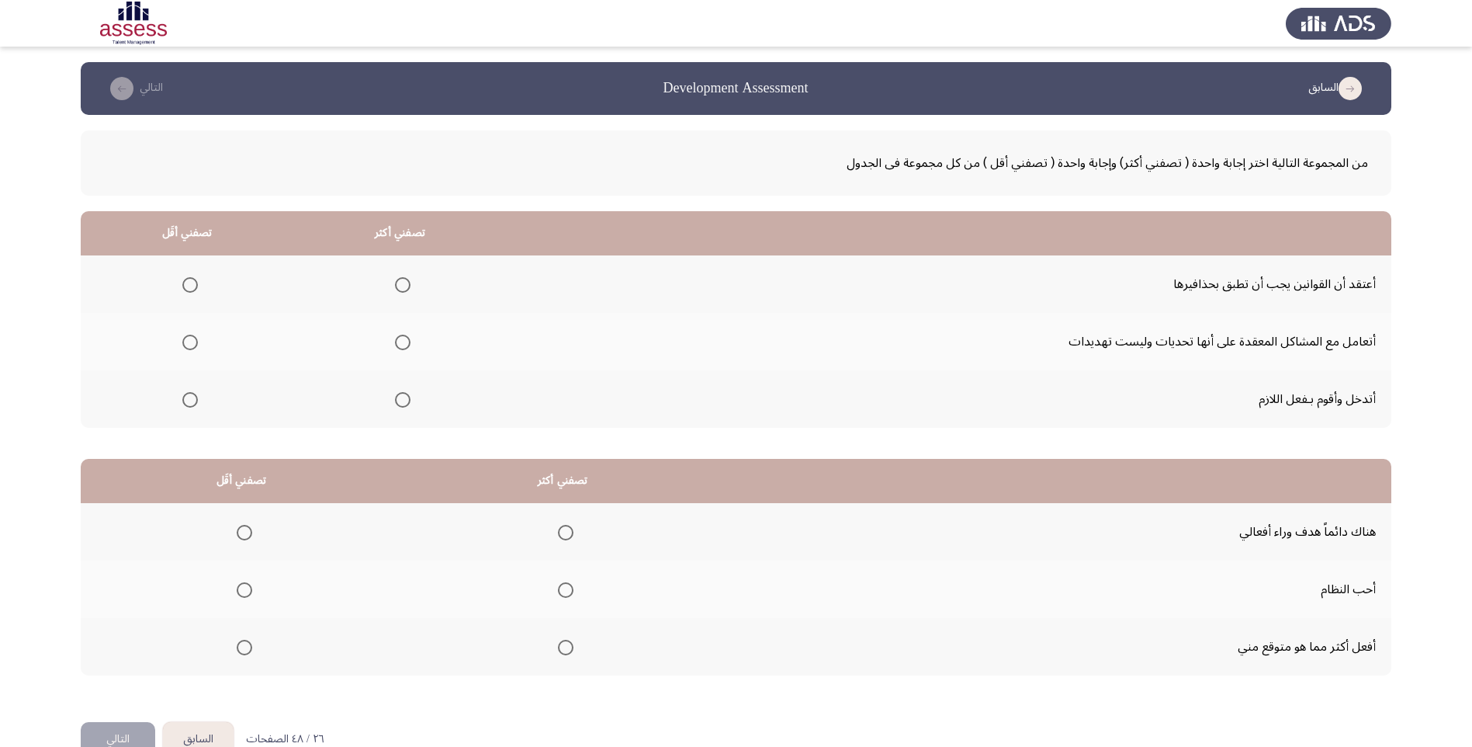
click at [408, 352] on mat-radio-group "Select an option" at bounding box center [400, 341] width 22 height 26
click at [408, 347] on span "Select an option" at bounding box center [403, 343] width 16 height 16
click at [408, 347] on input "Select an option" at bounding box center [403, 343] width 16 height 16
click at [197, 283] on span "Select an option" at bounding box center [190, 285] width 16 height 16
click at [197, 283] on input "Select an option" at bounding box center [190, 285] width 16 height 16
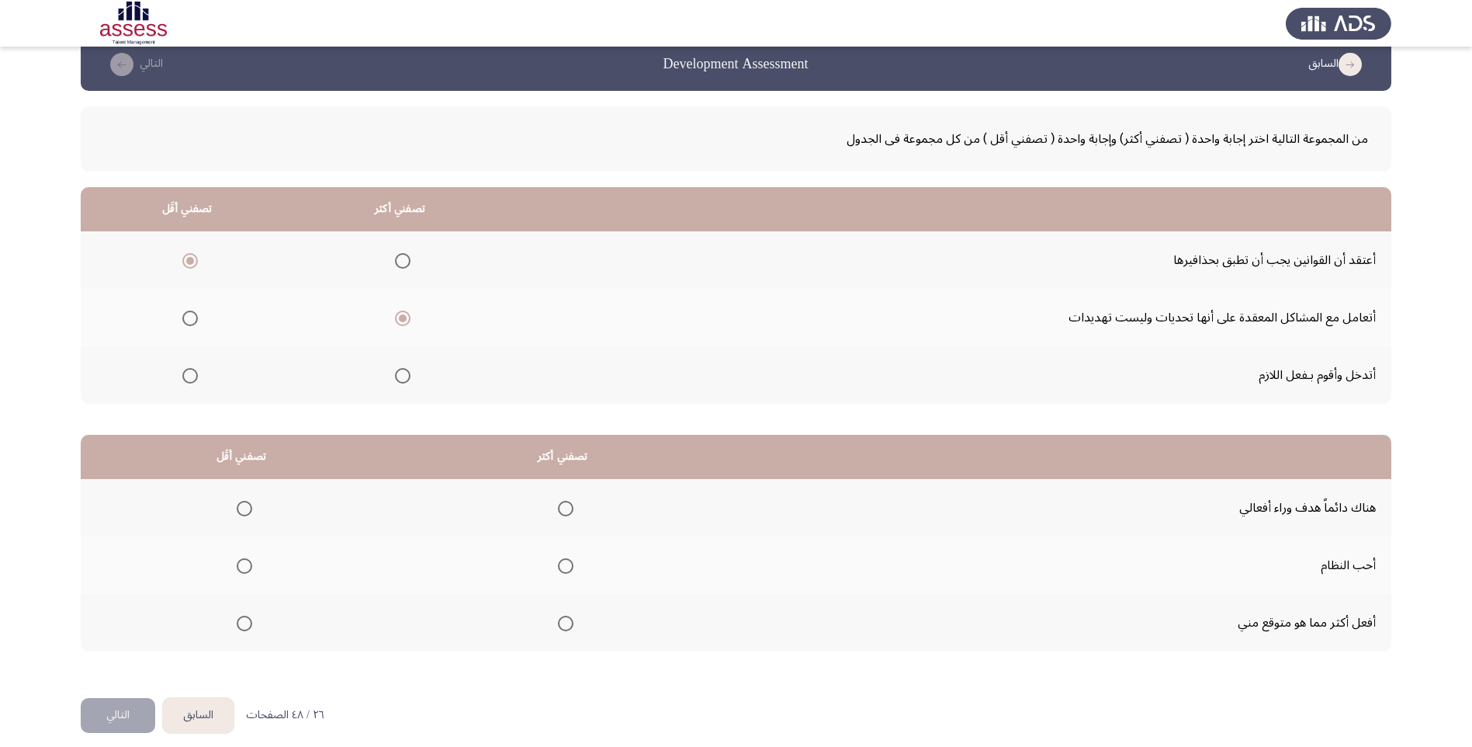
scroll to position [37, 0]
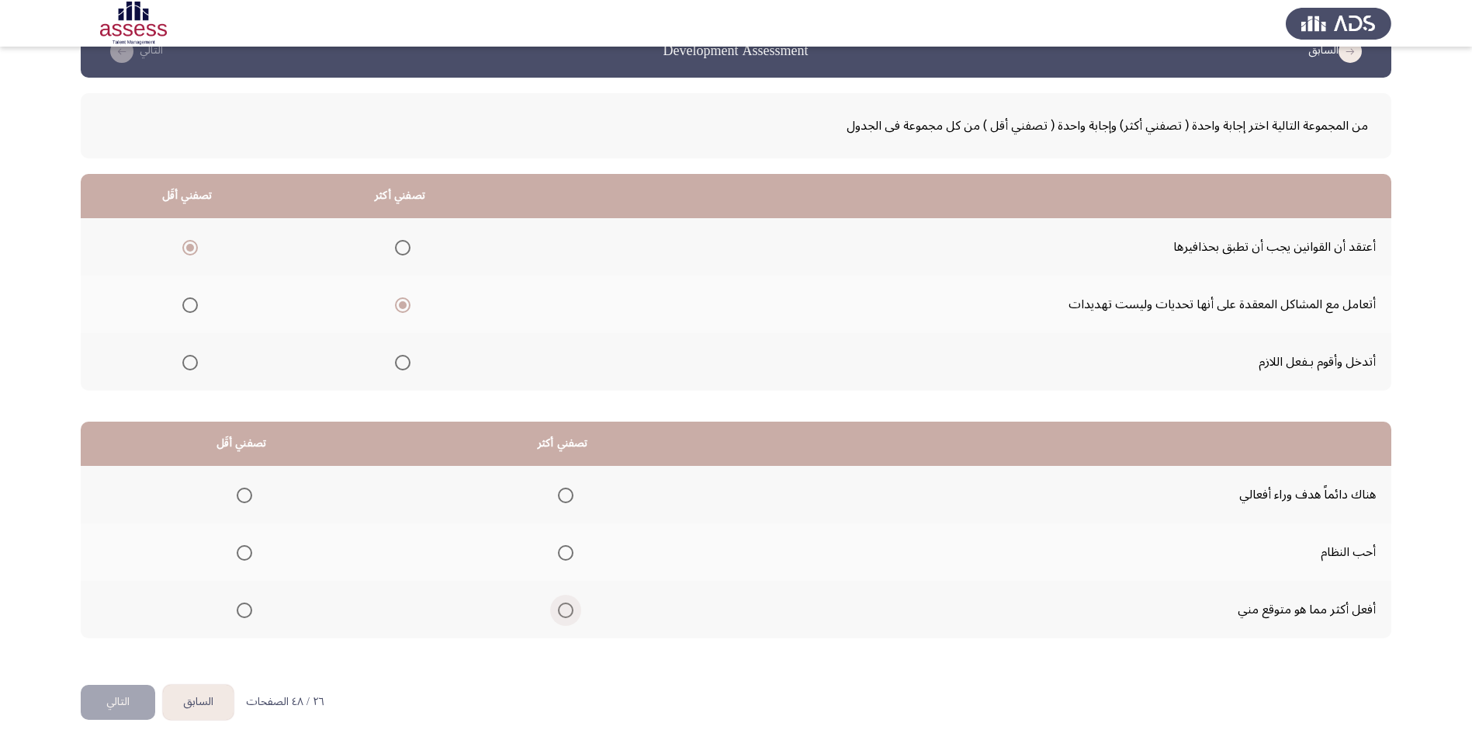
click at [569, 615] on span "Select an option" at bounding box center [566, 610] width 16 height 16
click at [569, 615] on input "Select an option" at bounding box center [566, 610] width 16 height 16
click at [574, 496] on span "Select an option" at bounding box center [566, 495] width 16 height 16
click at [574, 496] on input "Select an option" at bounding box center [566, 495] width 16 height 16
click at [250, 554] on span "Select an option" at bounding box center [245, 553] width 16 height 16
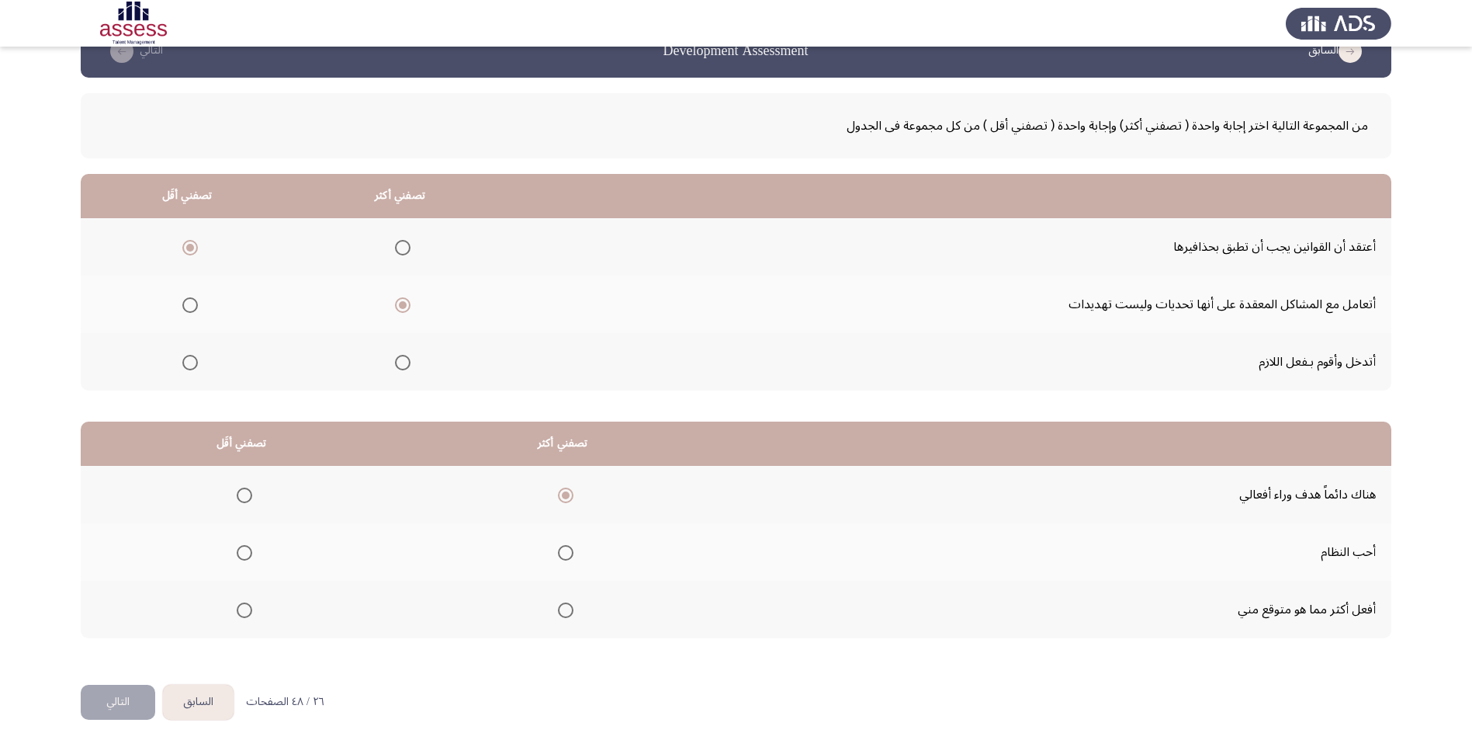
click at [250, 554] on input "Select an option" at bounding box center [245, 553] width 16 height 16
click at [119, 699] on button "التالي" at bounding box center [118, 702] width 75 height 35
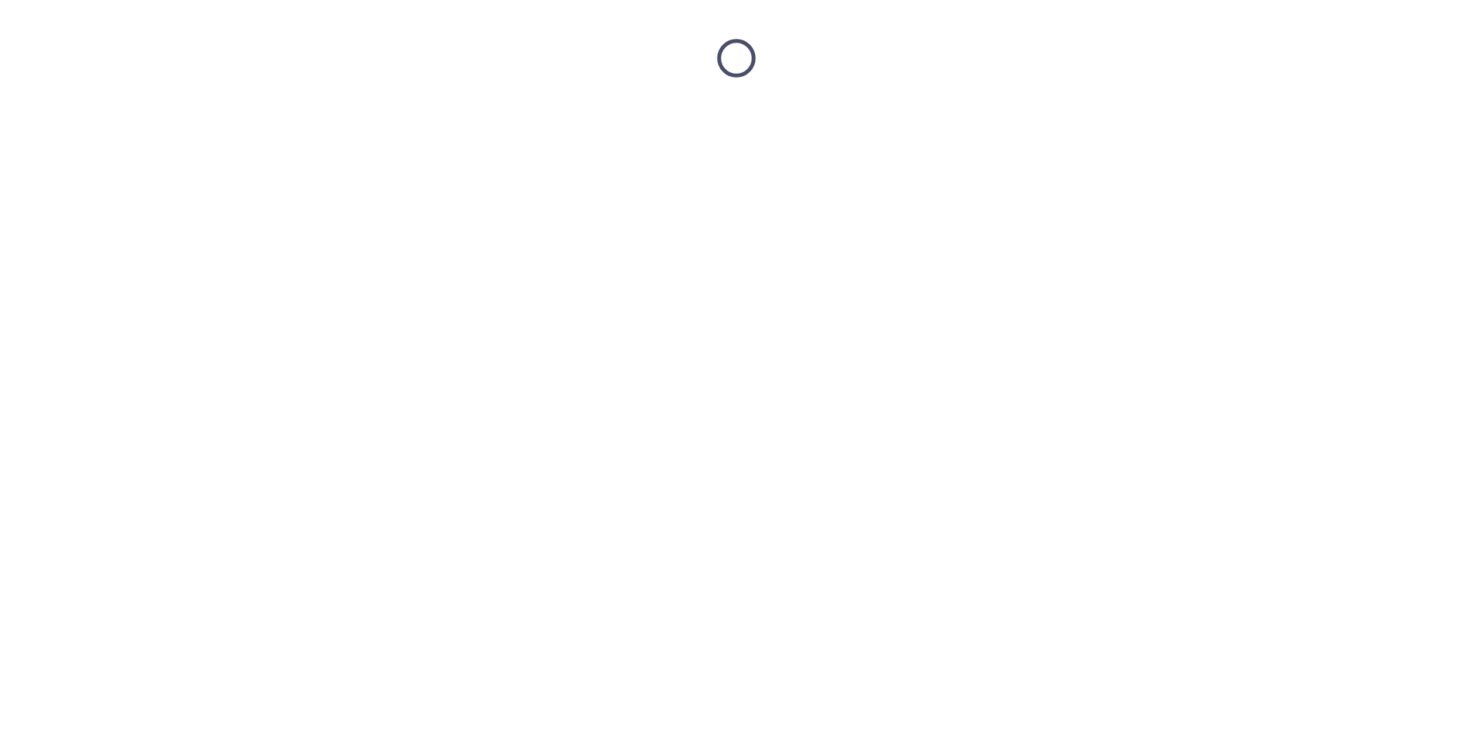
scroll to position [0, 0]
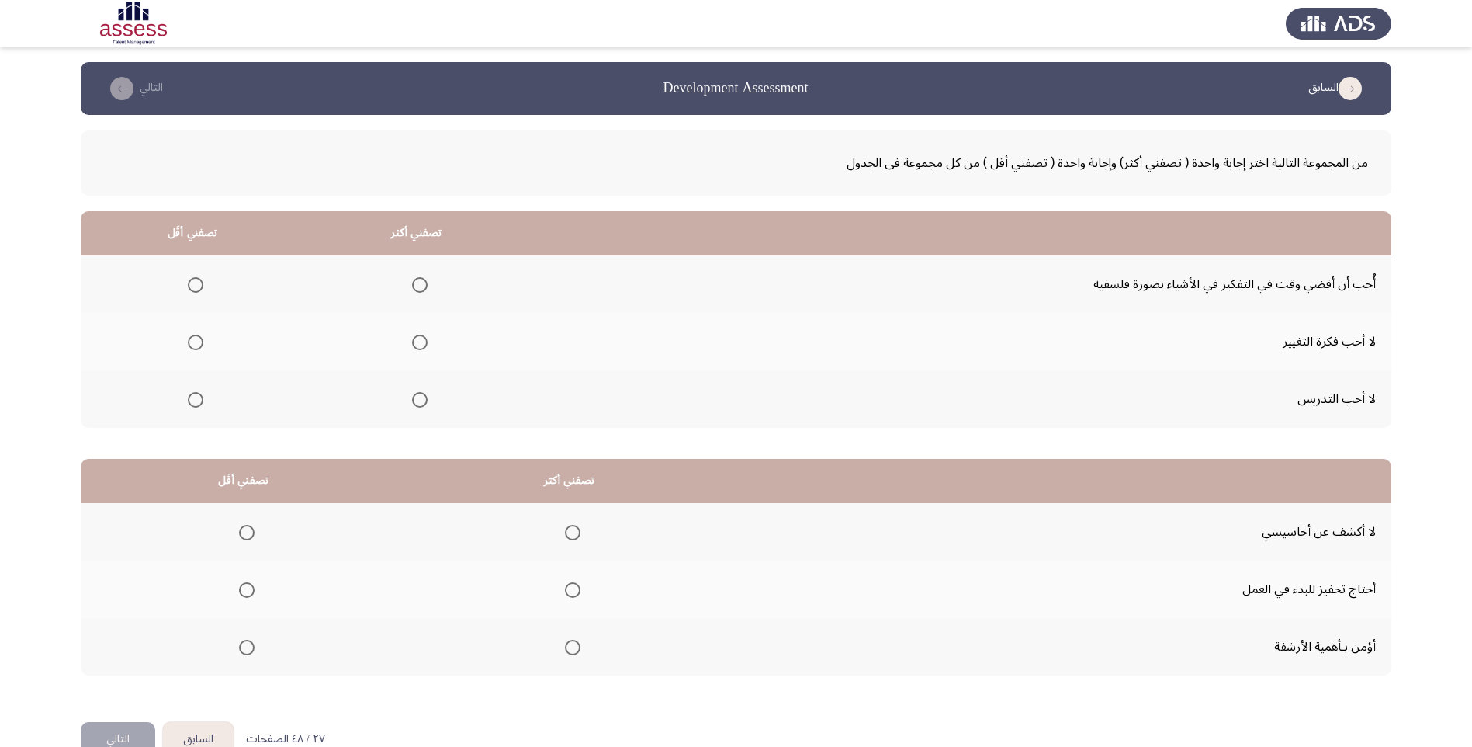
click at [213, 286] on th at bounding box center [193, 283] width 224 height 57
click at [203, 285] on span "Select an option" at bounding box center [196, 285] width 16 height 16
click at [203, 285] on input "Select an option" at bounding box center [196, 285] width 16 height 16
click at [428, 343] on span "Select an option" at bounding box center [420, 343] width 16 height 16
click at [428, 343] on input "Select an option" at bounding box center [420, 343] width 16 height 16
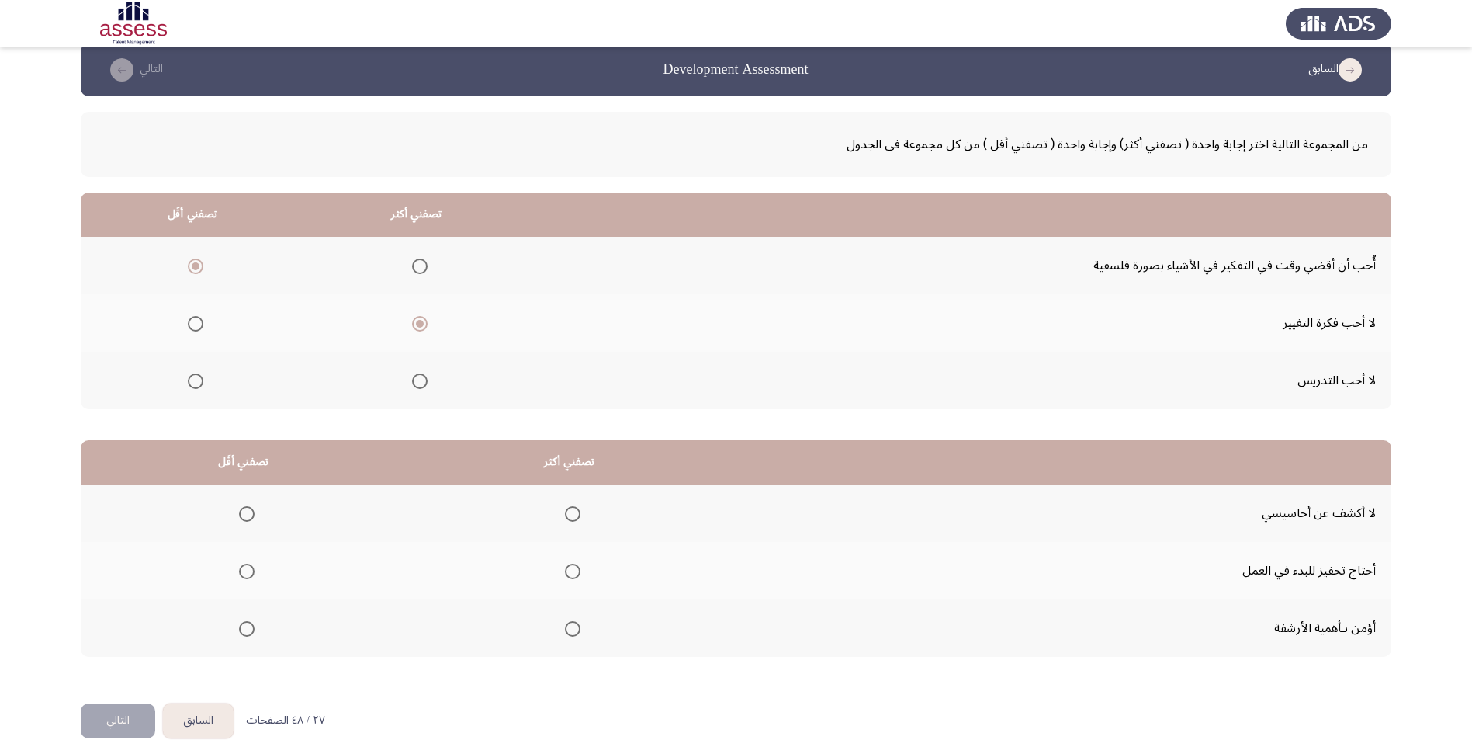
scroll to position [37, 0]
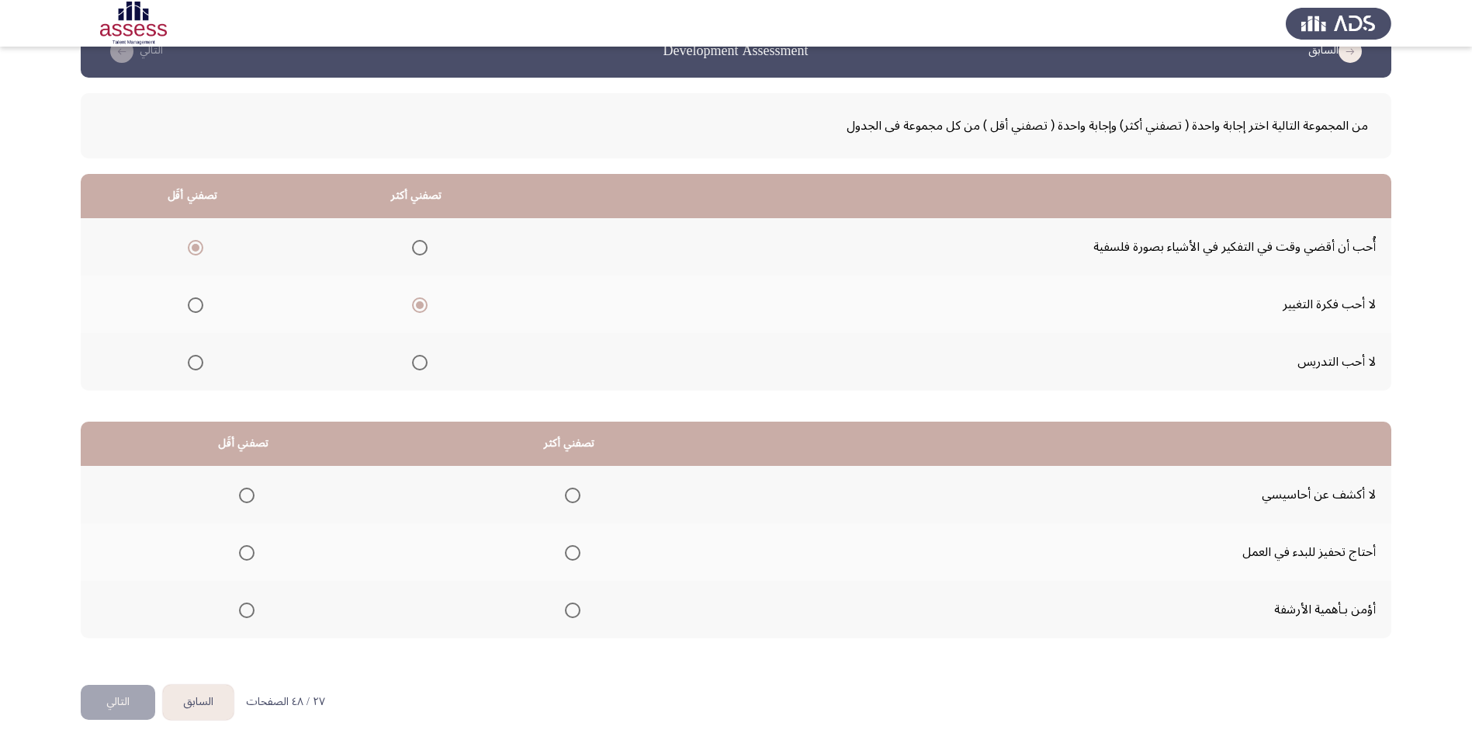
click at [573, 556] on span "Select an option" at bounding box center [573, 553] width 16 height 16
click at [573, 556] on input "Select an option" at bounding box center [573, 553] width 16 height 16
click at [241, 492] on span "Select an option" at bounding box center [247, 495] width 16 height 16
click at [241, 492] on input "Select an option" at bounding box center [247, 495] width 16 height 16
click at [102, 699] on button "التالي" at bounding box center [118, 702] width 75 height 35
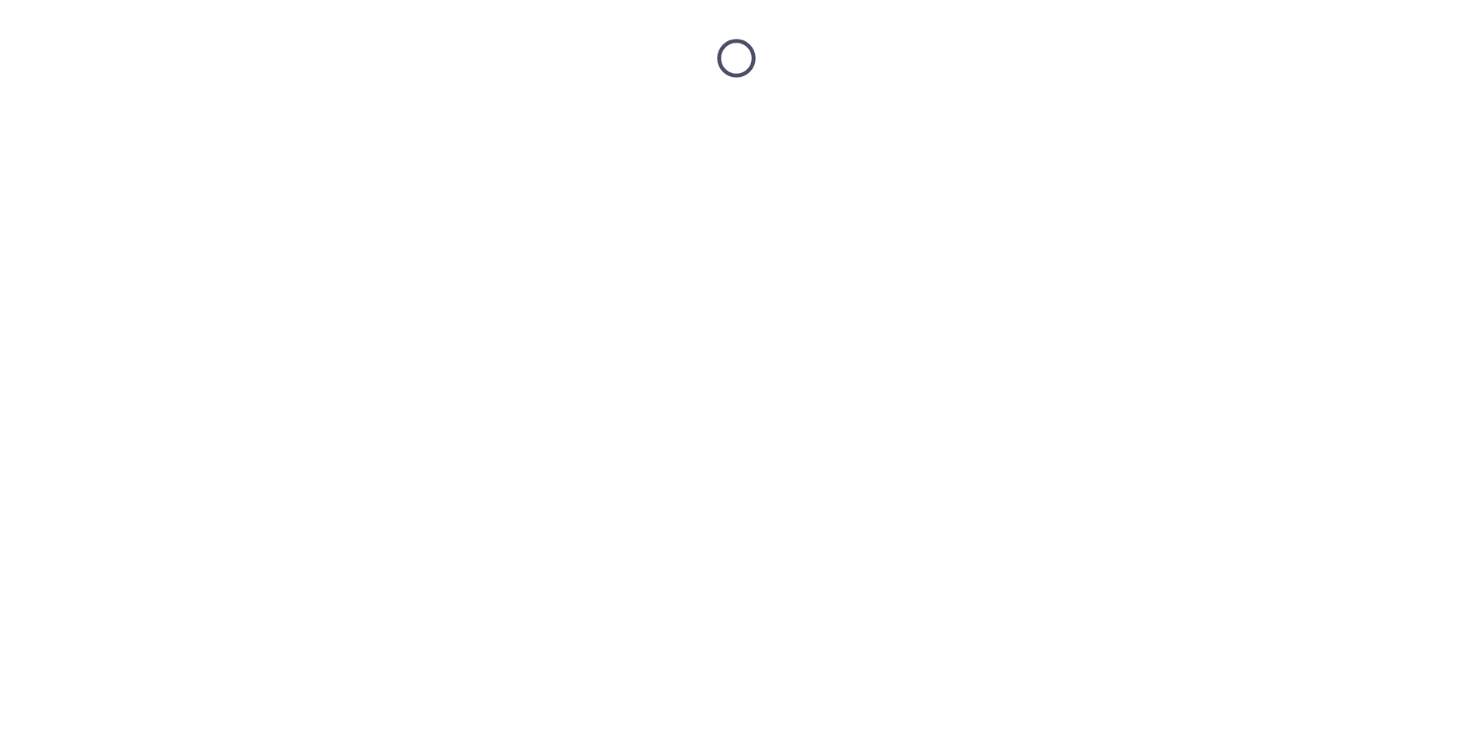
scroll to position [0, 0]
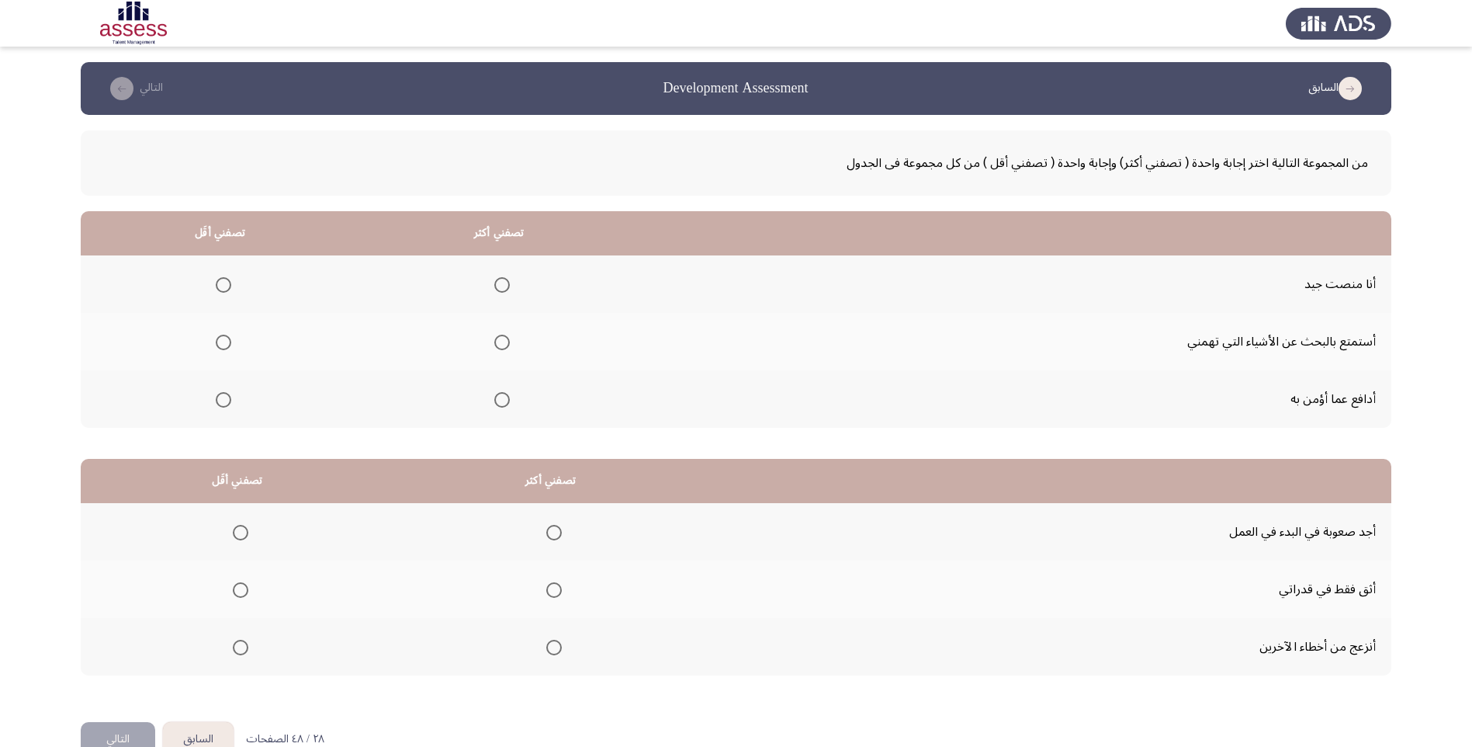
click at [509, 403] on span "Select an option" at bounding box center [502, 400] width 16 height 16
click at [509, 403] on input "Select an option" at bounding box center [502, 400] width 16 height 16
click at [227, 349] on span "Select an option" at bounding box center [224, 343] width 16 height 16
click at [227, 349] on input "Select an option" at bounding box center [224, 343] width 16 height 16
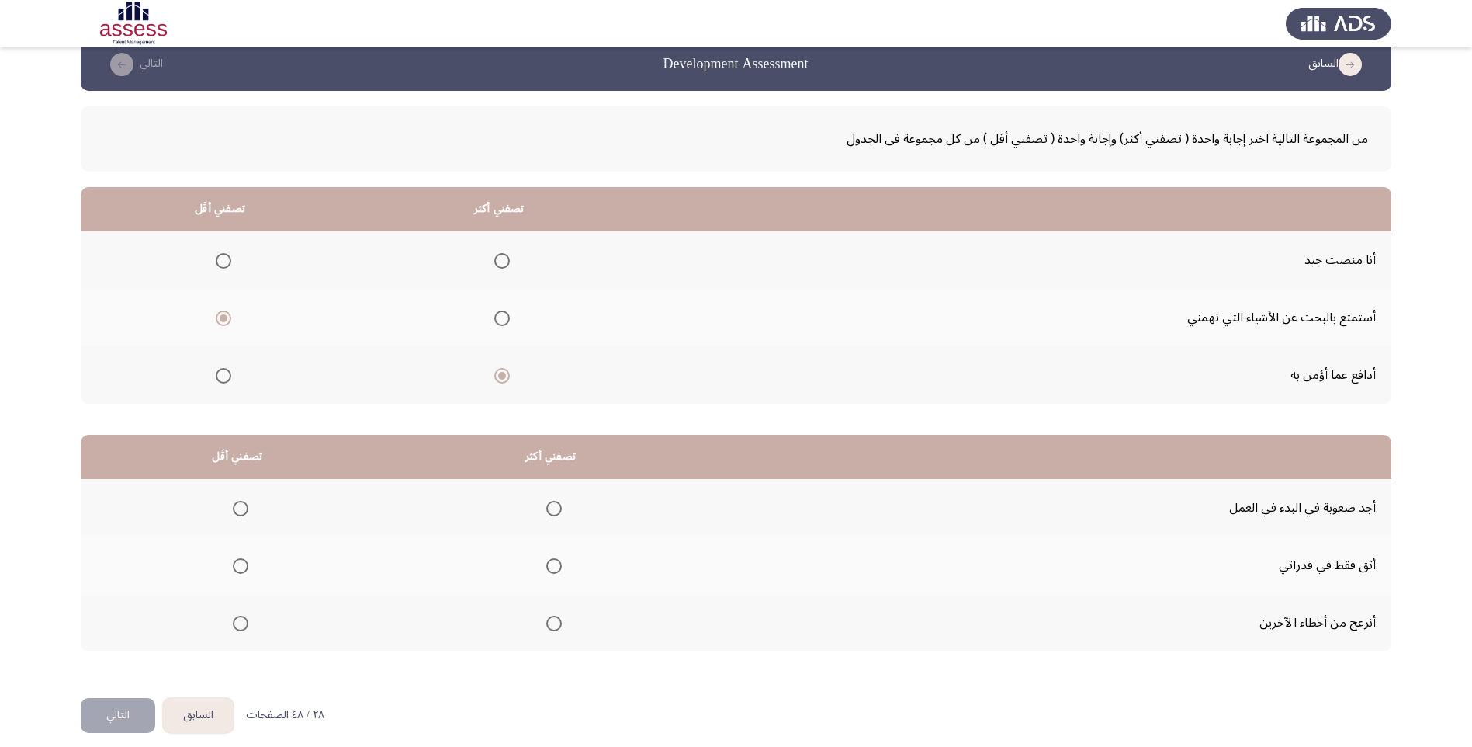
scroll to position [37, 0]
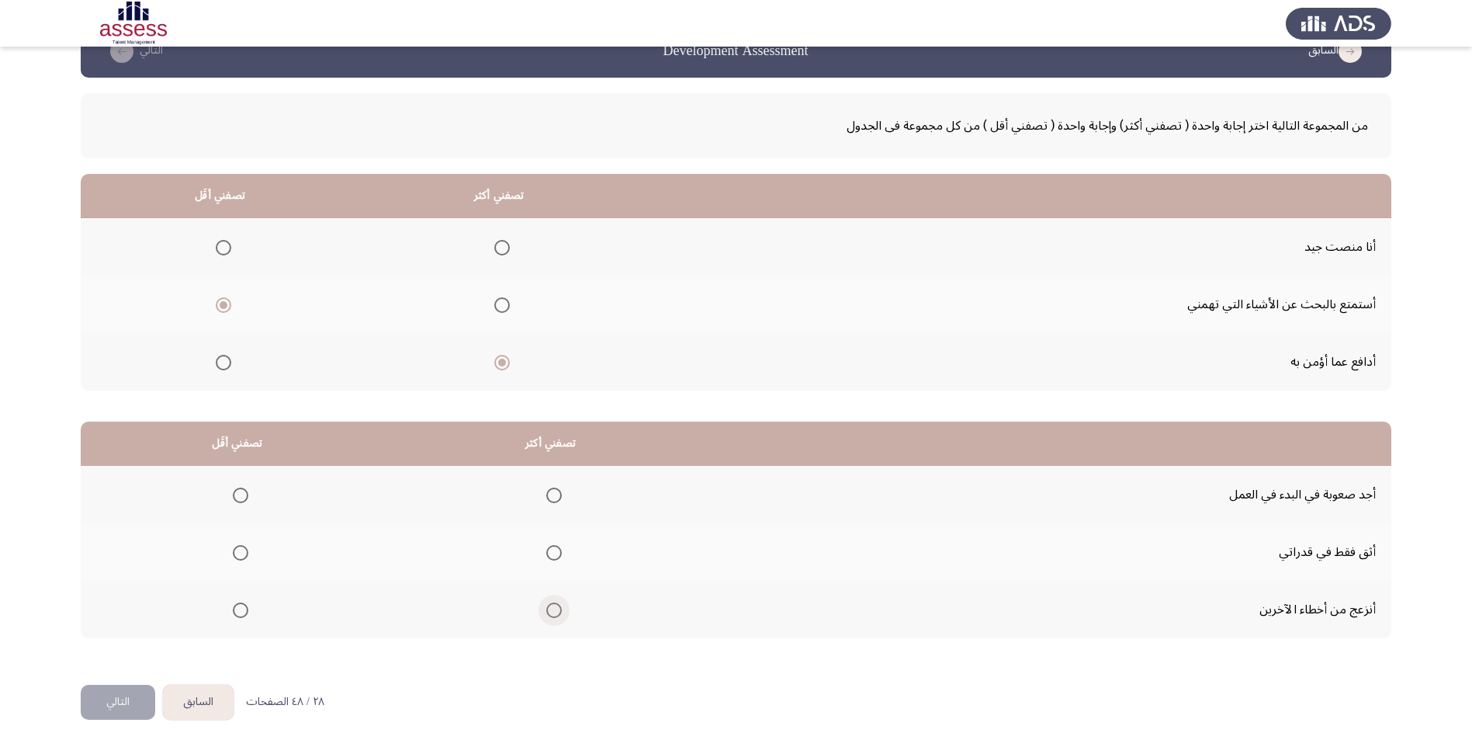
click at [560, 612] on span "Select an option" at bounding box center [554, 610] width 16 height 16
click at [560, 612] on input "Select an option" at bounding box center [554, 610] width 16 height 16
click at [245, 499] on span "Select an option" at bounding box center [241, 495] width 16 height 16
click at [245, 499] on input "Select an option" at bounding box center [241, 495] width 16 height 16
click at [124, 702] on button "التالي" at bounding box center [118, 702] width 75 height 35
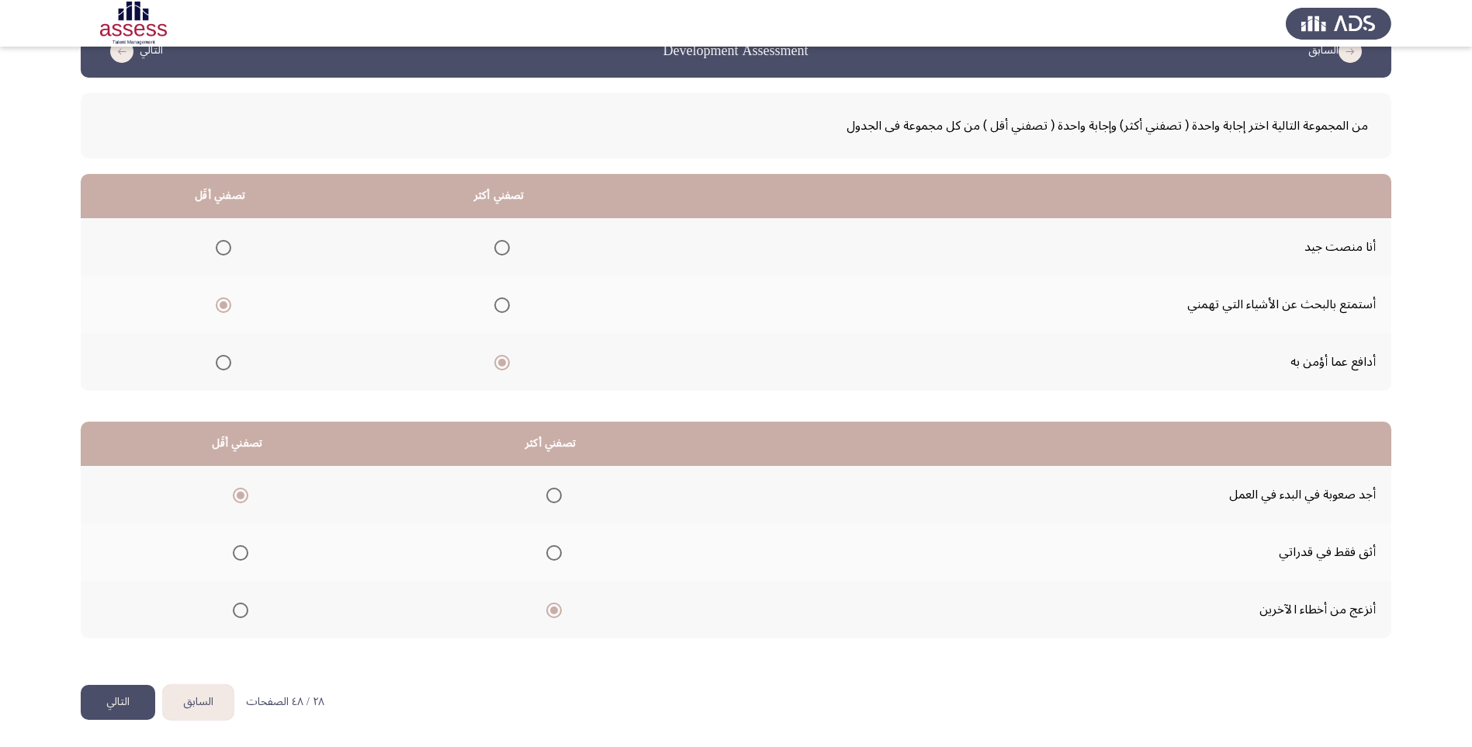
scroll to position [0, 0]
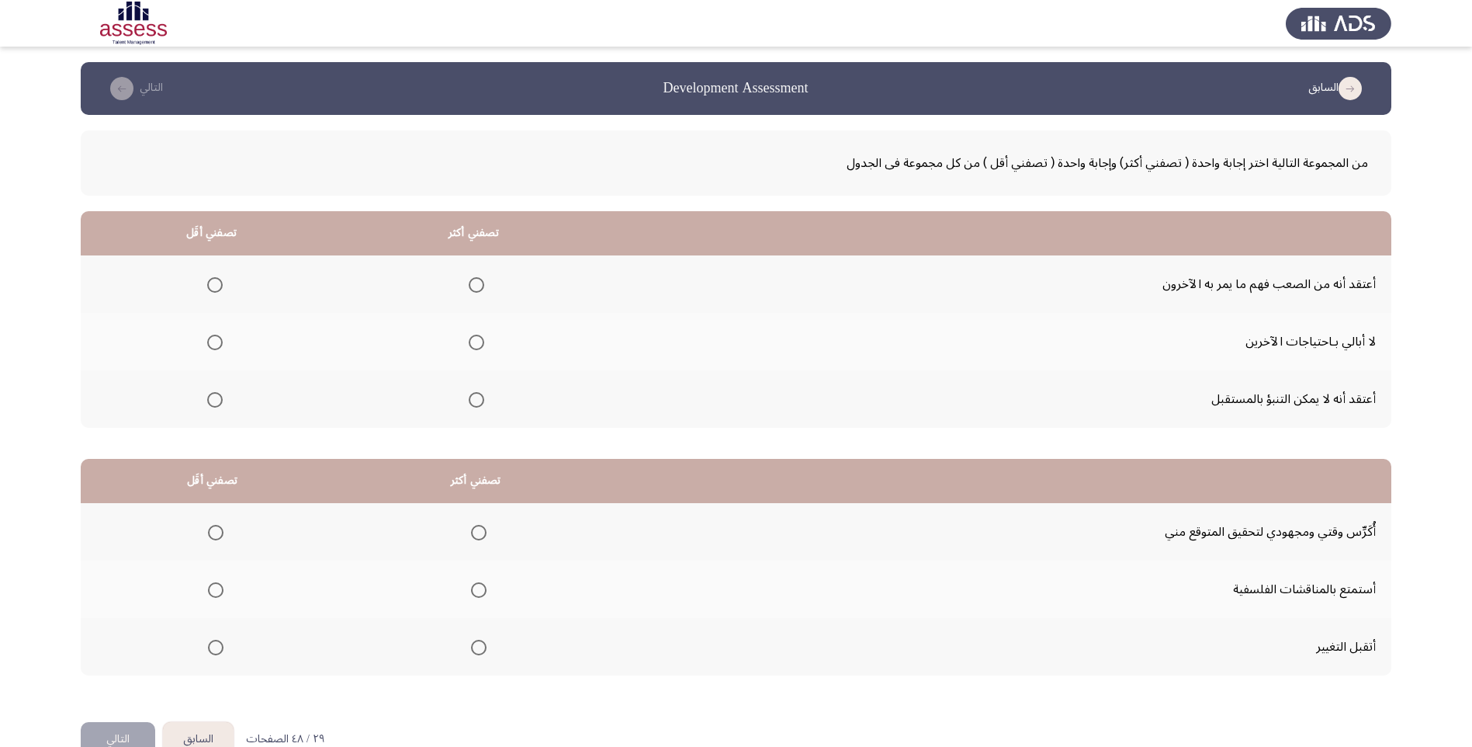
click at [221, 402] on span "Select an option" at bounding box center [215, 400] width 16 height 16
click at [221, 402] on input "Select an option" at bounding box center [215, 400] width 16 height 16
click at [482, 283] on span "Select an option" at bounding box center [477, 285] width 16 height 16
click at [482, 283] on input "Select an option" at bounding box center [477, 285] width 16 height 16
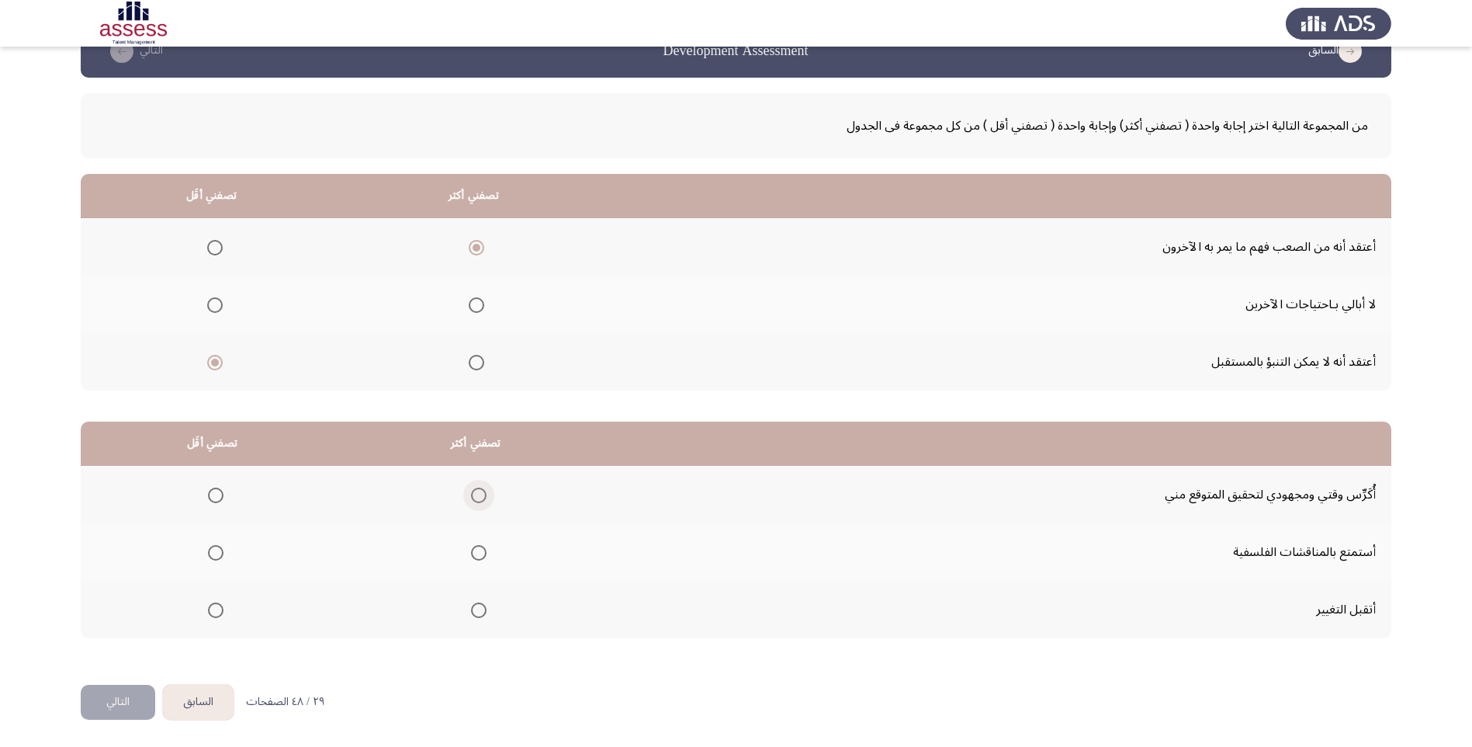
click at [478, 495] on span "Select an option" at bounding box center [479, 495] width 16 height 16
click at [478, 495] on input "Select an option" at bounding box center [479, 495] width 16 height 16
click at [220, 556] on span "Select an option" at bounding box center [216, 553] width 16 height 16
click at [220, 556] on input "Select an option" at bounding box center [216, 553] width 16 height 16
click at [110, 699] on button "التالي" at bounding box center [118, 702] width 75 height 35
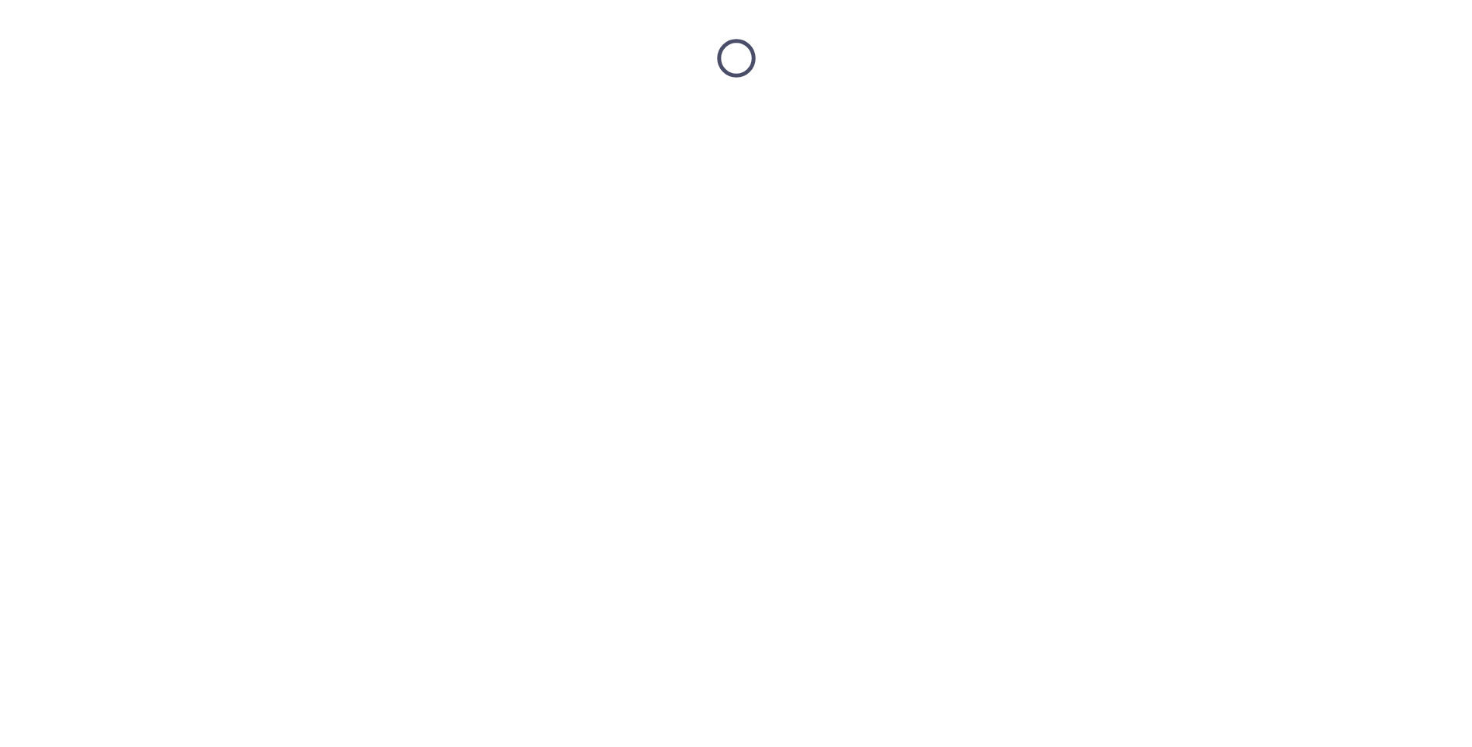
scroll to position [0, 0]
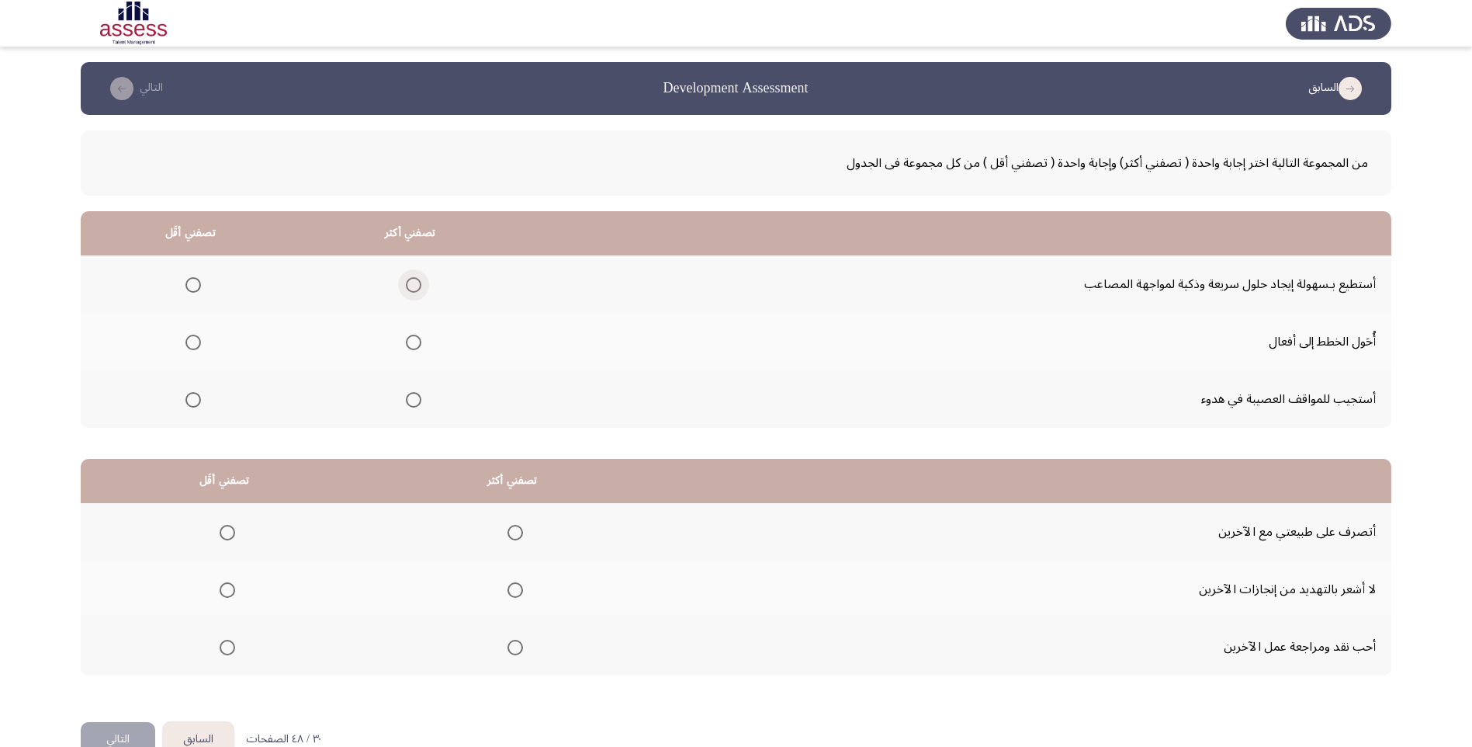
click at [418, 284] on span "Select an option" at bounding box center [414, 285] width 16 height 16
click at [418, 284] on input "Select an option" at bounding box center [414, 285] width 16 height 16
click at [193, 402] on span "Select an option" at bounding box center [193, 400] width 16 height 16
click at [193, 402] on input "Select an option" at bounding box center [193, 400] width 16 height 16
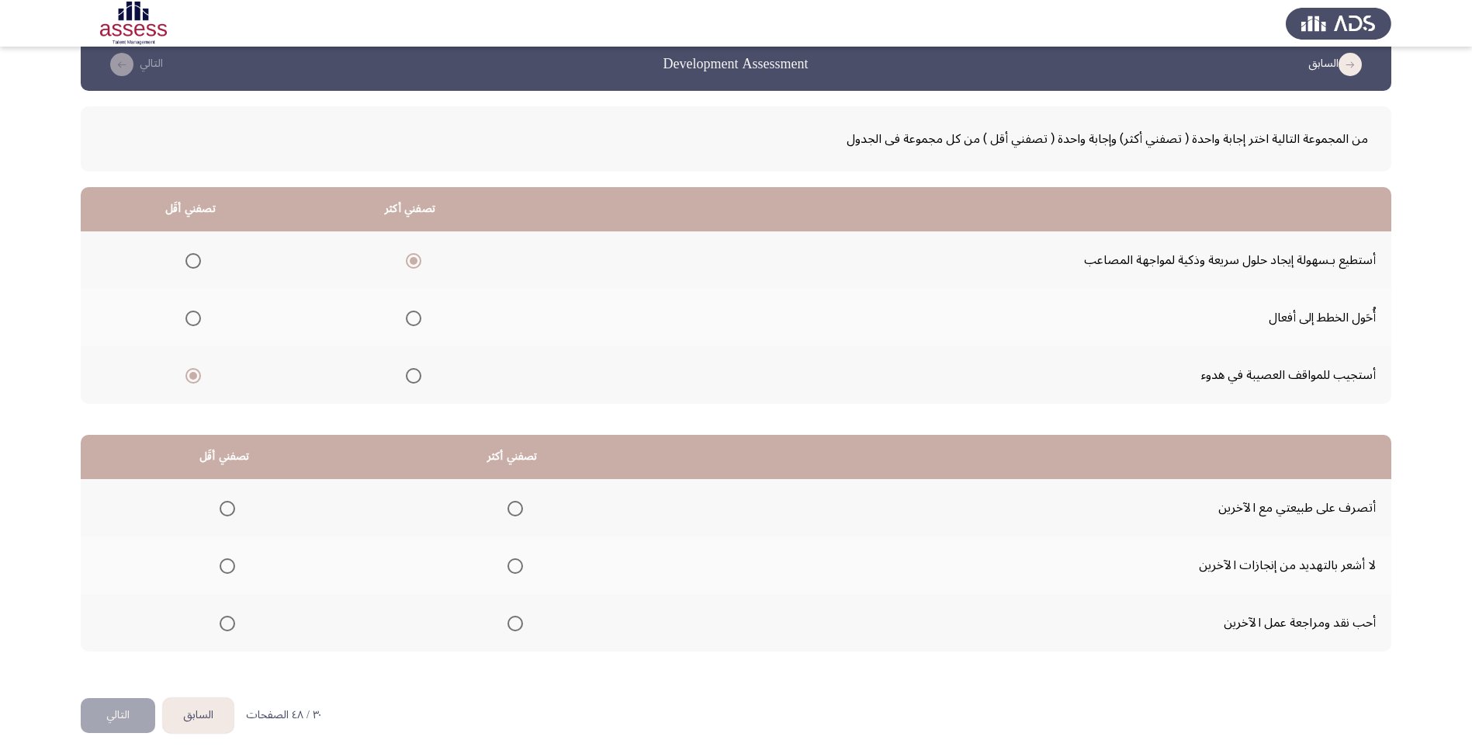
scroll to position [37, 0]
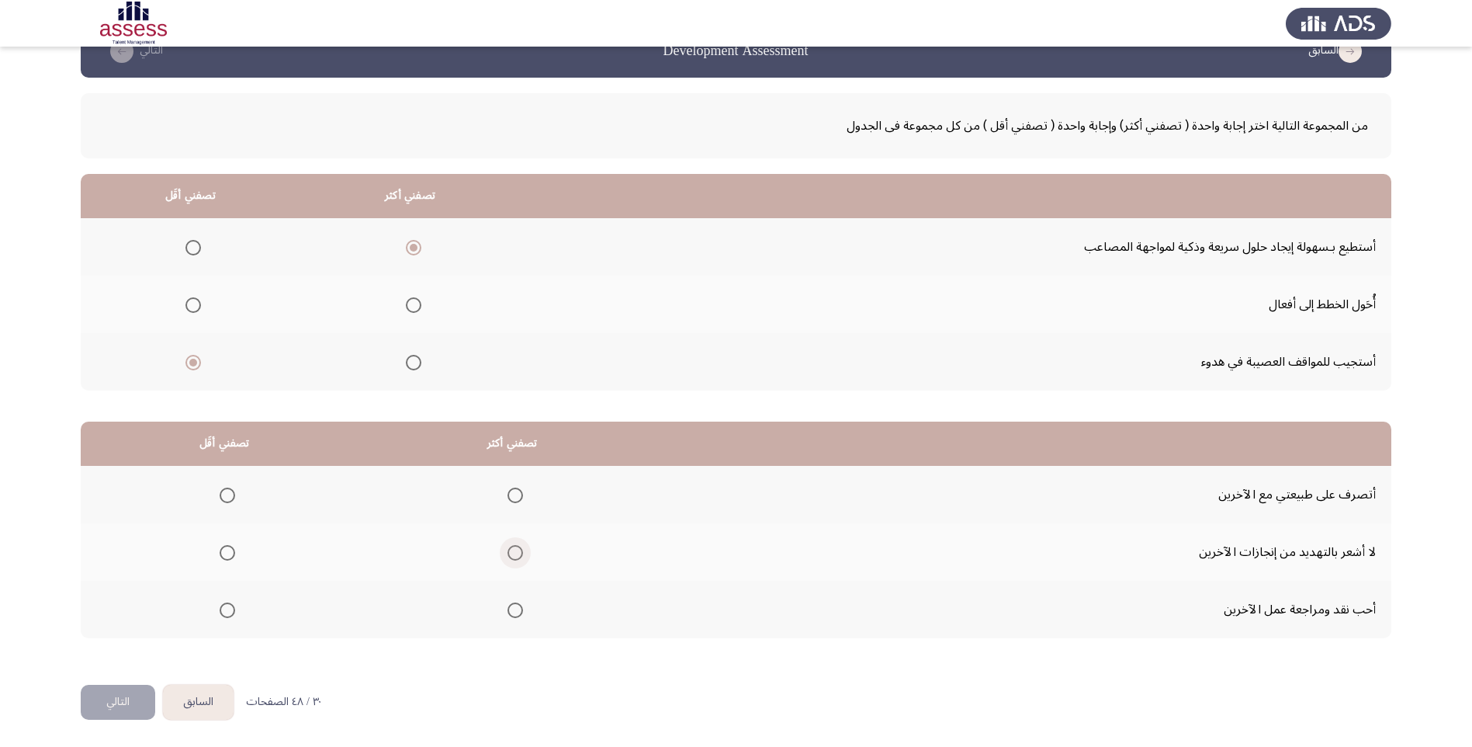
click at [521, 552] on span "Select an option" at bounding box center [516, 553] width 16 height 16
click at [521, 552] on input "Select an option" at bounding box center [516, 553] width 16 height 16
click at [228, 610] on span "Select an option" at bounding box center [228, 610] width 16 height 16
click at [228, 610] on input "Select an option" at bounding box center [228, 610] width 16 height 16
click at [112, 702] on button "التالي" at bounding box center [118, 702] width 75 height 35
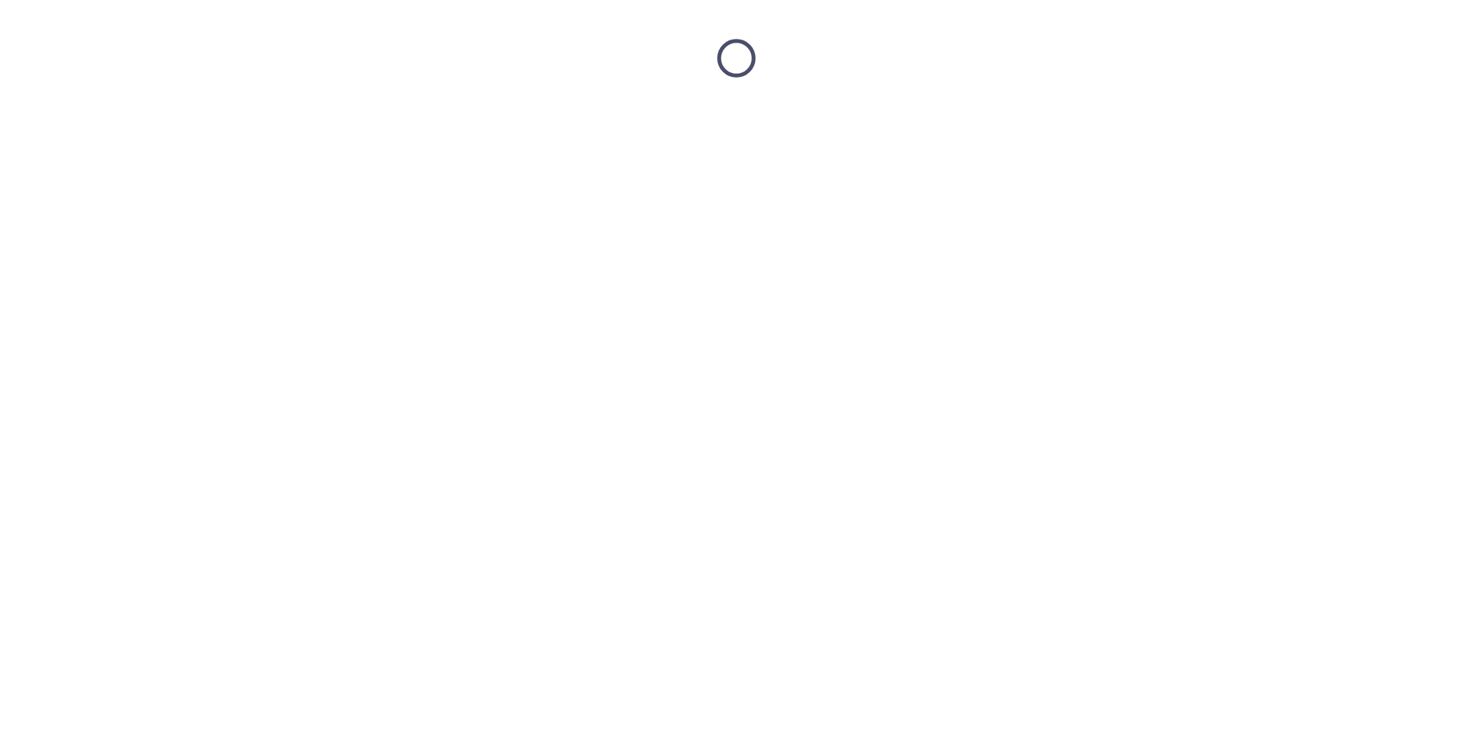
scroll to position [0, 0]
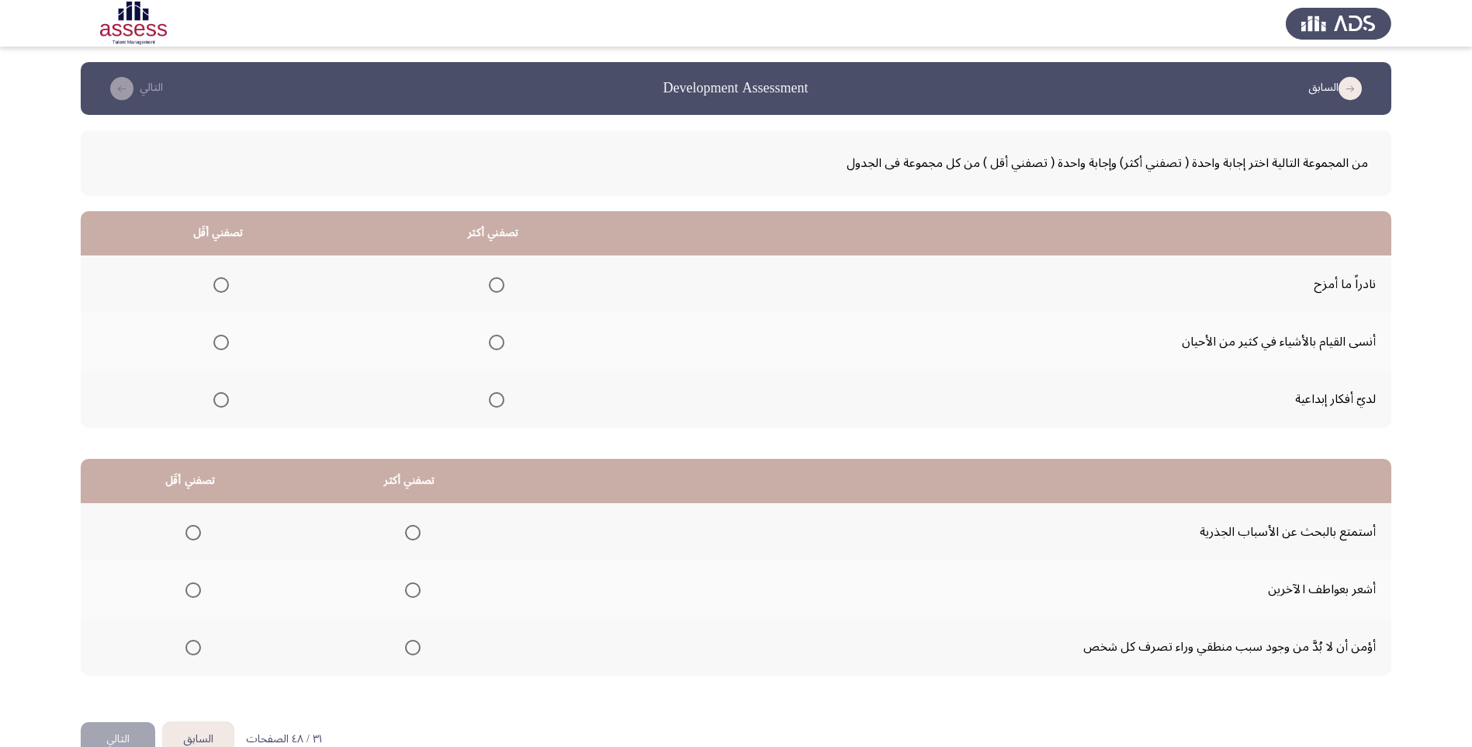
click at [221, 288] on span "Select an option" at bounding box center [221, 285] width 16 height 16
click at [221, 288] on input "Select an option" at bounding box center [221, 285] width 16 height 16
click at [506, 401] on th at bounding box center [493, 398] width 276 height 57
click at [496, 403] on span "Select an option" at bounding box center [497, 400] width 16 height 16
click at [496, 403] on input "Select an option" at bounding box center [497, 400] width 16 height 16
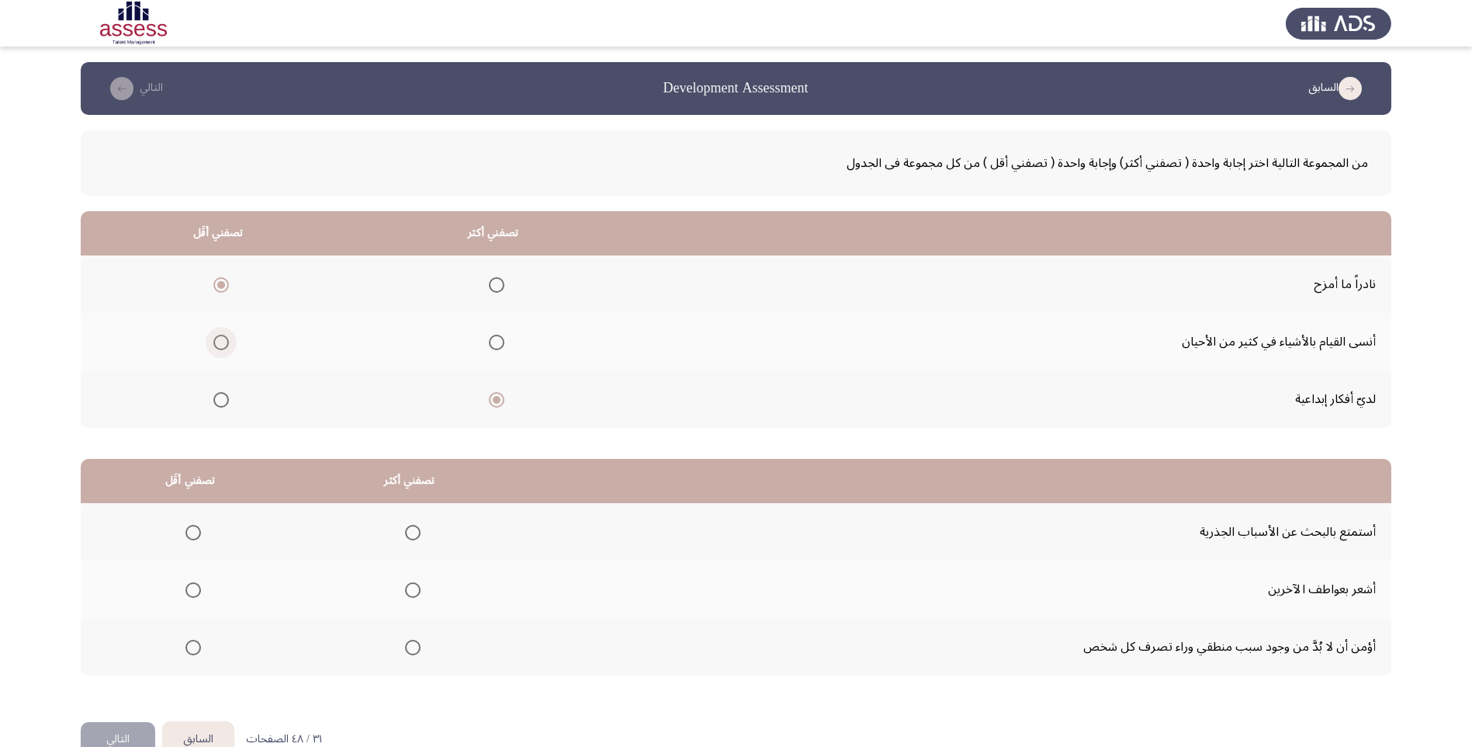
click at [224, 343] on span "Select an option" at bounding box center [221, 343] width 16 height 16
click at [224, 343] on input "Select an option" at bounding box center [221, 343] width 16 height 16
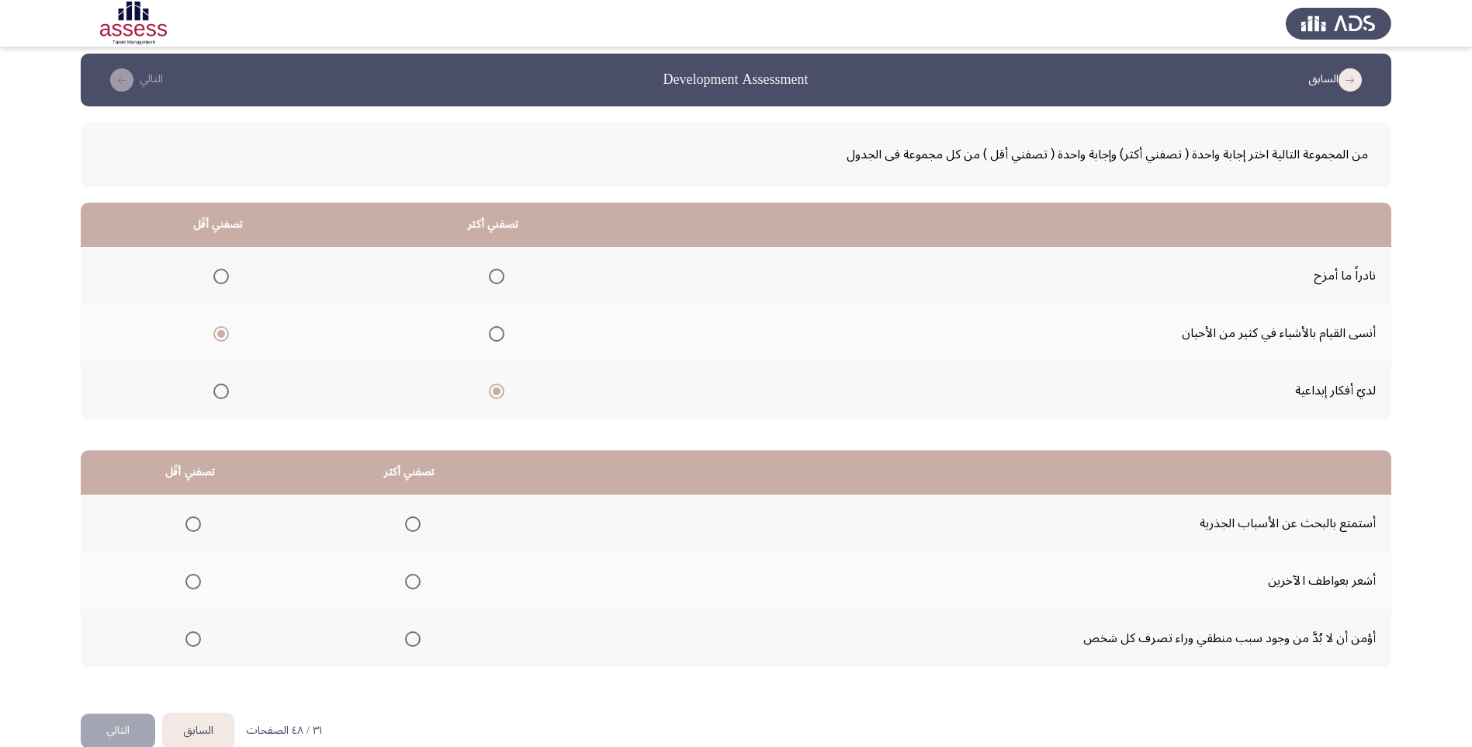
scroll to position [37, 0]
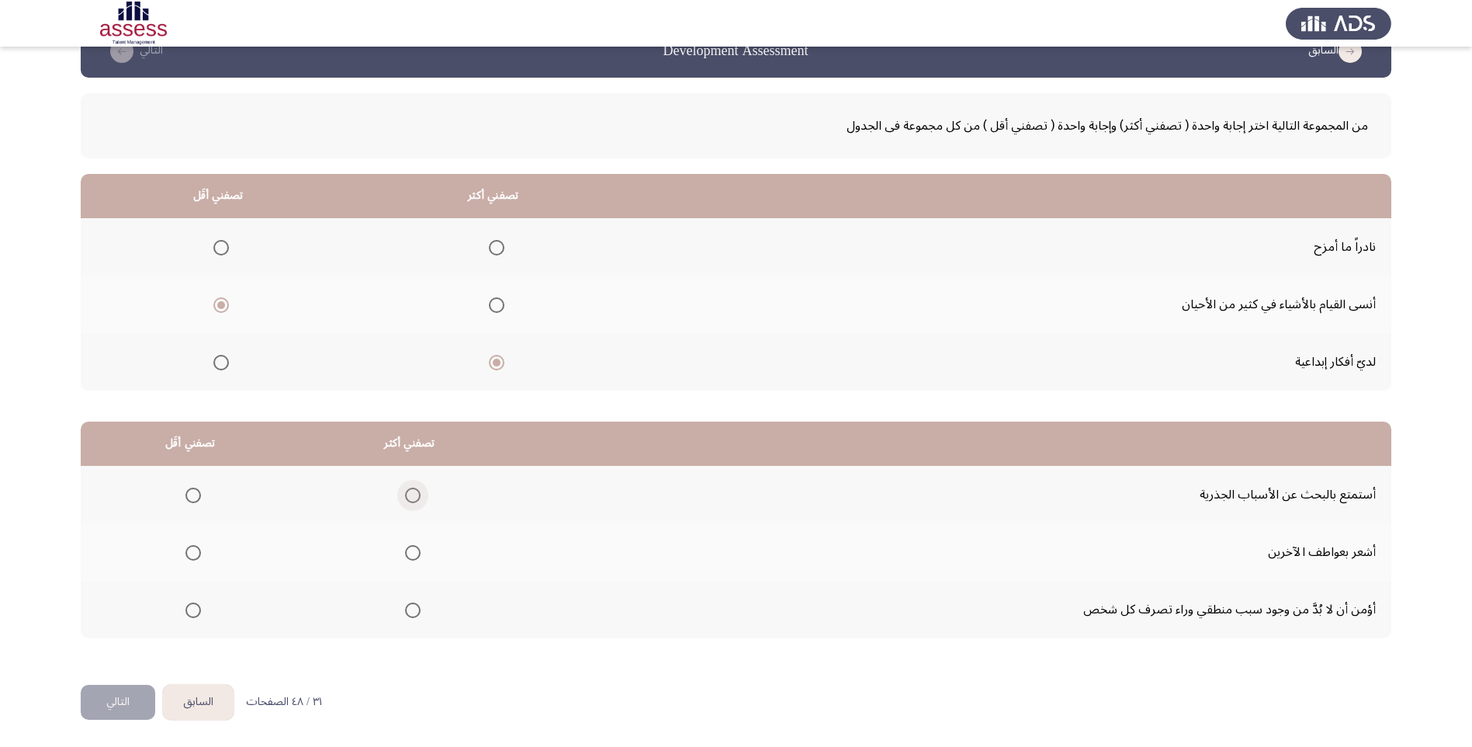
click at [416, 488] on span "Select an option" at bounding box center [413, 495] width 16 height 16
click at [416, 488] on input "Select an option" at bounding box center [413, 495] width 16 height 16
click at [195, 558] on span "Select an option" at bounding box center [193, 553] width 16 height 16
click at [195, 558] on input "Select an option" at bounding box center [193, 553] width 16 height 16
click at [112, 699] on button "التالي" at bounding box center [118, 702] width 75 height 35
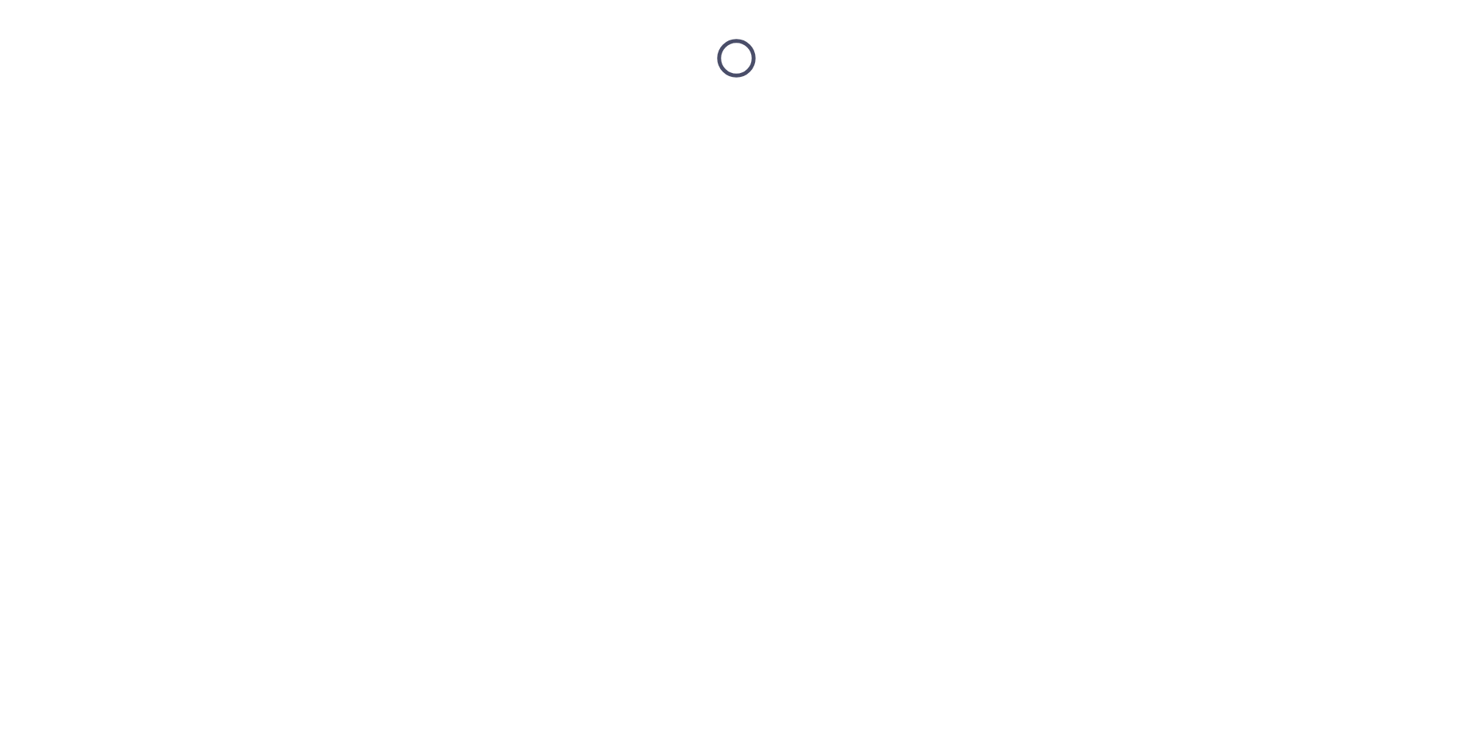
scroll to position [0, 0]
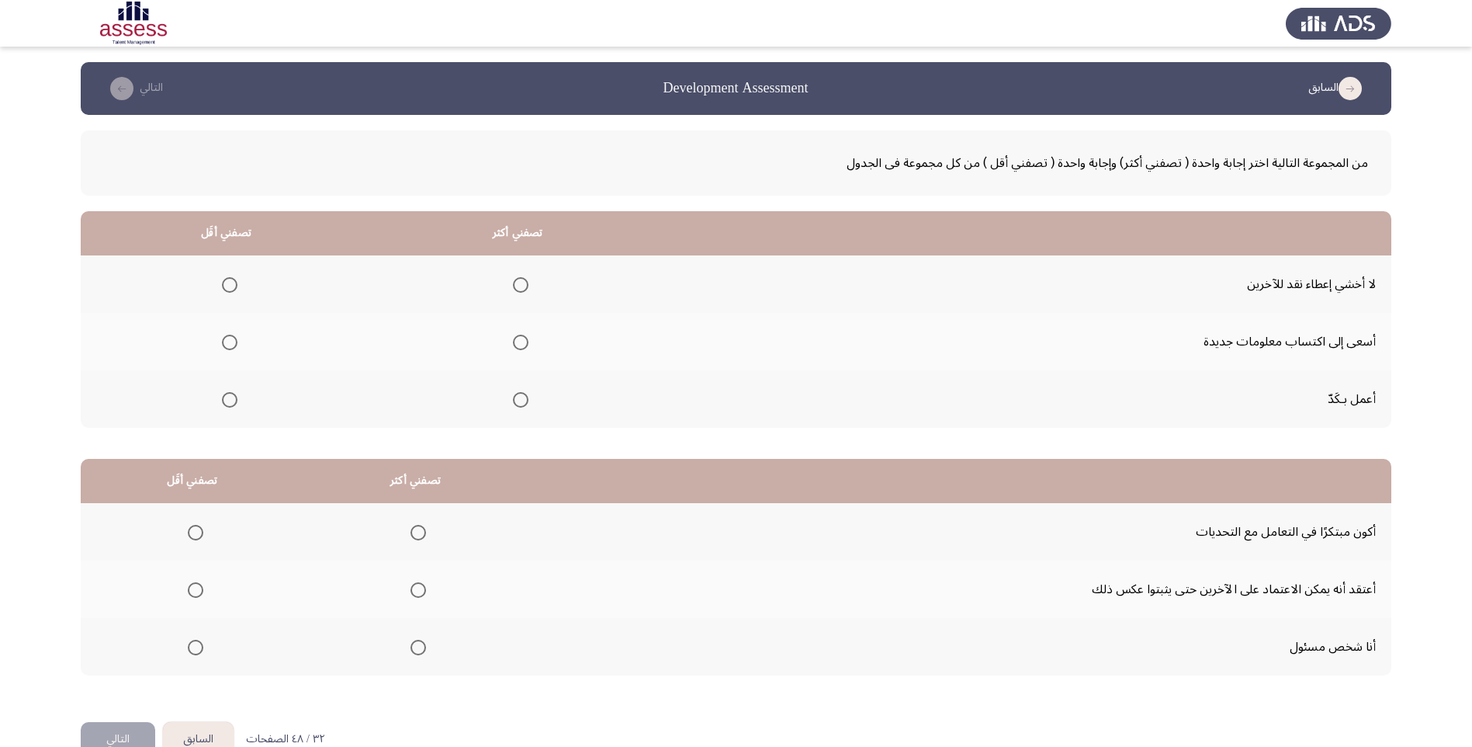
click at [527, 403] on span "Select an option" at bounding box center [521, 400] width 16 height 16
click at [527, 403] on input "Select an option" at bounding box center [521, 400] width 16 height 16
click at [234, 283] on span "Select an option" at bounding box center [230, 285] width 16 height 16
click at [234, 283] on input "Select an option" at bounding box center [230, 285] width 16 height 16
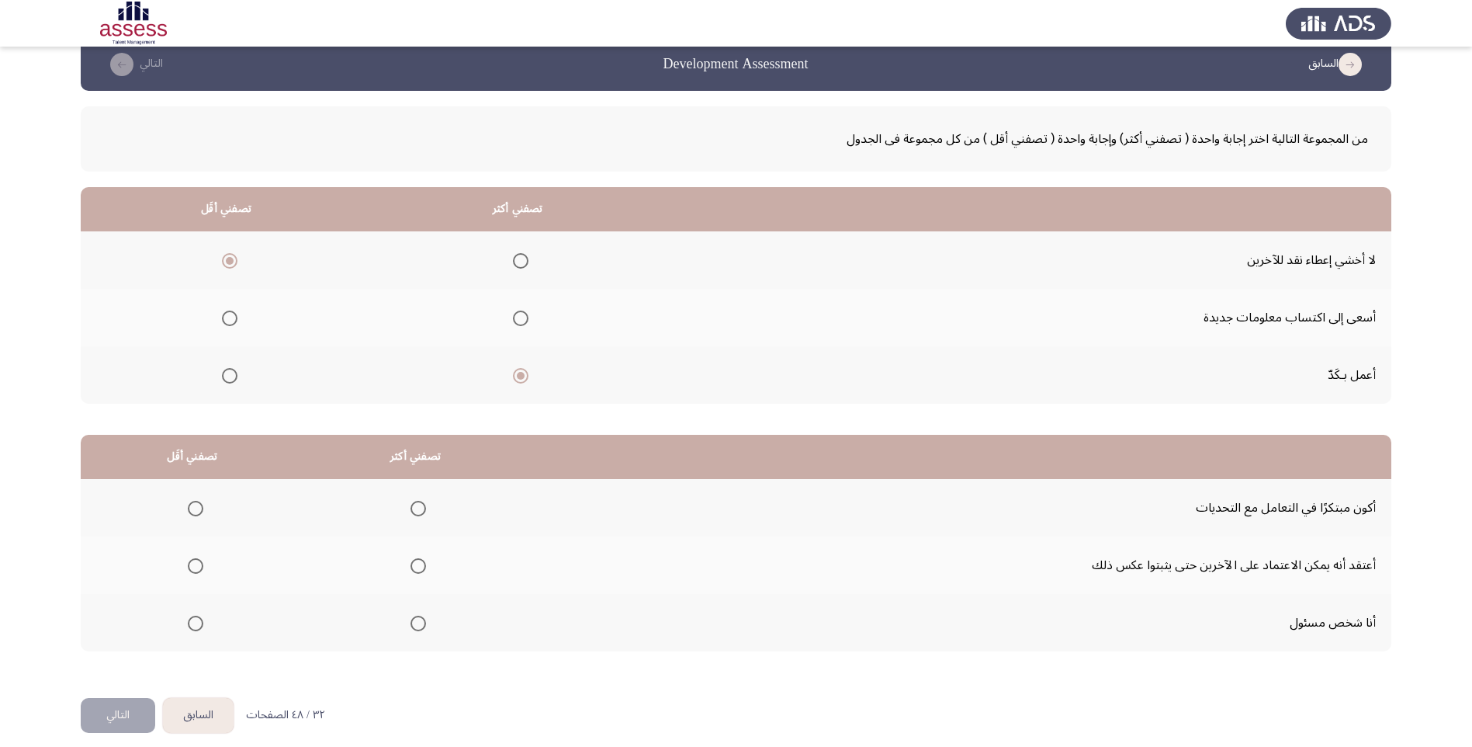
scroll to position [37, 0]
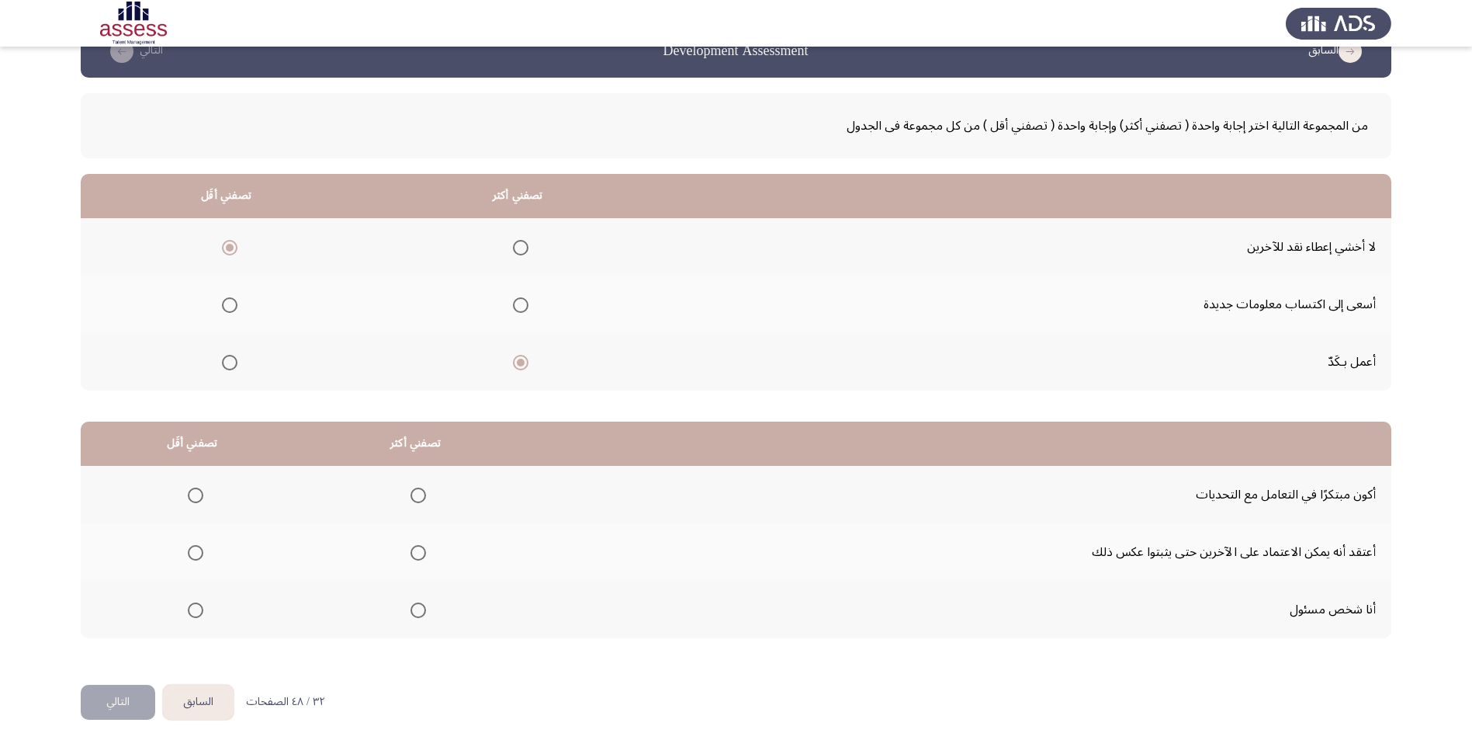
click at [411, 611] on span "Select an option" at bounding box center [419, 610] width 16 height 16
click at [411, 611] on input "Select an option" at bounding box center [419, 610] width 16 height 16
click at [192, 555] on span "Select an option" at bounding box center [196, 553] width 16 height 16
click at [192, 555] on input "Select an option" at bounding box center [196, 553] width 16 height 16
click at [116, 695] on button "التالي" at bounding box center [118, 702] width 75 height 35
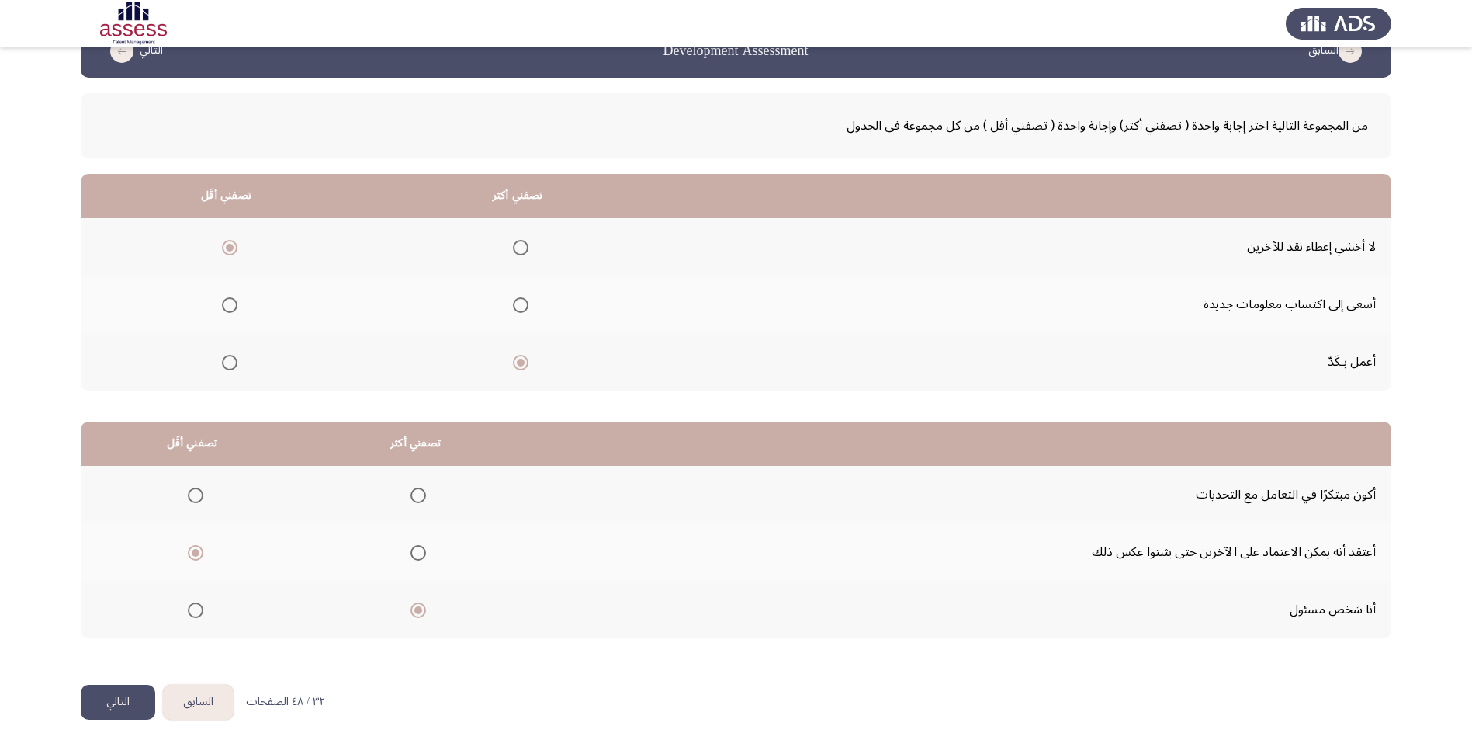
scroll to position [0, 0]
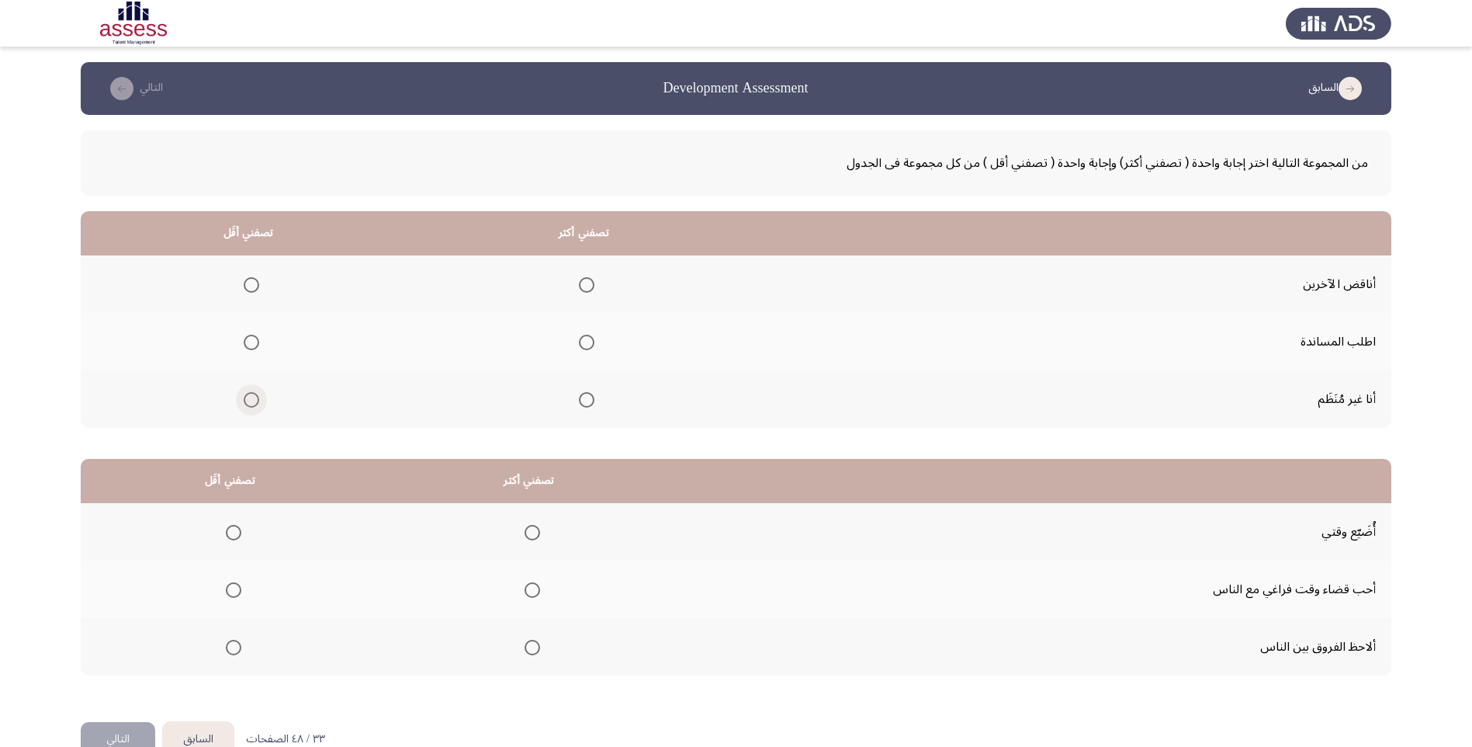
click at [253, 402] on span "Select an option" at bounding box center [252, 400] width 16 height 16
click at [253, 402] on input "Select an option" at bounding box center [252, 400] width 16 height 16
click at [590, 346] on span "Select an option" at bounding box center [587, 343] width 16 height 16
click at [590, 346] on input "Select an option" at bounding box center [587, 343] width 16 height 16
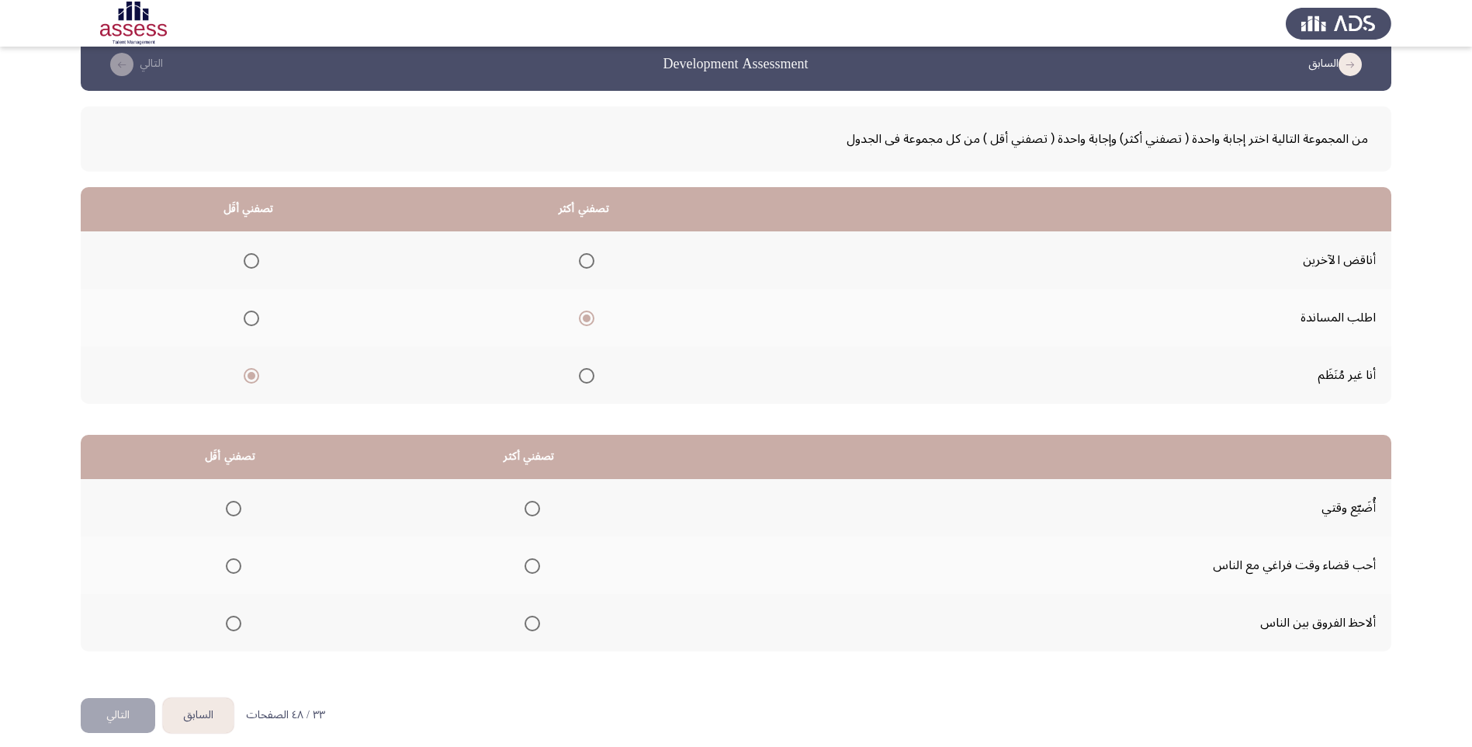
scroll to position [37, 0]
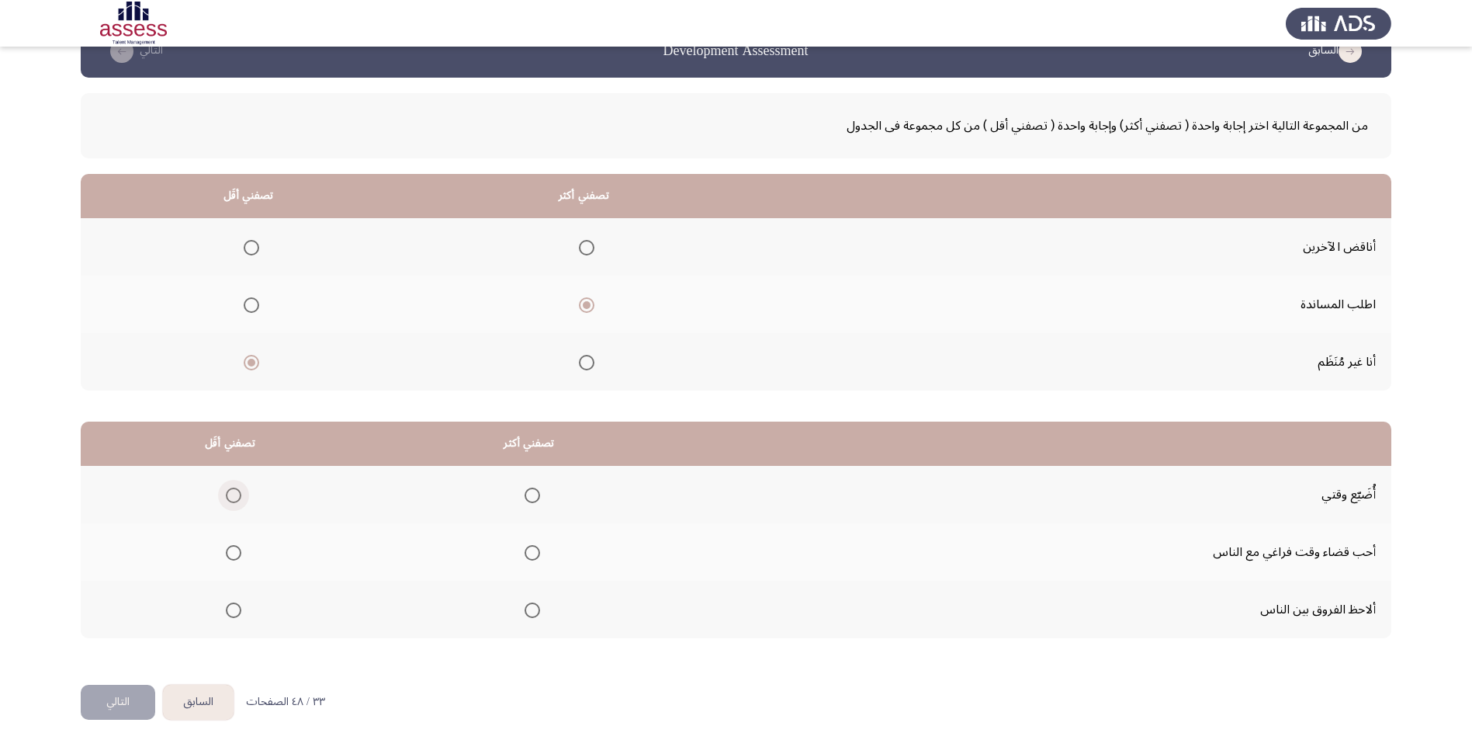
click at [240, 494] on span "Select an option" at bounding box center [234, 495] width 16 height 16
click at [240, 494] on input "Select an option" at bounding box center [234, 495] width 16 height 16
click at [539, 612] on span "Select an option" at bounding box center [533, 610] width 16 height 16
click at [539, 612] on input "Select an option" at bounding box center [533, 610] width 16 height 16
click at [117, 701] on button "التالي" at bounding box center [118, 702] width 75 height 35
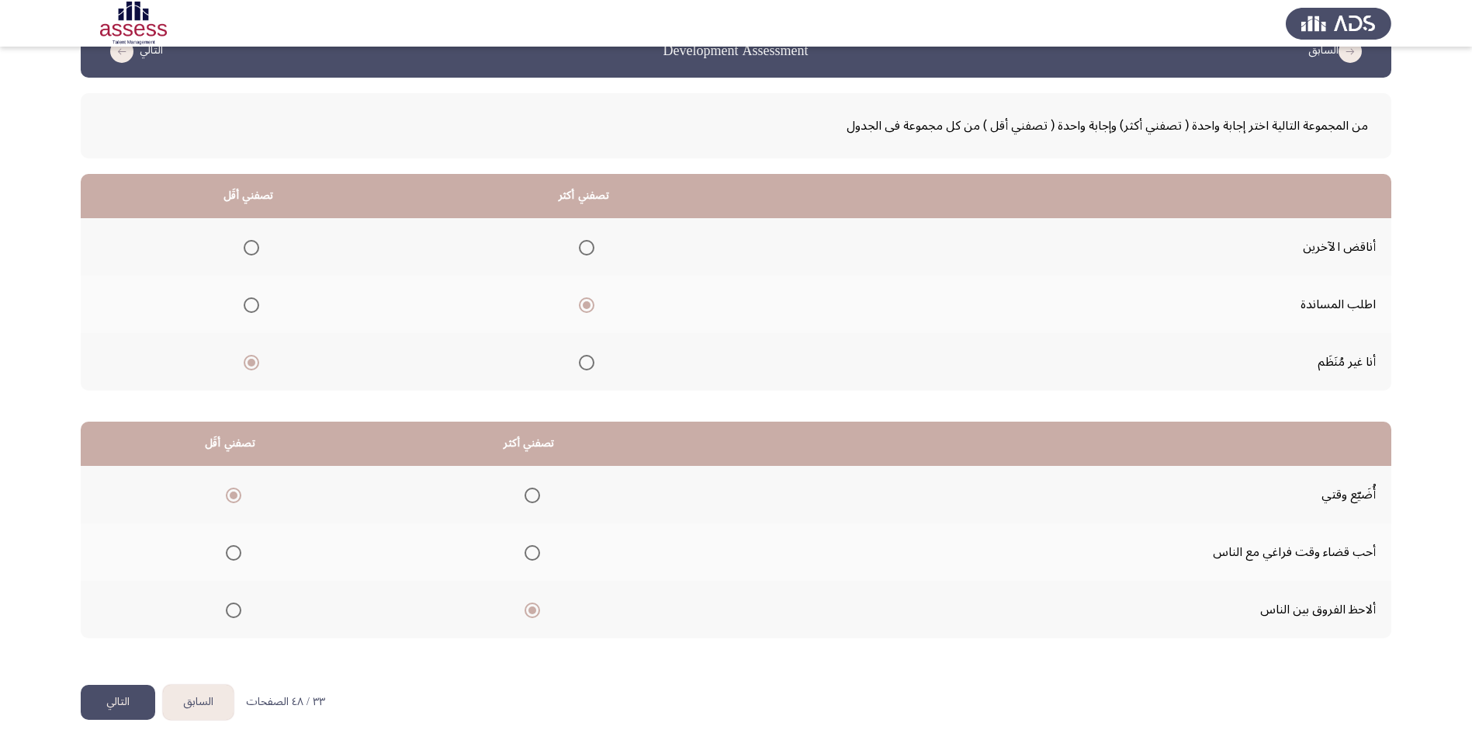
scroll to position [0, 0]
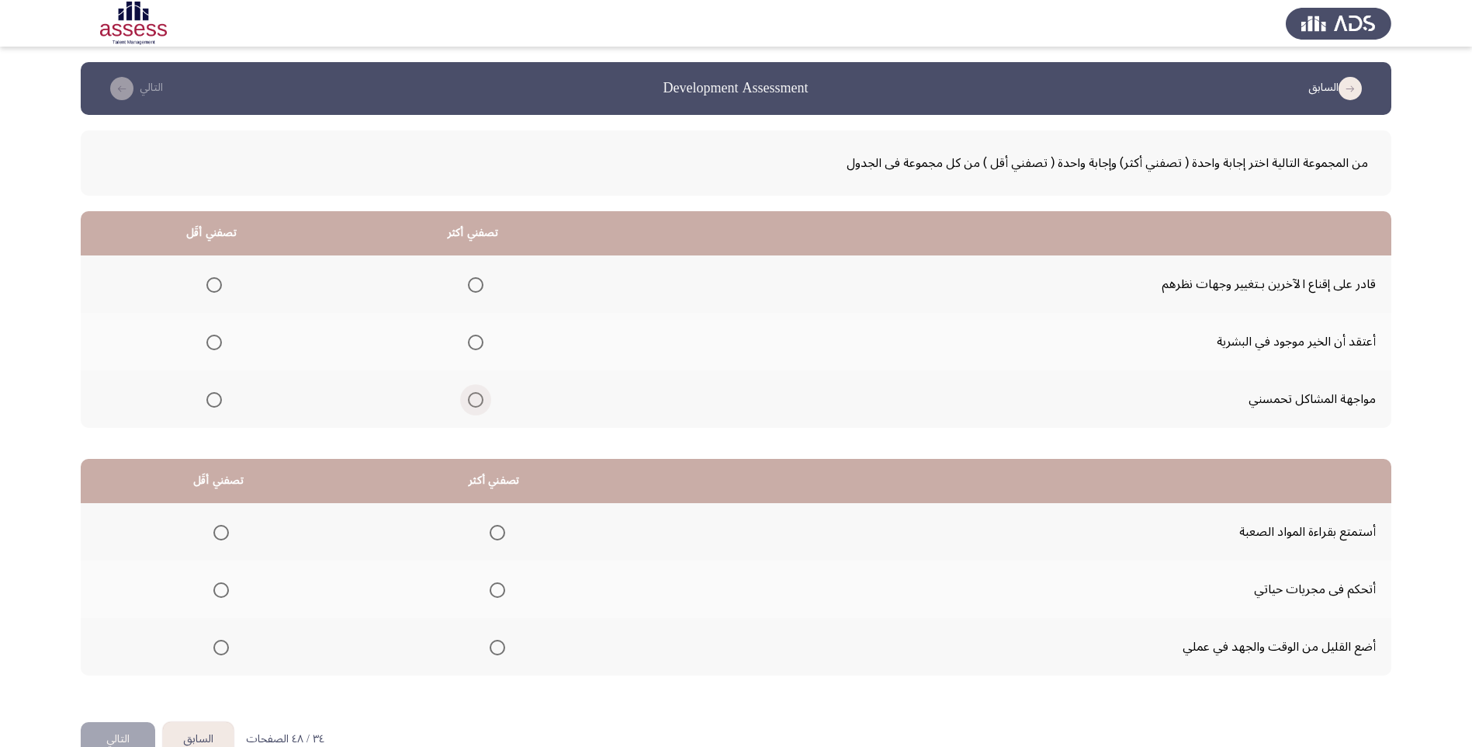
click at [477, 395] on span "Select an option" at bounding box center [476, 400] width 16 height 16
click at [477, 395] on input "Select an option" at bounding box center [476, 400] width 16 height 16
click at [218, 342] on span "Select an option" at bounding box center [214, 343] width 16 height 16
click at [218, 342] on input "Select an option" at bounding box center [214, 343] width 16 height 16
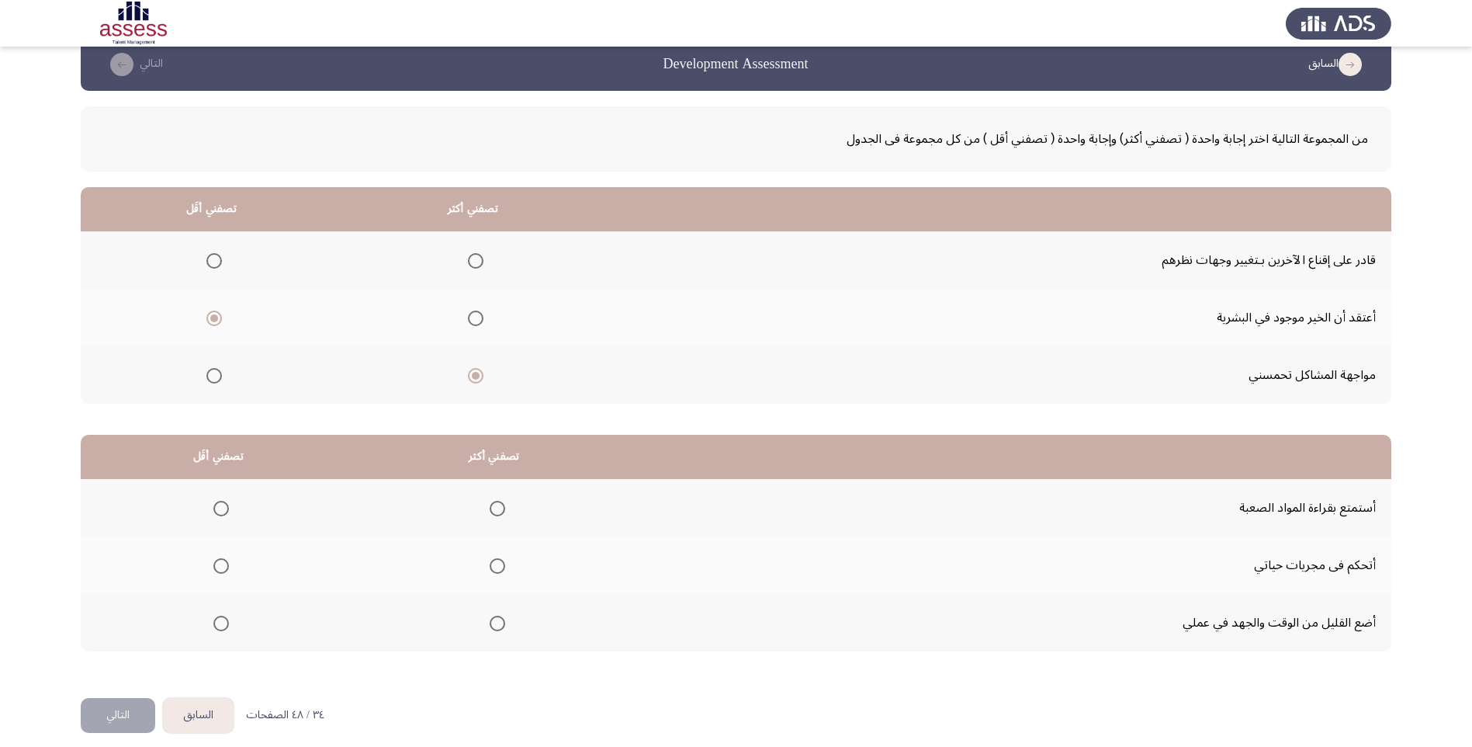
scroll to position [37, 0]
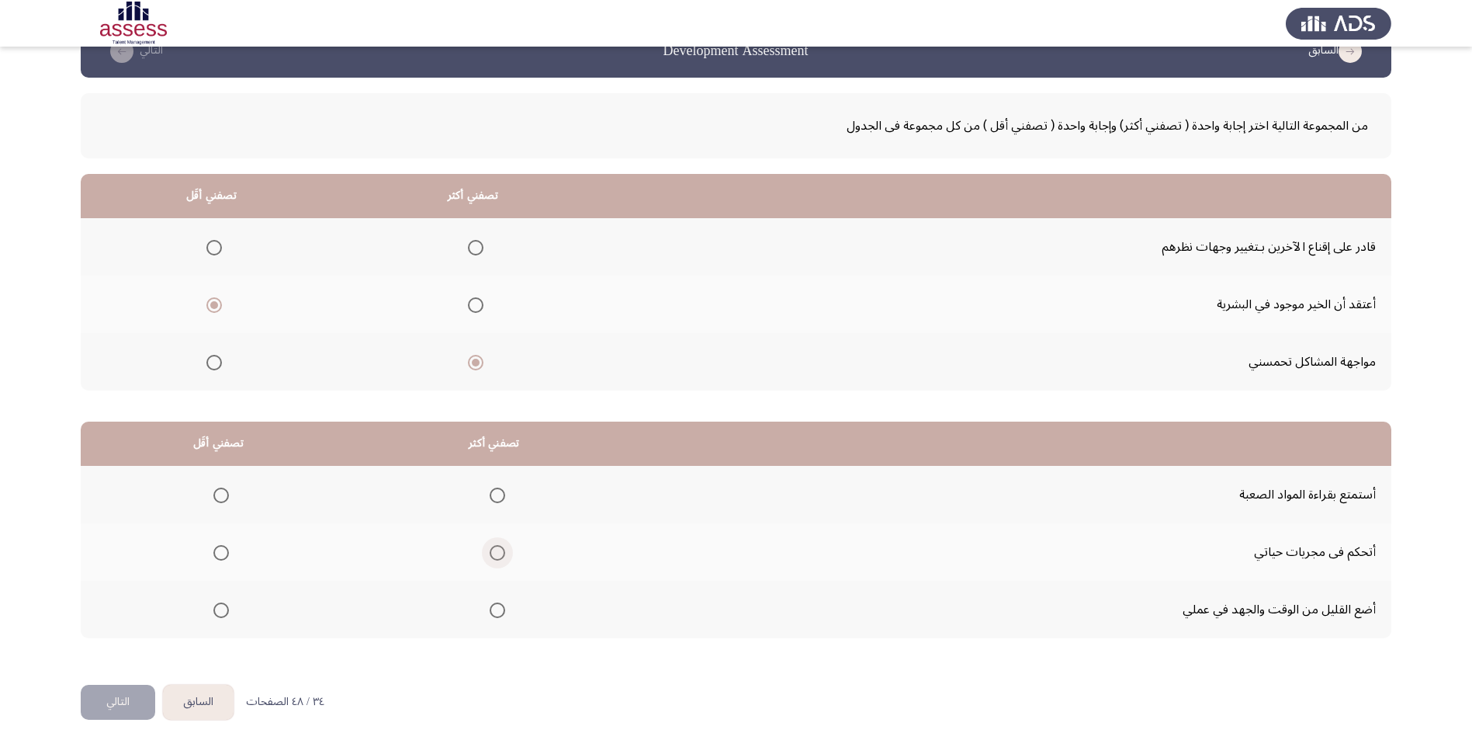
click at [504, 550] on span "Select an option" at bounding box center [498, 553] width 16 height 16
click at [504, 550] on input "Select an option" at bounding box center [498, 553] width 16 height 16
click at [218, 609] on span "Select an option" at bounding box center [221, 610] width 16 height 16
click at [218, 609] on input "Select an option" at bounding box center [221, 610] width 16 height 16
click at [106, 701] on button "التالي" at bounding box center [118, 702] width 75 height 35
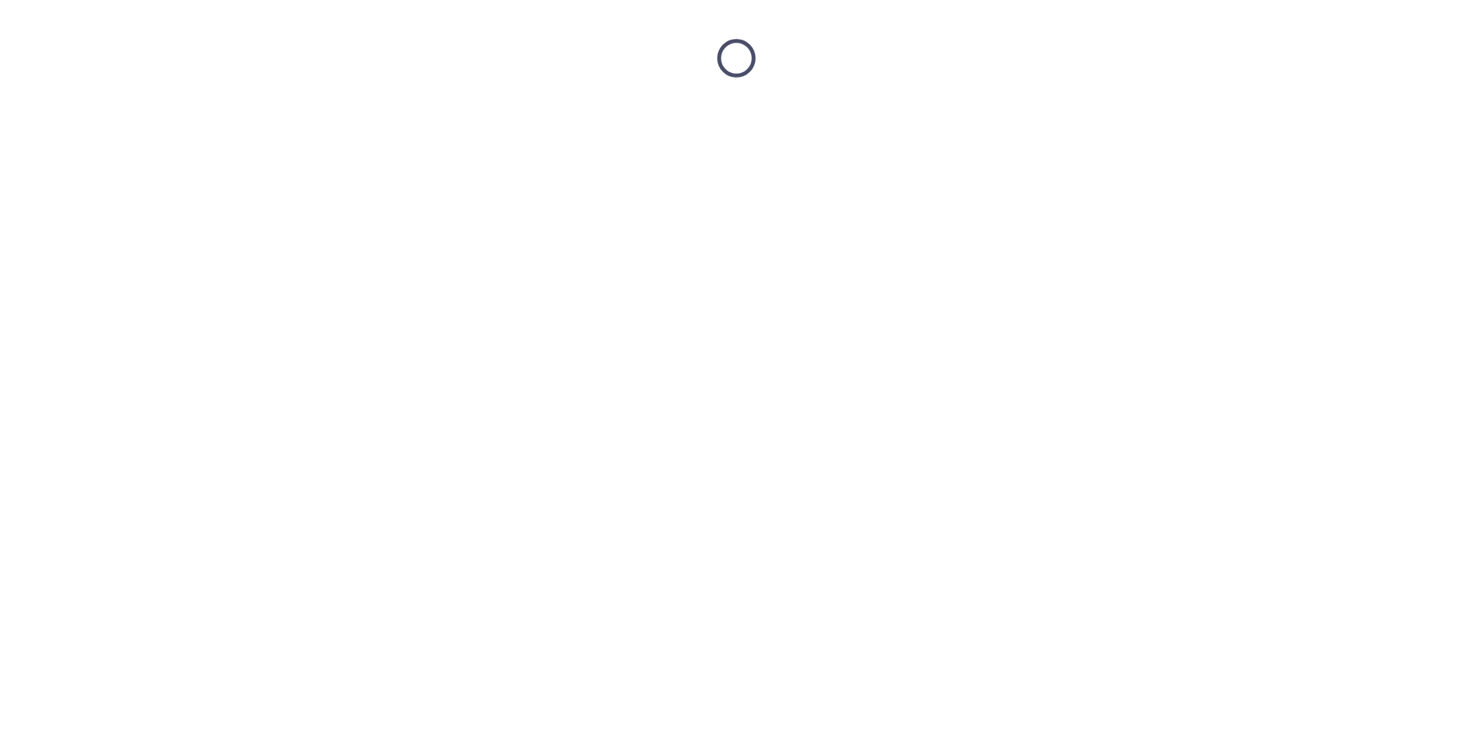
scroll to position [0, 0]
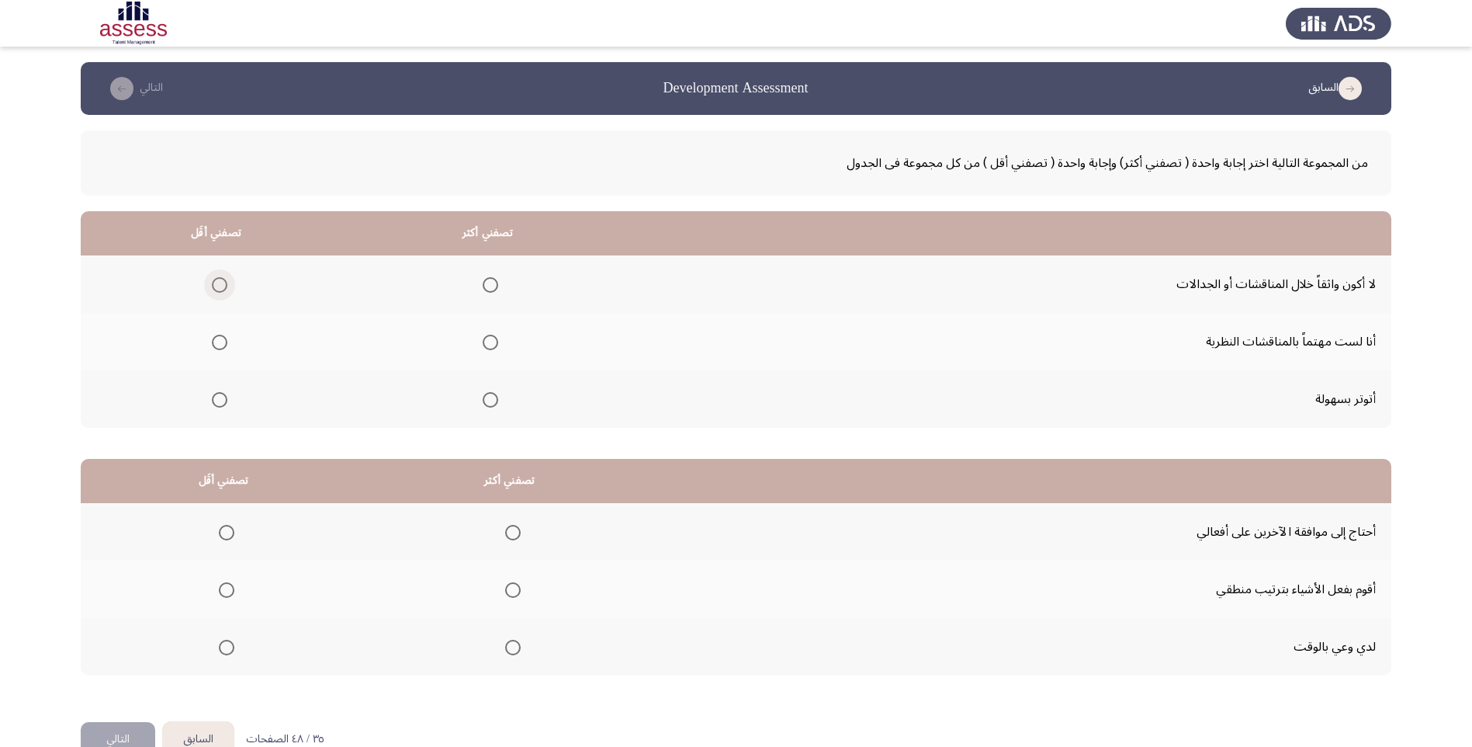
click at [220, 289] on span "Select an option" at bounding box center [220, 285] width 16 height 16
click at [220, 289] on input "Select an option" at bounding box center [220, 285] width 16 height 16
click at [223, 402] on span "Select an option" at bounding box center [220, 400] width 16 height 16
click at [223, 402] on input "Select an option" at bounding box center [220, 400] width 16 height 16
click at [487, 342] on span "Select an option" at bounding box center [491, 343] width 16 height 16
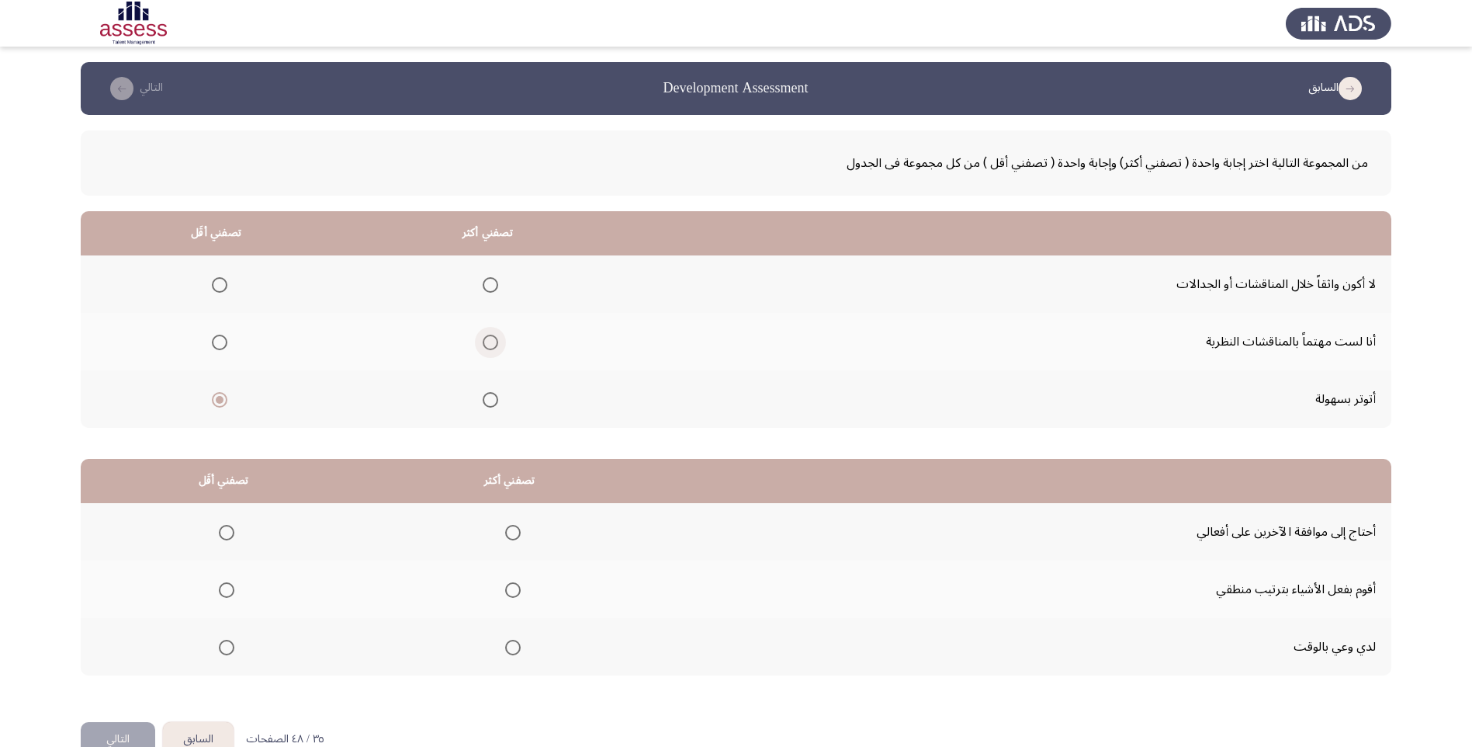
click at [487, 342] on input "Select an option" at bounding box center [491, 343] width 16 height 16
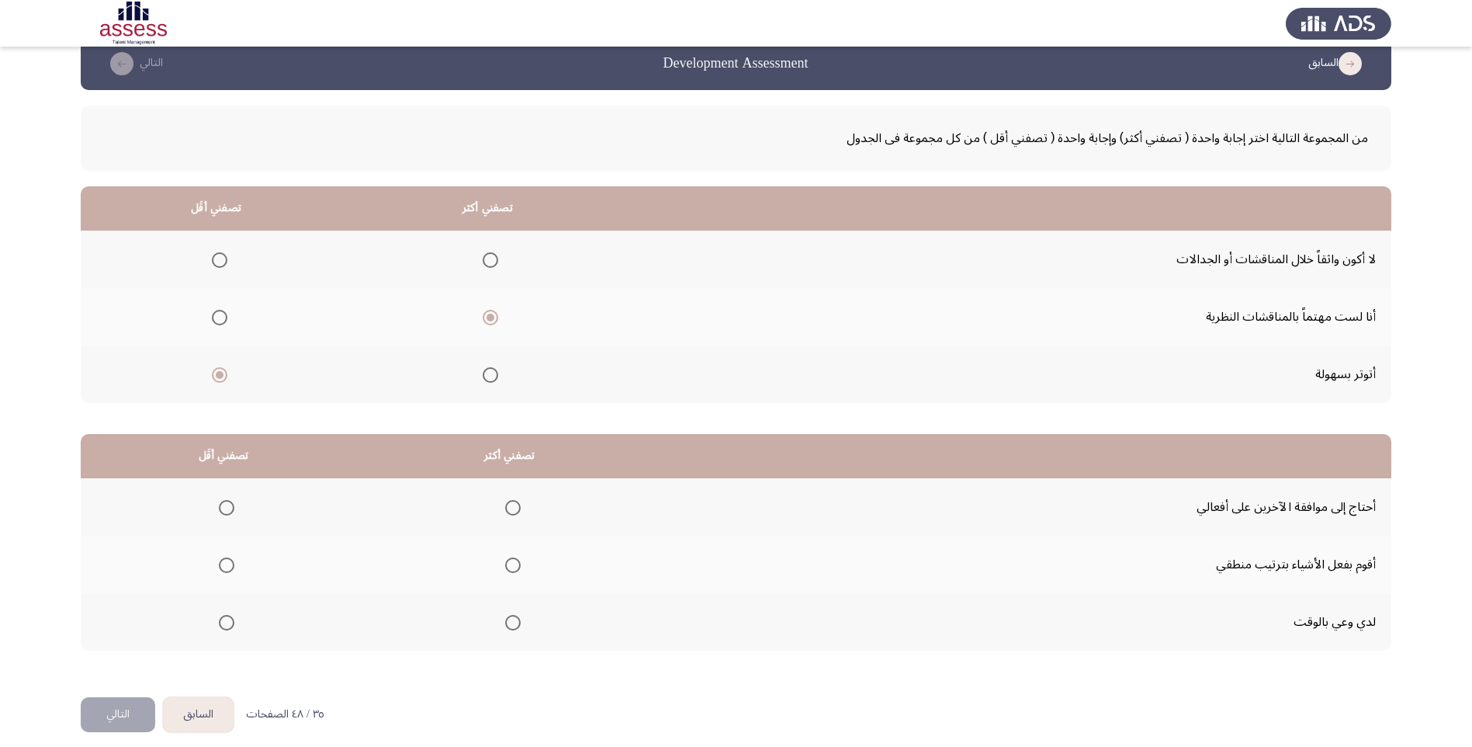
scroll to position [37, 0]
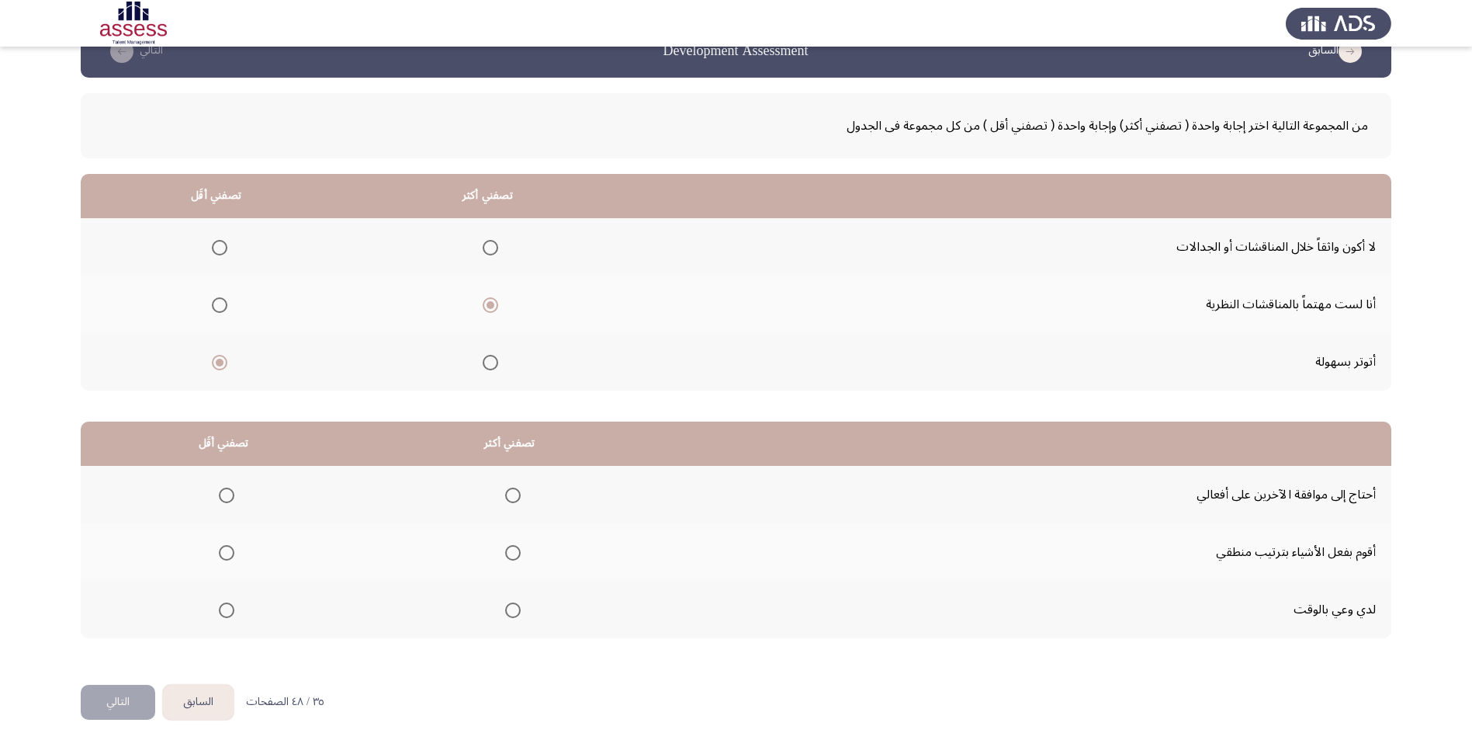
click at [524, 553] on th at bounding box center [509, 551] width 286 height 57
click at [520, 553] on span "Select an option" at bounding box center [513, 553] width 16 height 16
click at [520, 553] on input "Select an option" at bounding box center [513, 553] width 16 height 16
click at [226, 497] on span "Select an option" at bounding box center [227, 495] width 16 height 16
click at [226, 497] on input "Select an option" at bounding box center [227, 495] width 16 height 16
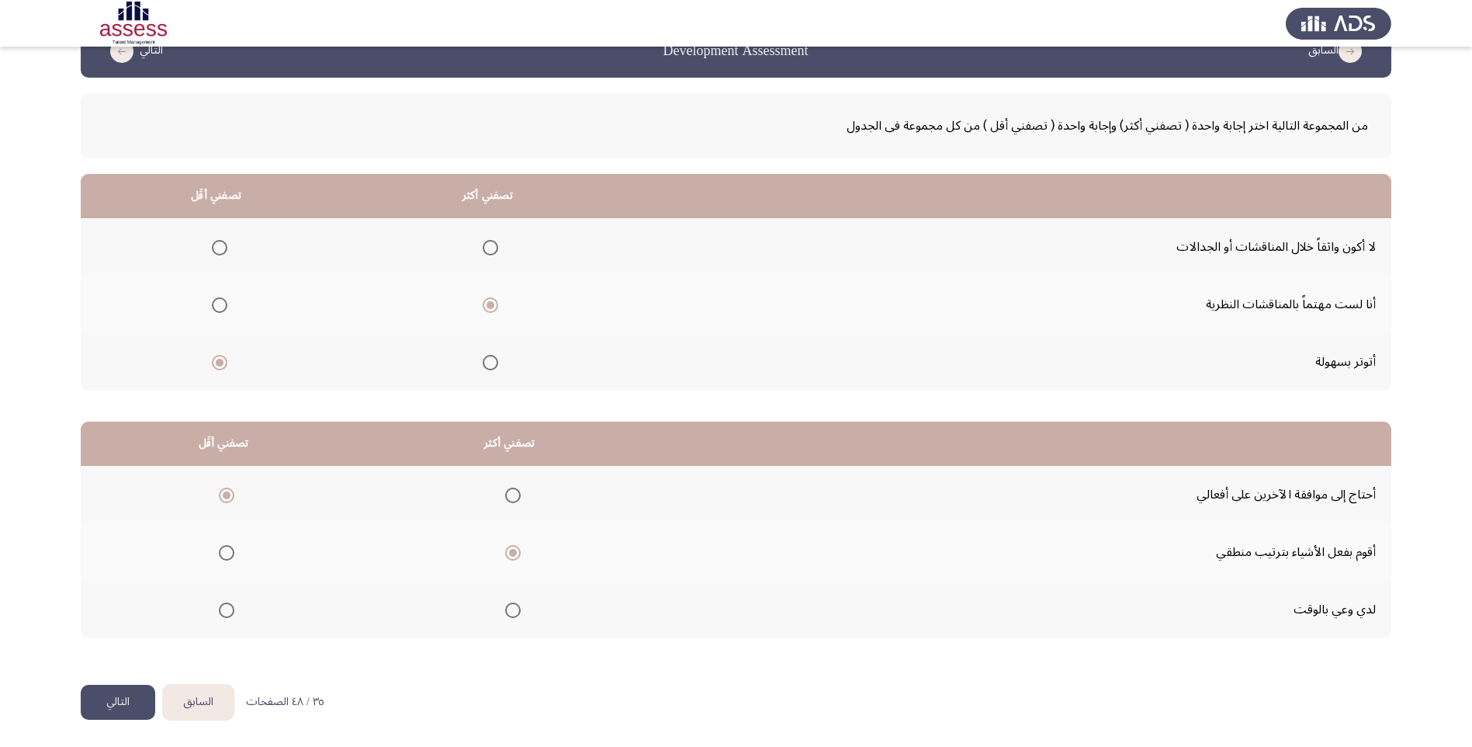
click at [124, 699] on button "التالي" at bounding box center [118, 702] width 75 height 35
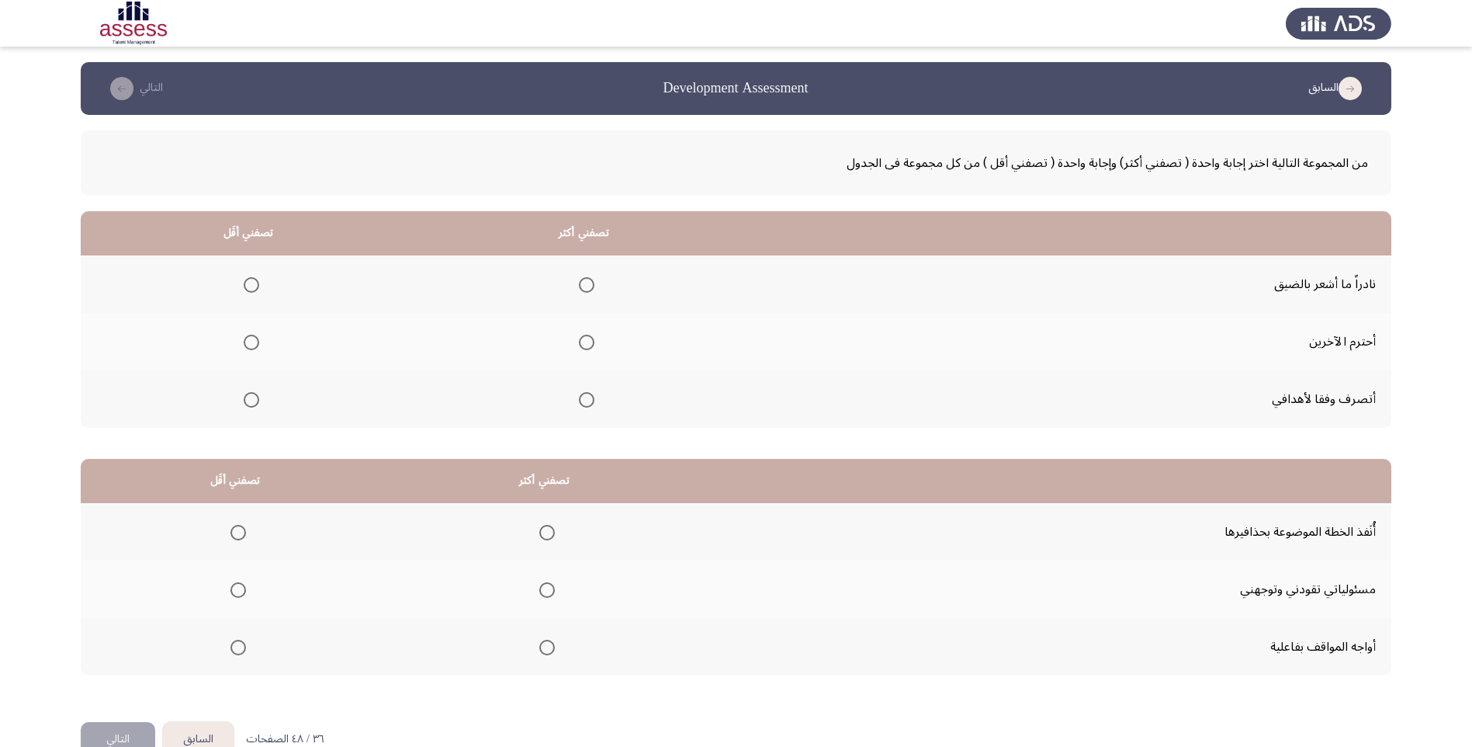
click at [589, 406] on span "Select an option" at bounding box center [587, 400] width 16 height 16
click at [589, 406] on input "Select an option" at bounding box center [587, 400] width 16 height 16
click at [255, 285] on span "Select an option" at bounding box center [252, 285] width 16 height 16
click at [255, 285] on input "Select an option" at bounding box center [252, 285] width 16 height 16
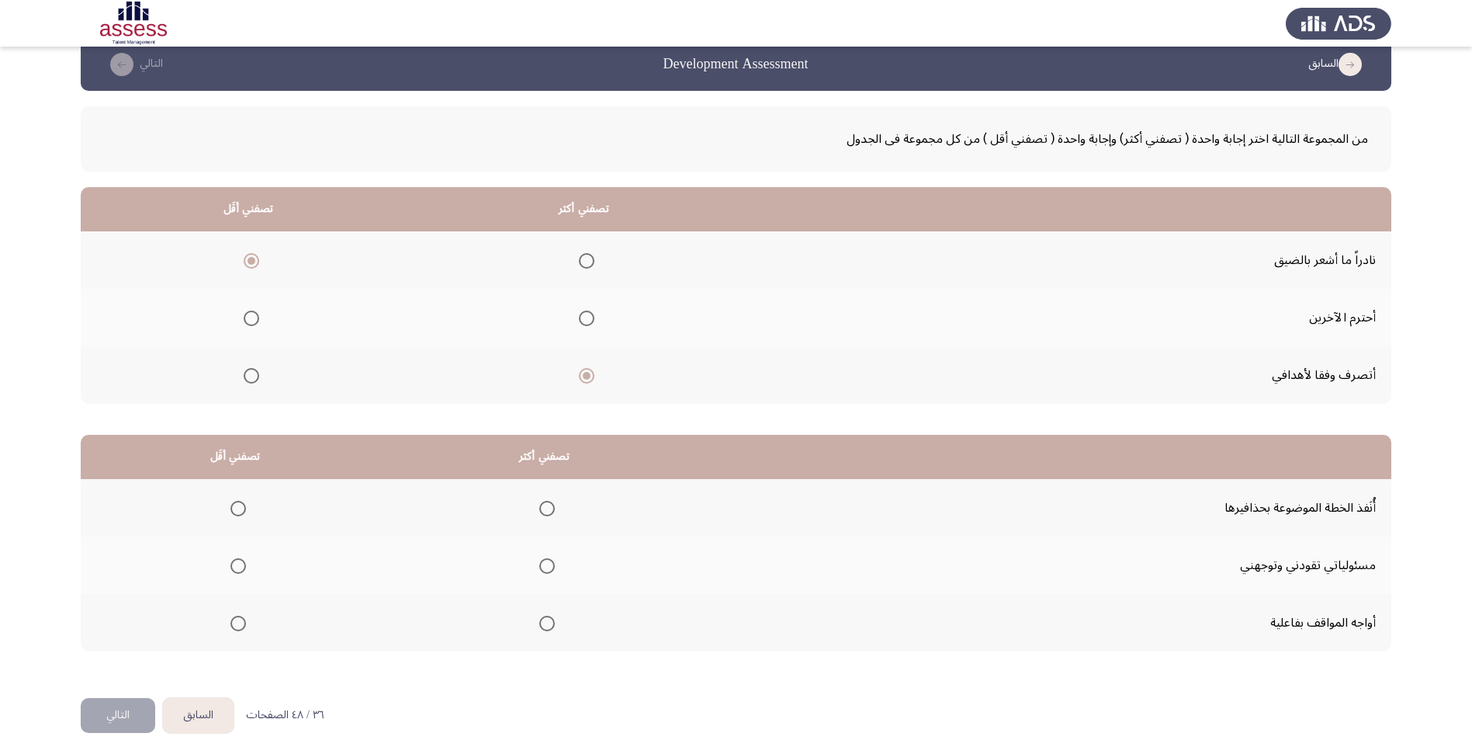
scroll to position [37, 0]
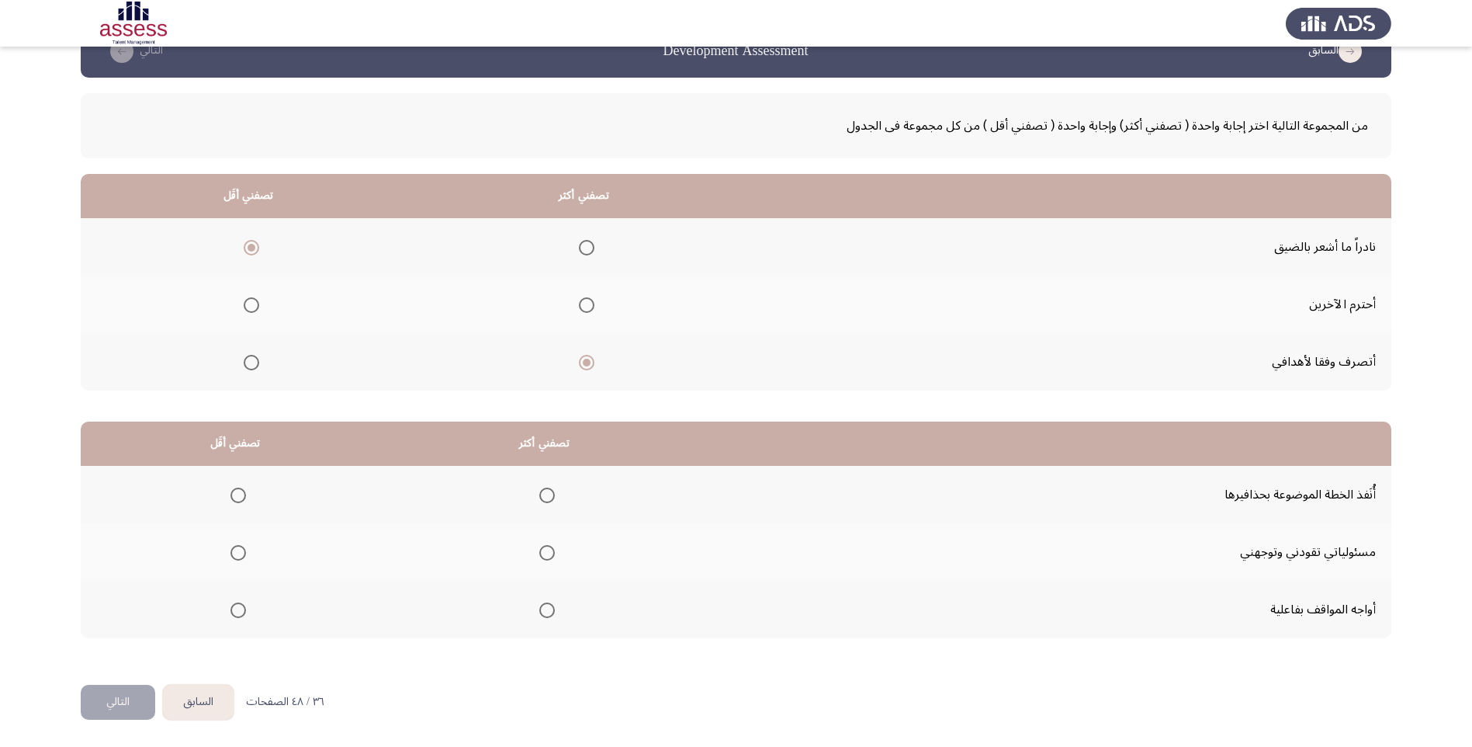
click at [552, 612] on span "Select an option" at bounding box center [547, 610] width 16 height 16
click at [552, 612] on input "Select an option" at bounding box center [547, 610] width 16 height 16
click at [247, 495] on th at bounding box center [235, 494] width 309 height 57
click at [244, 494] on span "Select an option" at bounding box center [239, 495] width 16 height 16
click at [244, 494] on input "Select an option" at bounding box center [239, 495] width 16 height 16
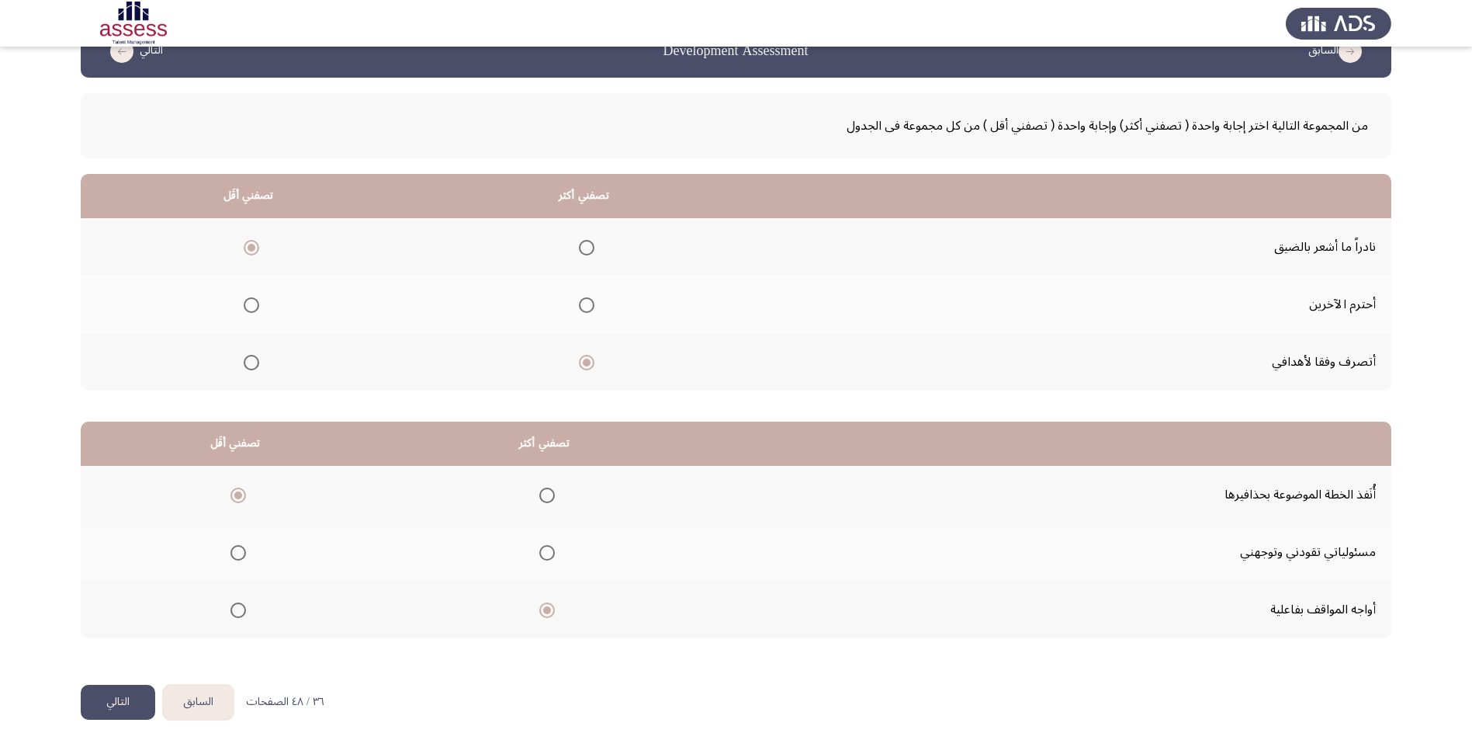
click at [109, 699] on button "التالي" at bounding box center [118, 702] width 75 height 35
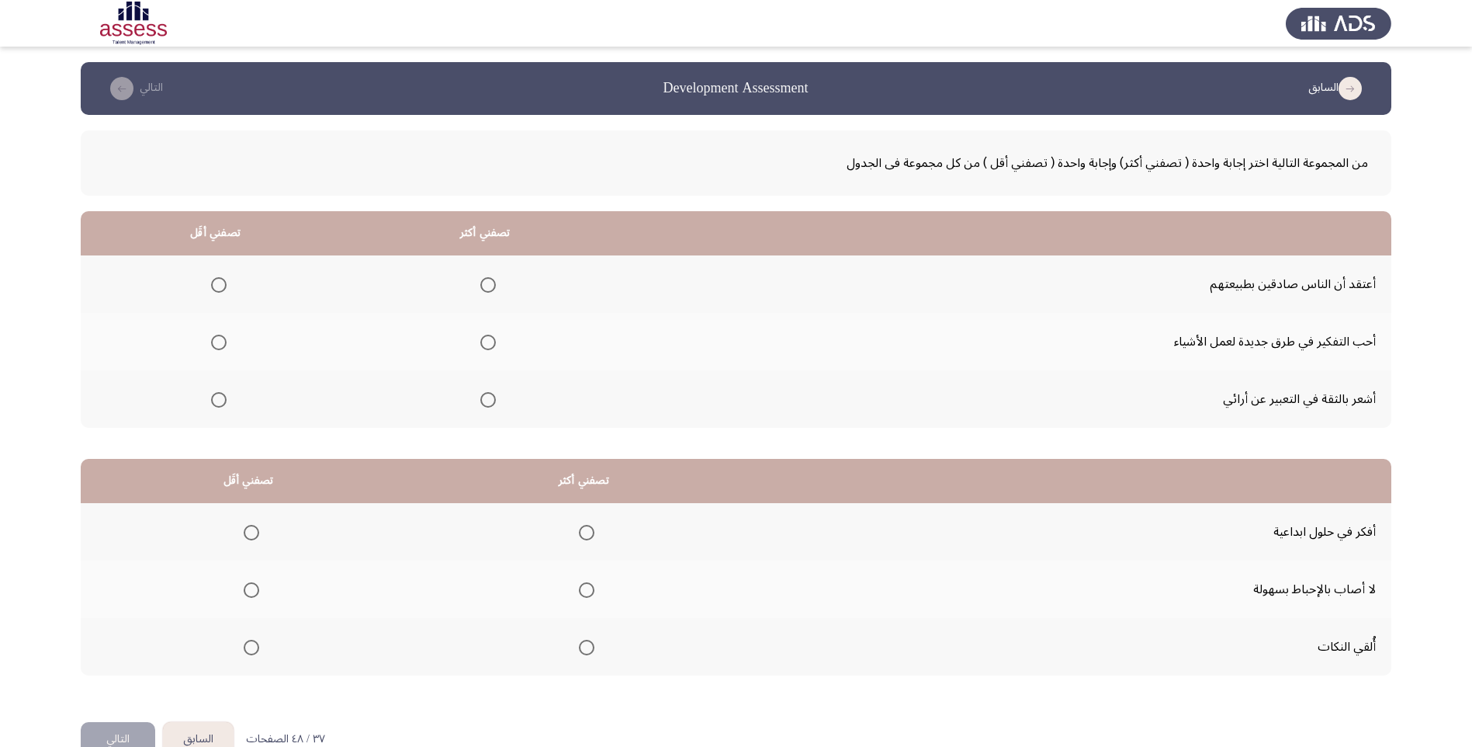
click at [490, 399] on span "Select an option" at bounding box center [488, 400] width 16 height 16
click at [490, 399] on input "Select an option" at bounding box center [488, 400] width 16 height 16
click at [220, 348] on span "Select an option" at bounding box center [219, 343] width 16 height 16
click at [220, 348] on input "Select an option" at bounding box center [219, 343] width 16 height 16
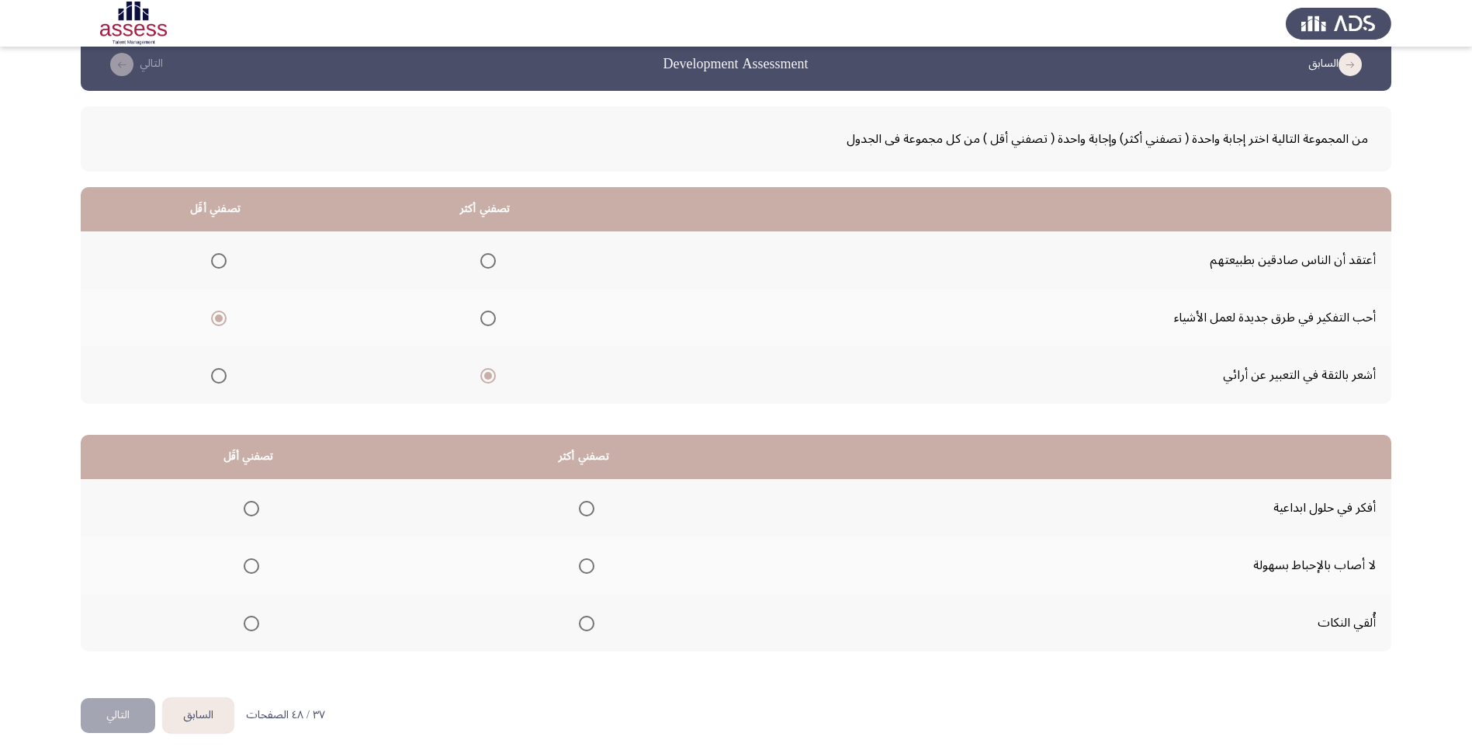
scroll to position [37, 0]
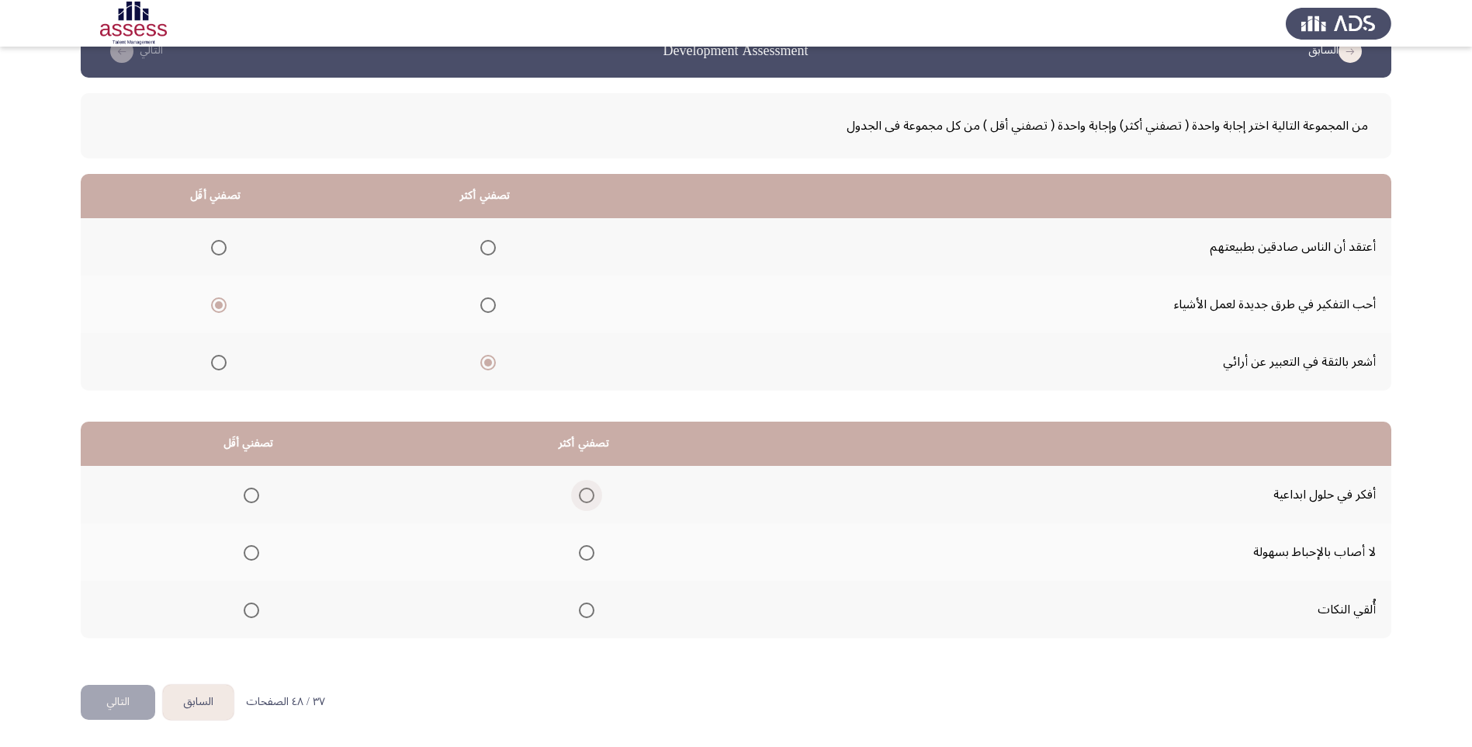
click at [592, 494] on span "Select an option" at bounding box center [587, 495] width 16 height 16
click at [592, 494] on input "Select an option" at bounding box center [587, 495] width 16 height 16
click at [248, 614] on span "Select an option" at bounding box center [252, 610] width 16 height 16
click at [248, 614] on input "Select an option" at bounding box center [252, 610] width 16 height 16
click at [119, 701] on button "التالي" at bounding box center [118, 702] width 75 height 35
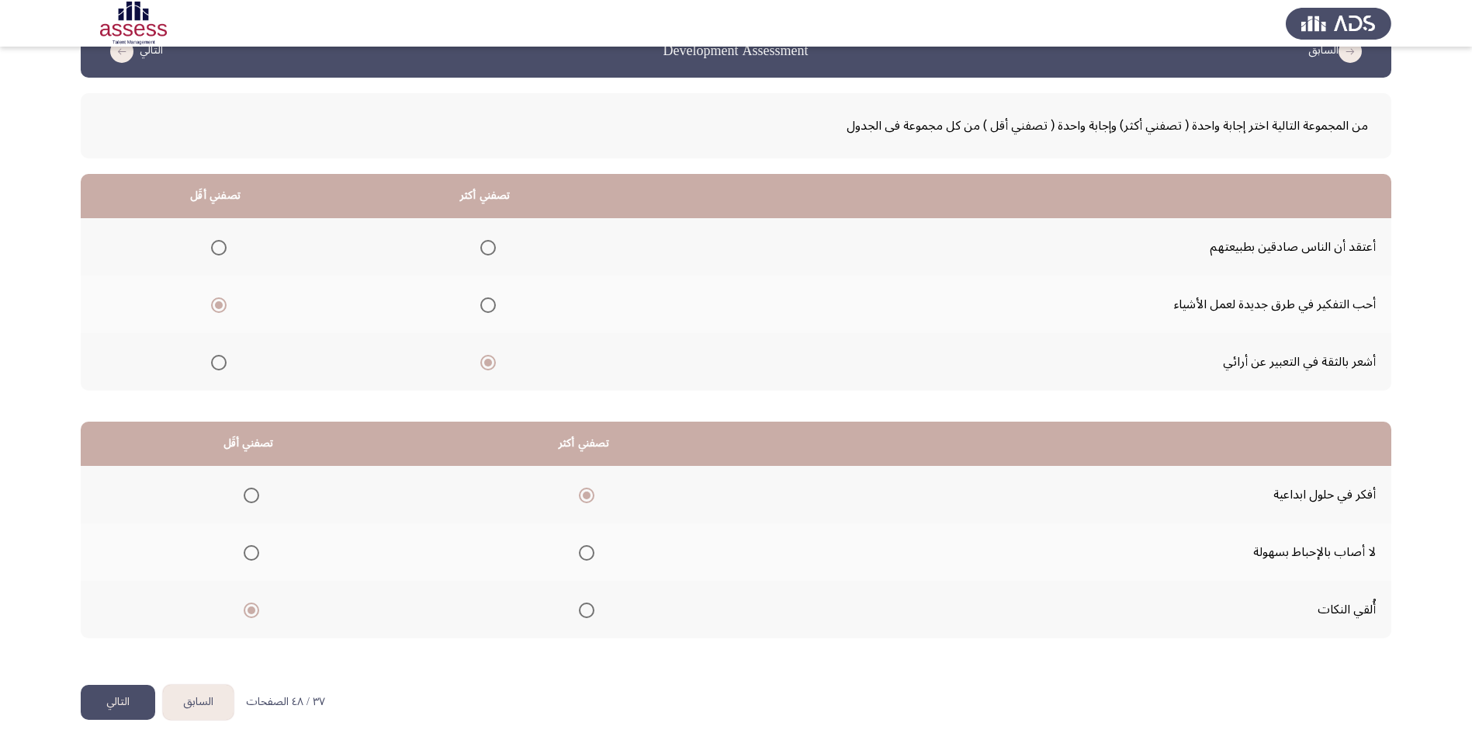
scroll to position [0, 0]
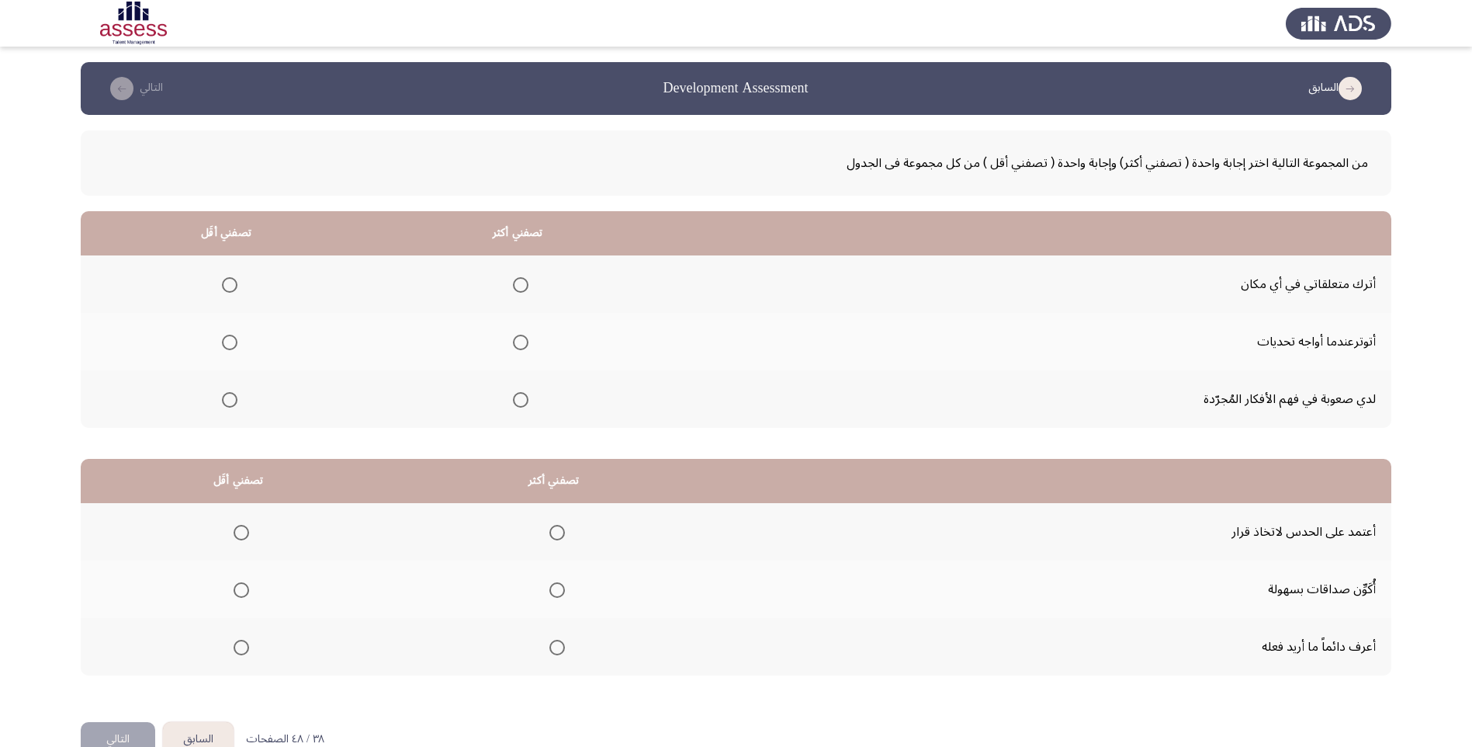
click at [231, 341] on span "Select an option" at bounding box center [230, 343] width 16 height 16
click at [231, 341] on input "Select an option" at bounding box center [230, 343] width 16 height 16
click at [525, 399] on span "Select an option" at bounding box center [521, 400] width 16 height 16
click at [525, 399] on input "Select an option" at bounding box center [521, 400] width 16 height 16
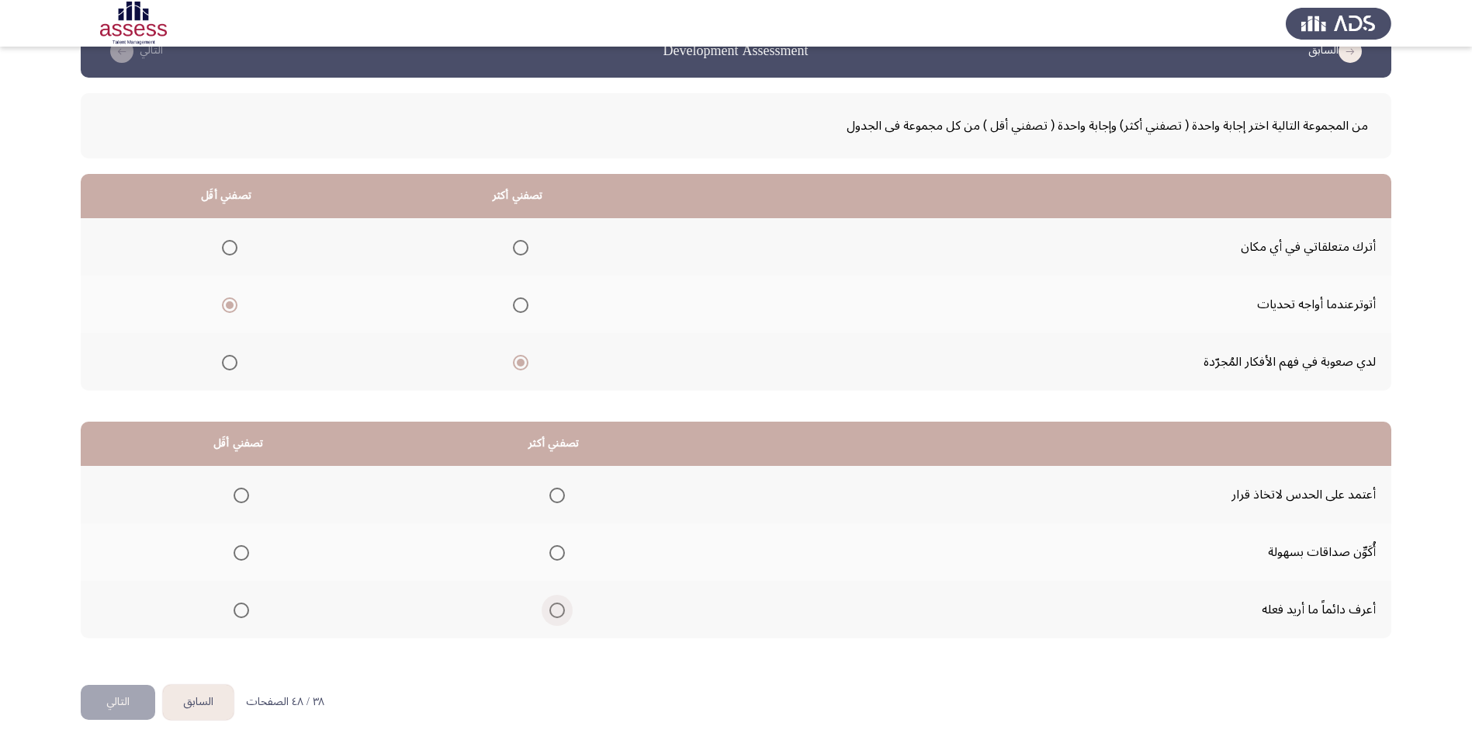
click at [565, 612] on span "Select an option" at bounding box center [558, 610] width 16 height 16
click at [565, 612] on input "Select an option" at bounding box center [558, 610] width 16 height 16
click at [252, 494] on th at bounding box center [238, 494] width 315 height 57
click at [248, 494] on span "Select an option" at bounding box center [242, 495] width 16 height 16
click at [248, 494] on input "Select an option" at bounding box center [242, 495] width 16 height 16
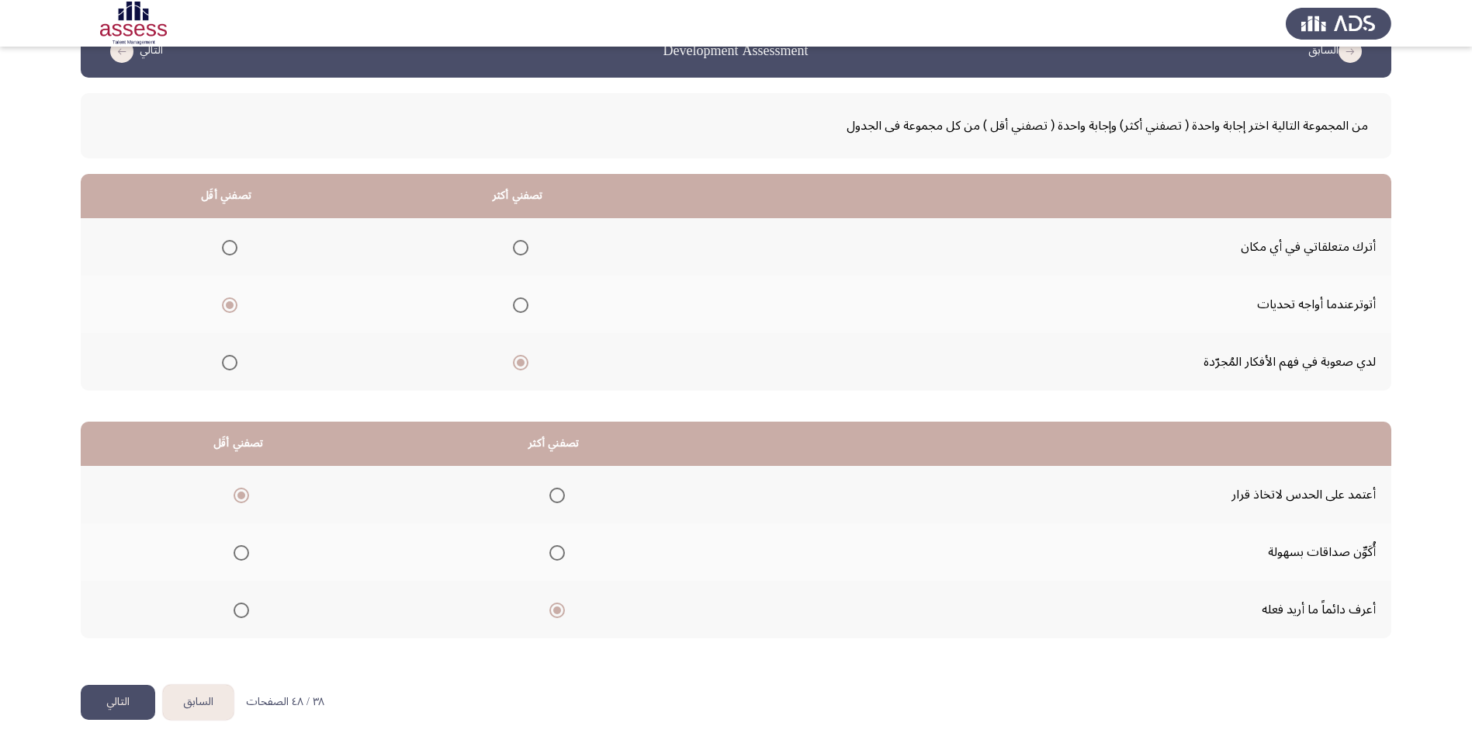
click at [116, 697] on button "التالي" at bounding box center [118, 702] width 75 height 35
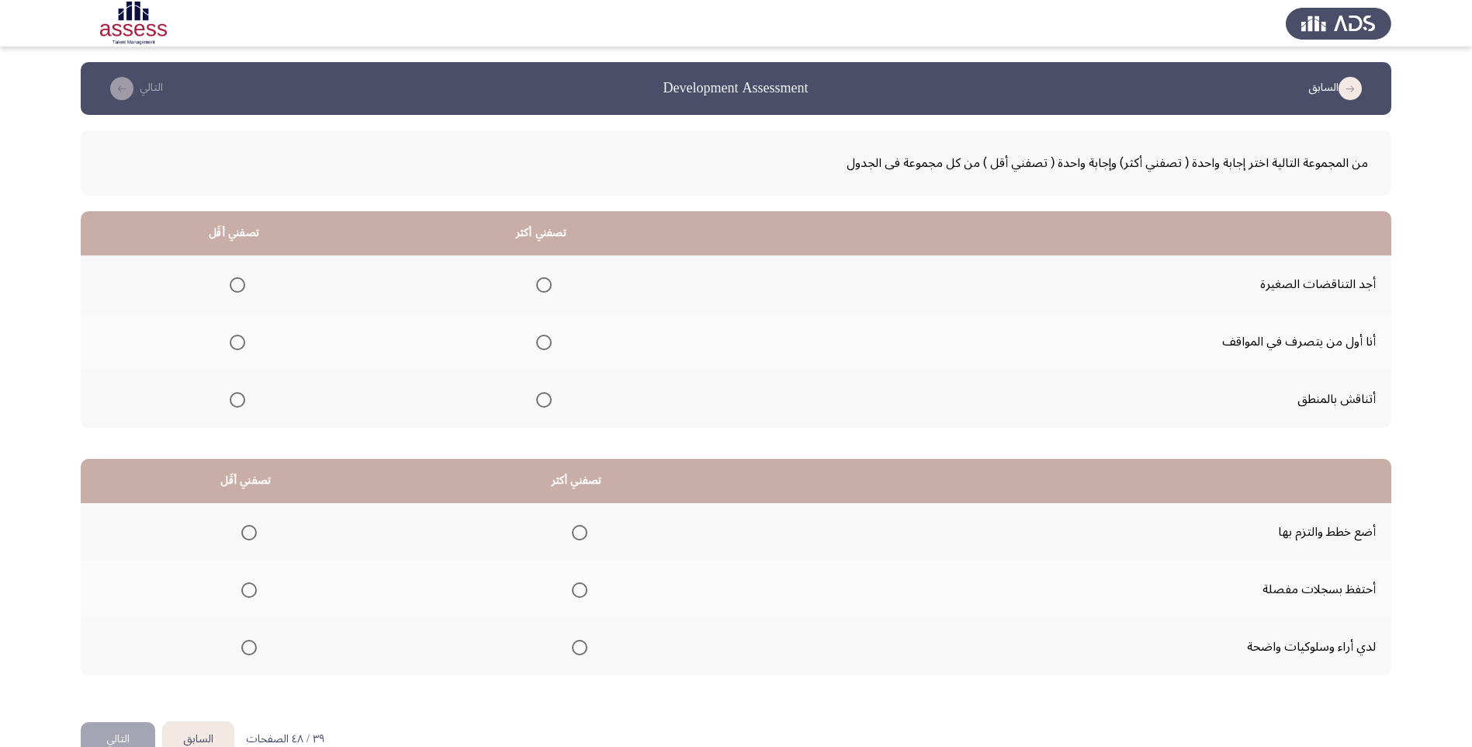
click at [554, 340] on th at bounding box center [540, 341] width 307 height 57
click at [550, 345] on span "Select an option" at bounding box center [544, 343] width 16 height 16
click at [550, 345] on input "Select an option" at bounding box center [544, 343] width 16 height 16
click at [241, 281] on span "Select an option" at bounding box center [238, 285] width 16 height 16
click at [241, 281] on input "Select an option" at bounding box center [238, 285] width 16 height 16
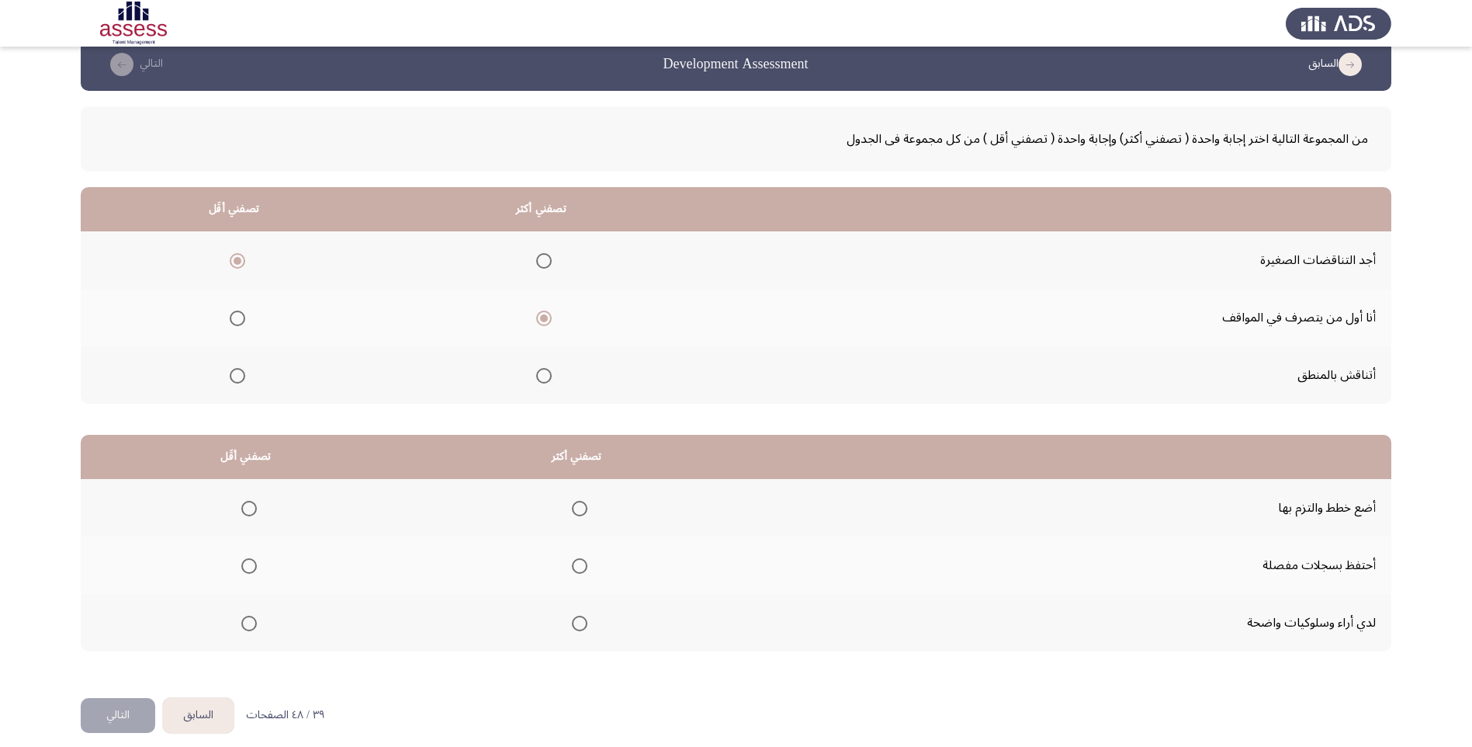
scroll to position [37, 0]
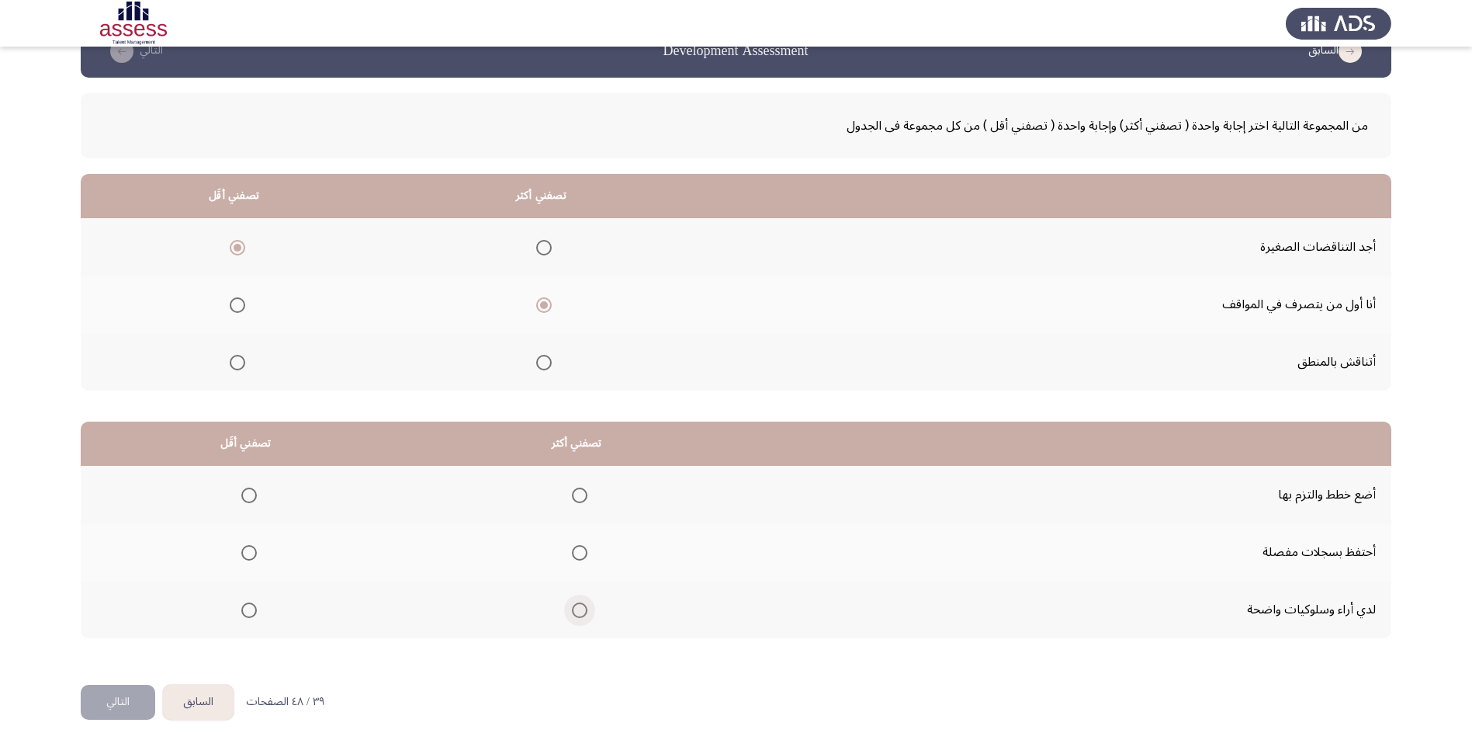
click at [581, 612] on span "Select an option" at bounding box center [580, 610] width 16 height 16
click at [581, 612] on input "Select an option" at bounding box center [580, 610] width 16 height 16
click at [253, 494] on span "Select an option" at bounding box center [249, 495] width 16 height 16
click at [253, 494] on input "Select an option" at bounding box center [249, 495] width 16 height 16
click at [113, 696] on button "التالي" at bounding box center [118, 702] width 75 height 35
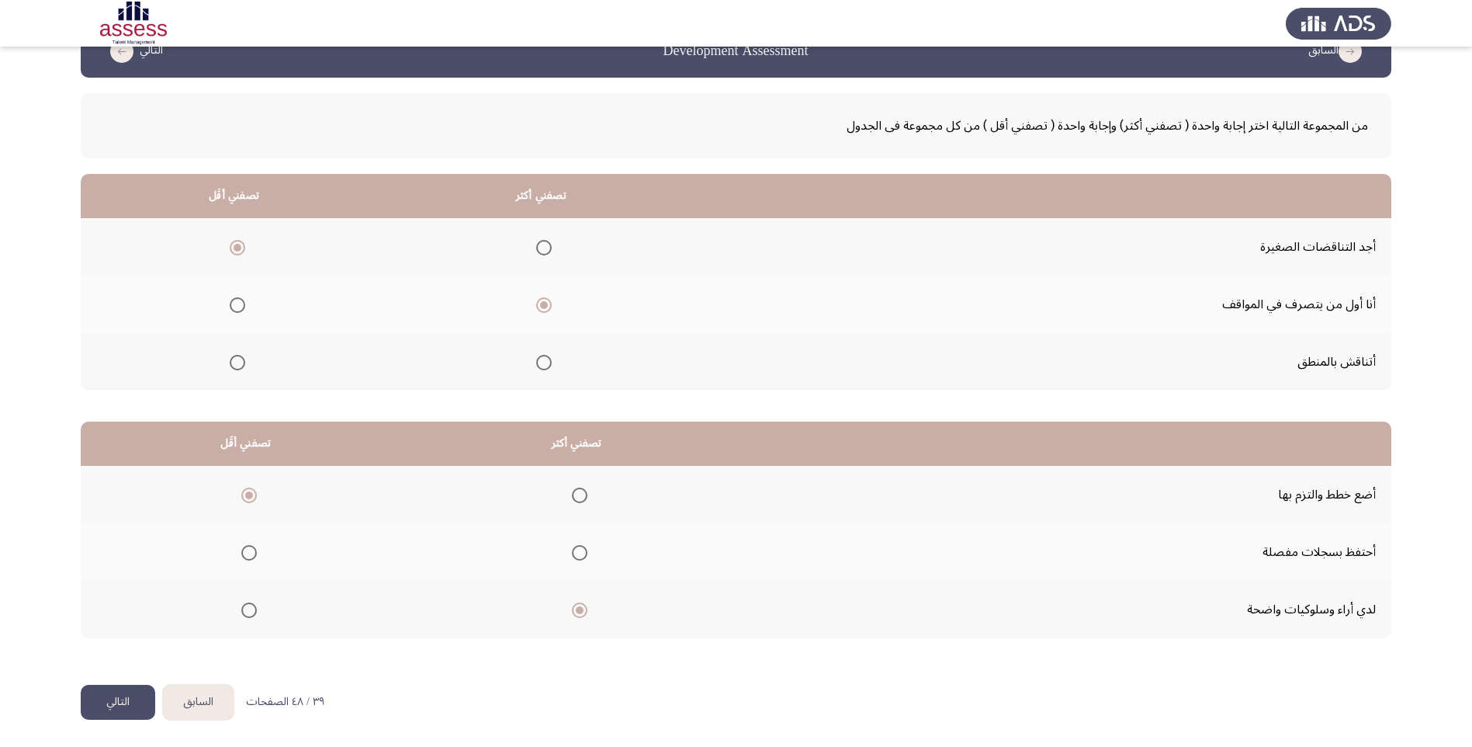
scroll to position [0, 0]
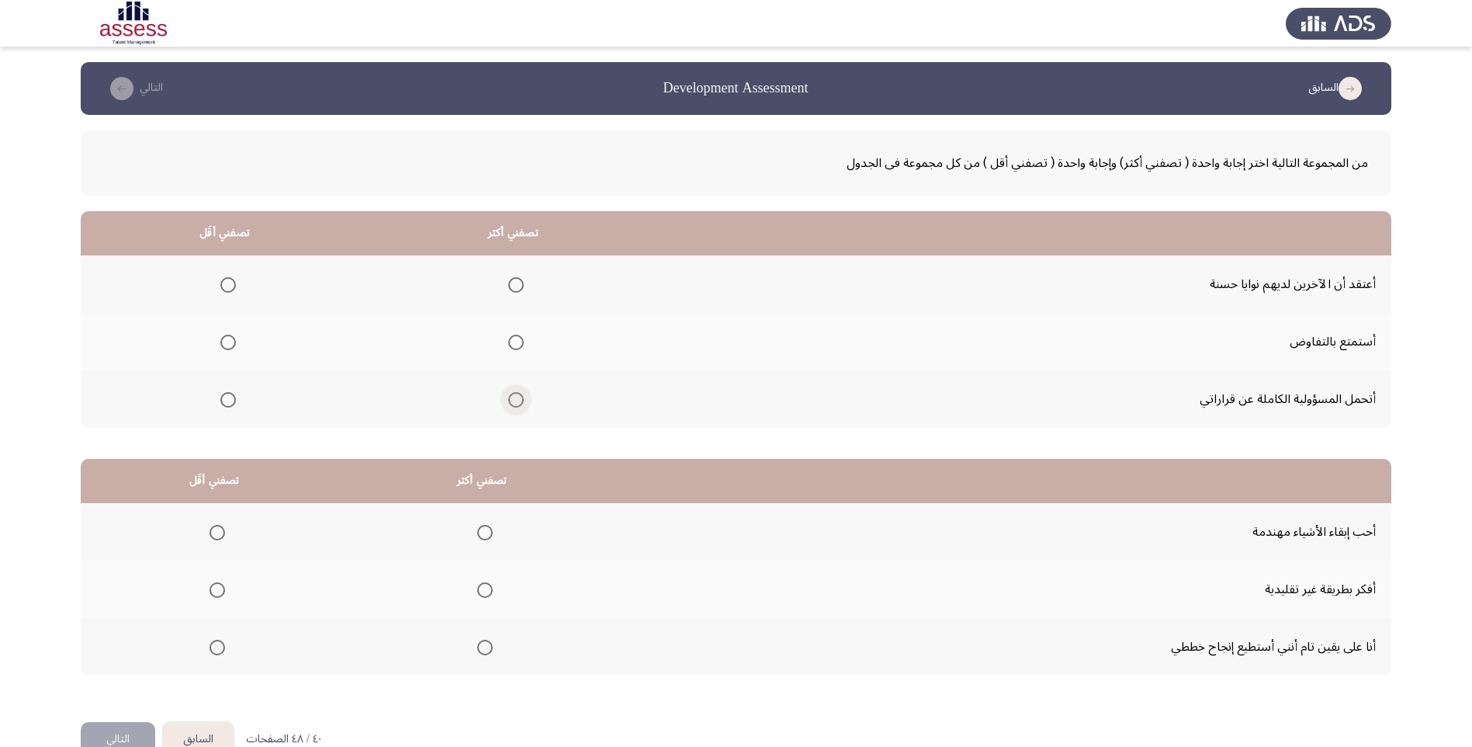
click at [517, 396] on span "Select an option" at bounding box center [516, 400] width 16 height 16
click at [517, 396] on input "Select an option" at bounding box center [516, 400] width 16 height 16
click at [224, 342] on span "Select an option" at bounding box center [228, 343] width 16 height 16
click at [224, 342] on input "Select an option" at bounding box center [228, 343] width 16 height 16
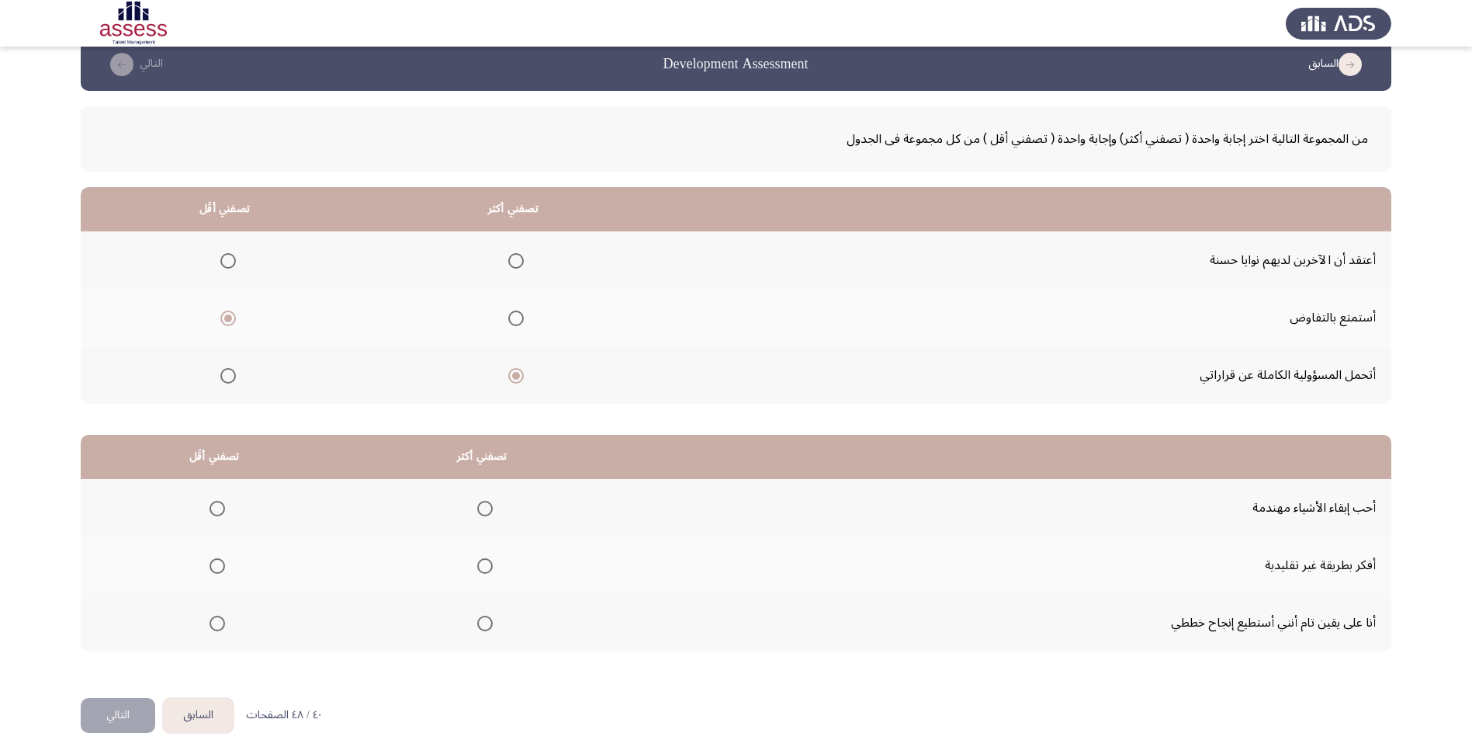
scroll to position [37, 0]
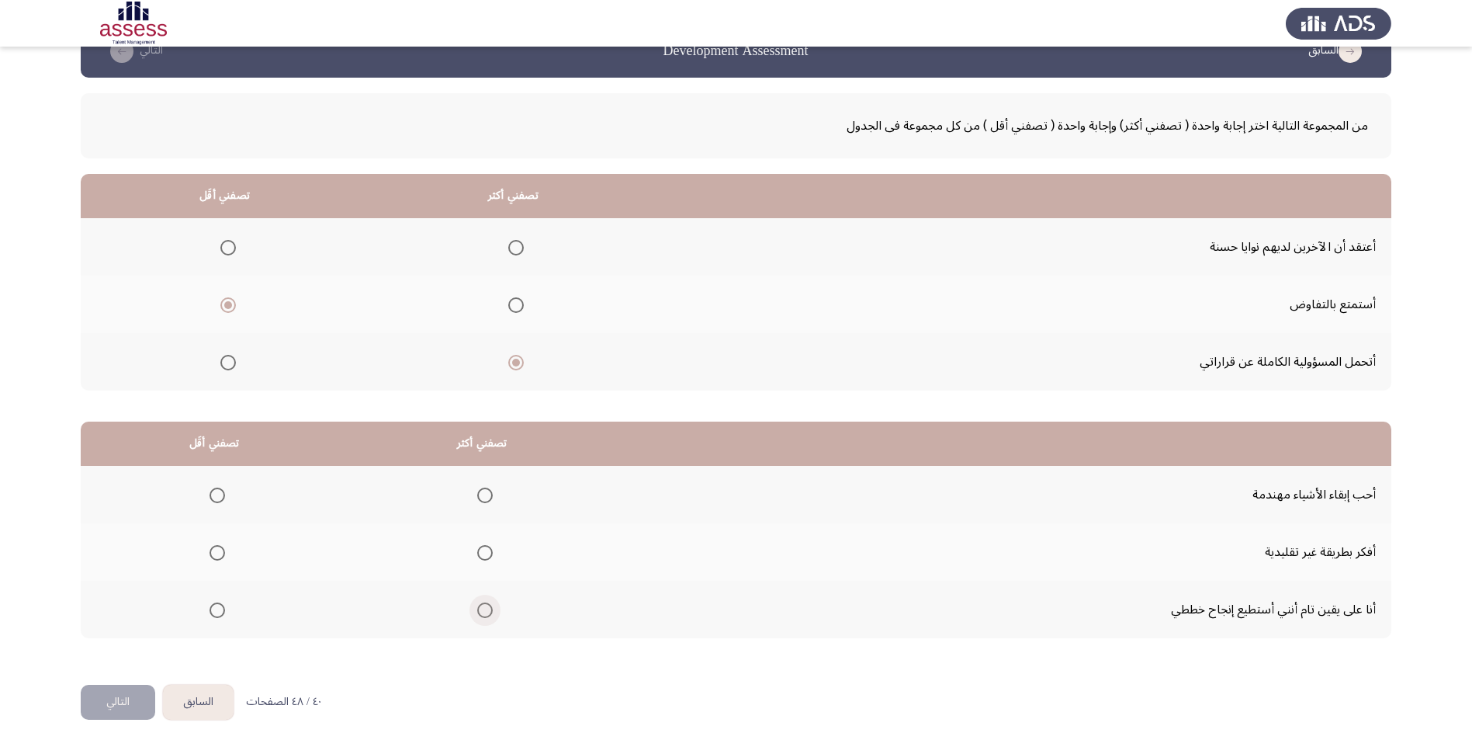
click at [487, 612] on span "Select an option" at bounding box center [485, 610] width 16 height 16
click at [487, 612] on input "Select an option" at bounding box center [485, 610] width 16 height 16
click at [217, 491] on span "Select an option" at bounding box center [218, 495] width 16 height 16
click at [217, 491] on input "Select an option" at bounding box center [218, 495] width 16 height 16
click at [116, 702] on button "التالي" at bounding box center [118, 702] width 75 height 35
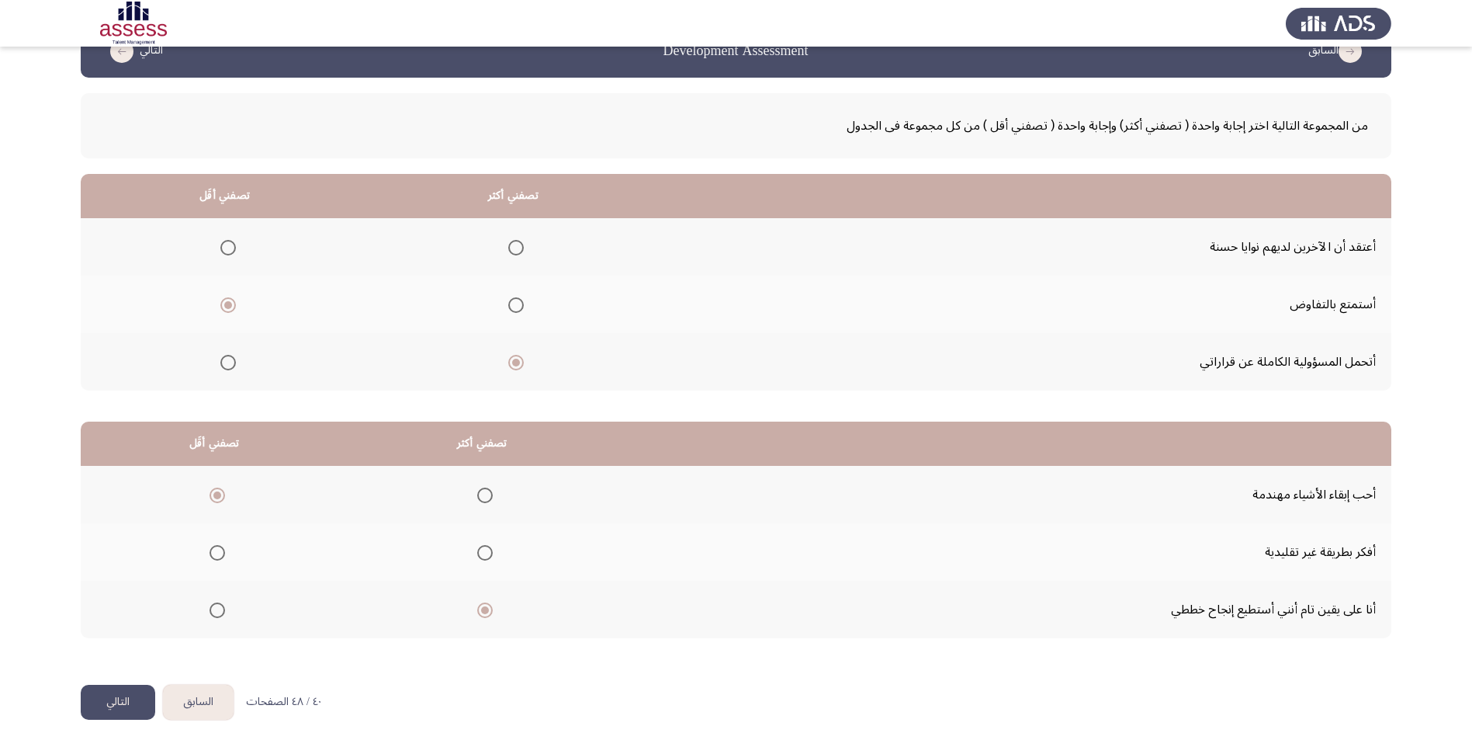
scroll to position [0, 0]
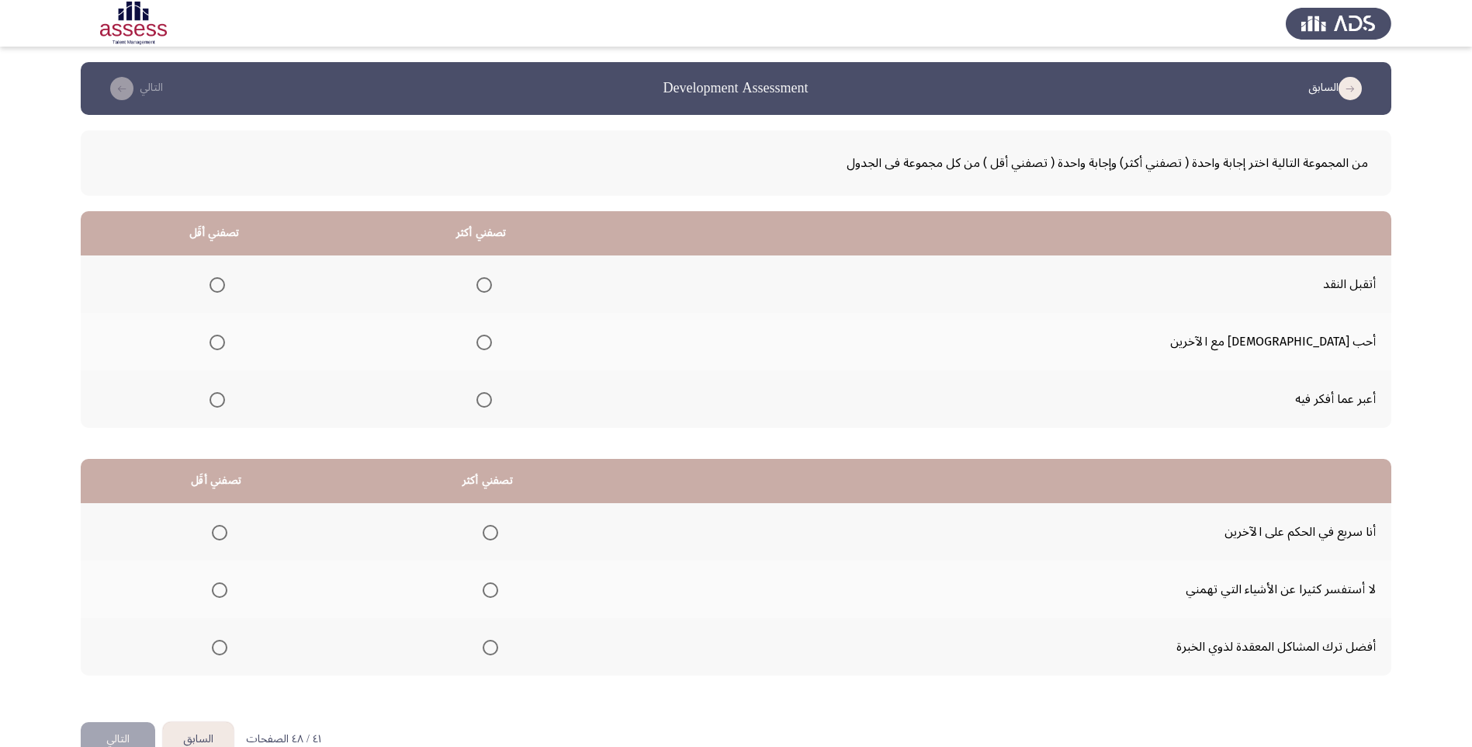
click at [492, 402] on span "Select an option" at bounding box center [485, 400] width 16 height 16
click at [492, 402] on input "Select an option" at bounding box center [485, 400] width 16 height 16
click at [225, 338] on span "Select an option" at bounding box center [218, 343] width 16 height 16
click at [225, 338] on input "Select an option" at bounding box center [218, 343] width 16 height 16
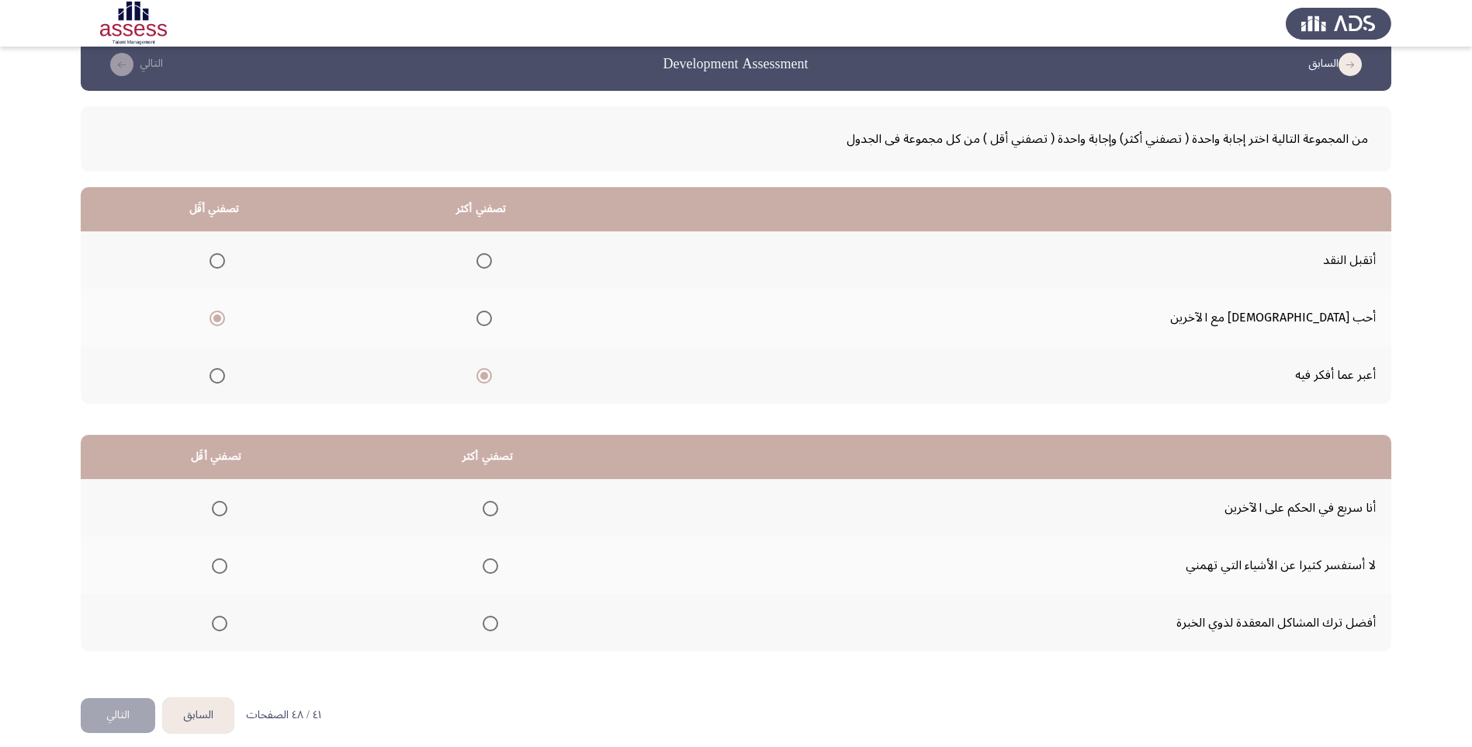
scroll to position [37, 0]
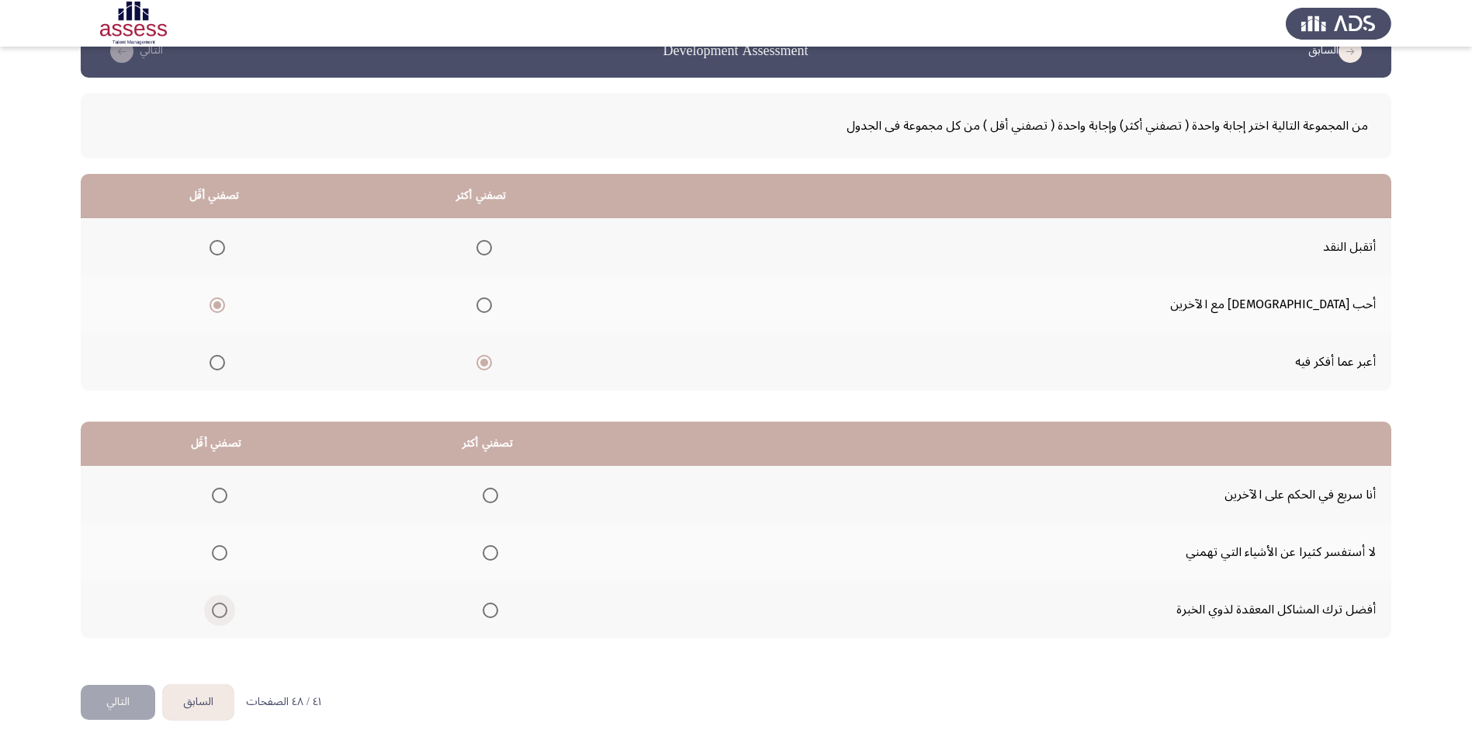
click at [214, 612] on span "Select an option" at bounding box center [220, 610] width 16 height 16
click at [214, 612] on input "Select an option" at bounding box center [220, 610] width 16 height 16
click at [492, 555] on span "Select an option" at bounding box center [491, 553] width 16 height 16
click at [492, 555] on input "Select an option" at bounding box center [491, 553] width 16 height 16
click at [117, 697] on button "التالي" at bounding box center [118, 702] width 75 height 35
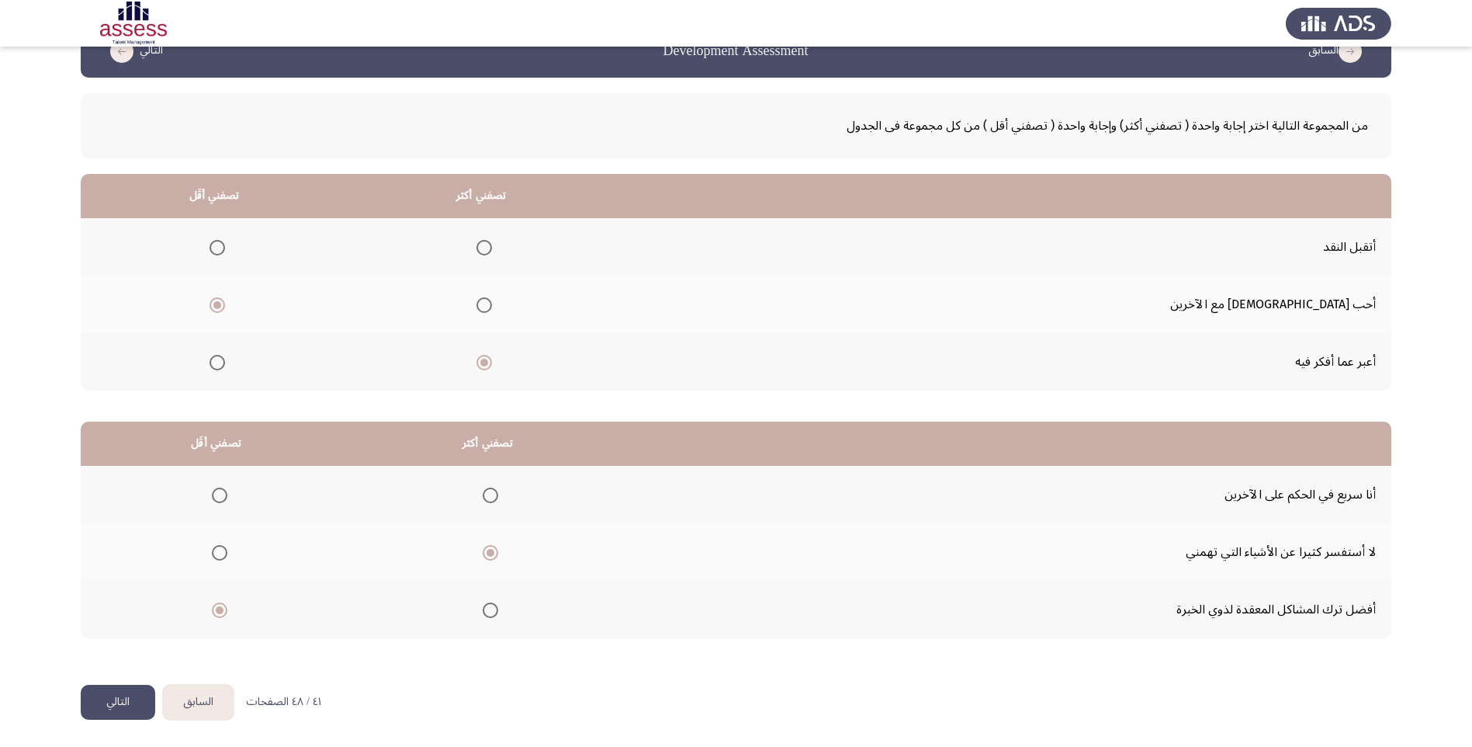
scroll to position [0, 0]
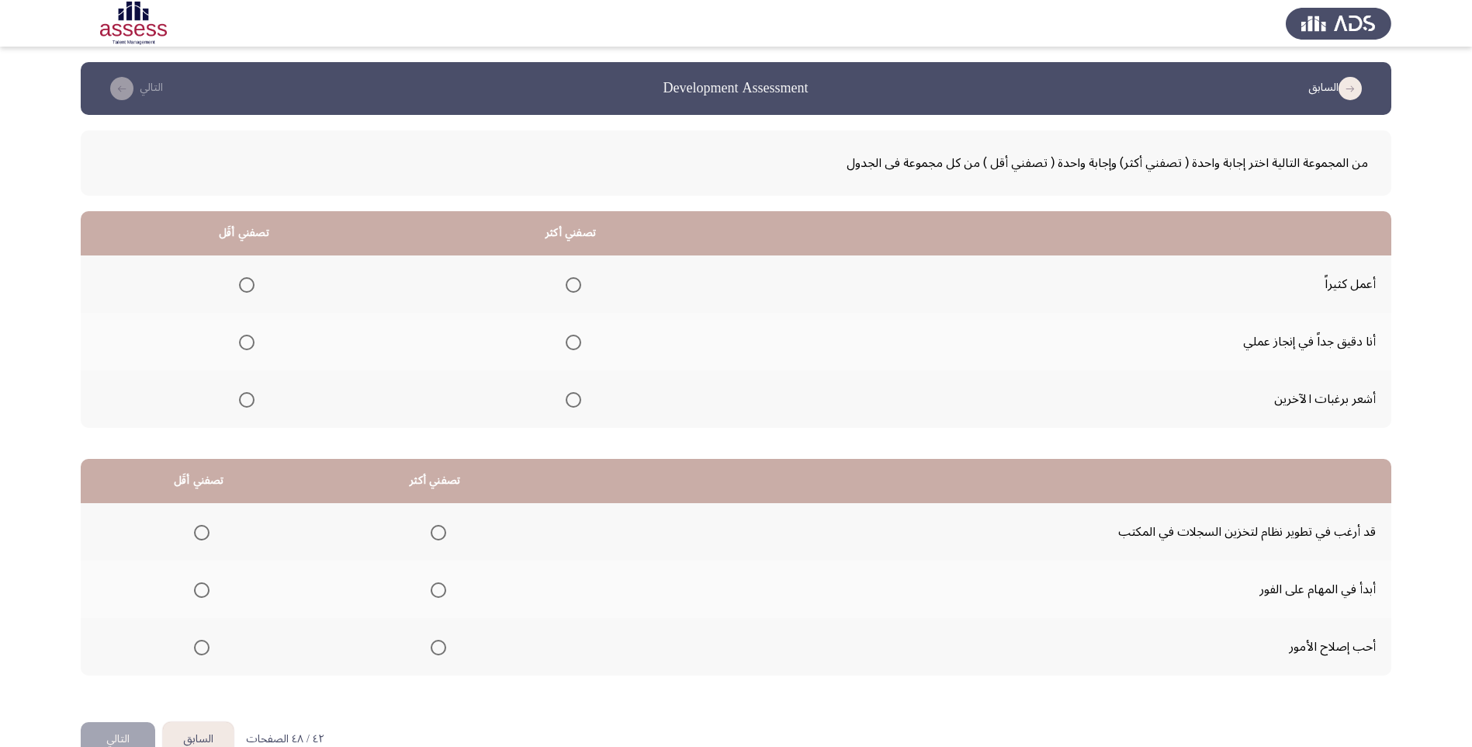
click at [572, 345] on span "Select an option" at bounding box center [574, 343] width 16 height 16
click at [572, 345] on input "Select an option" at bounding box center [574, 343] width 16 height 16
click at [255, 400] on th at bounding box center [244, 398] width 327 height 57
click at [251, 399] on span "Select an option" at bounding box center [247, 400] width 16 height 16
click at [251, 399] on input "Select an option" at bounding box center [247, 400] width 16 height 16
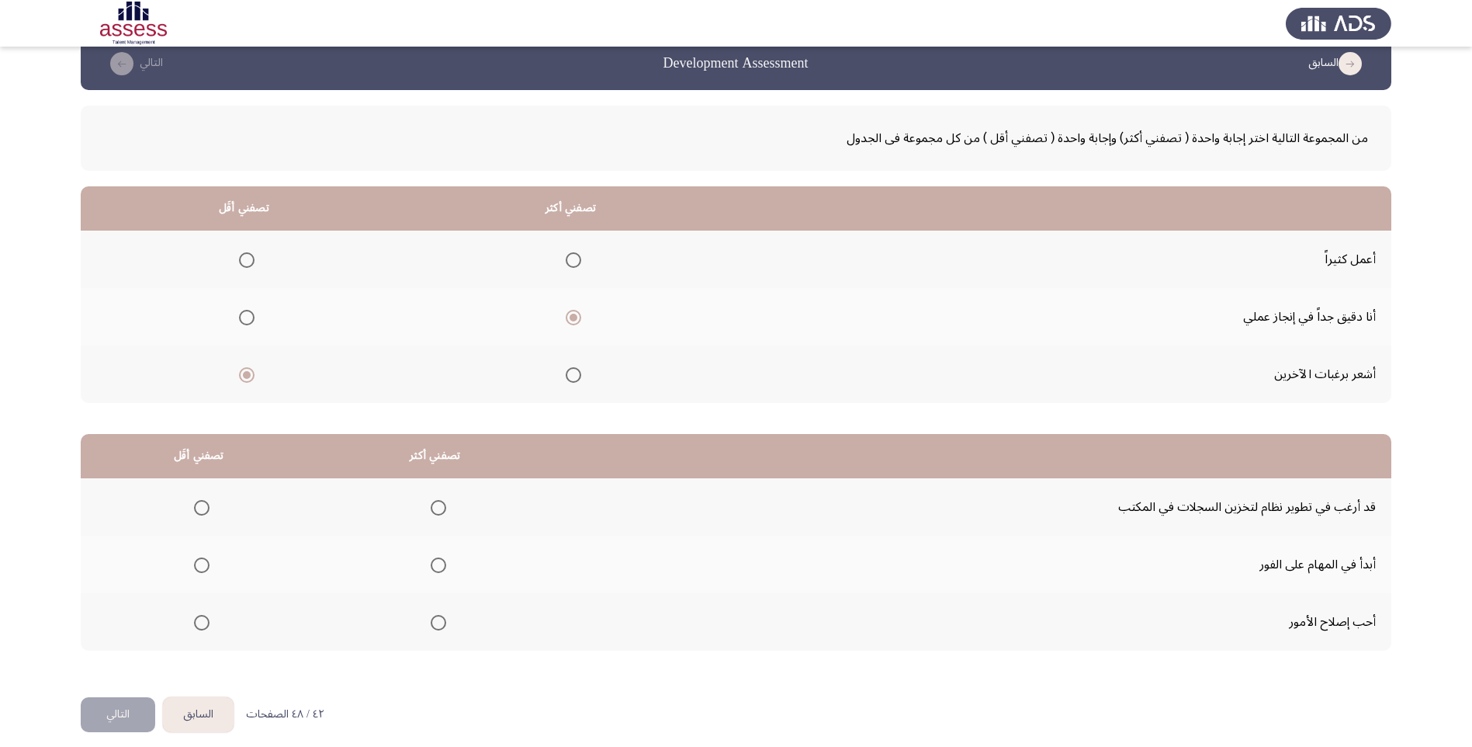
scroll to position [37, 0]
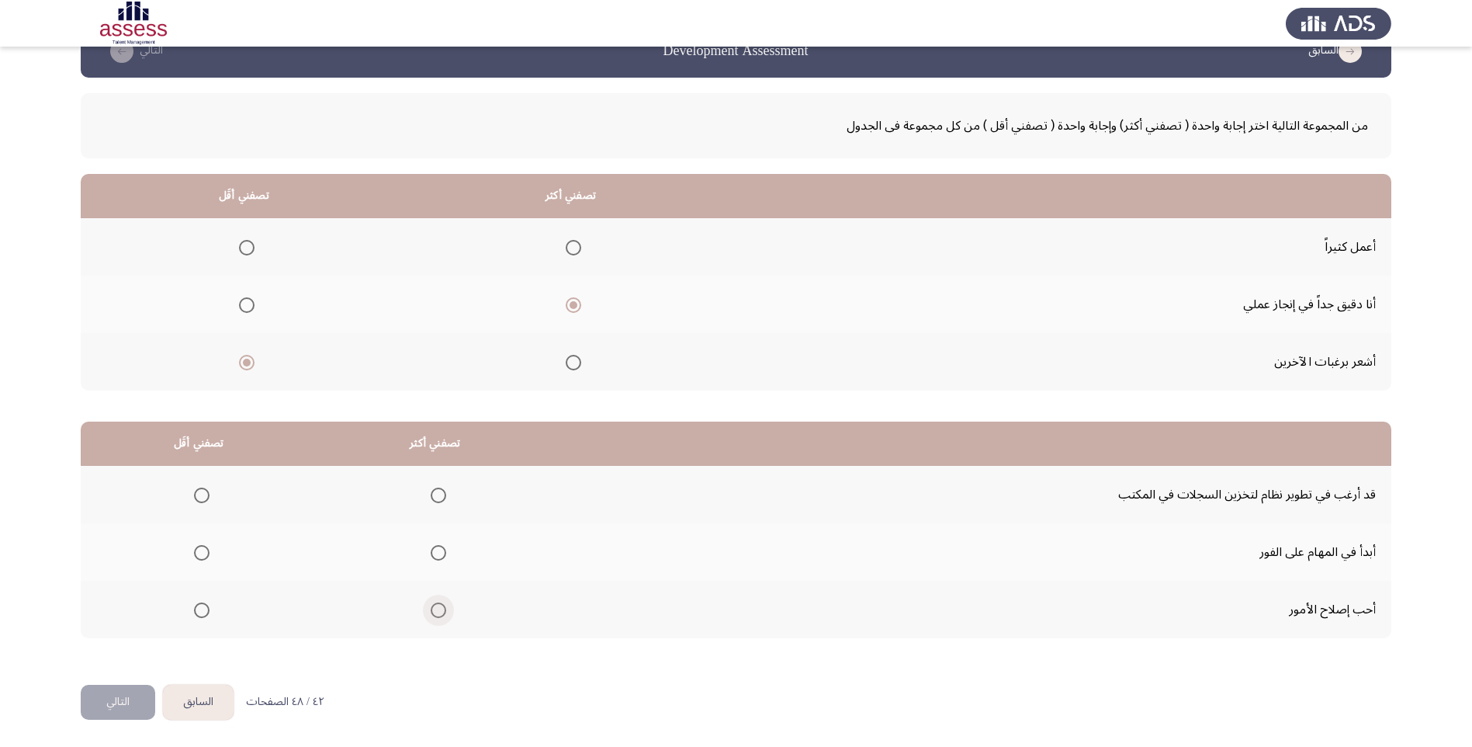
click at [440, 608] on span "Select an option" at bounding box center [439, 610] width 16 height 16
click at [440, 608] on input "Select an option" at bounding box center [439, 610] width 16 height 16
click at [205, 553] on span "Select an option" at bounding box center [202, 553] width 16 height 16
click at [205, 553] on input "Select an option" at bounding box center [202, 553] width 16 height 16
click at [110, 695] on button "التالي" at bounding box center [118, 702] width 75 height 35
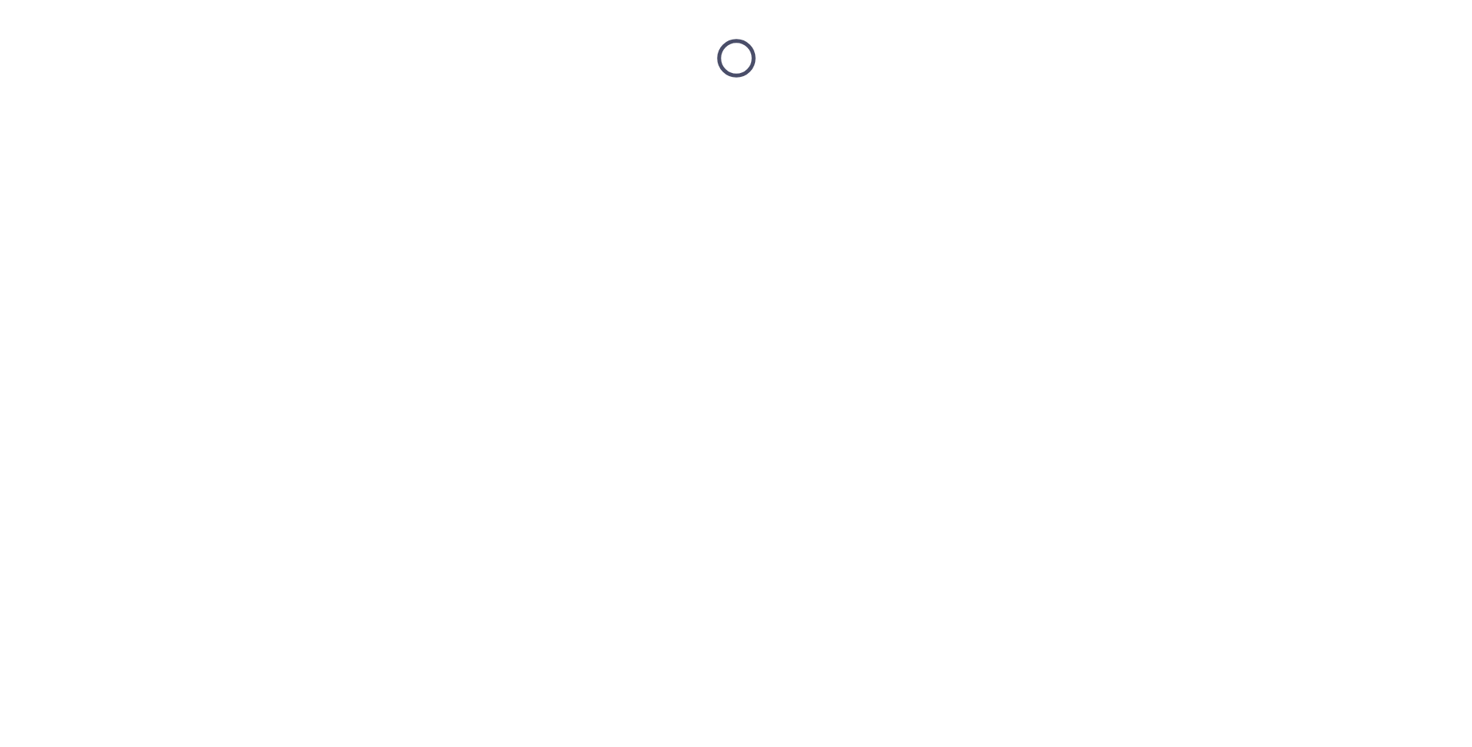
scroll to position [0, 0]
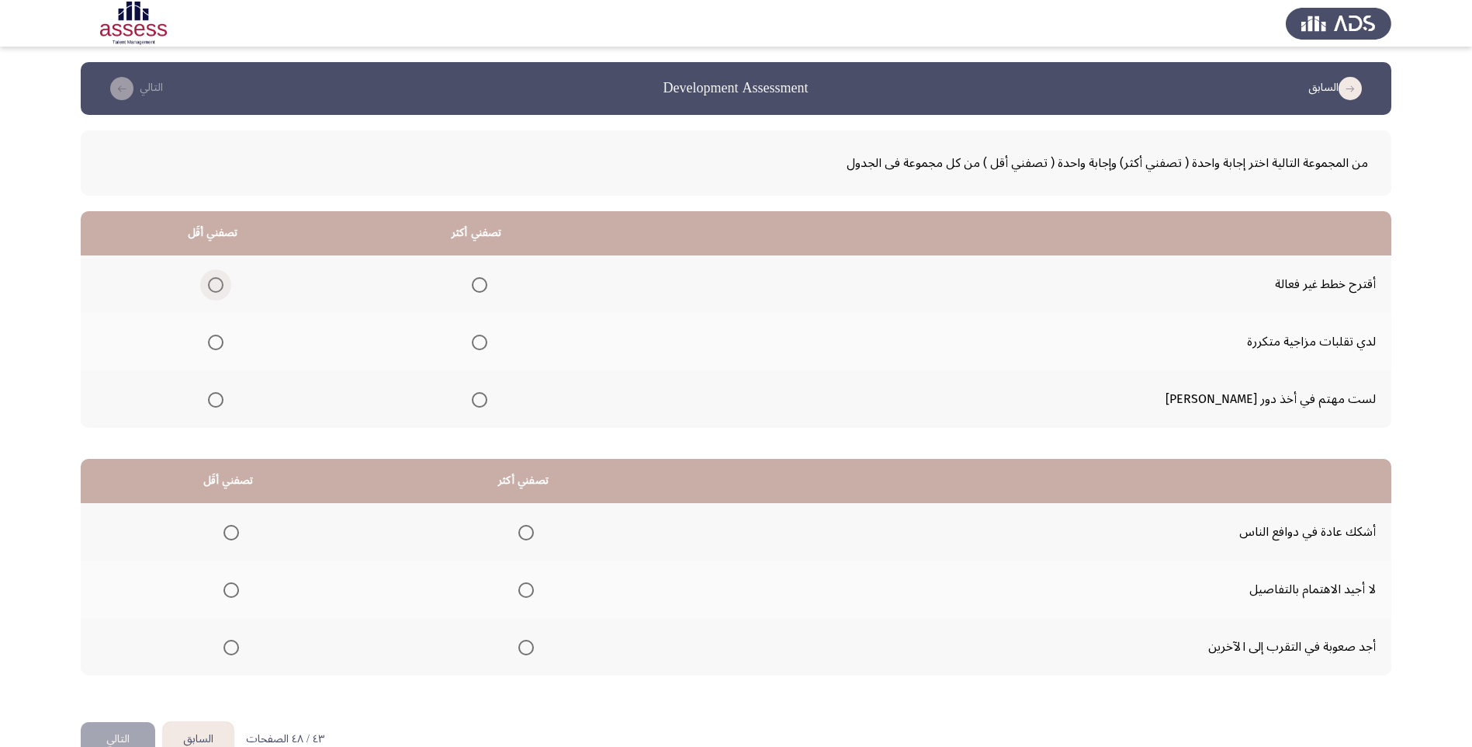
click at [224, 288] on span "Select an option" at bounding box center [216, 285] width 16 height 16
click at [224, 288] on input "Select an option" at bounding box center [216, 285] width 16 height 16
click at [487, 400] on span "Select an option" at bounding box center [480, 400] width 16 height 16
click at [487, 400] on input "Select an option" at bounding box center [480, 400] width 16 height 16
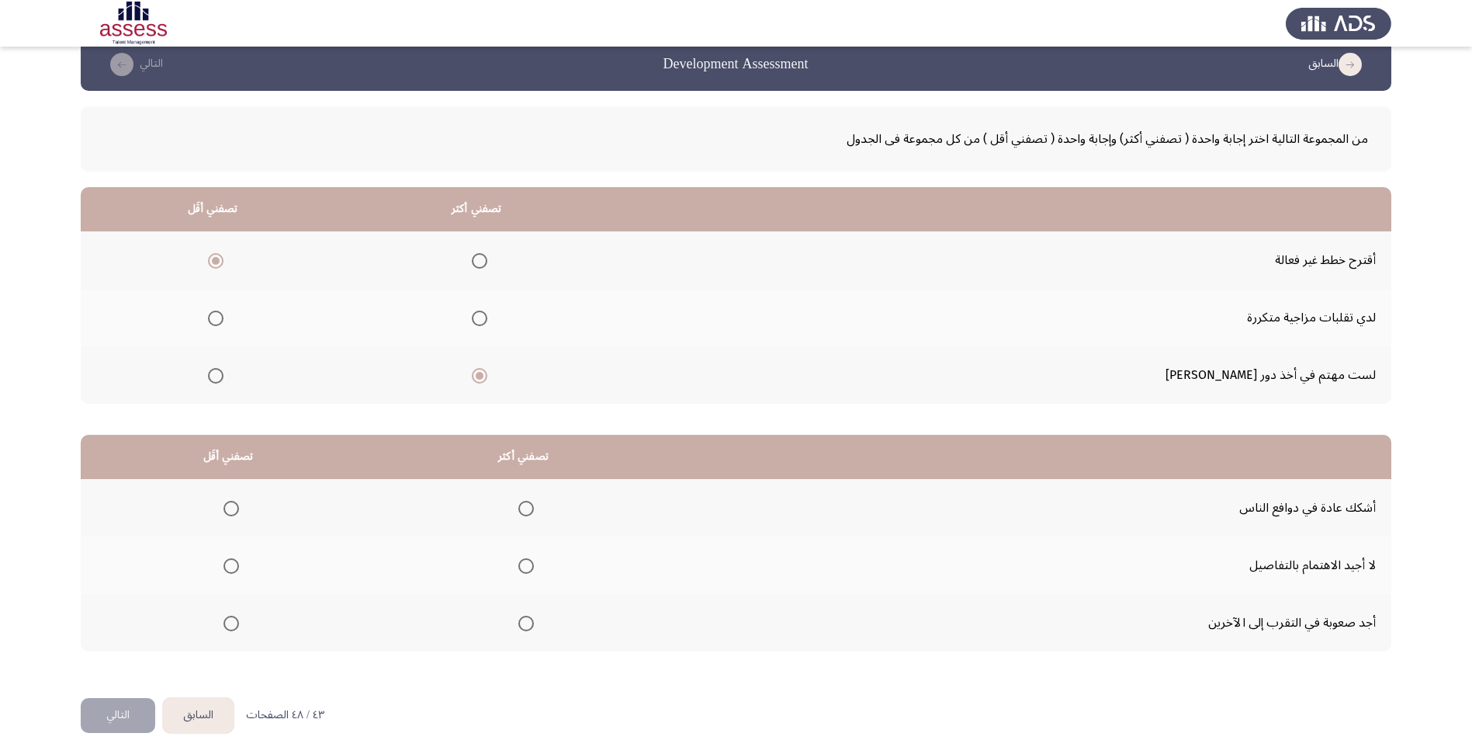
scroll to position [37, 0]
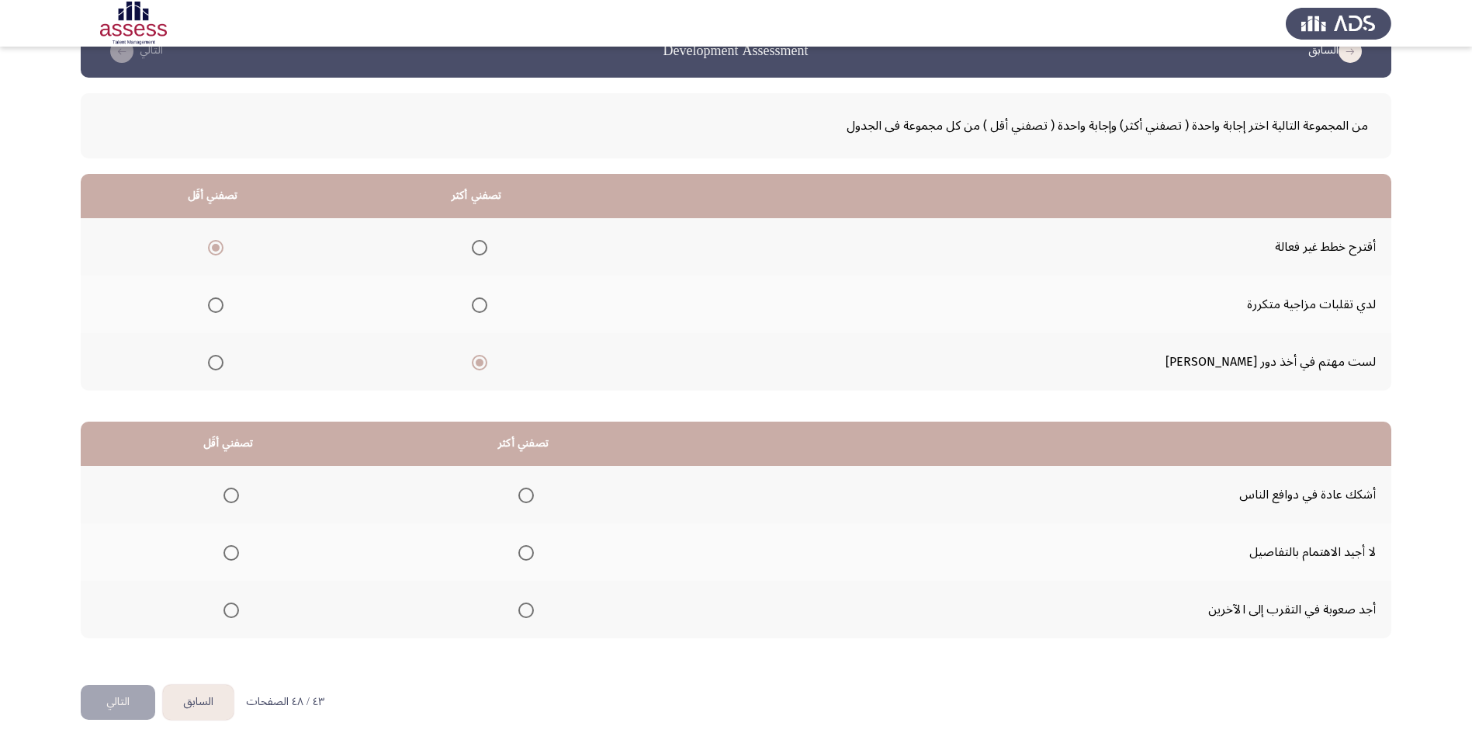
click at [231, 495] on span "Select an option" at bounding box center [231, 495] width 0 height 0
click at [232, 495] on input "Select an option" at bounding box center [232, 495] width 16 height 16
click at [530, 614] on span "Select an option" at bounding box center [526, 610] width 16 height 16
click at [530, 614] on input "Select an option" at bounding box center [526, 610] width 16 height 16
click at [113, 705] on button "التالي" at bounding box center [118, 702] width 75 height 35
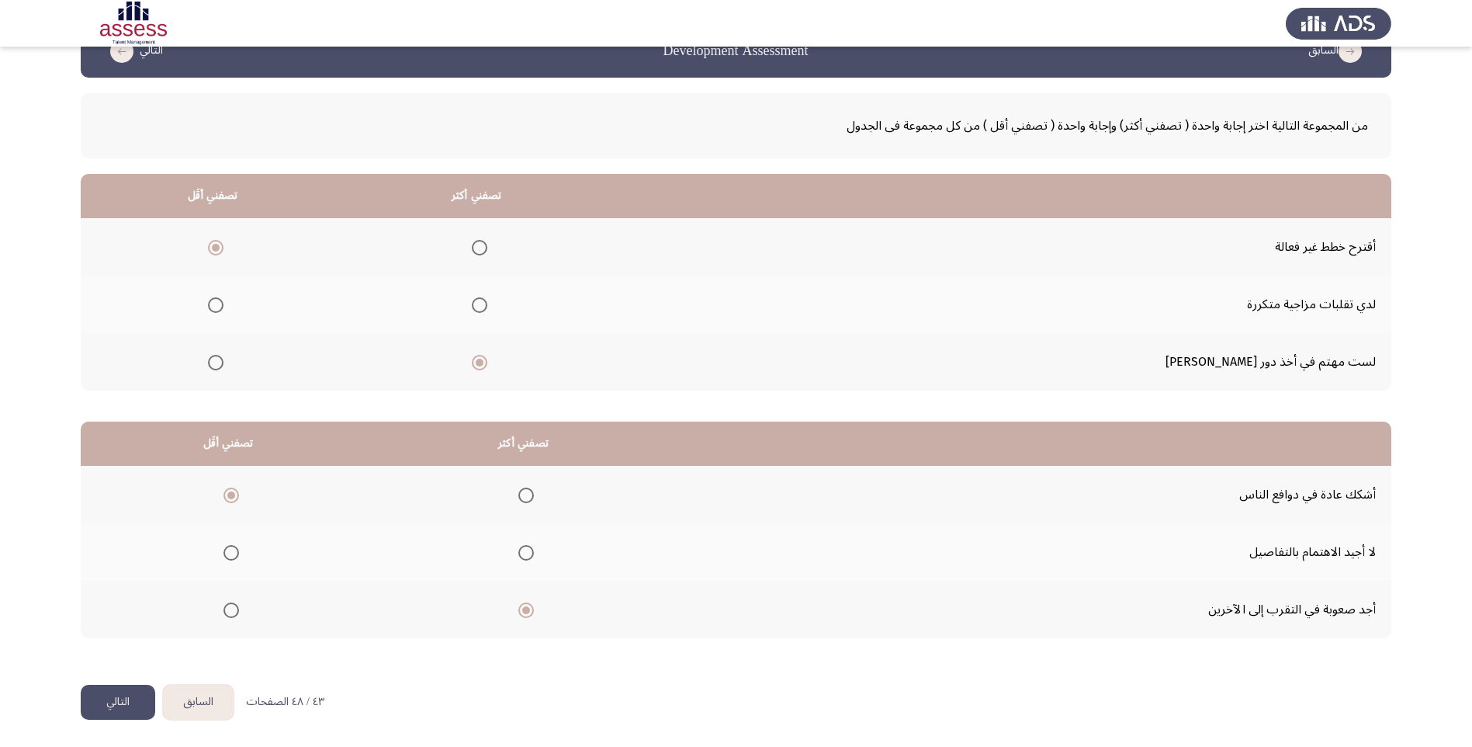
scroll to position [0, 0]
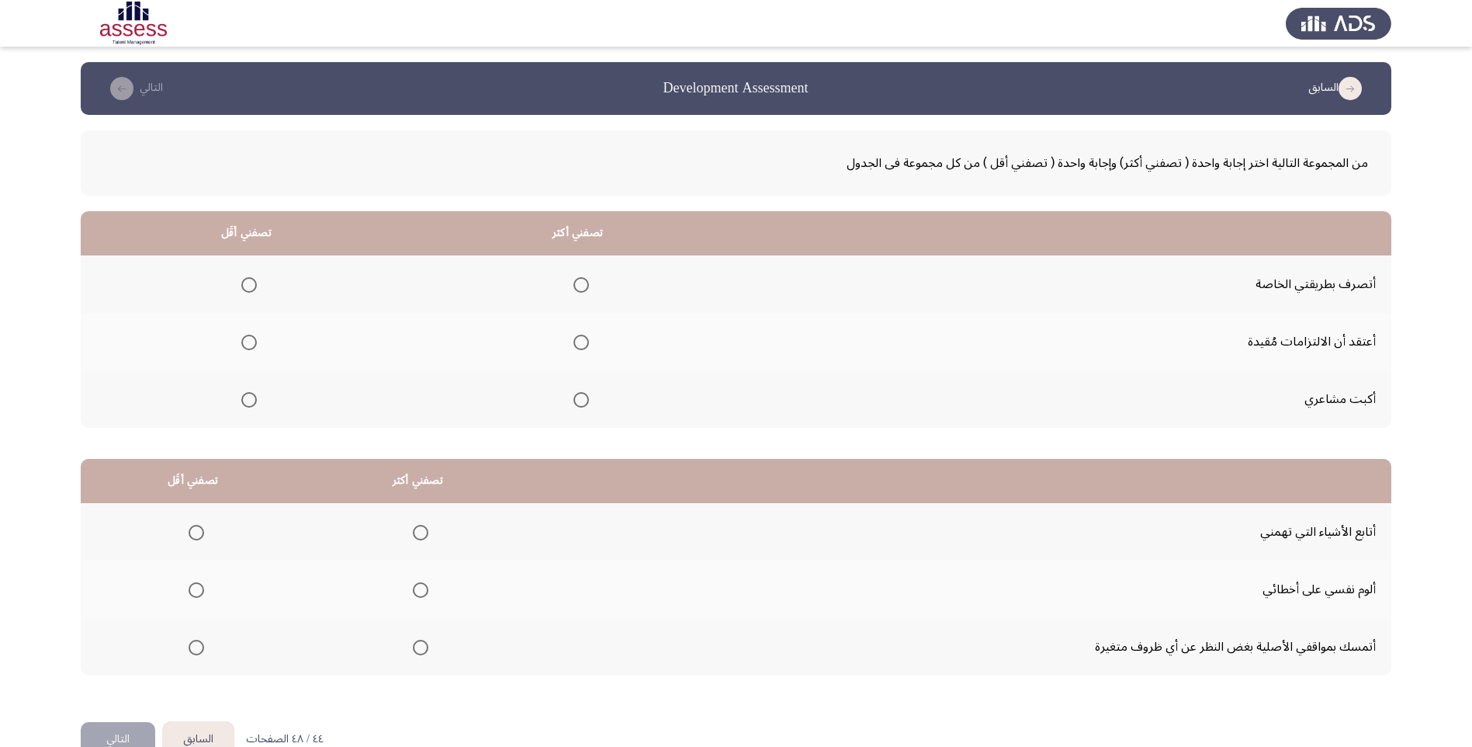
click at [586, 285] on span "Select an option" at bounding box center [582, 285] width 16 height 16
click at [586, 285] on input "Select an option" at bounding box center [582, 285] width 16 height 16
click at [251, 336] on span "Select an option" at bounding box center [249, 343] width 16 height 16
click at [251, 336] on input "Select an option" at bounding box center [249, 343] width 16 height 16
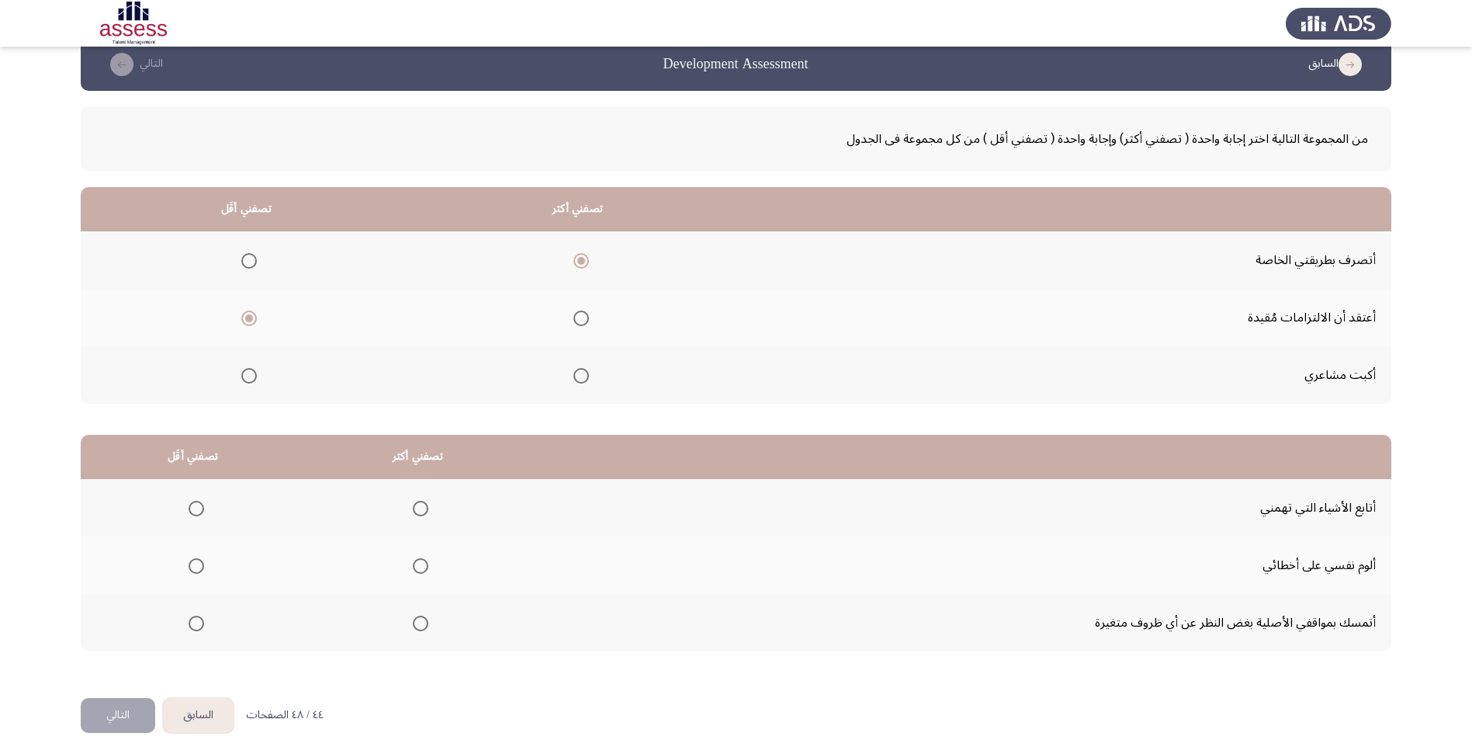
scroll to position [37, 0]
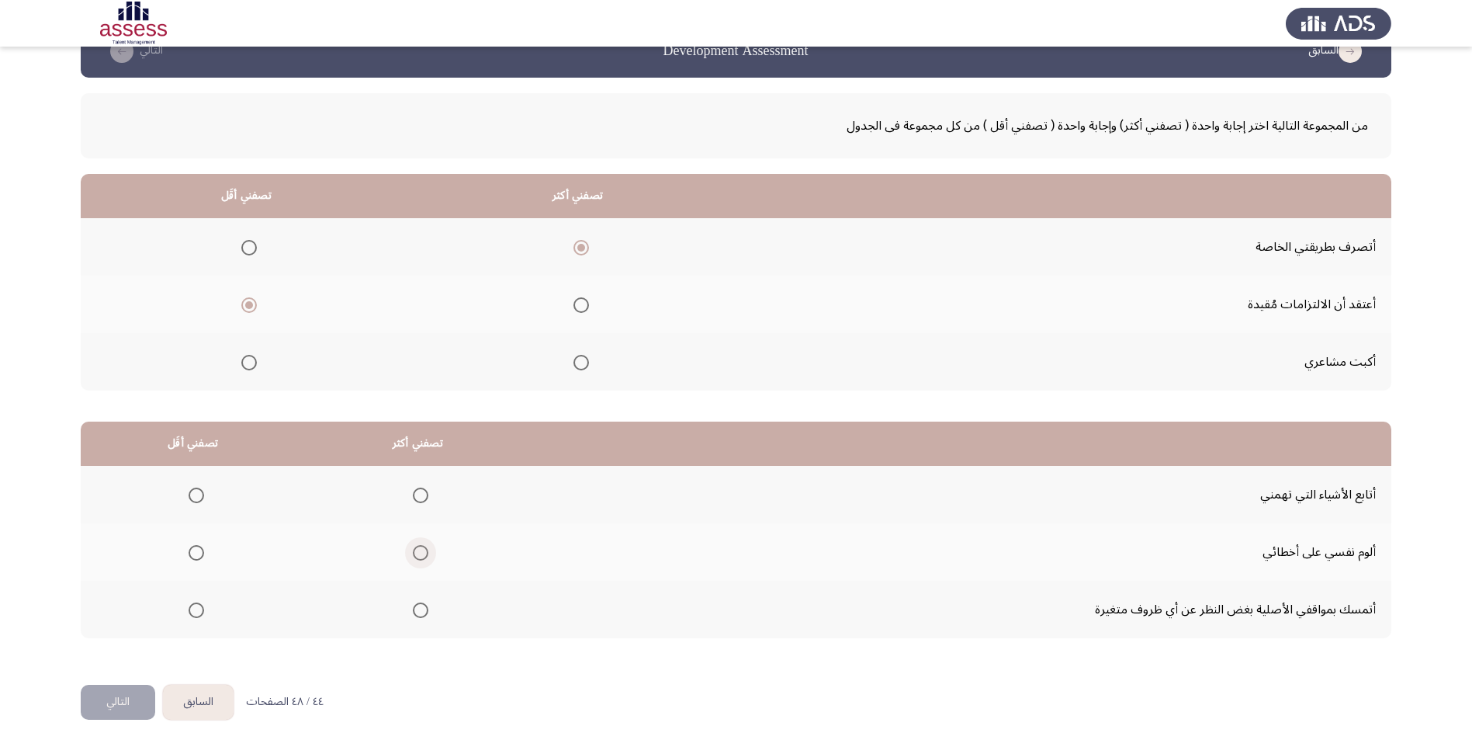
click at [427, 551] on span "Select an option" at bounding box center [421, 553] width 16 height 16
click at [427, 551] on input "Select an option" at bounding box center [421, 553] width 16 height 16
click at [198, 609] on span "Select an option" at bounding box center [197, 610] width 16 height 16
click at [198, 609] on input "Select an option" at bounding box center [197, 610] width 16 height 16
click at [129, 701] on button "التالي" at bounding box center [118, 702] width 75 height 35
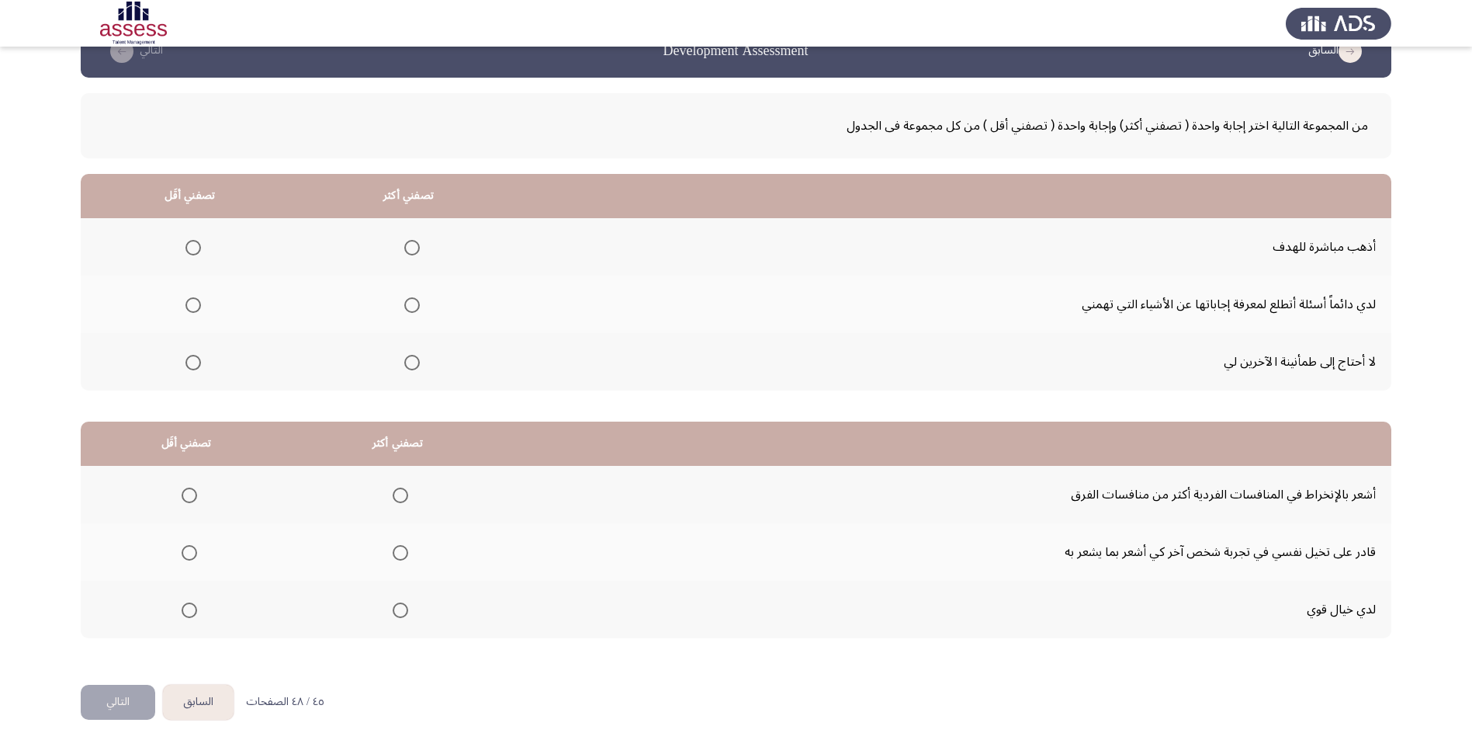
click at [414, 244] on span "Select an option" at bounding box center [412, 248] width 16 height 16
click at [414, 244] on input "Select an option" at bounding box center [412, 248] width 16 height 16
click at [185, 363] on span "Select an option" at bounding box center [193, 363] width 16 height 16
click at [185, 363] on input "Select an option" at bounding box center [193, 363] width 16 height 16
click at [401, 496] on span "Select an option" at bounding box center [401, 495] width 16 height 16
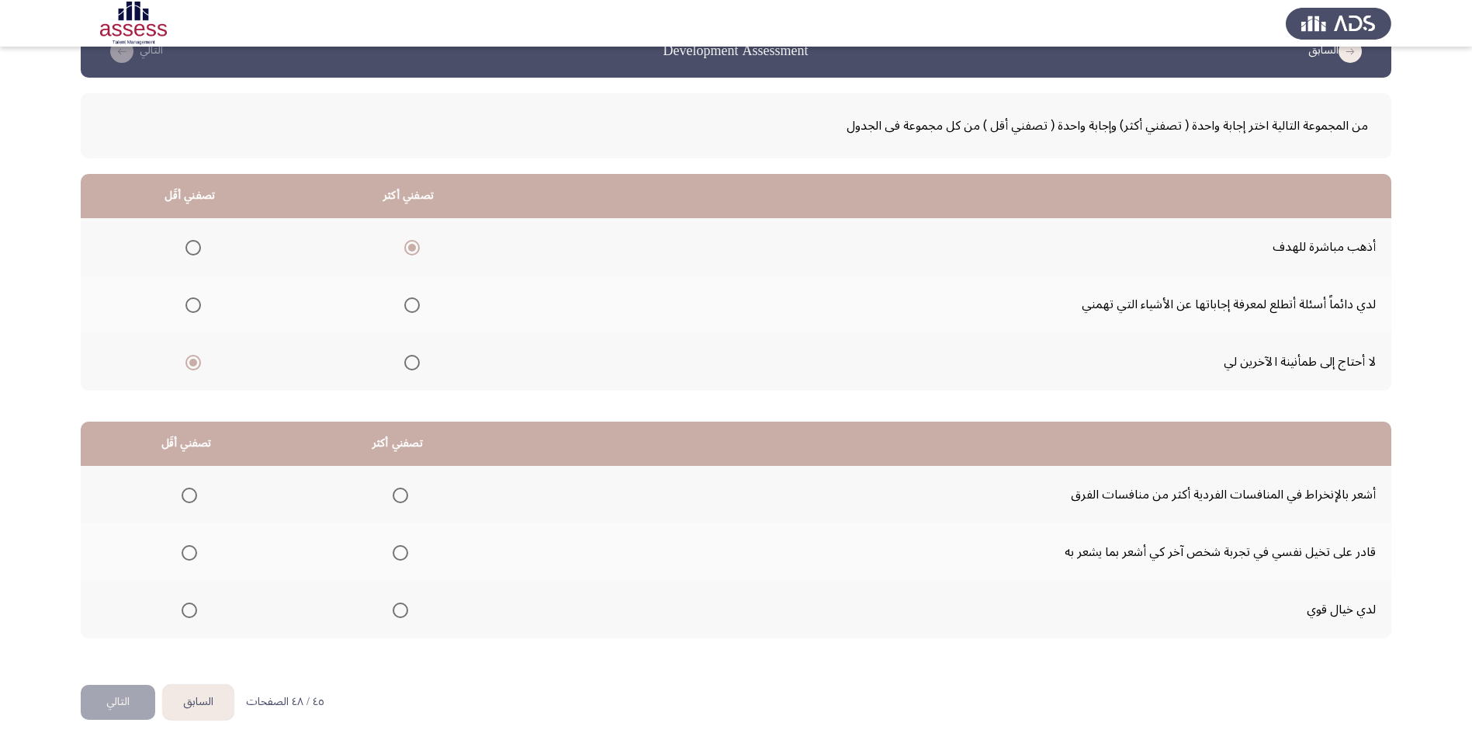
click at [401, 496] on input "Select an option" at bounding box center [401, 495] width 16 height 16
click at [187, 615] on span "Select an option" at bounding box center [190, 610] width 16 height 16
click at [187, 615] on input "Select an option" at bounding box center [190, 610] width 16 height 16
click at [107, 704] on button "التالي" at bounding box center [118, 702] width 75 height 35
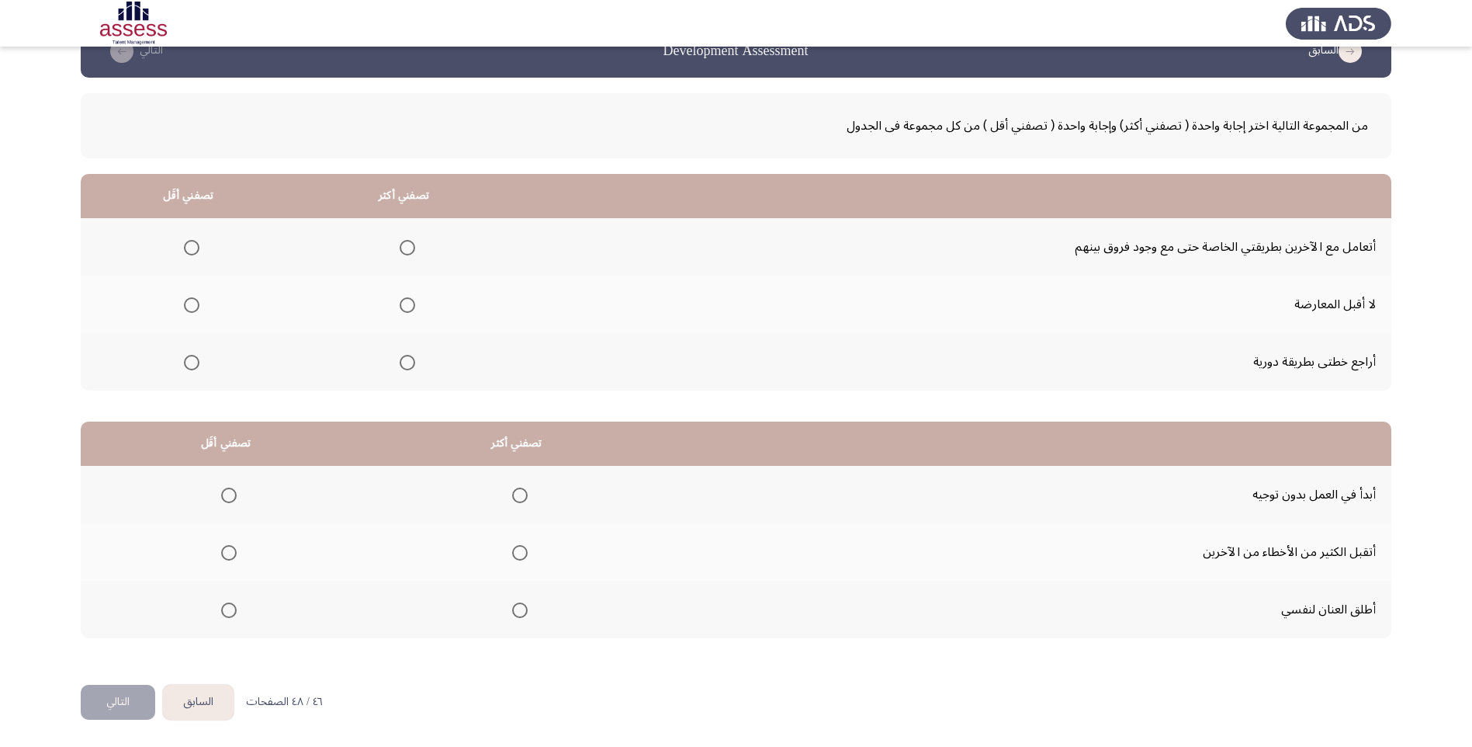
click at [412, 366] on span "Select an option" at bounding box center [408, 363] width 16 height 16
click at [412, 366] on input "Select an option" at bounding box center [408, 363] width 16 height 16
click at [194, 306] on span "Select an option" at bounding box center [192, 305] width 16 height 16
click at [194, 306] on input "Select an option" at bounding box center [192, 305] width 16 height 16
click at [237, 497] on span "Select an option" at bounding box center [229, 495] width 16 height 16
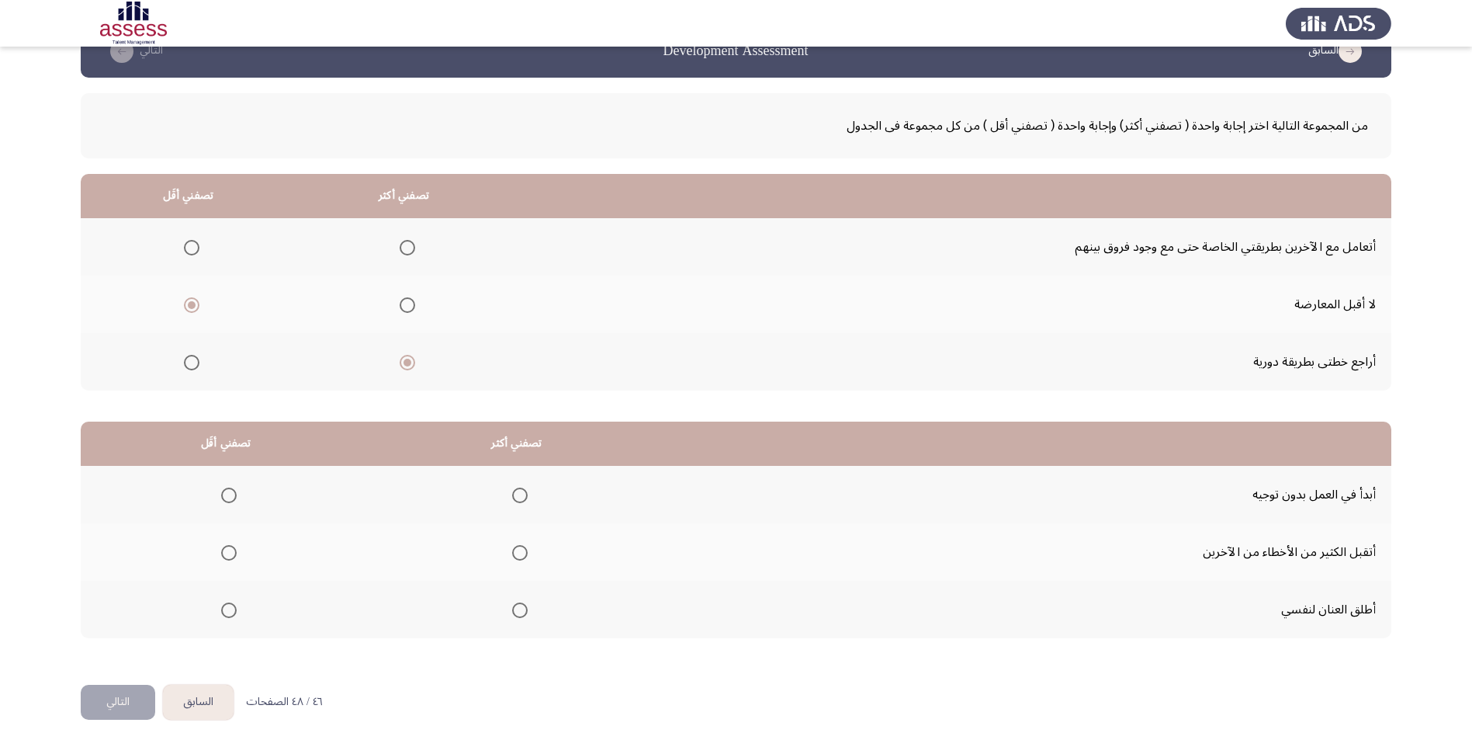
click at [237, 497] on input "Select an option" at bounding box center [229, 495] width 16 height 16
click at [237, 497] on span "Select an option" at bounding box center [229, 495] width 16 height 16
click at [520, 498] on span "Select an option" at bounding box center [520, 495] width 16 height 16
click at [520, 498] on input "Select an option" at bounding box center [520, 495] width 16 height 16
click at [236, 551] on span "Select an option" at bounding box center [229, 553] width 16 height 16
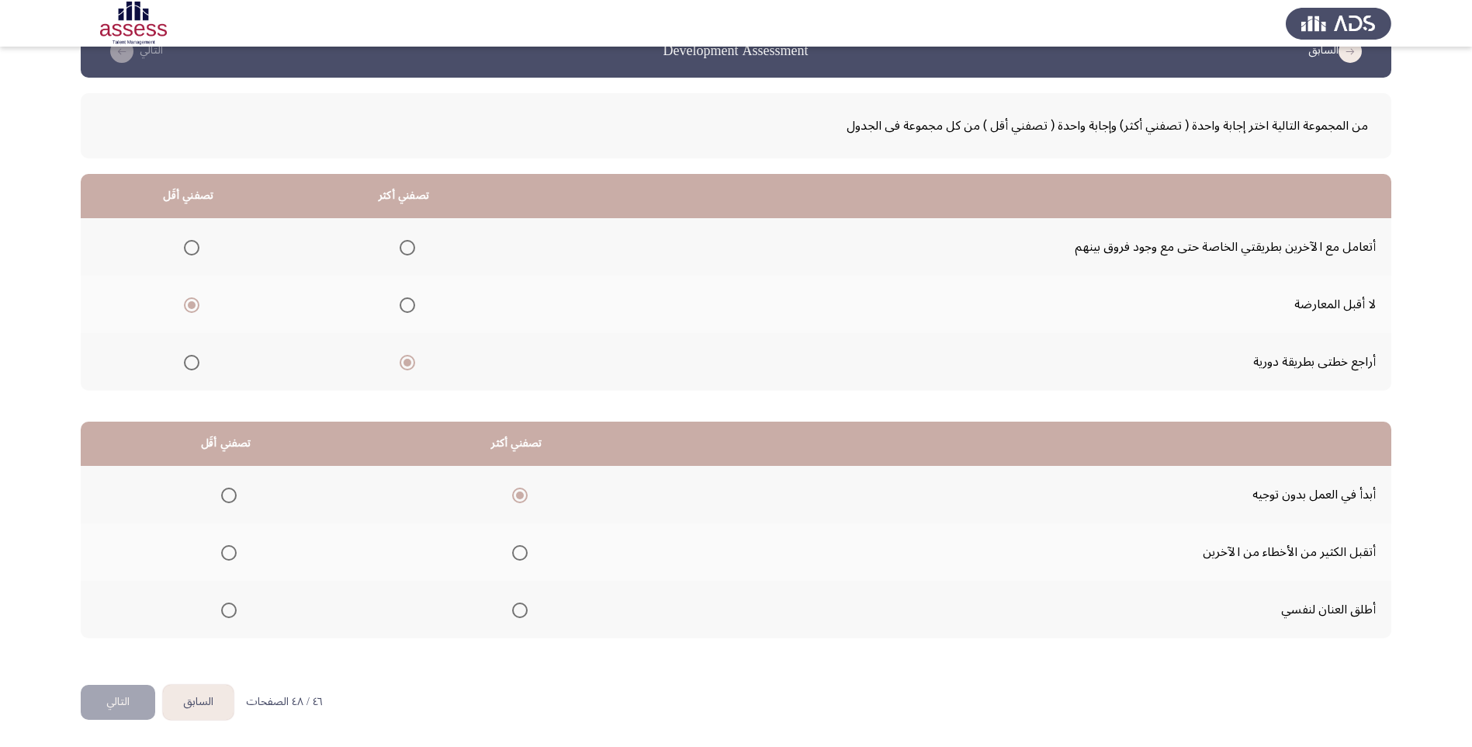
click at [236, 551] on input "Select an option" at bounding box center [229, 553] width 16 height 16
click at [113, 698] on button "التالي" at bounding box center [118, 702] width 75 height 35
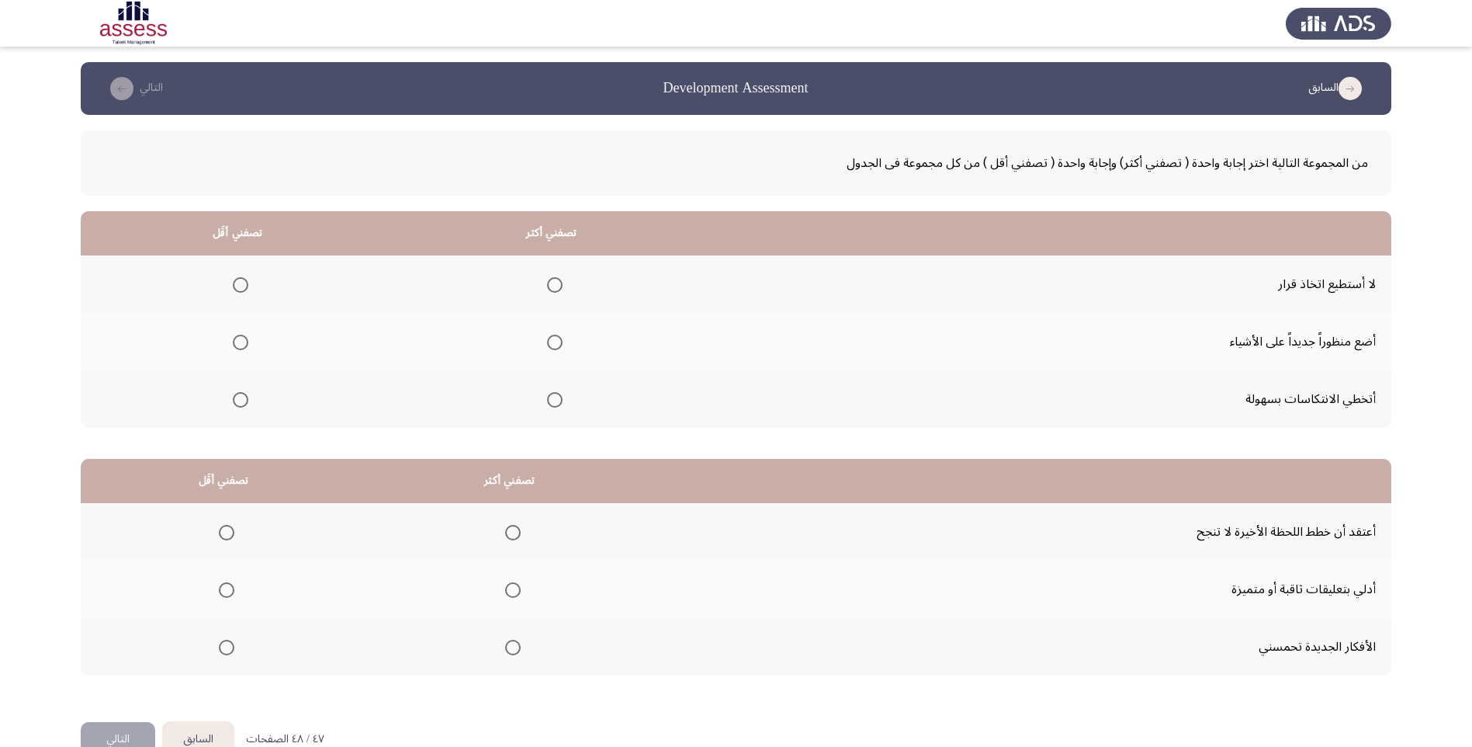
click at [228, 281] on label "Select an option" at bounding box center [238, 285] width 22 height 16
click at [233, 281] on input "Select an option" at bounding box center [241, 285] width 16 height 16
click at [553, 400] on span "Select an option" at bounding box center [555, 400] width 16 height 16
click at [553, 400] on input "Select an option" at bounding box center [555, 400] width 16 height 16
click at [556, 347] on span "Select an option" at bounding box center [555, 343] width 16 height 16
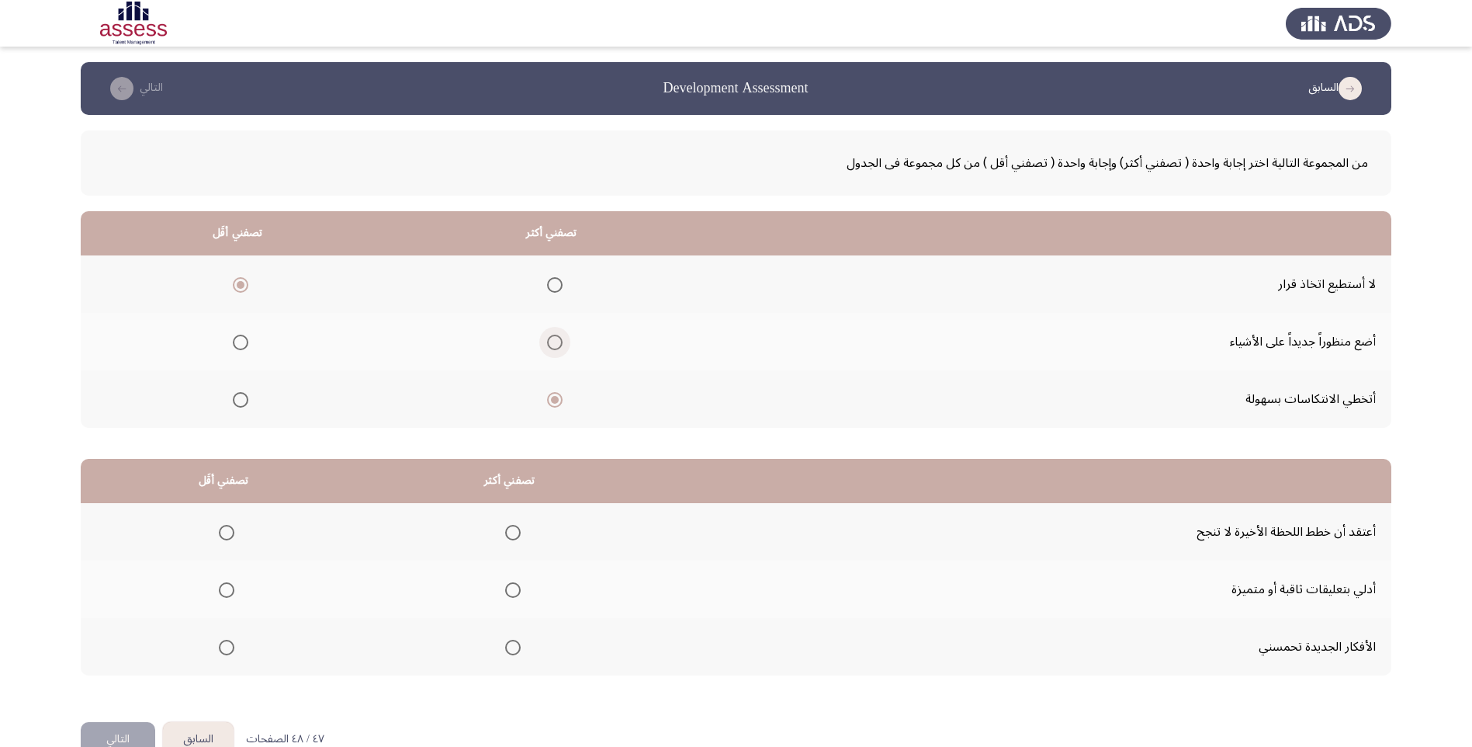
click at [556, 347] on input "Select an option" at bounding box center [555, 343] width 16 height 16
click at [509, 594] on span "Select an option" at bounding box center [513, 590] width 16 height 16
click at [509, 594] on input "Select an option" at bounding box center [513, 590] width 16 height 16
click at [229, 530] on span "Select an option" at bounding box center [227, 533] width 16 height 16
click at [229, 530] on input "Select an option" at bounding box center [227, 533] width 16 height 16
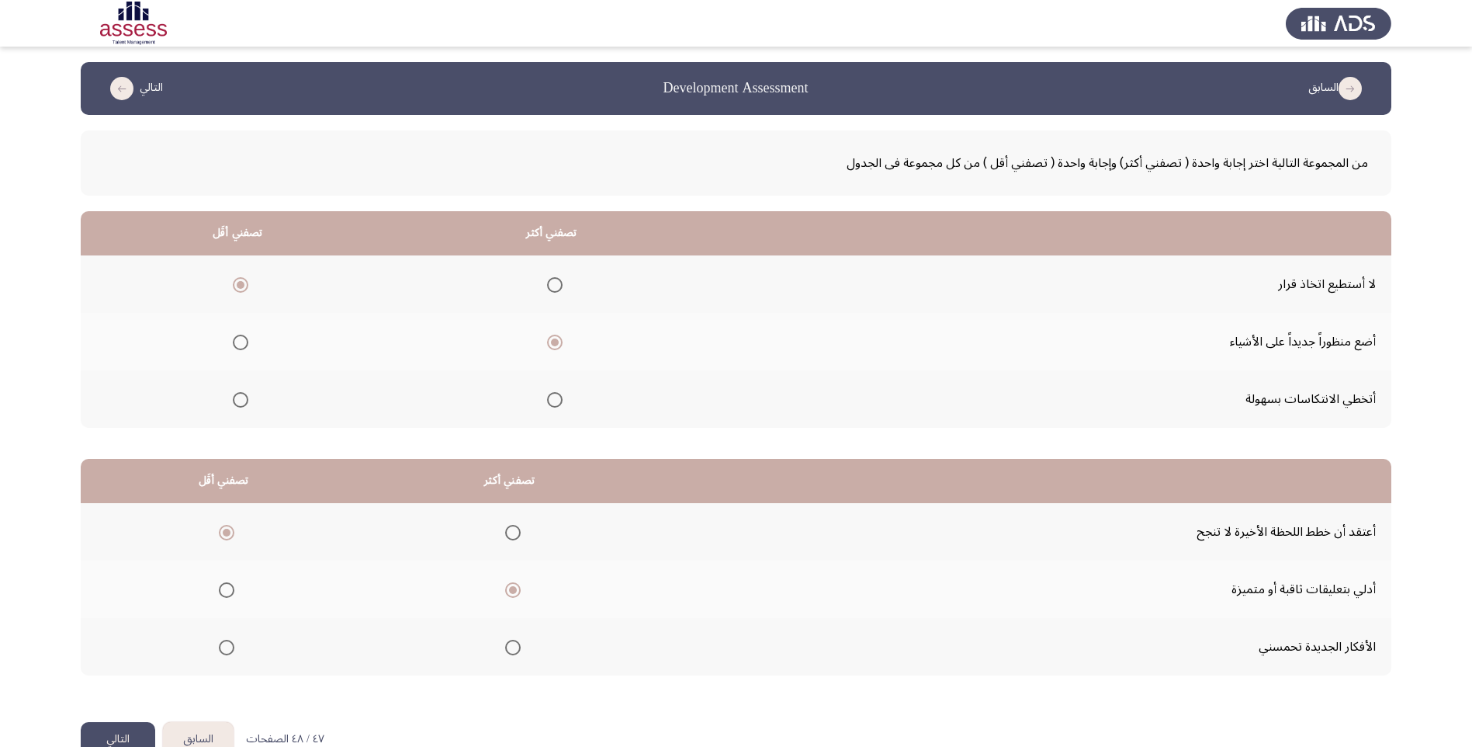
click at [116, 733] on button "التالي" at bounding box center [118, 739] width 75 height 35
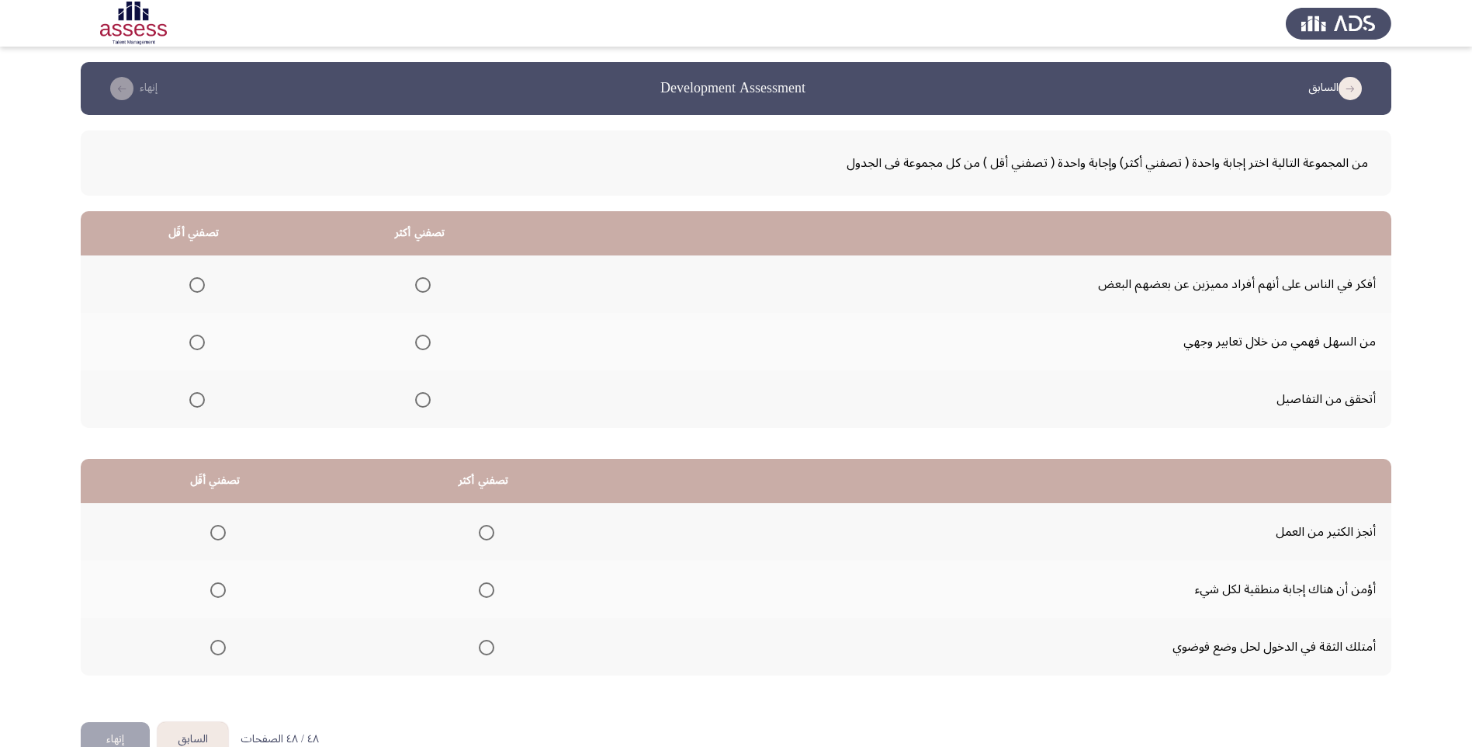
click at [423, 397] on span "Select an option" at bounding box center [423, 400] width 16 height 16
click at [423, 397] on input "Select an option" at bounding box center [423, 400] width 16 height 16
click at [203, 342] on span "Select an option" at bounding box center [197, 343] width 16 height 16
click at [203, 342] on input "Select an option" at bounding box center [197, 343] width 16 height 16
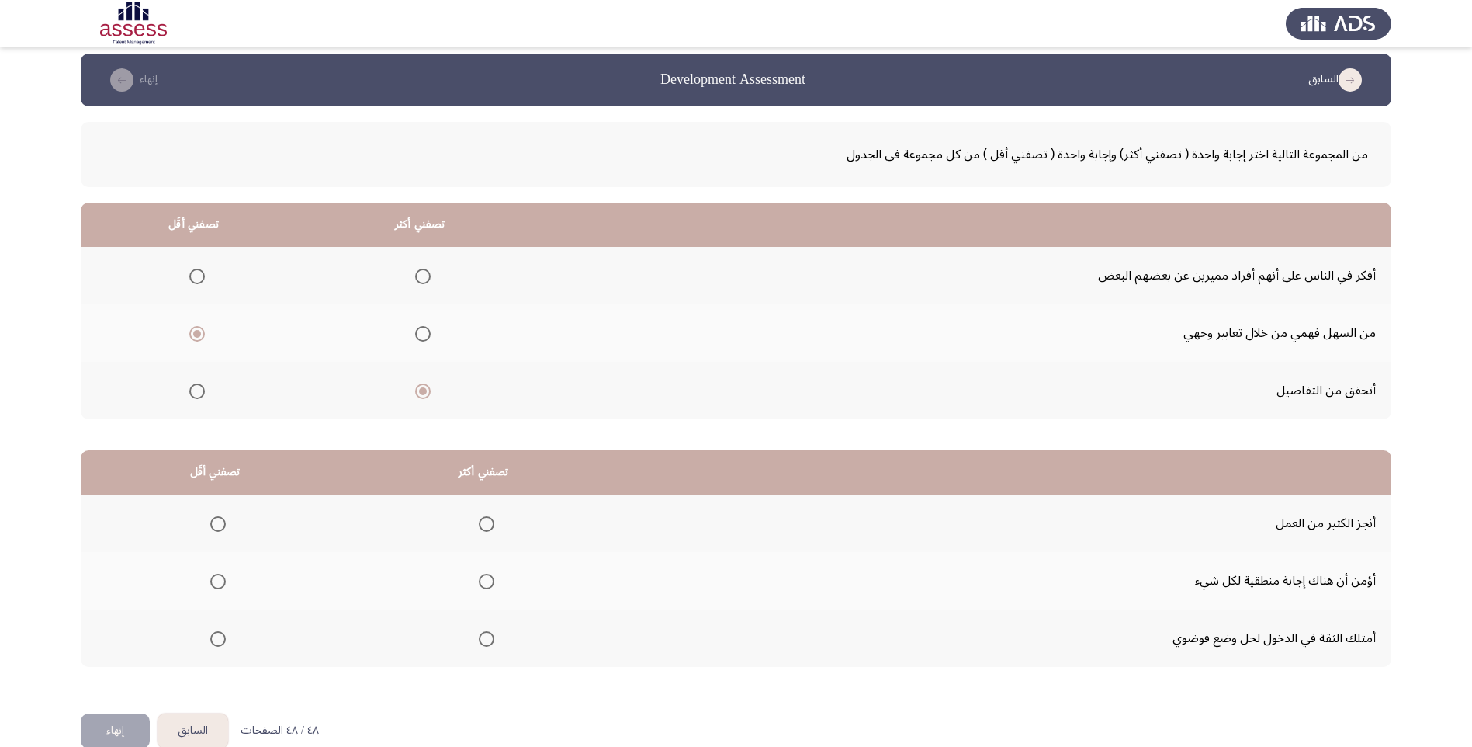
scroll to position [37, 0]
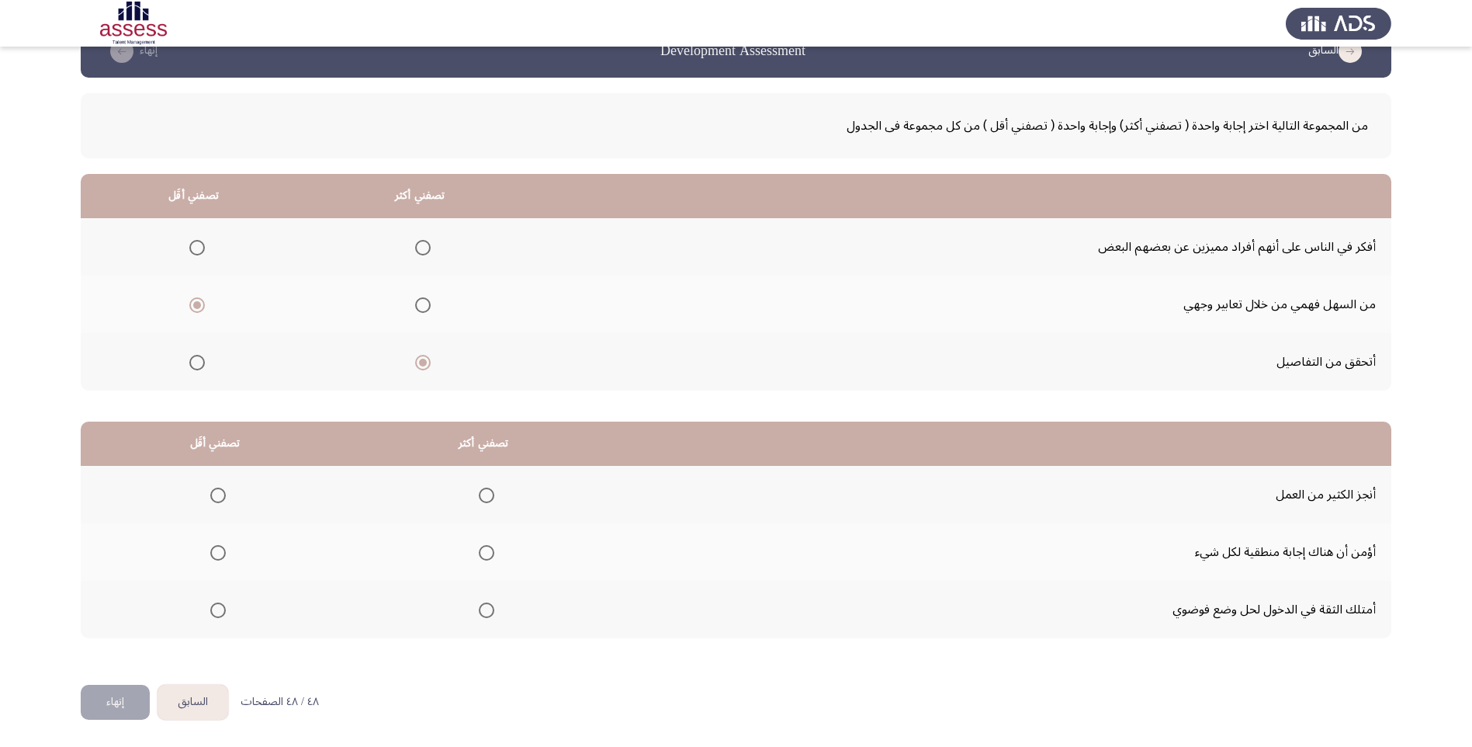
click at [487, 609] on span "Select an option" at bounding box center [487, 610] width 16 height 16
click at [487, 609] on input "Select an option" at bounding box center [487, 610] width 16 height 16
click at [218, 555] on span "Select an option" at bounding box center [218, 553] width 16 height 16
click at [218, 555] on input "Select an option" at bounding box center [218, 553] width 16 height 16
click at [114, 700] on button "إنهاء" at bounding box center [115, 702] width 69 height 35
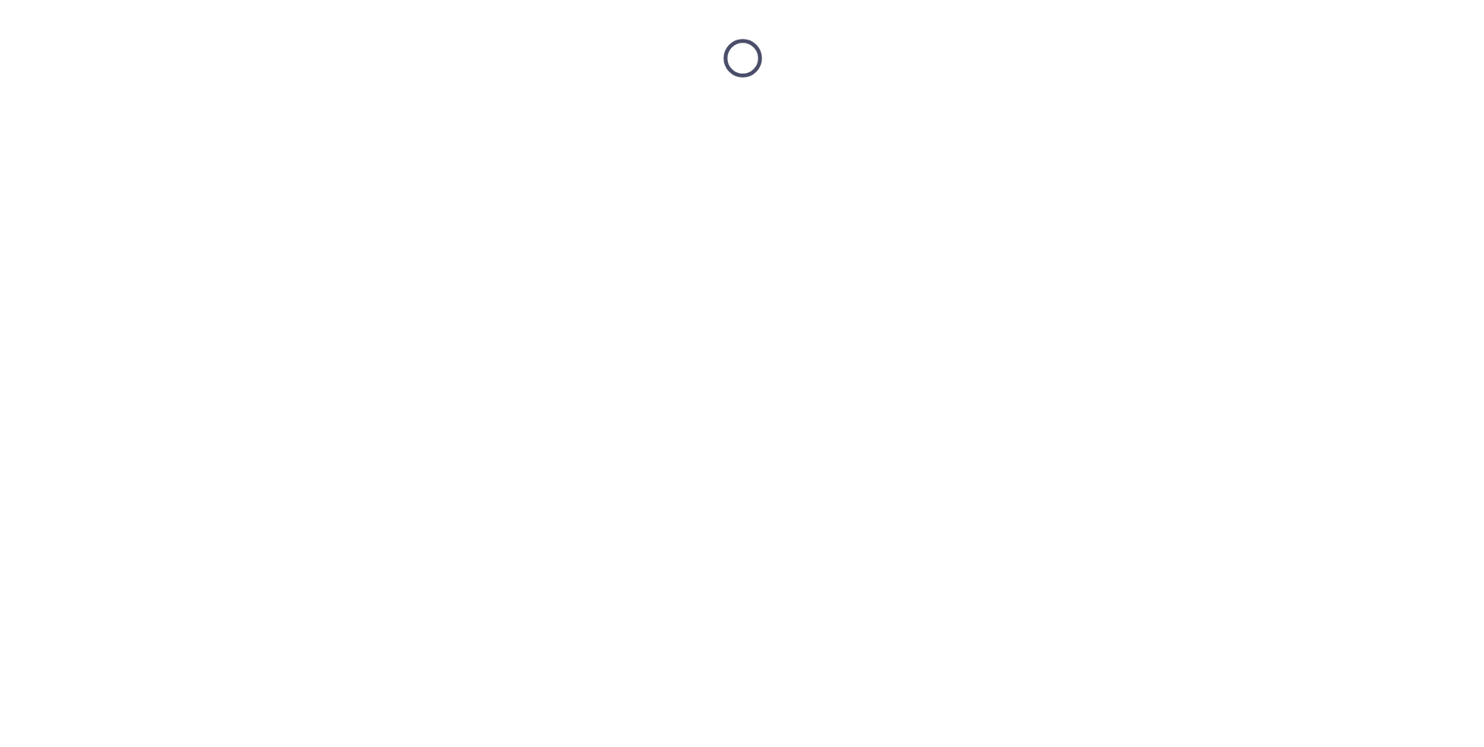
scroll to position [0, 0]
